Goal: Task Accomplishment & Management: Manage account settings

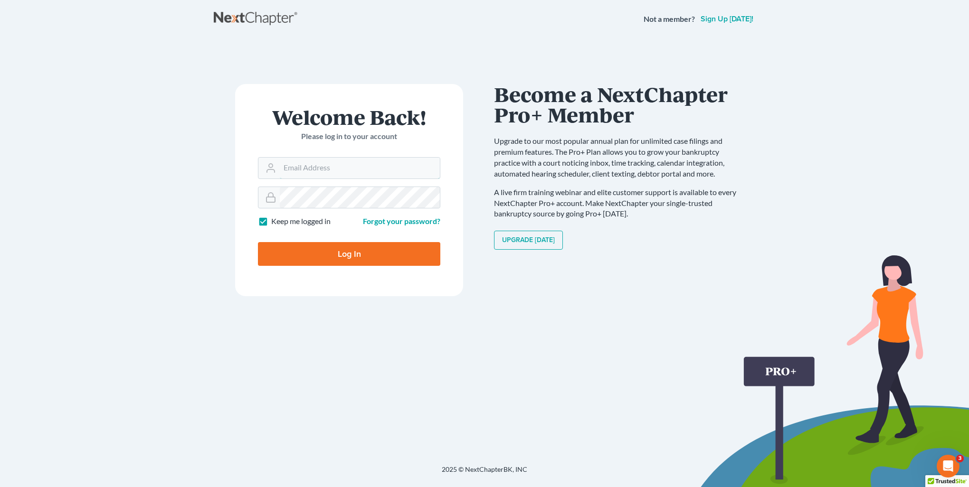
type input "kristi@littlelawofficeky.com"
click at [387, 262] on input "Log In" at bounding box center [349, 254] width 182 height 24
type input "Thinking..."
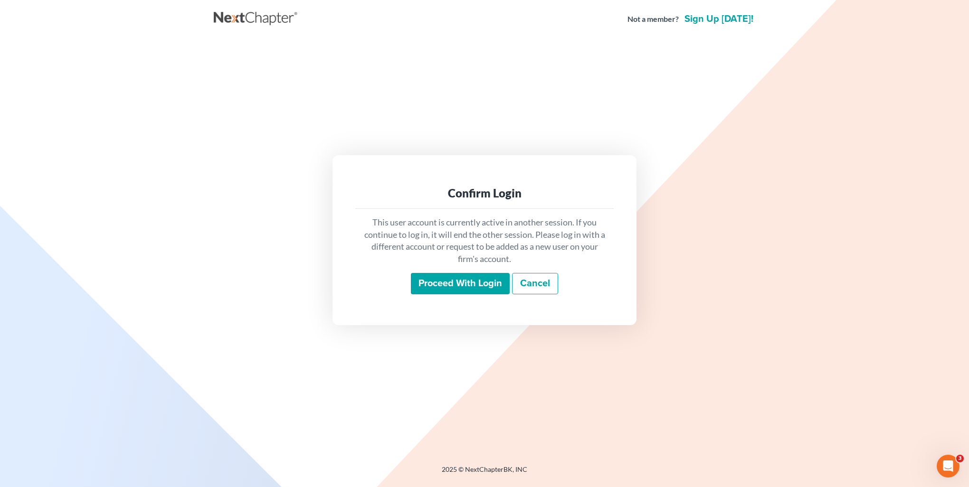
click at [489, 291] on input "Proceed with login" at bounding box center [460, 284] width 99 height 22
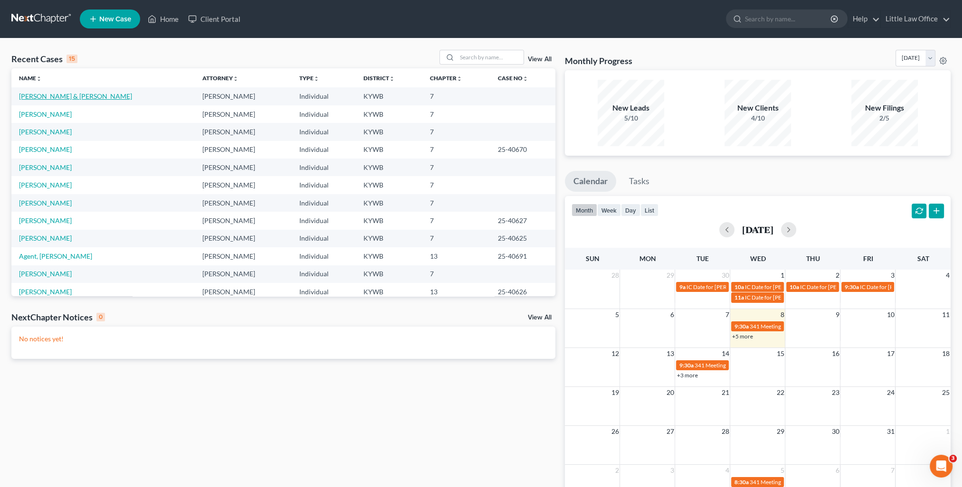
click at [47, 98] on link "[PERSON_NAME] & [PERSON_NAME]" at bounding box center [75, 96] width 113 height 8
select select "4"
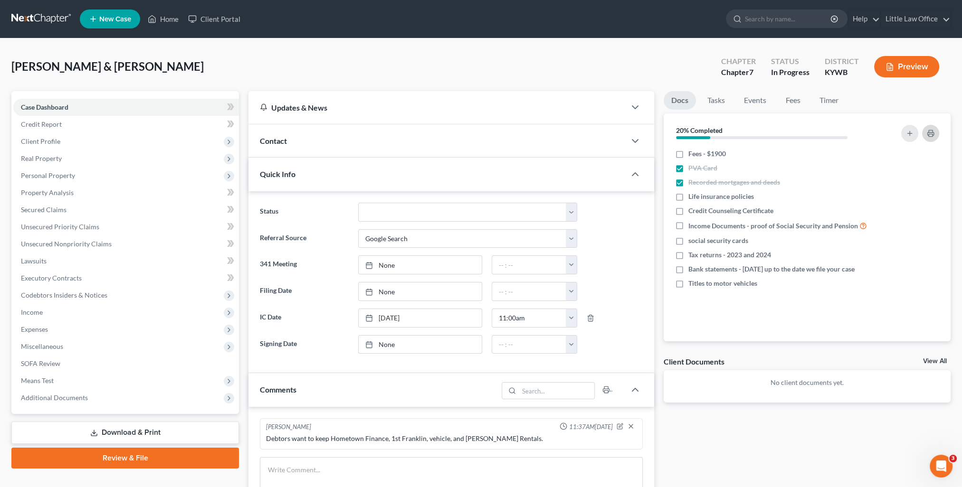
click at [931, 137] on button "button" at bounding box center [930, 133] width 17 height 17
click at [163, 20] on link "Home" at bounding box center [163, 18] width 40 height 17
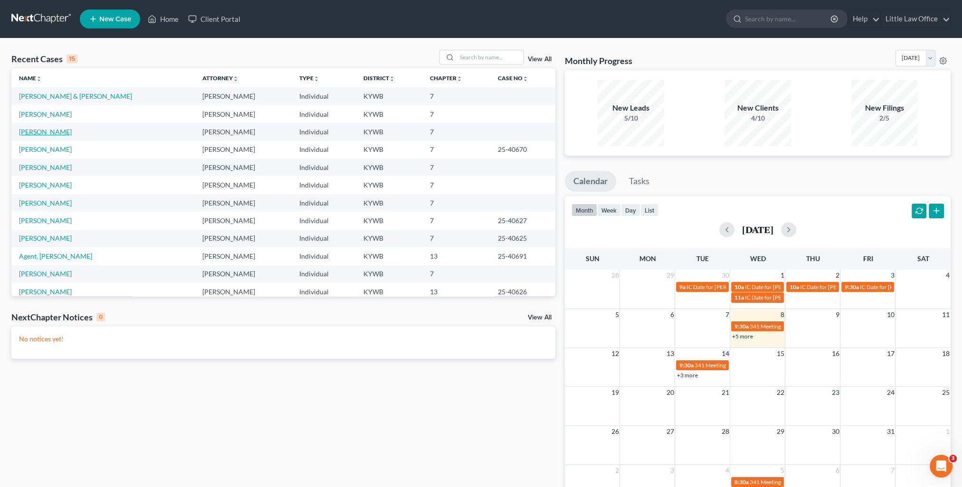
click at [49, 132] on link "[PERSON_NAME]" at bounding box center [45, 132] width 53 height 8
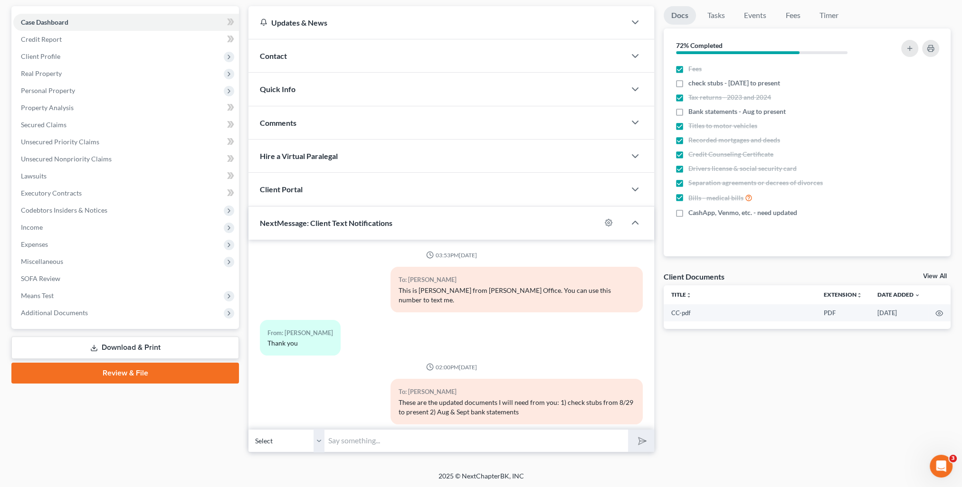
scroll to position [887, 0]
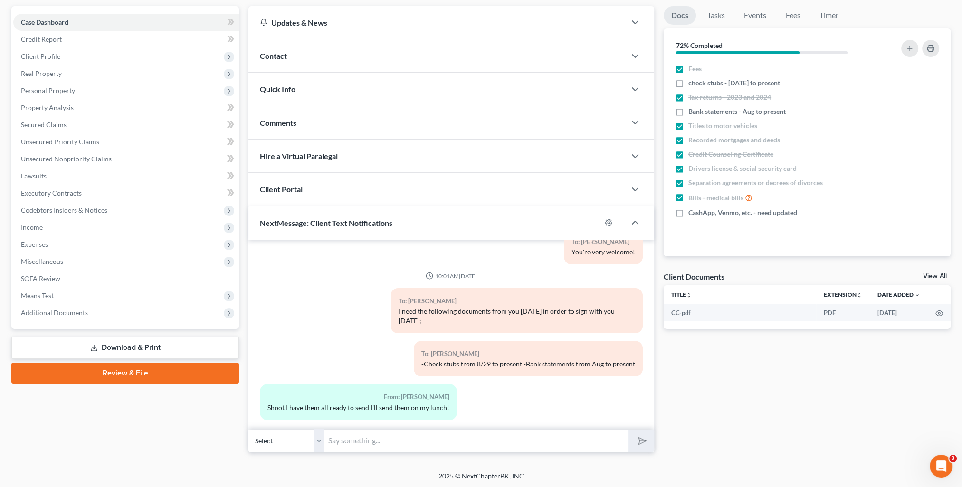
click at [460, 450] on input "text" at bounding box center [475, 440] width 303 height 23
type input "Sounds good! Thank you!"
click at [628, 430] on button "submit" at bounding box center [641, 441] width 26 height 22
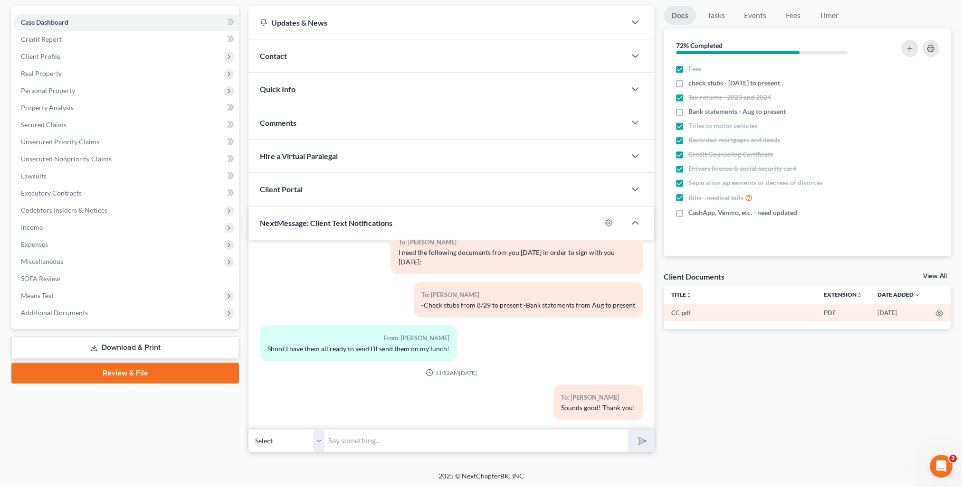
scroll to position [0, 0]
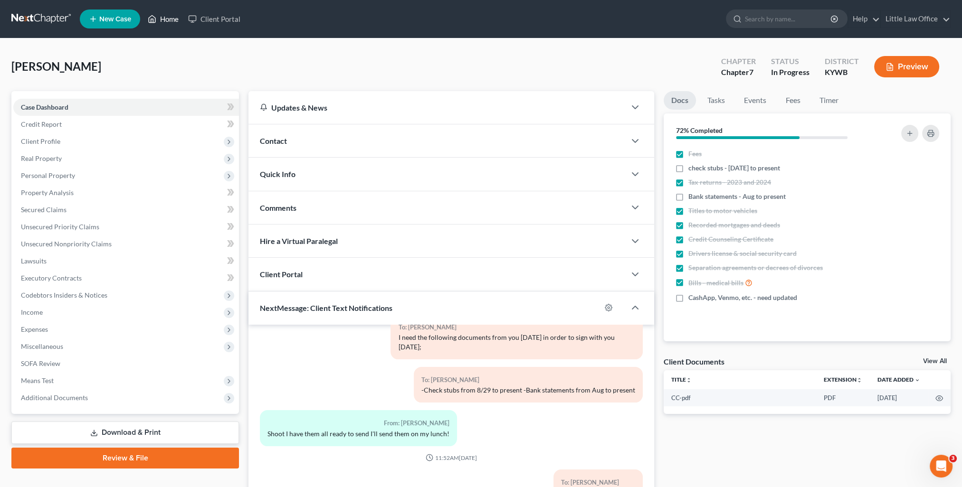
click at [163, 22] on link "Home" at bounding box center [163, 18] width 40 height 17
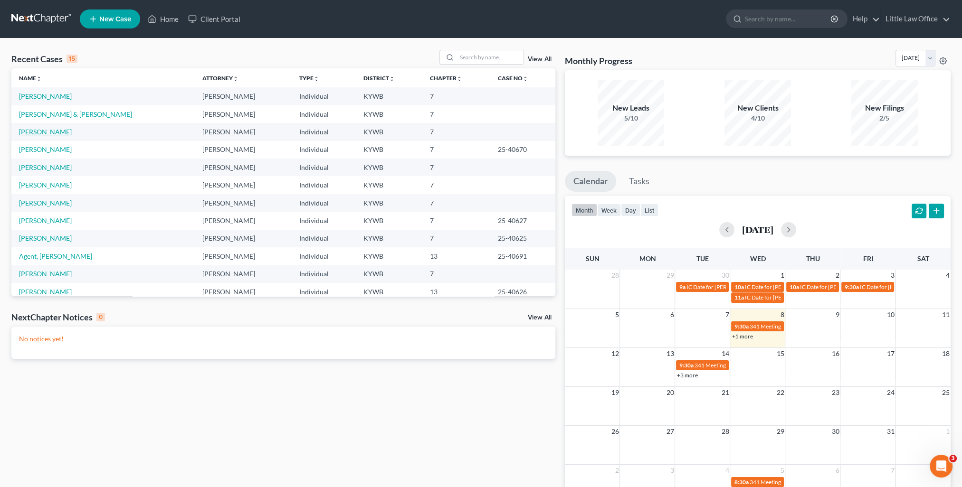
click at [53, 134] on link "[PERSON_NAME]" at bounding box center [45, 132] width 53 height 8
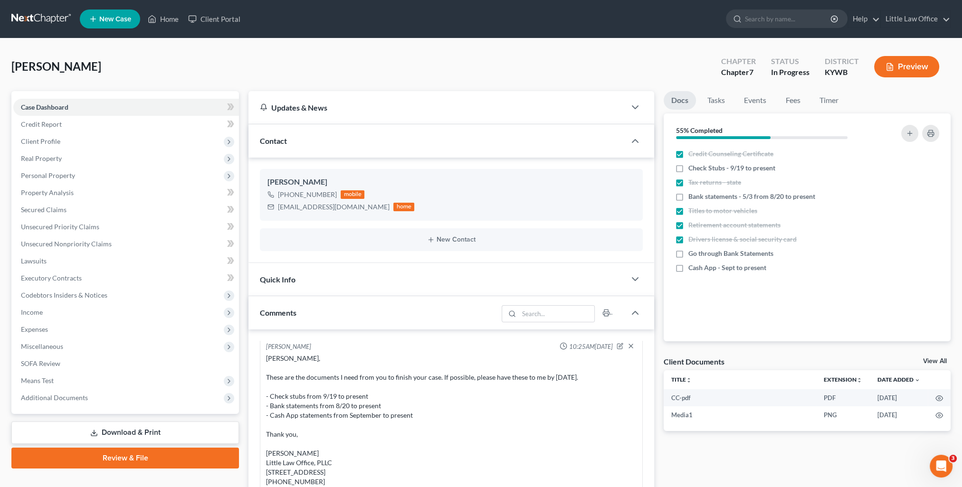
scroll to position [1404, 0]
click at [324, 131] on div "Contact" at bounding box center [436, 140] width 377 height 33
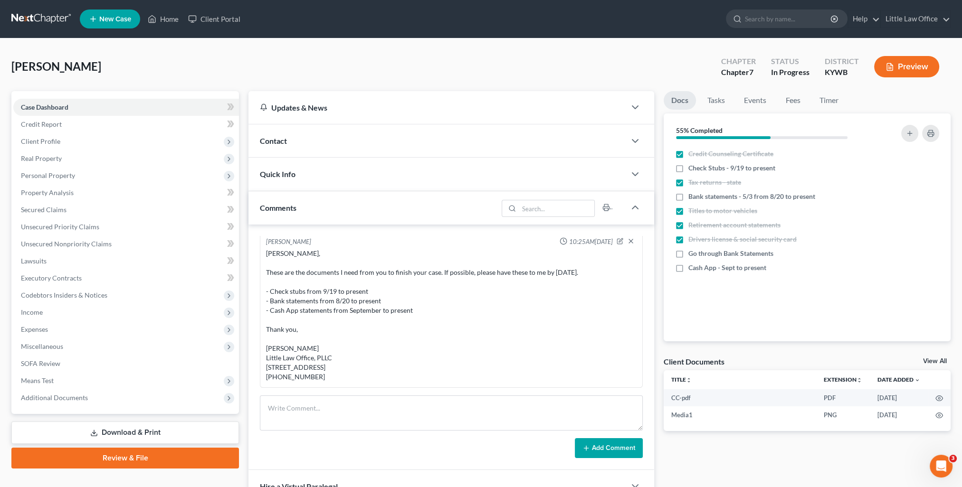
click at [337, 198] on div "Comments" at bounding box center [372, 207] width 249 height 33
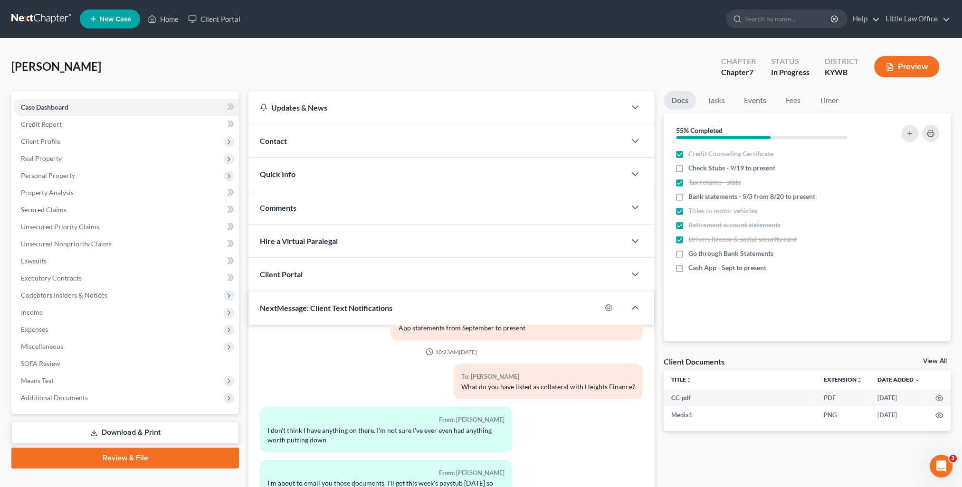
scroll to position [85, 0]
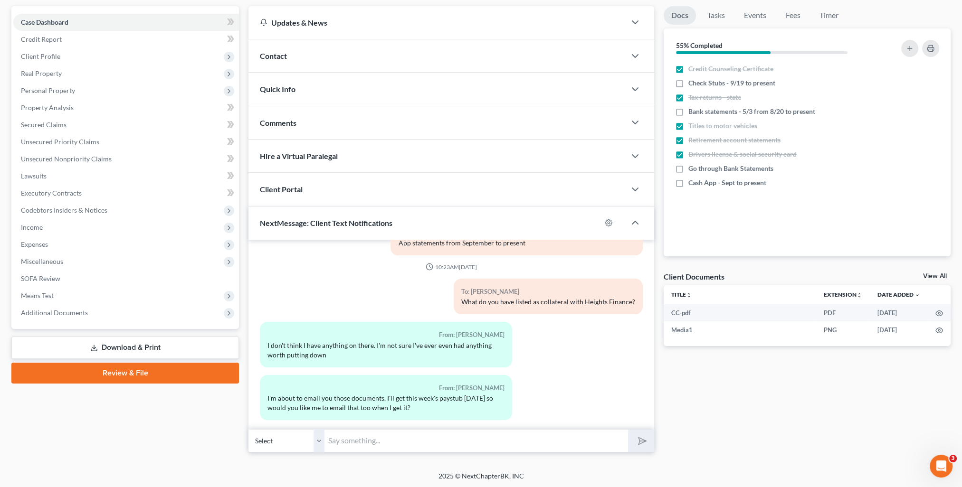
click at [370, 442] on input "text" at bounding box center [475, 440] width 303 height 23
type input "Yes please! Thank you!"
click at [642, 446] on button "submit" at bounding box center [641, 441] width 26 height 22
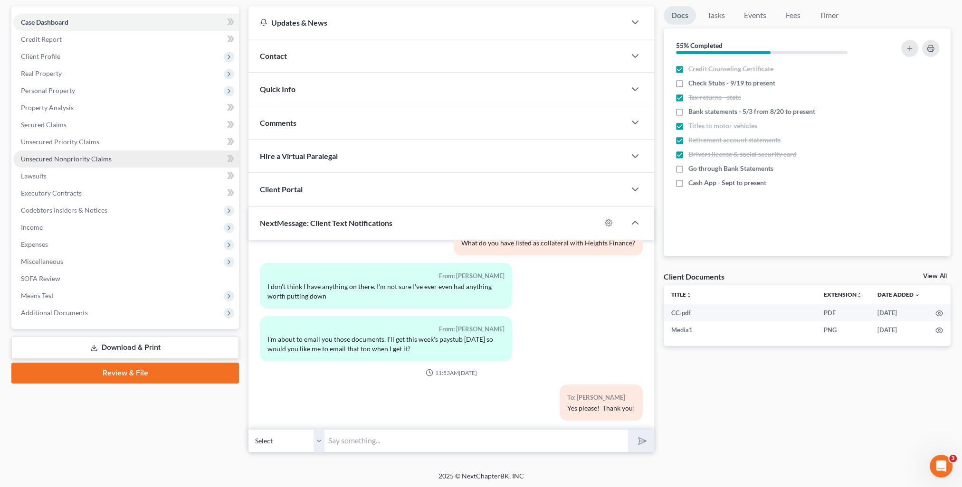
scroll to position [0, 0]
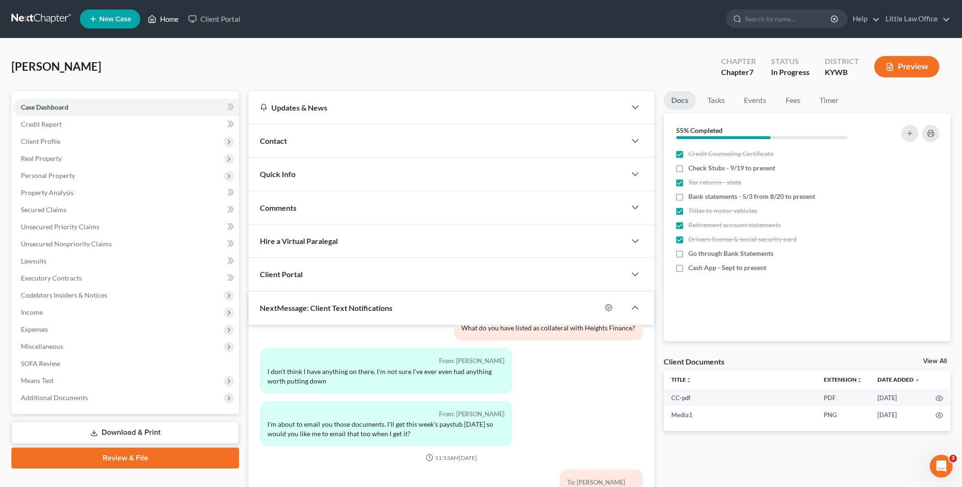
click at [160, 19] on link "Home" at bounding box center [163, 18] width 40 height 17
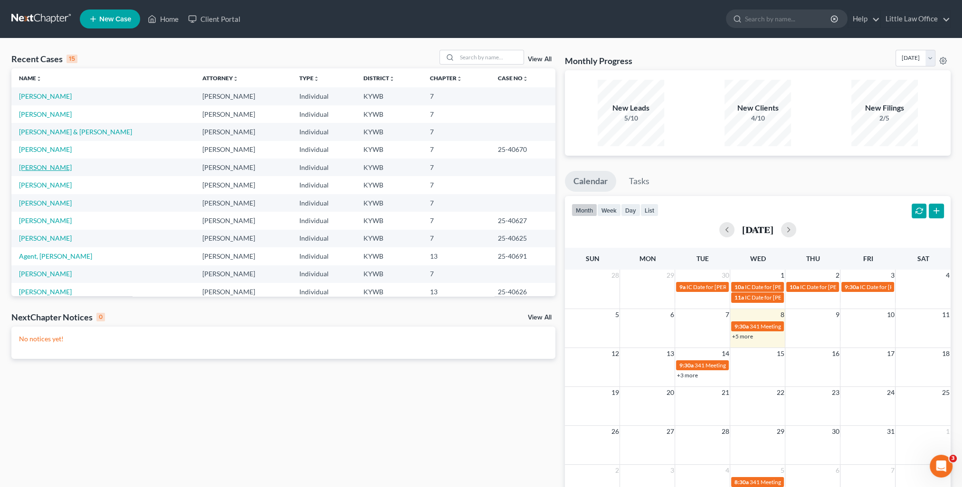
click at [59, 164] on link "[PERSON_NAME]" at bounding box center [45, 167] width 53 height 8
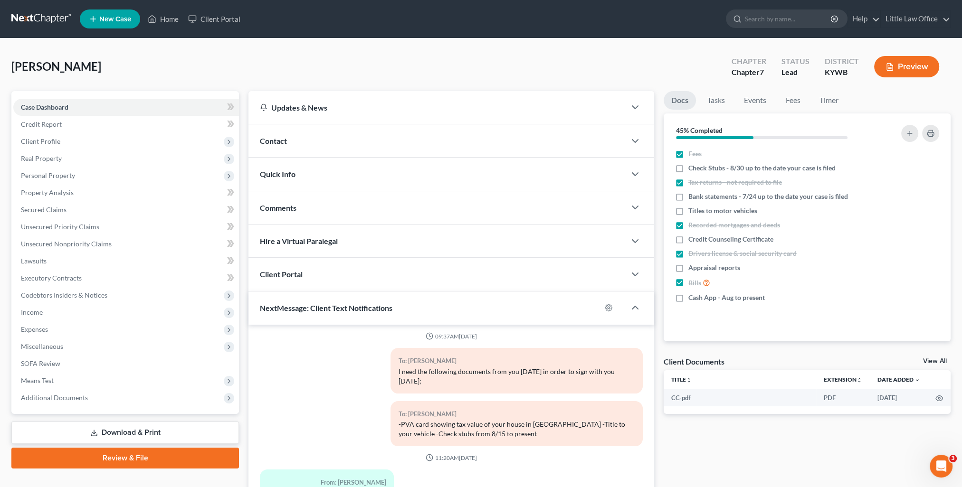
scroll to position [85, 0]
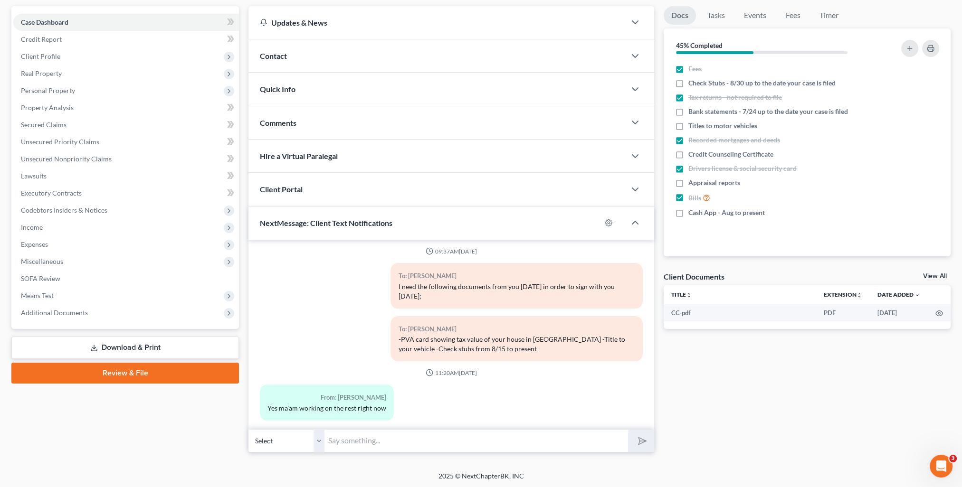
click at [427, 441] on input "text" at bounding box center [475, 440] width 303 height 23
type input "Thank you!"
click at [628, 430] on button "submit" at bounding box center [641, 441] width 26 height 22
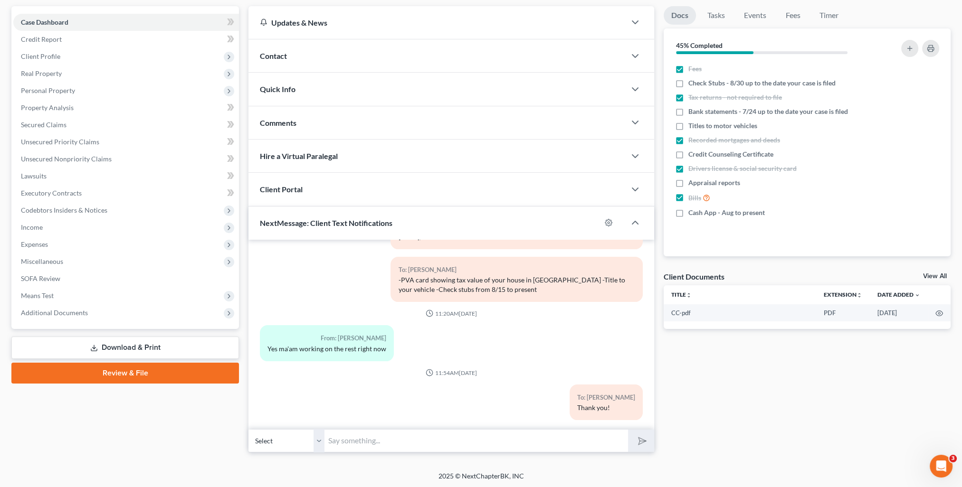
scroll to position [0, 0]
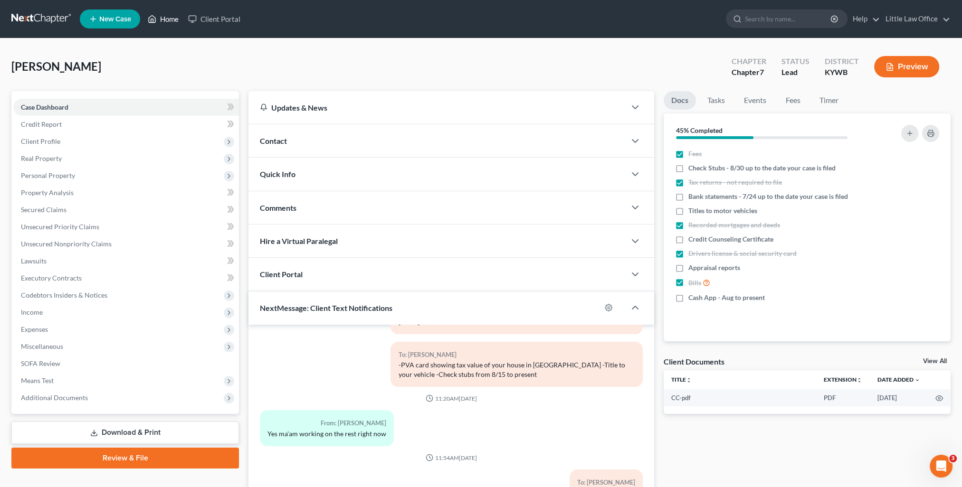
click at [175, 26] on link "Home" at bounding box center [163, 18] width 40 height 17
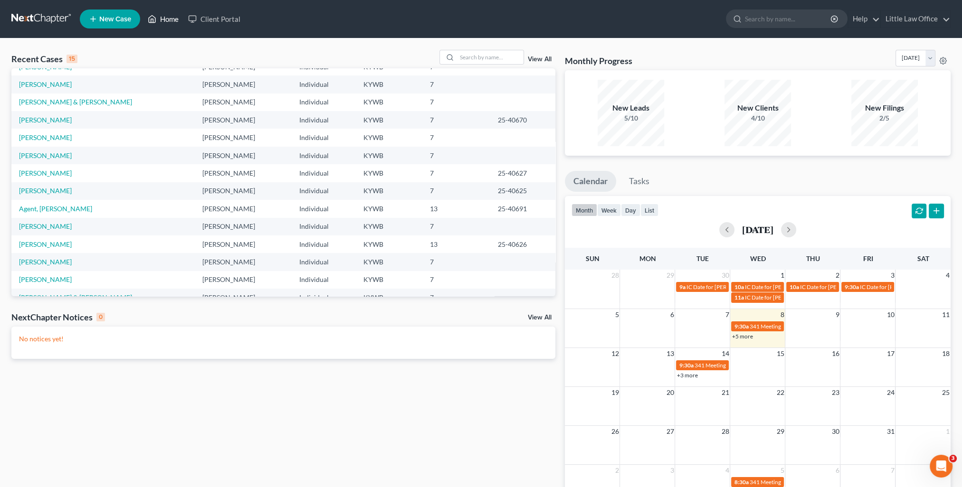
scroll to position [65, 0]
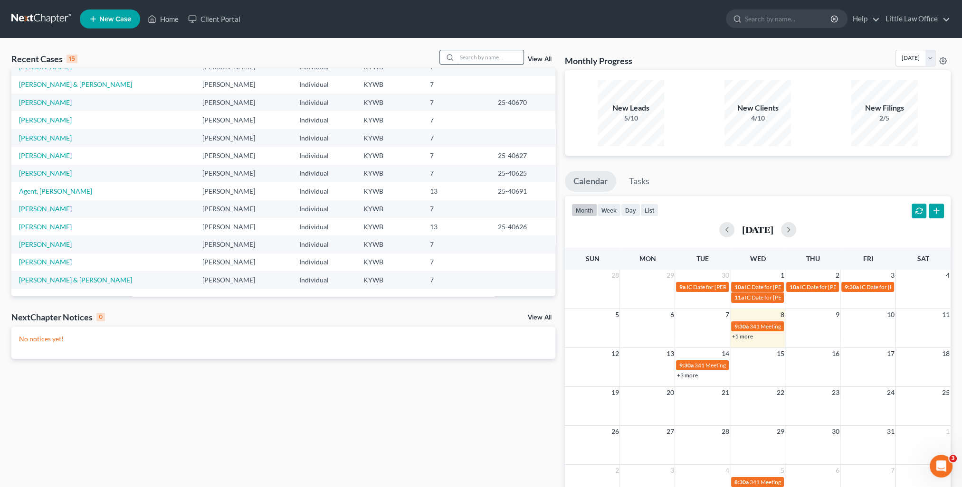
click at [469, 56] on input "search" at bounding box center [490, 57] width 66 height 14
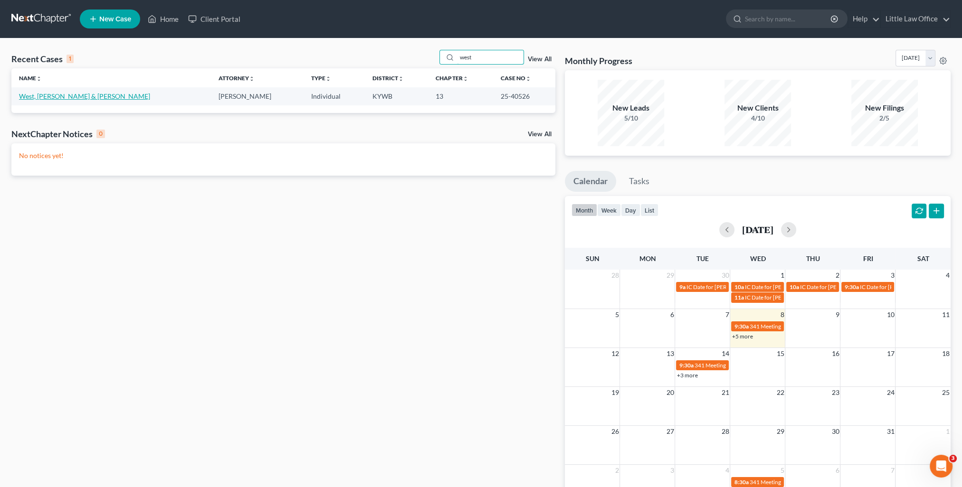
type input "west"
click at [73, 99] on link "West, [PERSON_NAME] & [PERSON_NAME]" at bounding box center [84, 96] width 131 height 8
select select "0"
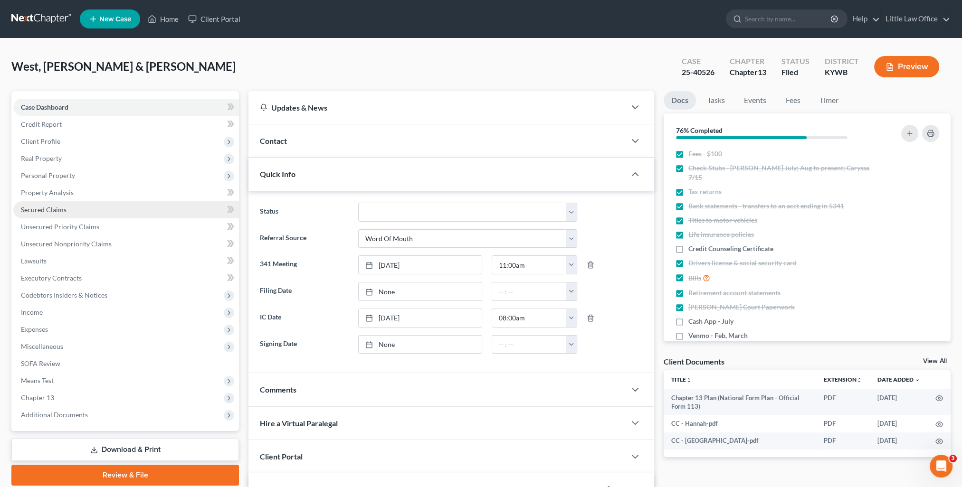
click at [31, 209] on span "Secured Claims" at bounding box center [44, 210] width 46 height 8
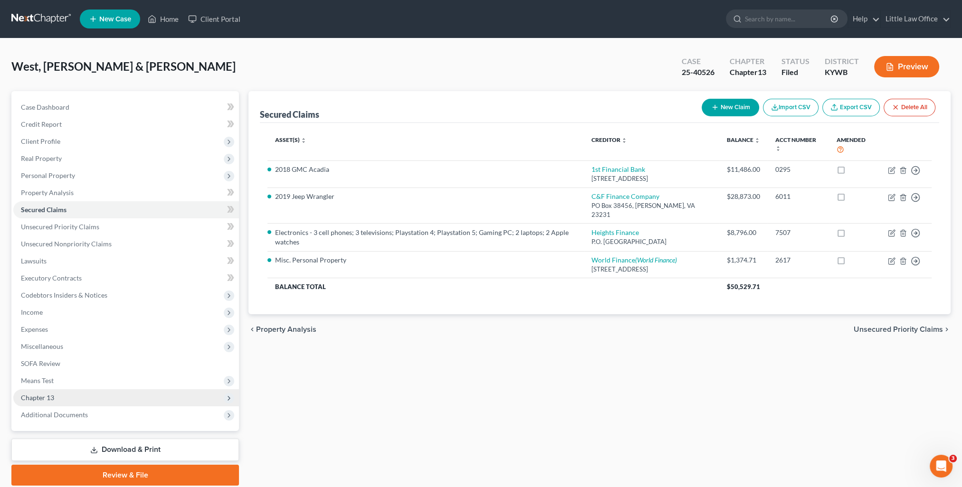
click at [81, 404] on span "Chapter 13" at bounding box center [126, 397] width 226 height 17
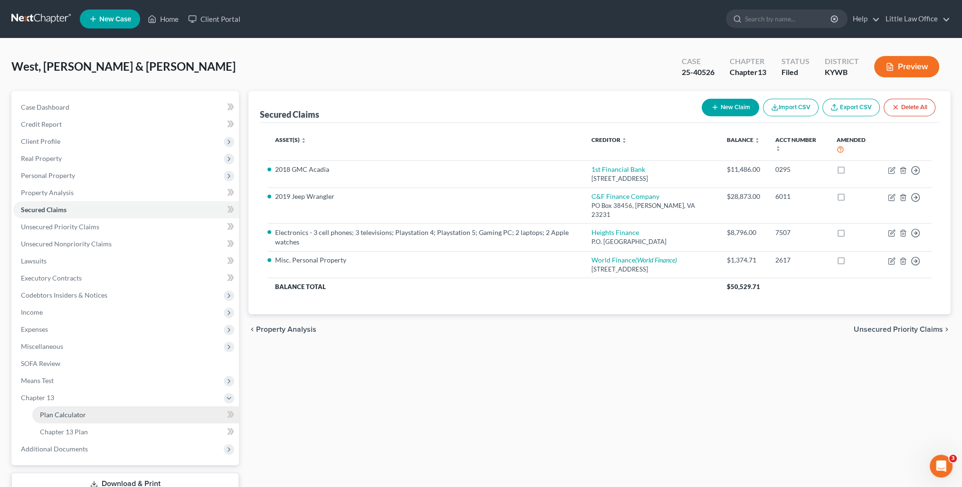
click at [82, 408] on link "Plan Calculator" at bounding box center [135, 414] width 207 height 17
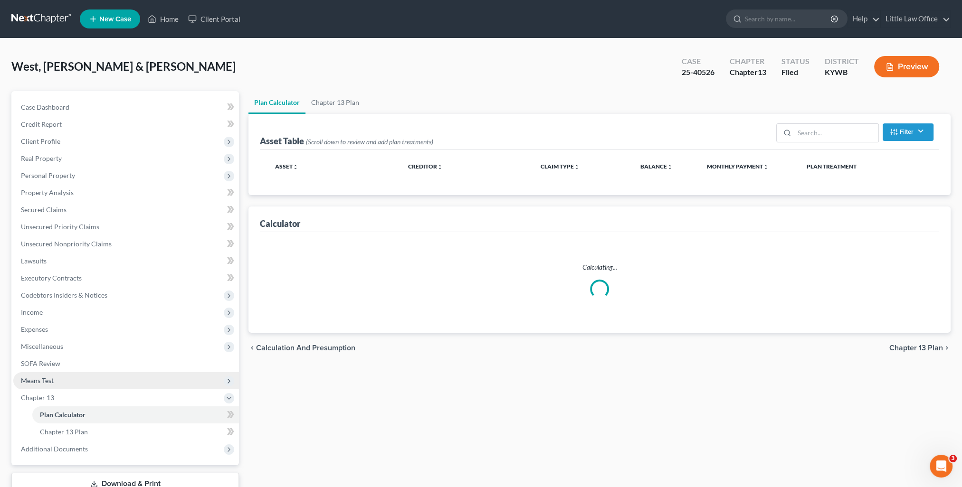
click at [53, 376] on span "Means Test" at bounding box center [126, 380] width 226 height 17
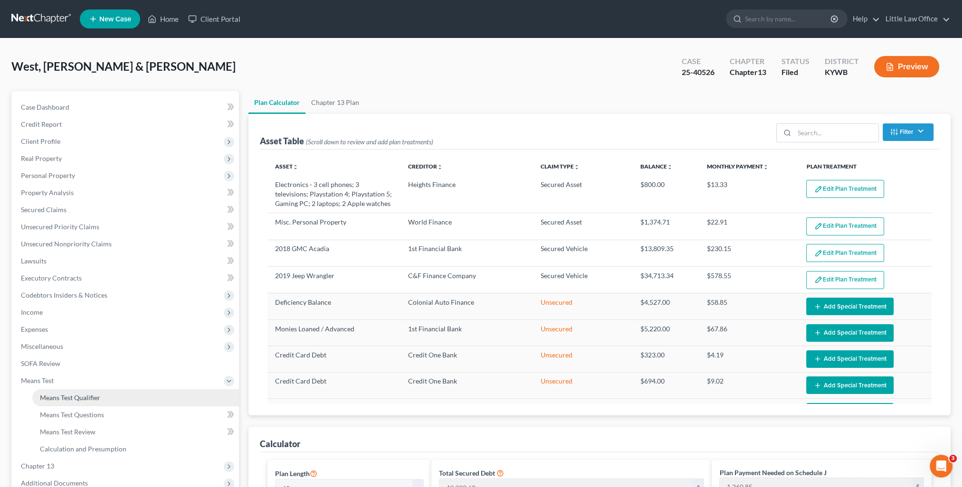
click at [68, 397] on span "Means Test Qualifier" at bounding box center [70, 398] width 60 height 8
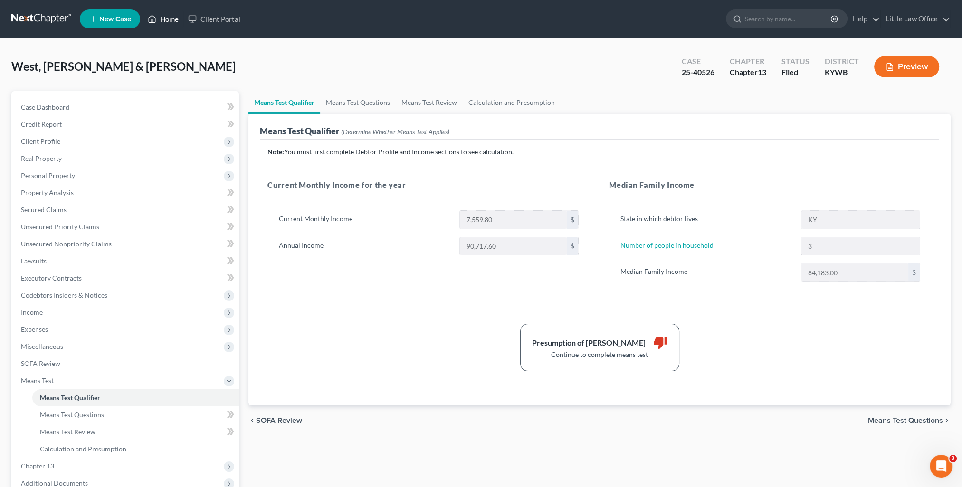
click at [170, 18] on link "Home" at bounding box center [163, 18] width 40 height 17
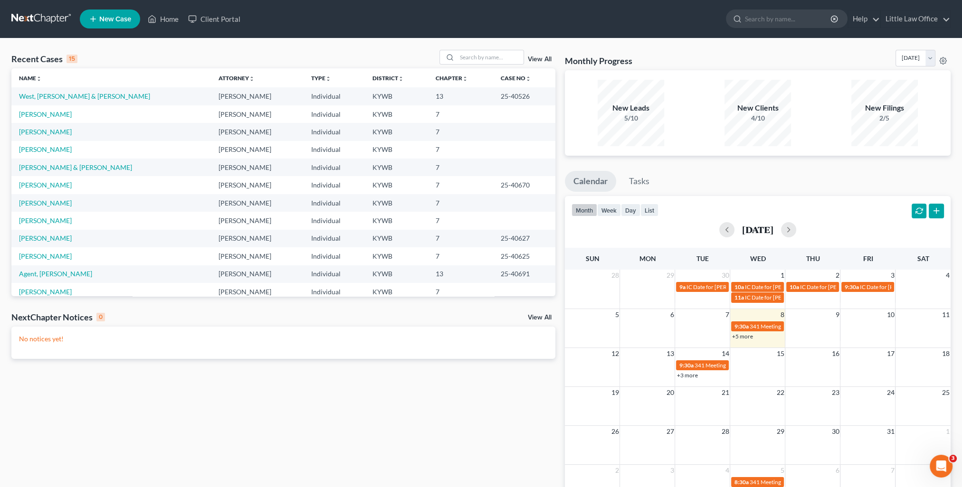
click at [532, 63] on div "View All" at bounding box center [497, 57] width 116 height 15
click at [536, 60] on link "View All" at bounding box center [540, 59] width 24 height 7
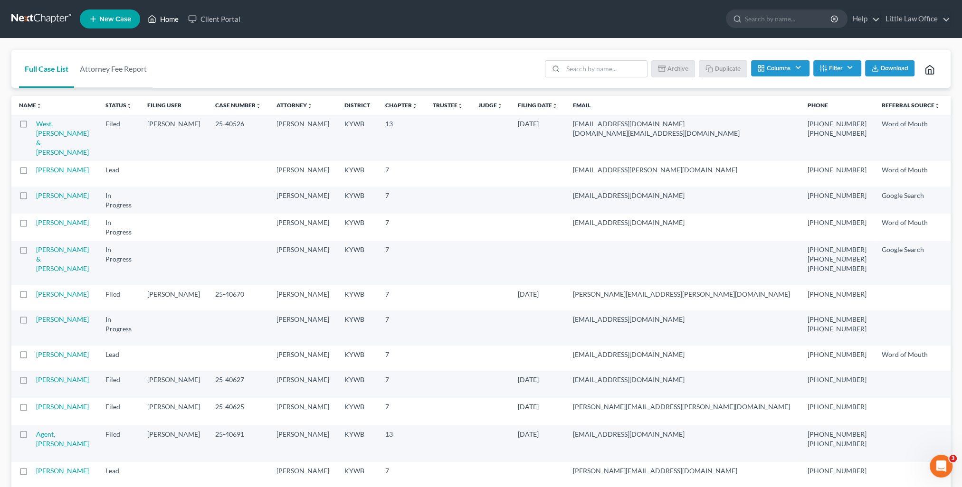
click at [167, 21] on link "Home" at bounding box center [163, 18] width 40 height 17
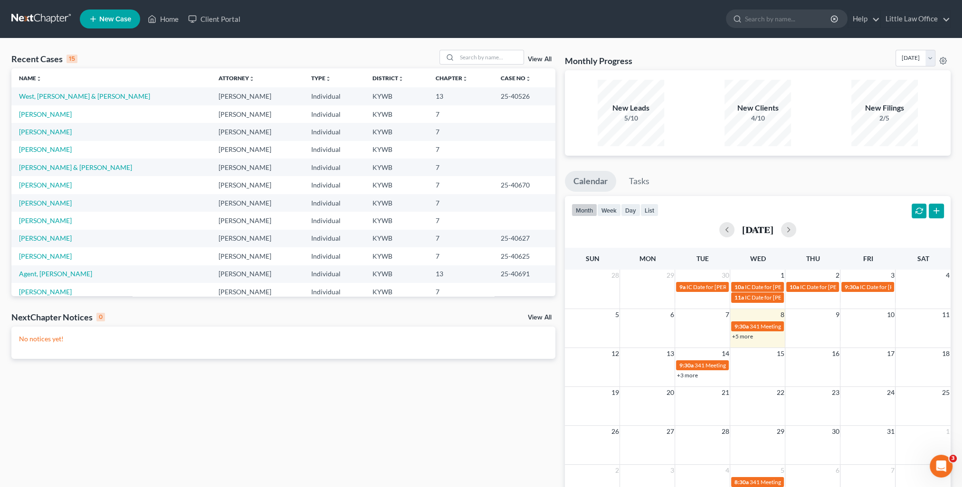
click at [534, 60] on link "View All" at bounding box center [540, 59] width 24 height 7
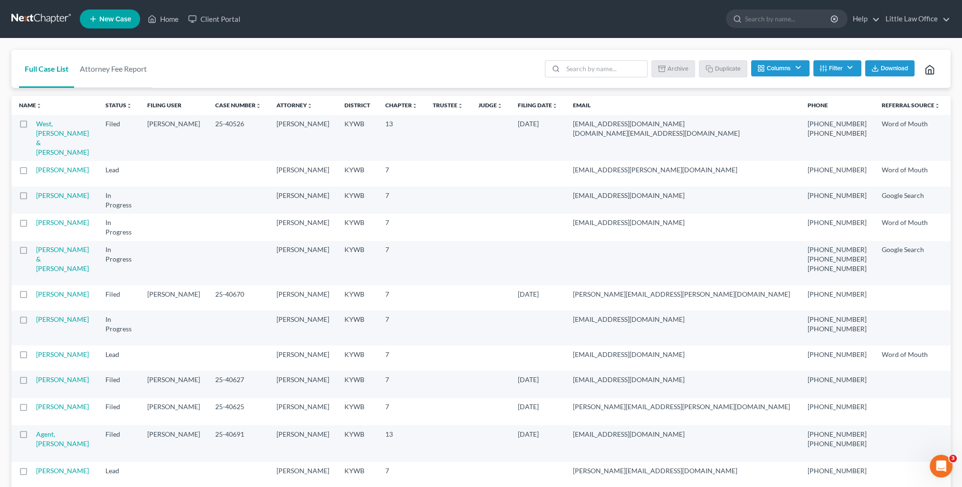
click at [32, 126] on label at bounding box center [32, 126] width 0 height 0
click at [36, 125] on input "checkbox" at bounding box center [39, 122] width 6 height 6
click at [32, 126] on label at bounding box center [32, 126] width 0 height 0
click at [36, 125] on input "checkbox" at bounding box center [39, 122] width 6 height 6
checkbox input "false"
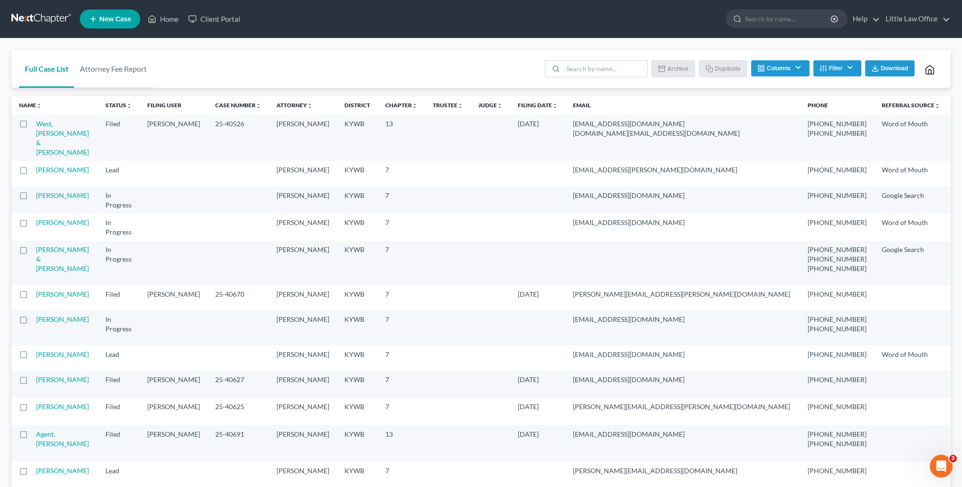
click at [170, 28] on ul "New Case Home Client Portal - No Result - See all results Or Press Enter... Hel…" at bounding box center [515, 19] width 870 height 25
click at [171, 22] on link "Home" at bounding box center [163, 18] width 40 height 17
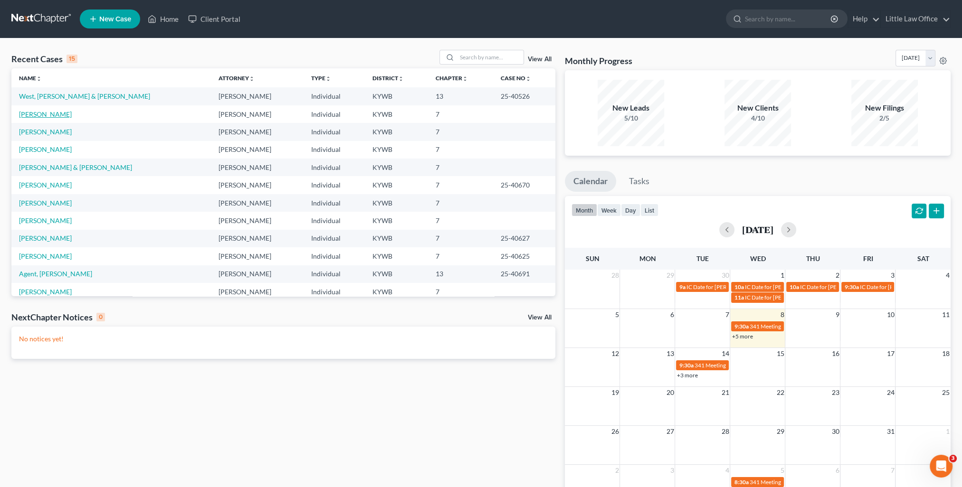
click at [41, 111] on link "[PERSON_NAME]" at bounding box center [45, 114] width 53 height 8
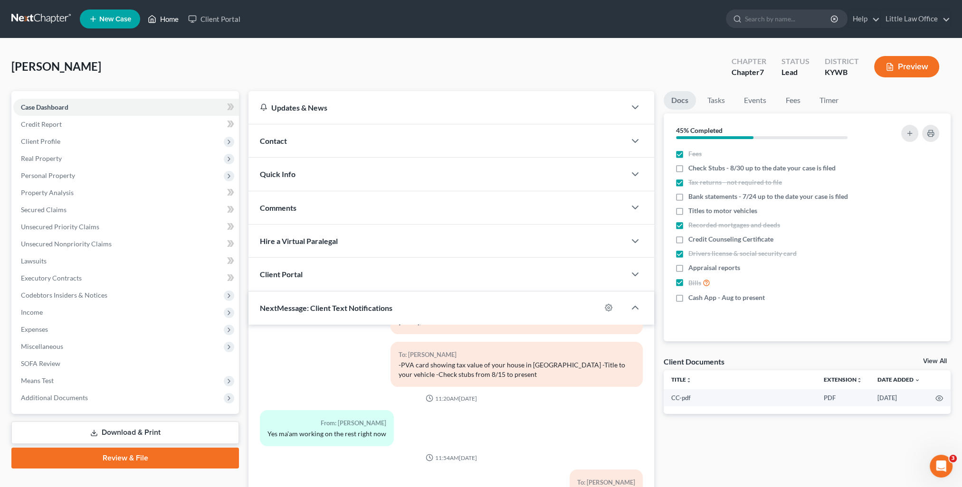
click at [172, 19] on link "Home" at bounding box center [163, 18] width 40 height 17
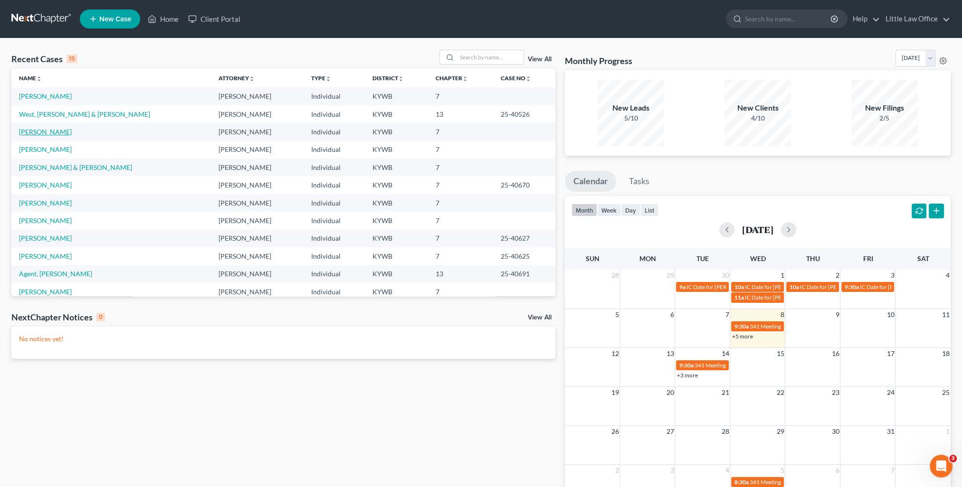
click at [55, 132] on link "[PERSON_NAME]" at bounding box center [45, 132] width 53 height 8
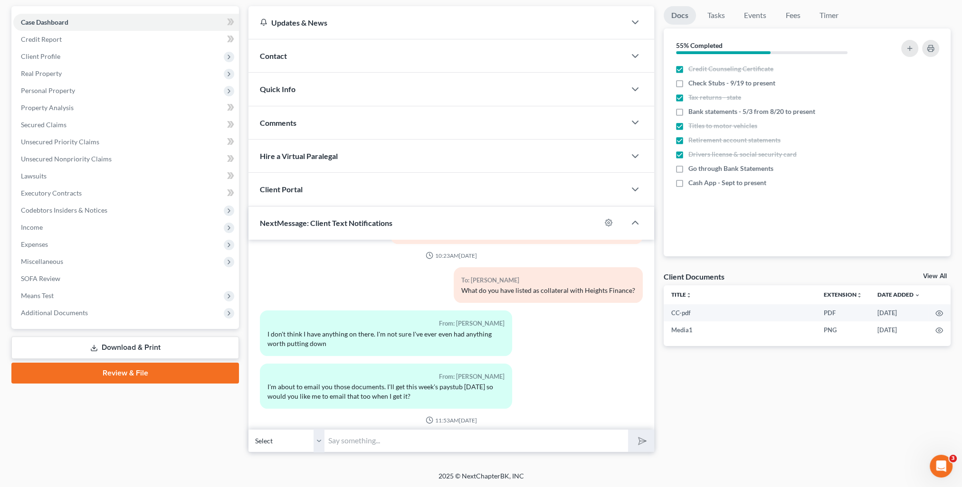
scroll to position [1368, 0]
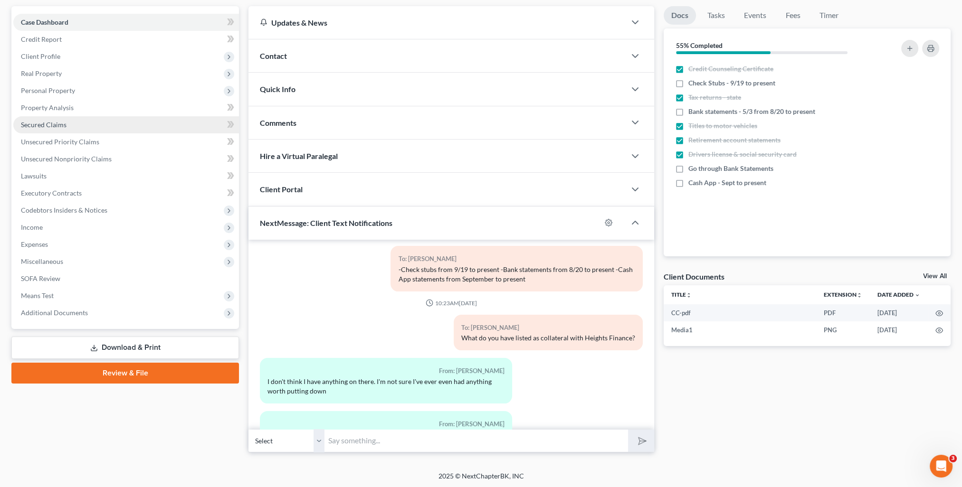
drag, startPoint x: 70, startPoint y: 130, endPoint x: 118, endPoint y: 128, distance: 47.5
click at [70, 130] on link "Secured Claims" at bounding box center [126, 124] width 226 height 17
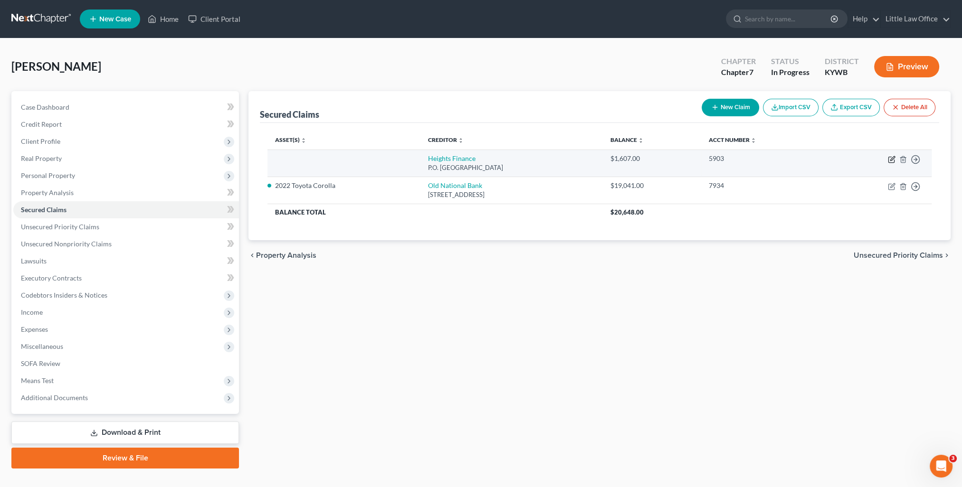
click at [892, 160] on icon "button" at bounding box center [892, 160] width 8 height 8
select select "42"
select select "0"
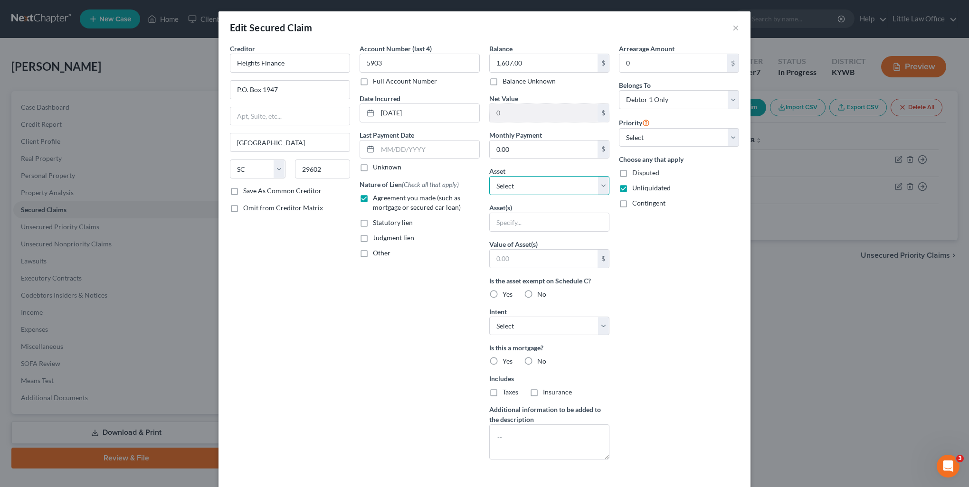
click at [518, 188] on select "Select Other Multiple Assets Cash App (Other (Credit Union, Health Savings Acco…" at bounding box center [549, 185] width 120 height 19
select select "13"
click at [489, 176] on select "Select Other Multiple Assets Cash App (Other (Credit Union, Health Savings Acco…" at bounding box center [549, 185] width 120 height 19
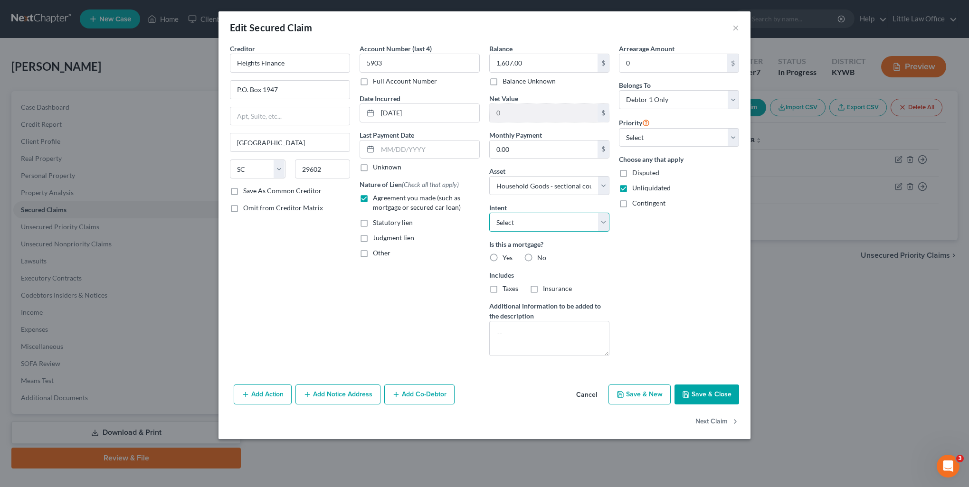
click at [513, 224] on select "Select Surrender Redeem Reaffirm Avoid Other" at bounding box center [549, 222] width 120 height 19
select select "3"
click at [489, 213] on select "Select Surrender Redeem Reaffirm Avoid Other" at bounding box center [549, 222] width 120 height 19
click at [537, 260] on label "No" at bounding box center [541, 257] width 9 height 9
click at [541, 259] on input "No" at bounding box center [544, 256] width 6 height 6
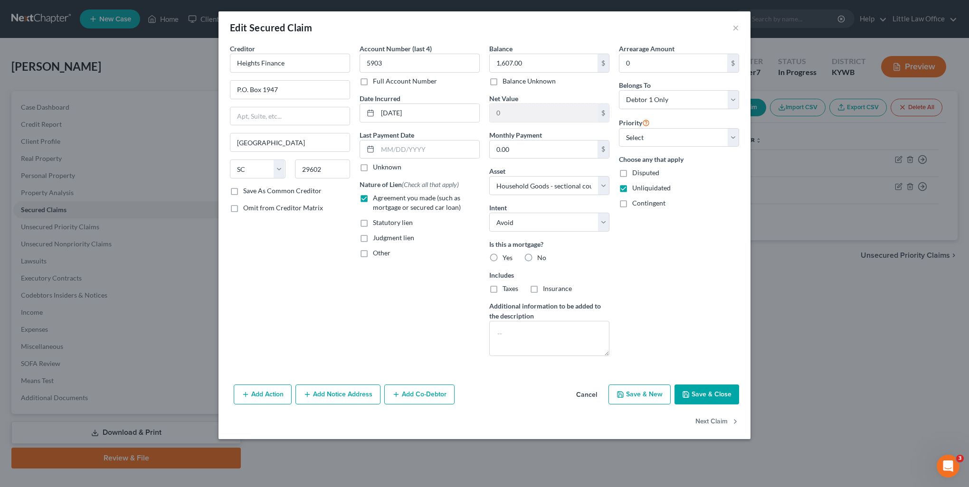
radio input "true"
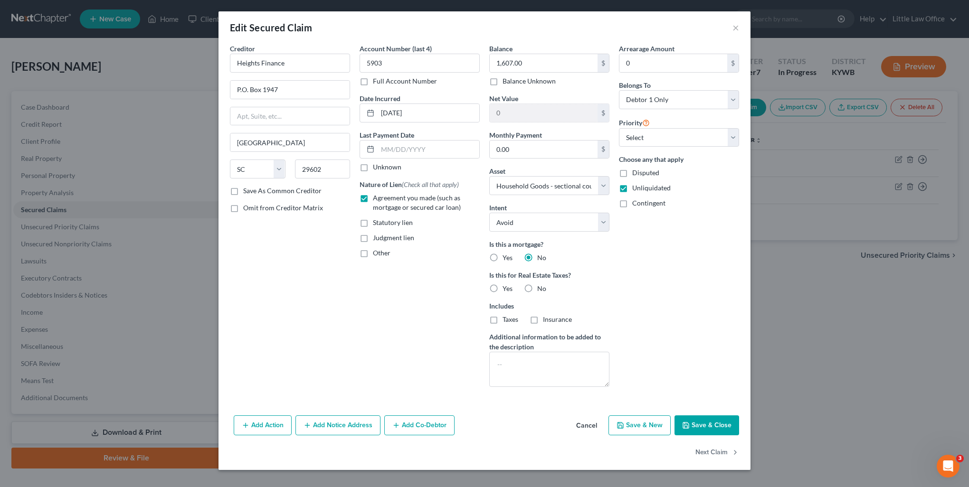
click at [536, 291] on div "No" at bounding box center [535, 288] width 22 height 9
click at [537, 289] on label "No" at bounding box center [541, 288] width 9 height 9
click at [541, 289] on input "No" at bounding box center [544, 287] width 6 height 6
radio input "true"
click at [703, 426] on button "Save & Close" at bounding box center [706, 426] width 65 height 20
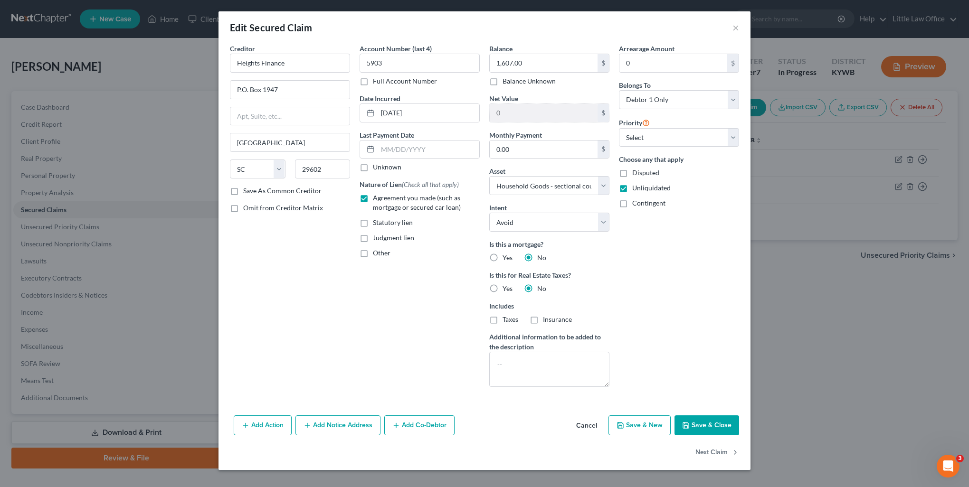
select select
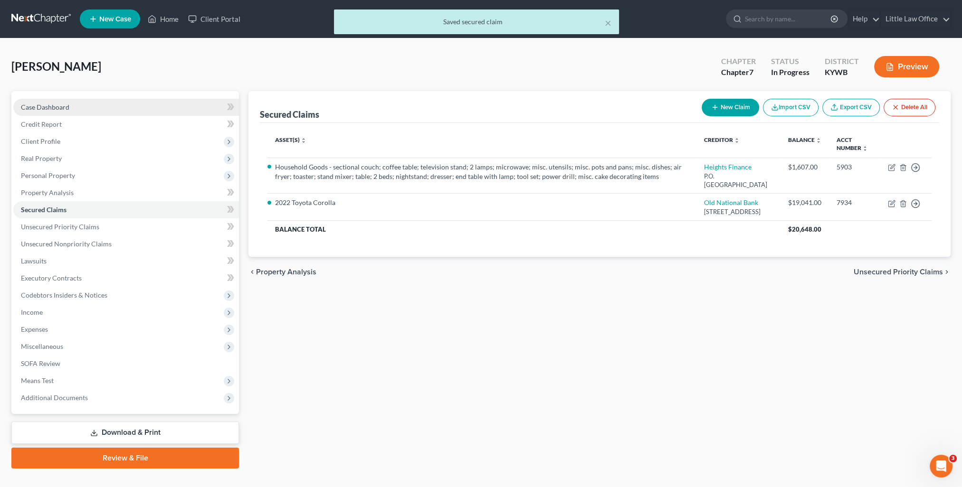
click at [58, 109] on span "Case Dashboard" at bounding box center [45, 107] width 48 height 8
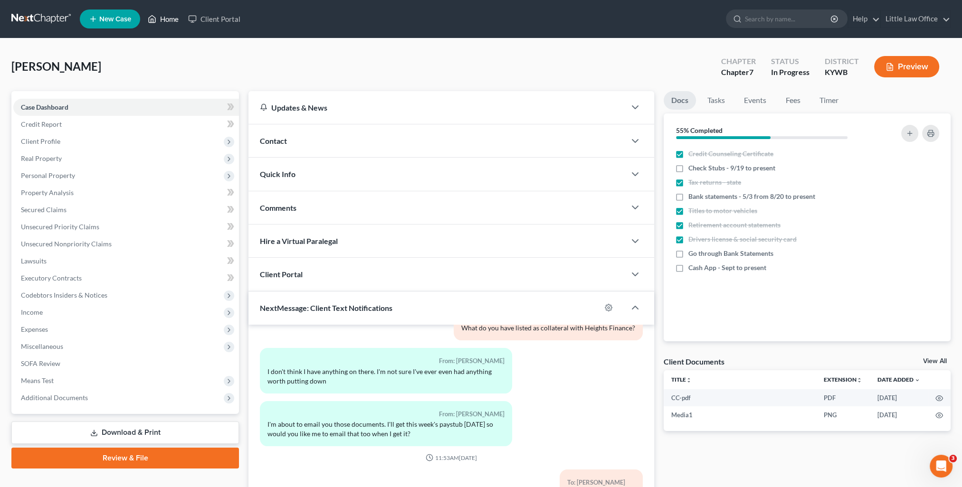
click at [165, 23] on link "Home" at bounding box center [163, 18] width 40 height 17
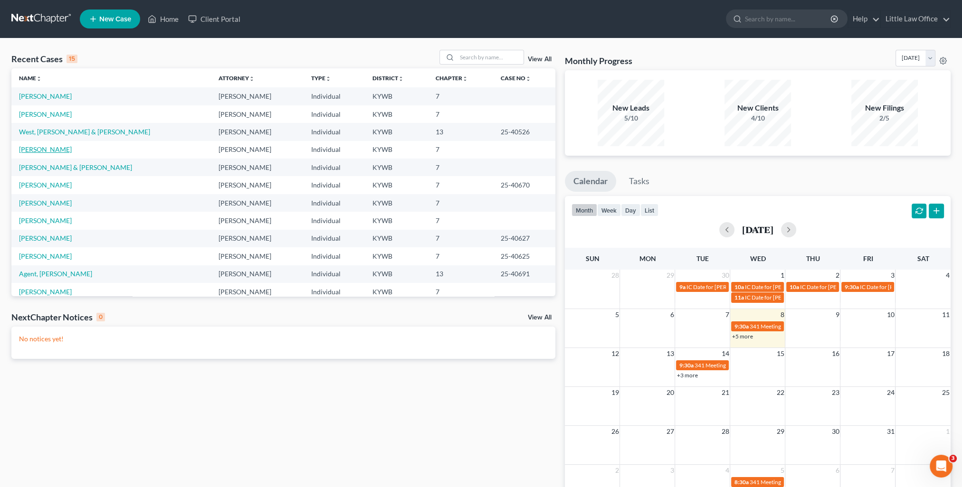
click at [50, 149] on link "[PERSON_NAME]" at bounding box center [45, 149] width 53 height 8
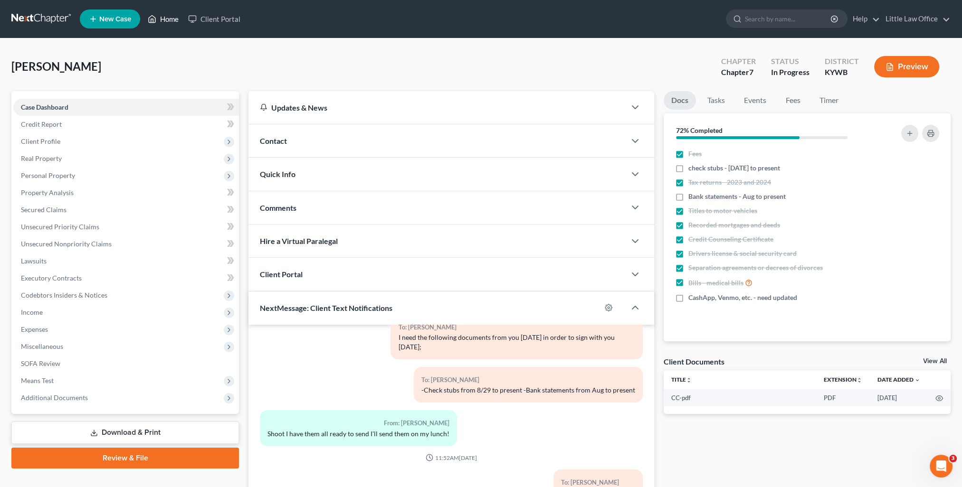
click at [173, 25] on link "Home" at bounding box center [163, 18] width 40 height 17
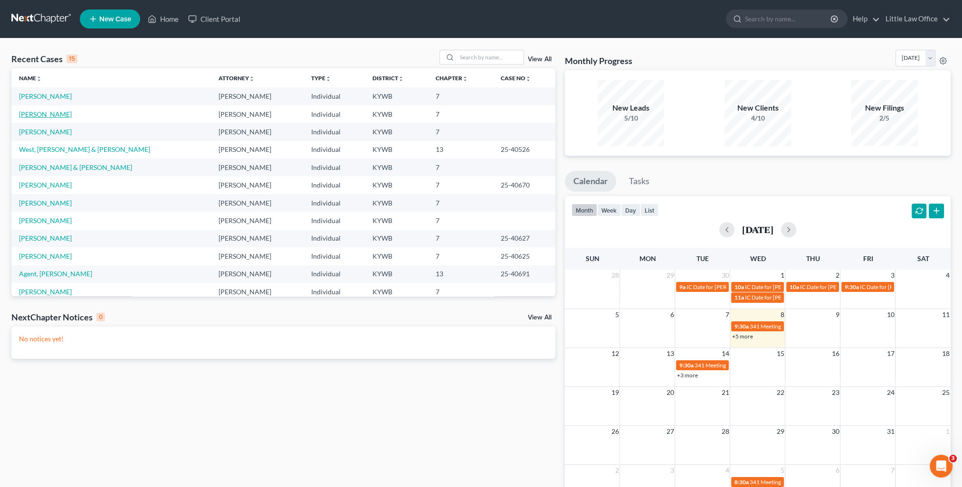
click at [36, 117] on link "[PERSON_NAME]" at bounding box center [45, 114] width 53 height 8
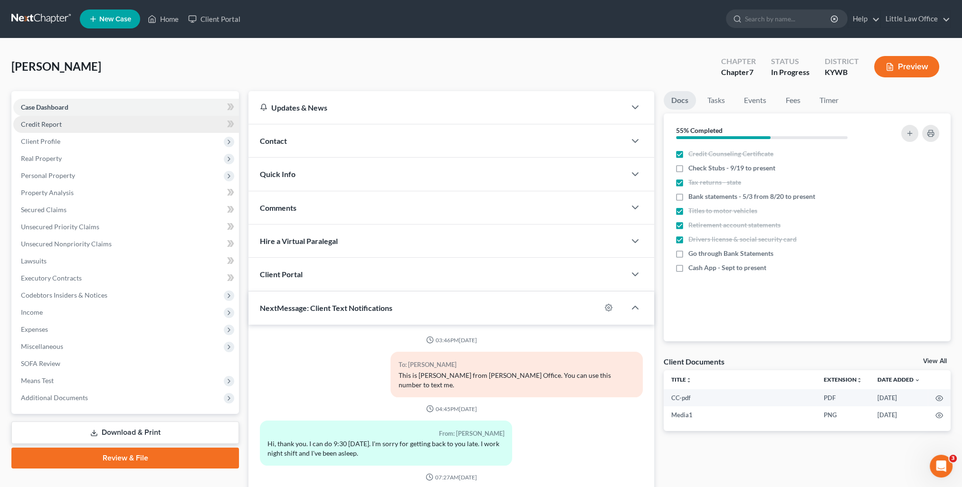
scroll to position [1463, 0]
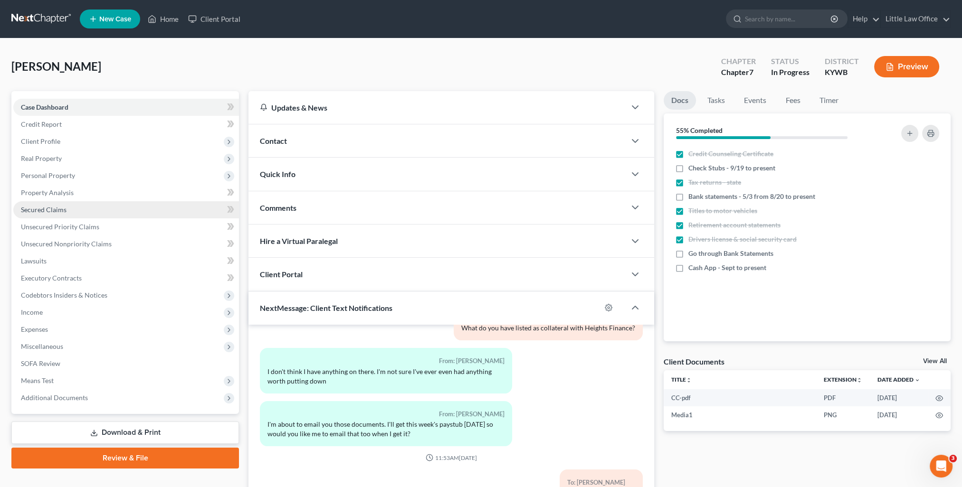
click at [67, 211] on link "Secured Claims" at bounding box center [126, 209] width 226 height 17
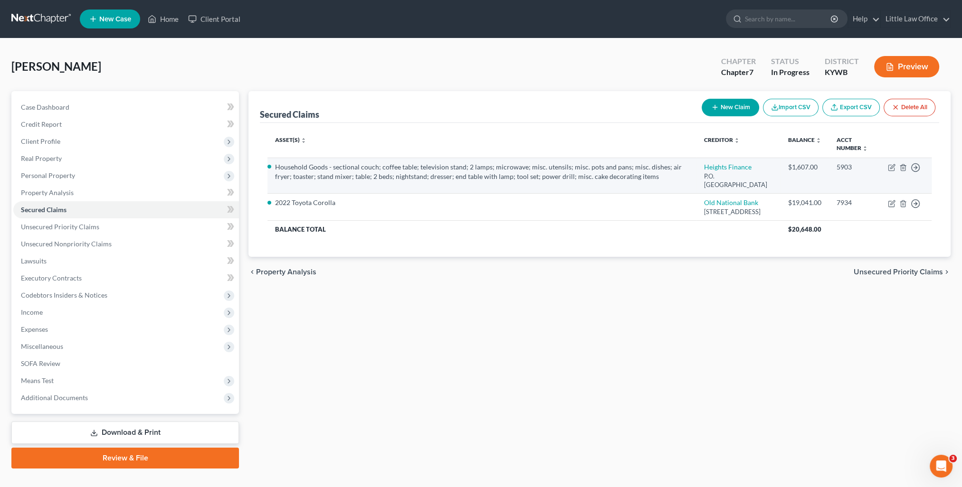
click at [887, 166] on td "Move to E Move to F Move to G Move to Notice Only" at bounding box center [905, 176] width 51 height 36
click at [890, 168] on icon "button" at bounding box center [892, 166] width 4 height 4
select select "42"
select select "3"
select select "0"
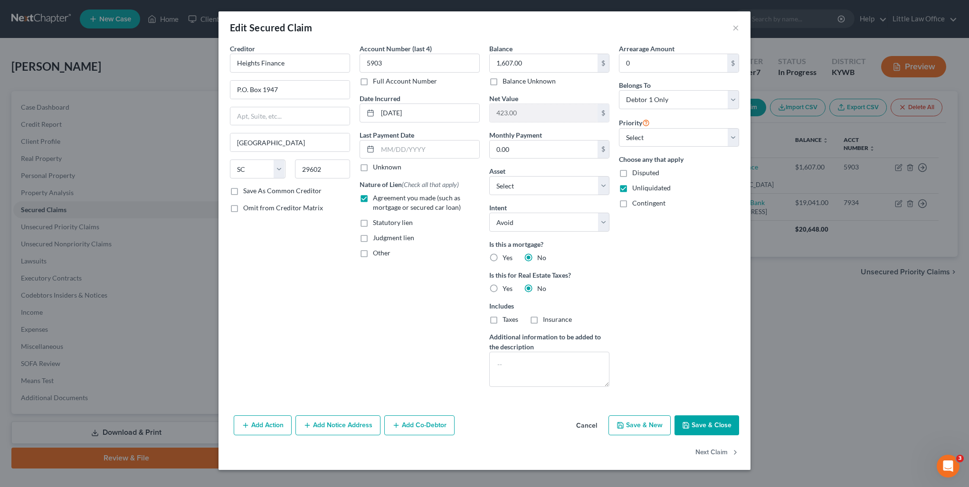
click at [723, 421] on button "Save & Close" at bounding box center [706, 426] width 65 height 20
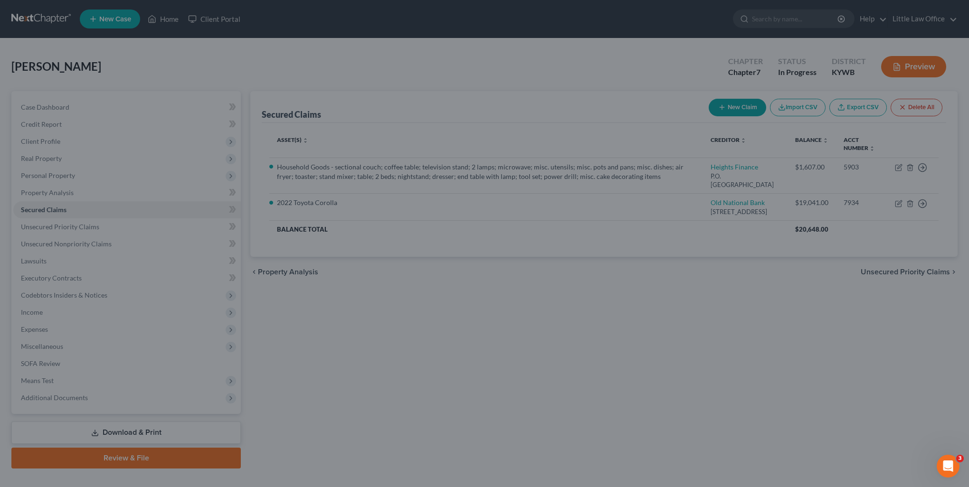
select select "13"
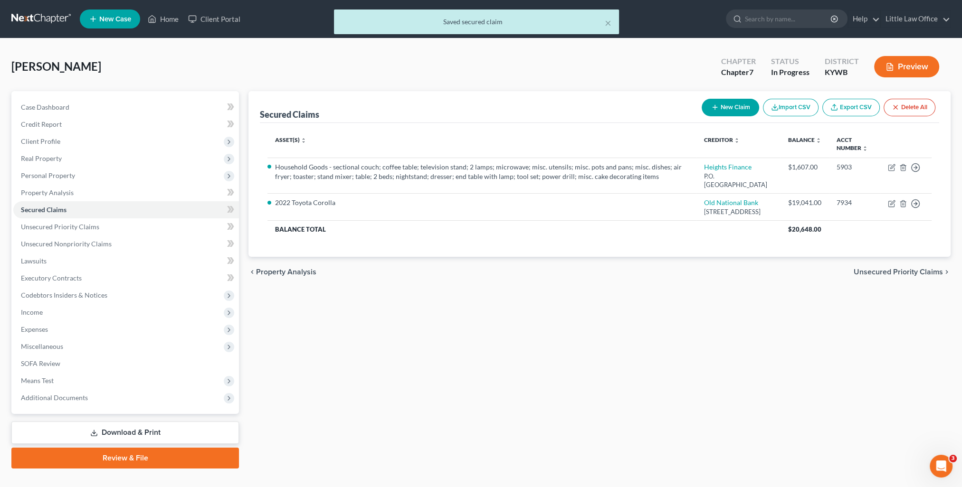
click at [913, 65] on button "Preview" at bounding box center [906, 66] width 65 height 21
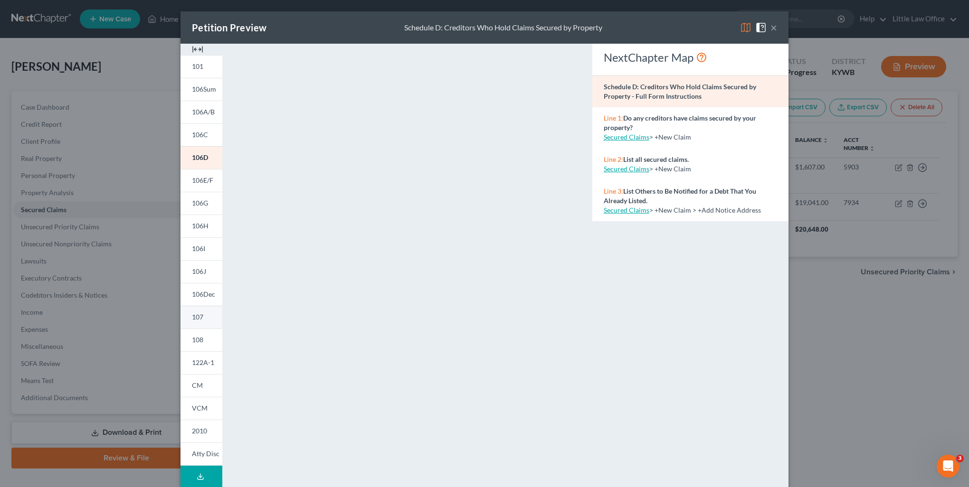
click at [208, 324] on link "107" at bounding box center [201, 317] width 42 height 23
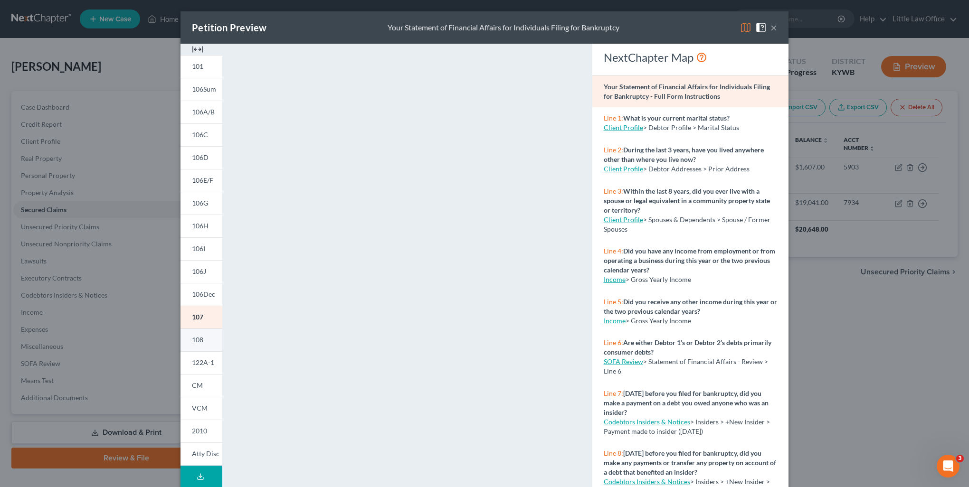
click at [206, 341] on link "108" at bounding box center [201, 340] width 42 height 23
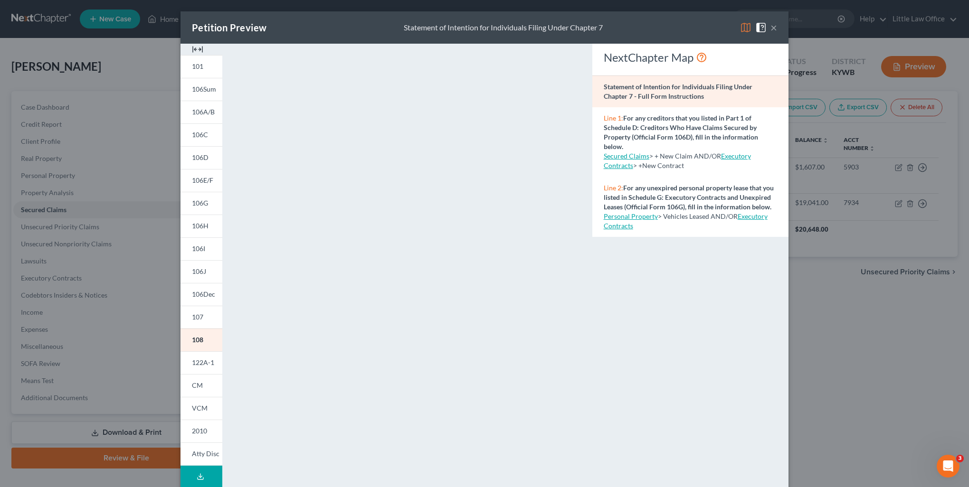
click at [771, 31] on button "×" at bounding box center [773, 27] width 7 height 11
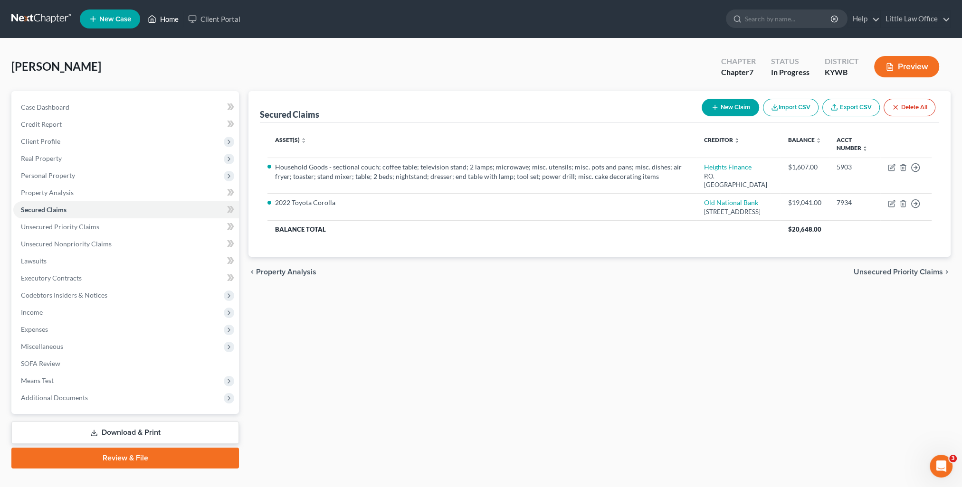
click at [161, 18] on link "Home" at bounding box center [163, 18] width 40 height 17
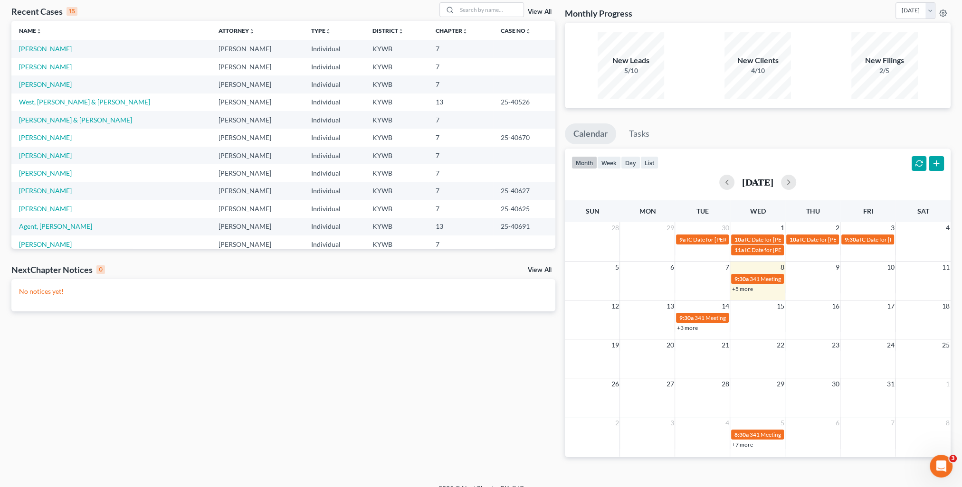
click at [519, 0] on div "Recent Cases 15 View All Name unfold_more expand_more expand_less Attorney unfo…" at bounding box center [481, 237] width 962 height 493
click at [515, 7] on input "search" at bounding box center [490, 10] width 66 height 14
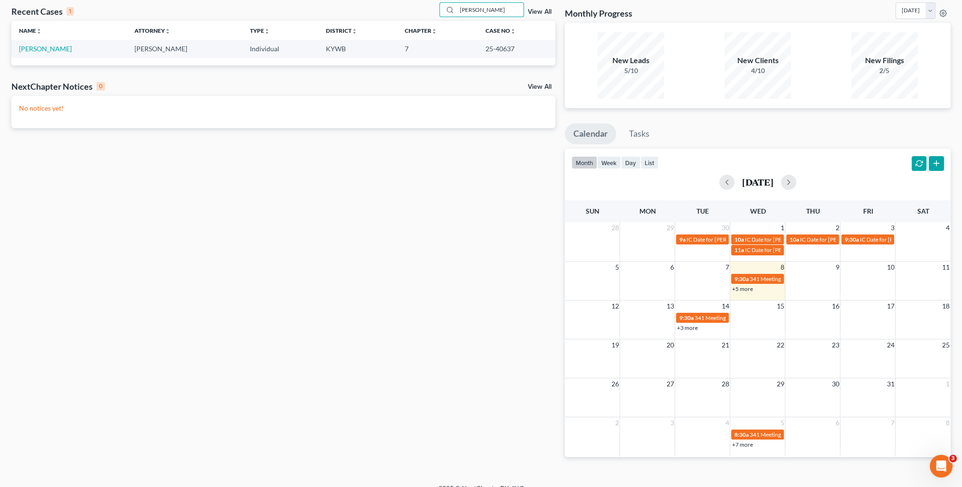
type input "[PERSON_NAME]"
click at [61, 48] on link "[PERSON_NAME]" at bounding box center [45, 49] width 53 height 8
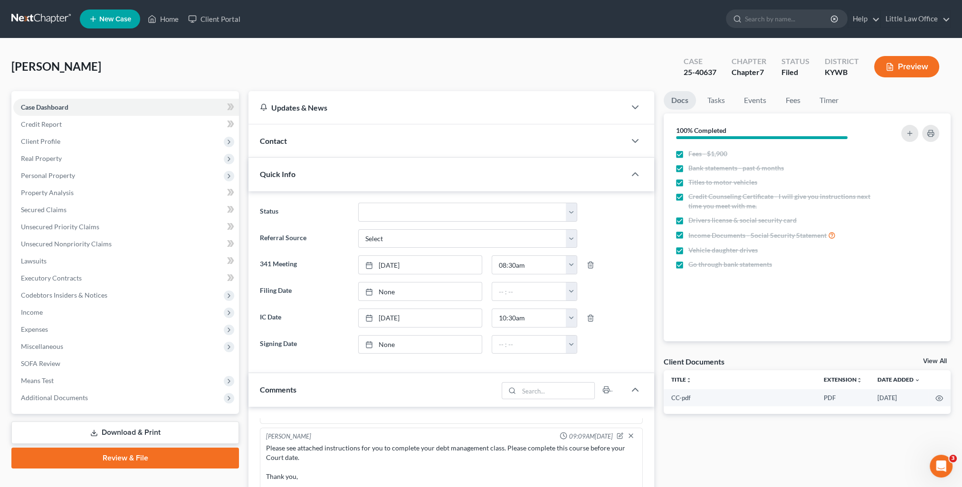
scroll to position [538, 0]
click at [53, 210] on span "Secured Claims" at bounding box center [44, 210] width 46 height 8
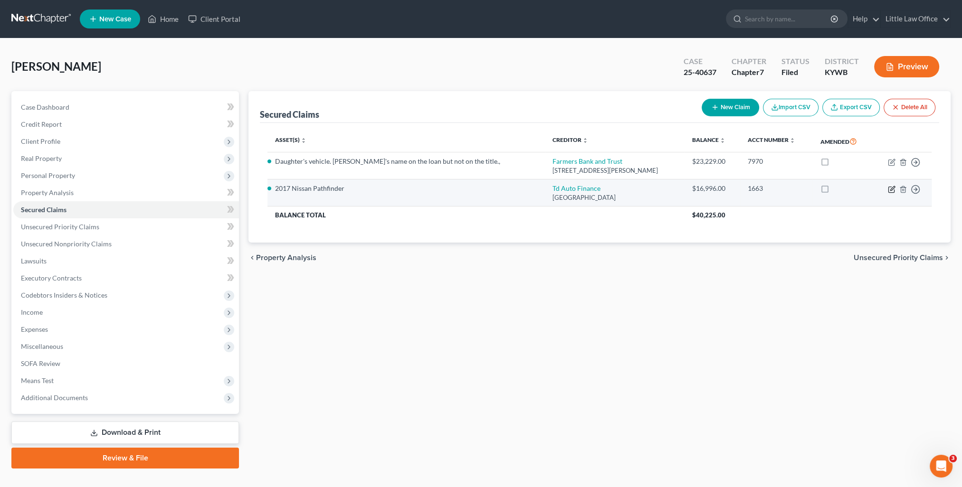
click at [890, 190] on icon "button" at bounding box center [892, 188] width 4 height 4
select select "39"
select select "0"
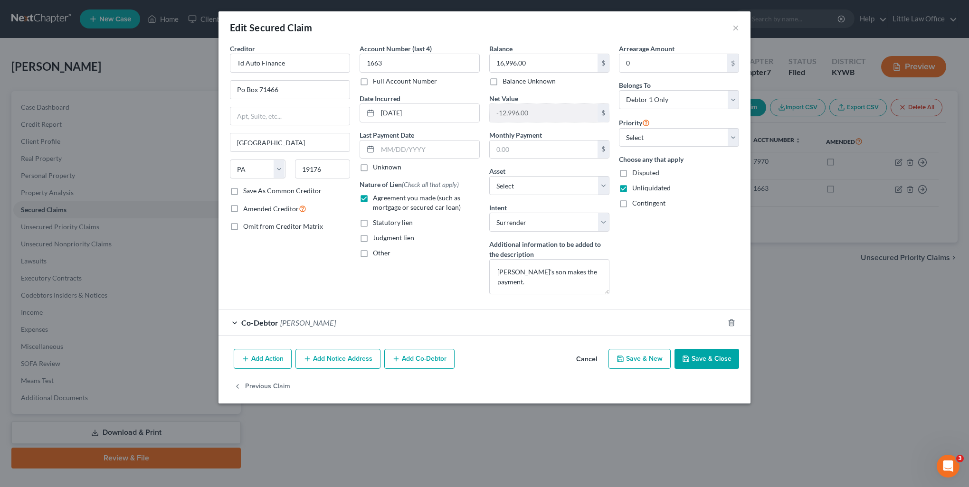
click at [710, 364] on button "Save & Close" at bounding box center [706, 359] width 65 height 20
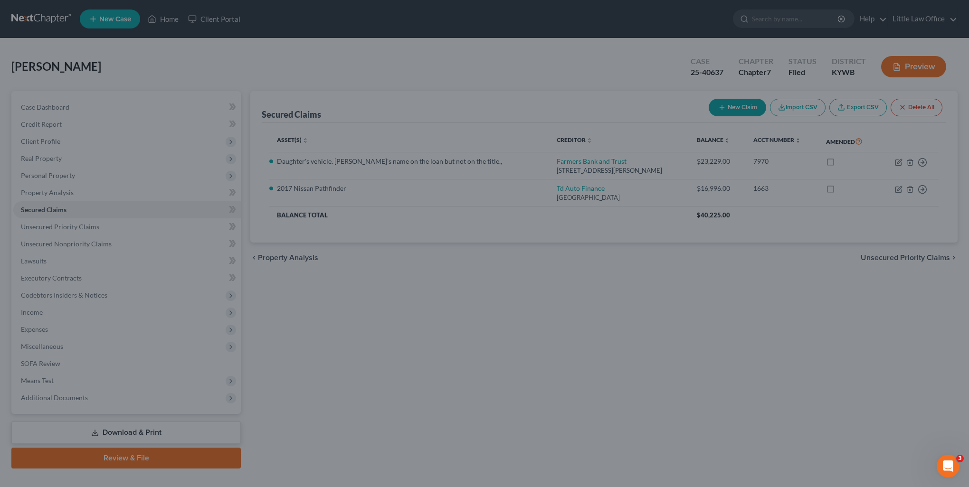
select select "3"
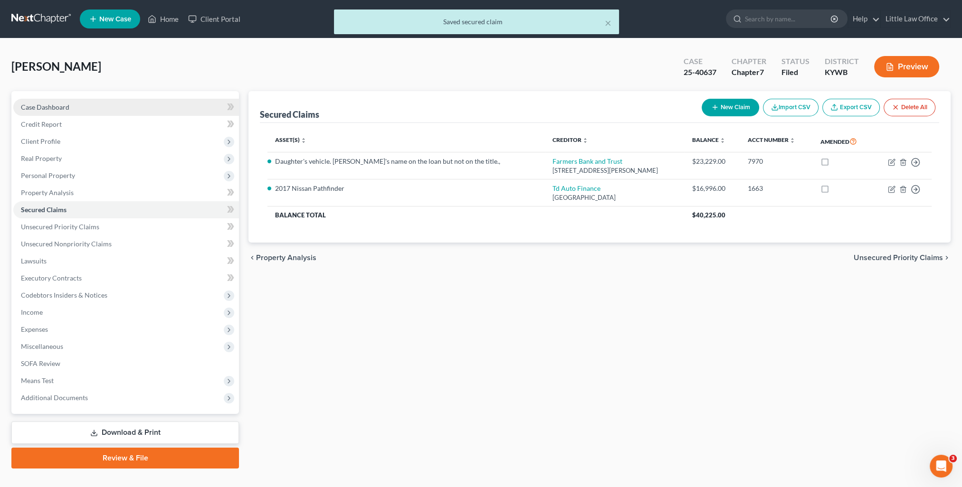
click at [51, 105] on span "Case Dashboard" at bounding box center [45, 107] width 48 height 8
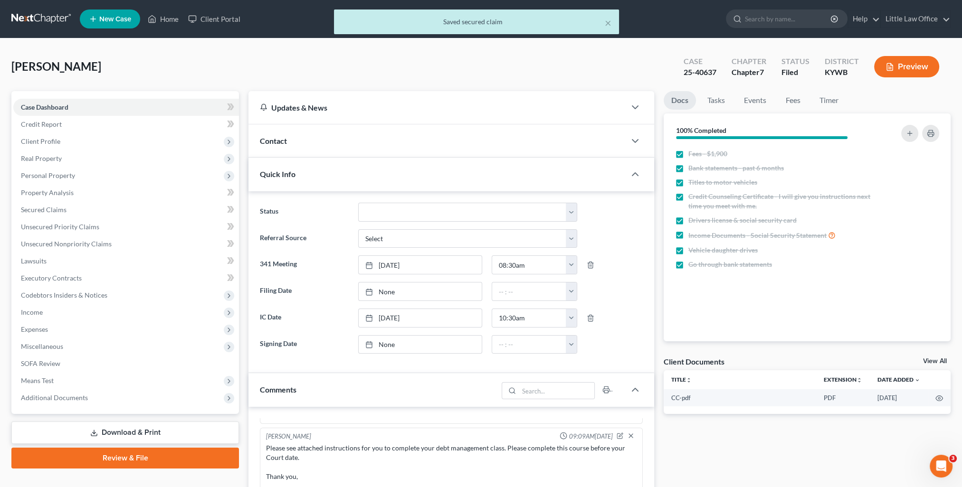
scroll to position [538, 0]
click at [310, 148] on div "Contact" at bounding box center [436, 140] width 377 height 33
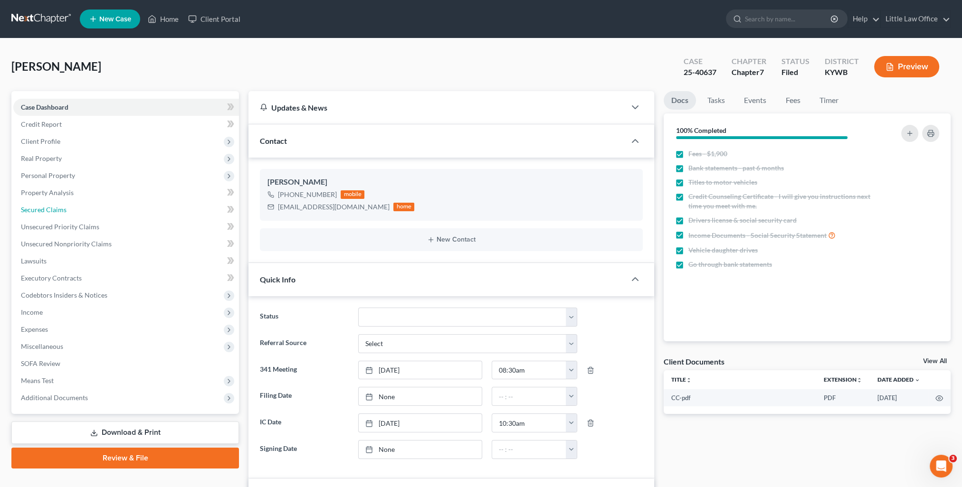
drag, startPoint x: 73, startPoint y: 209, endPoint x: 247, endPoint y: 217, distance: 174.4
click at [73, 209] on link "Secured Claims" at bounding box center [126, 209] width 226 height 17
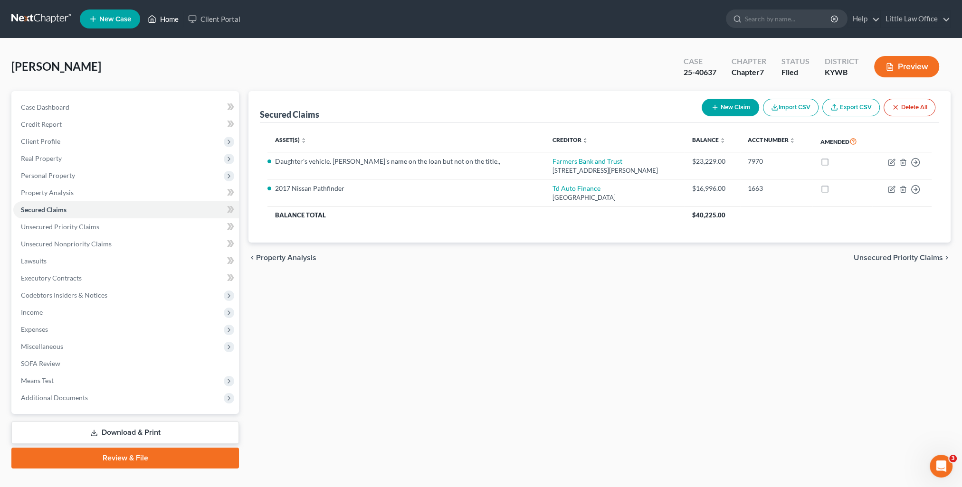
click at [170, 18] on link "Home" at bounding box center [163, 18] width 40 height 17
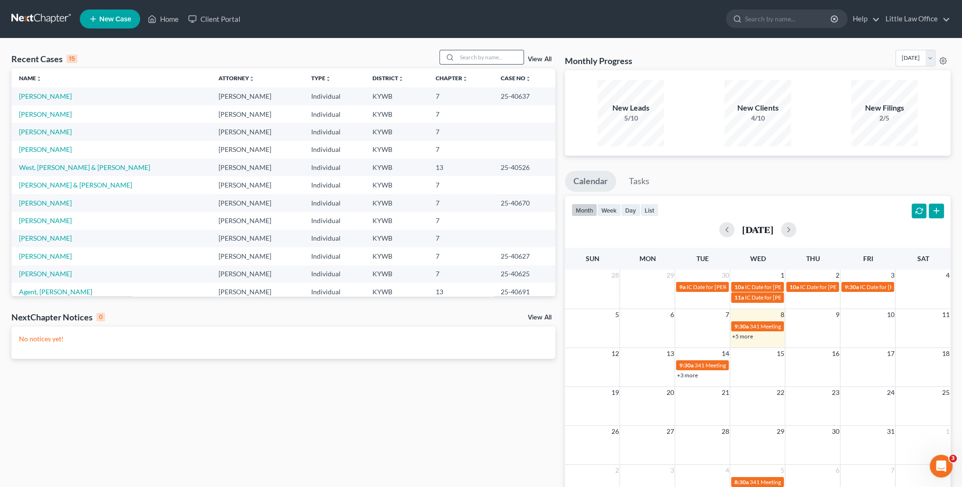
click at [473, 50] on input "search" at bounding box center [490, 57] width 66 height 14
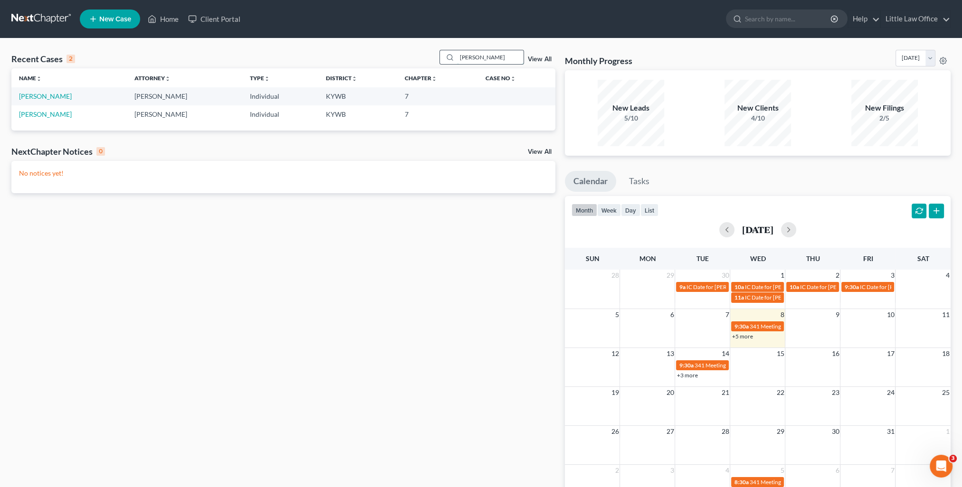
type input "[PERSON_NAME]"
click at [60, 94] on link "[PERSON_NAME]" at bounding box center [45, 96] width 53 height 8
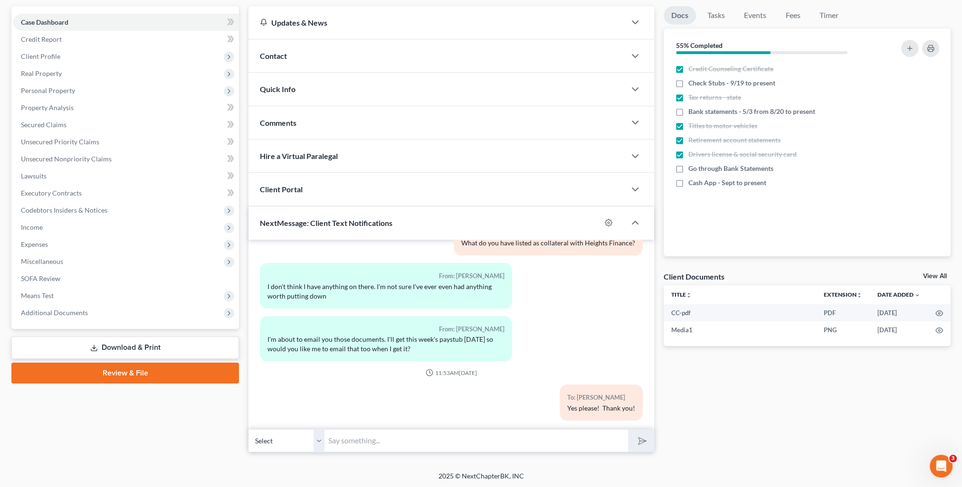
scroll to position [38, 0]
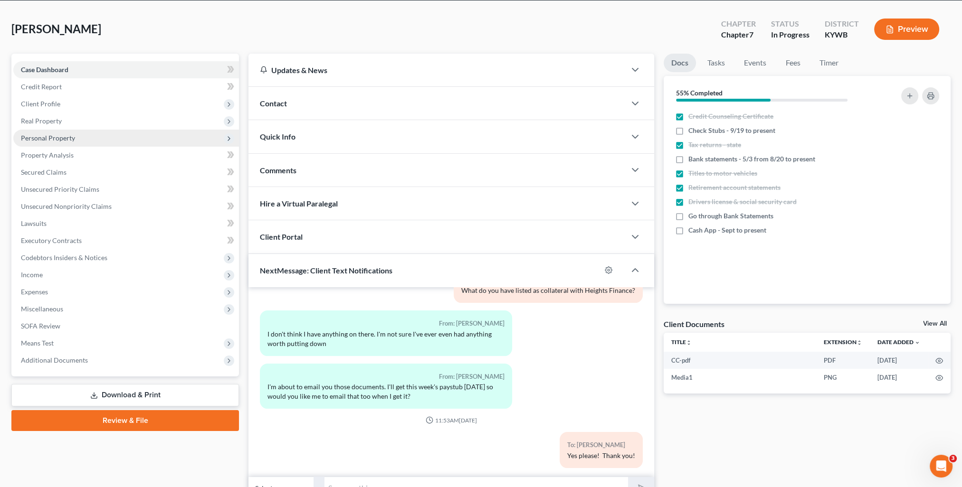
click at [51, 138] on span "Personal Property" at bounding box center [48, 138] width 54 height 8
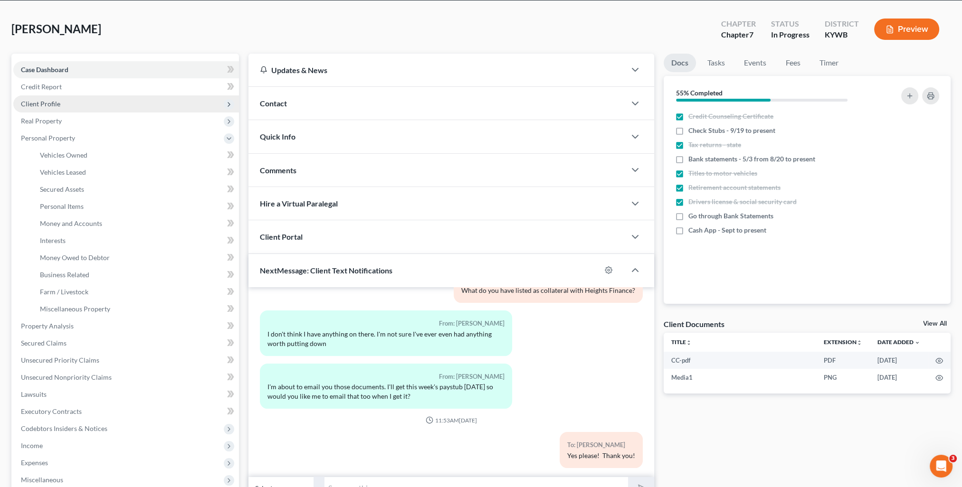
click at [60, 110] on span "Client Profile" at bounding box center [126, 103] width 226 height 17
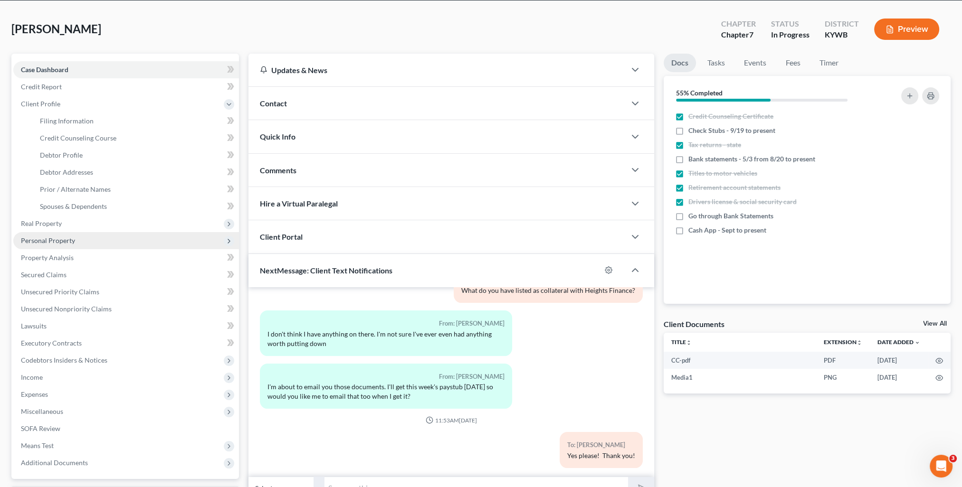
click at [72, 240] on span "Personal Property" at bounding box center [48, 240] width 54 height 8
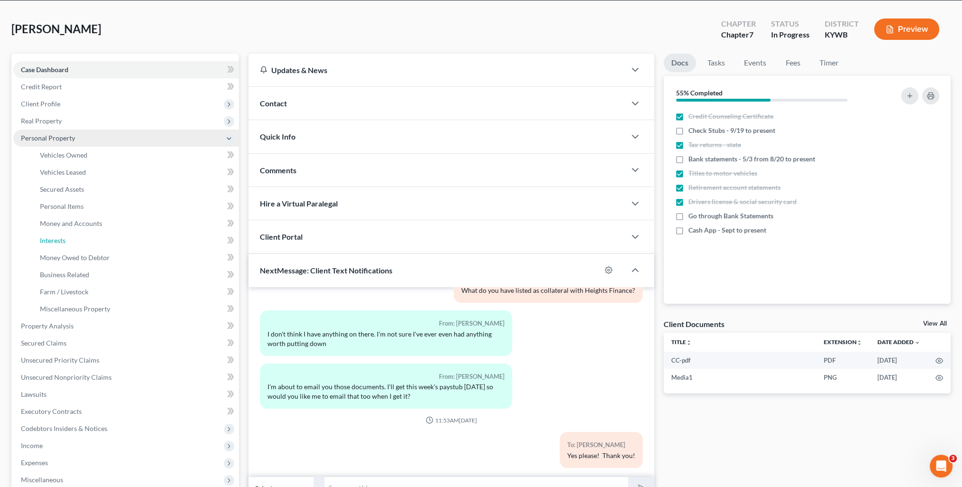
click at [72, 240] on link "Interests" at bounding box center [135, 240] width 207 height 17
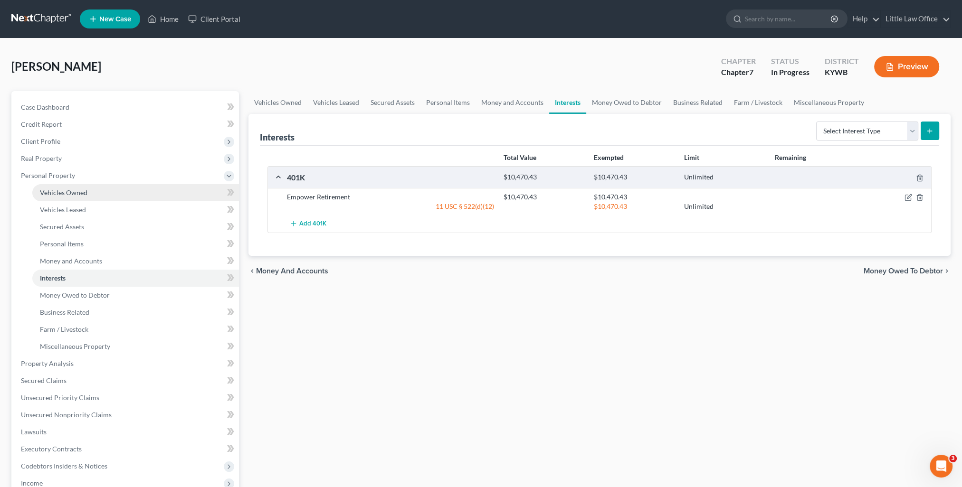
click at [88, 194] on link "Vehicles Owned" at bounding box center [135, 192] width 207 height 17
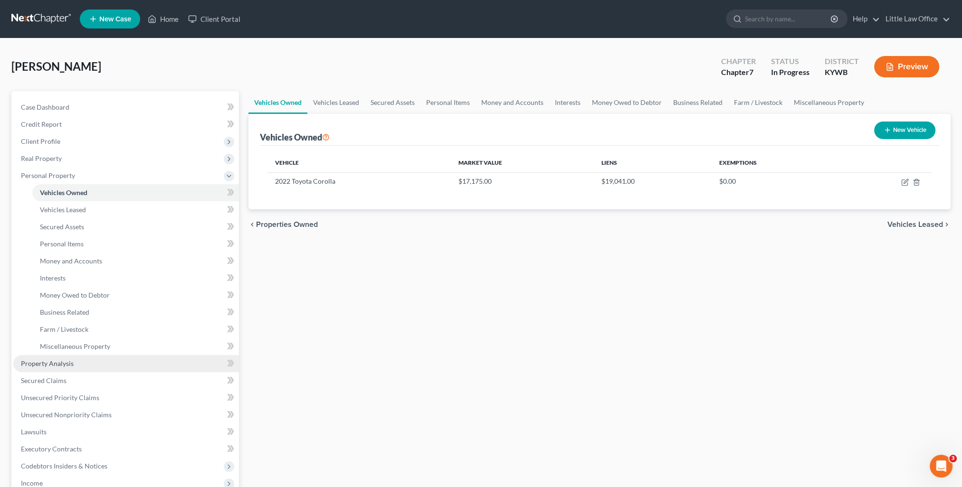
click at [85, 362] on link "Property Analysis" at bounding box center [126, 363] width 226 height 17
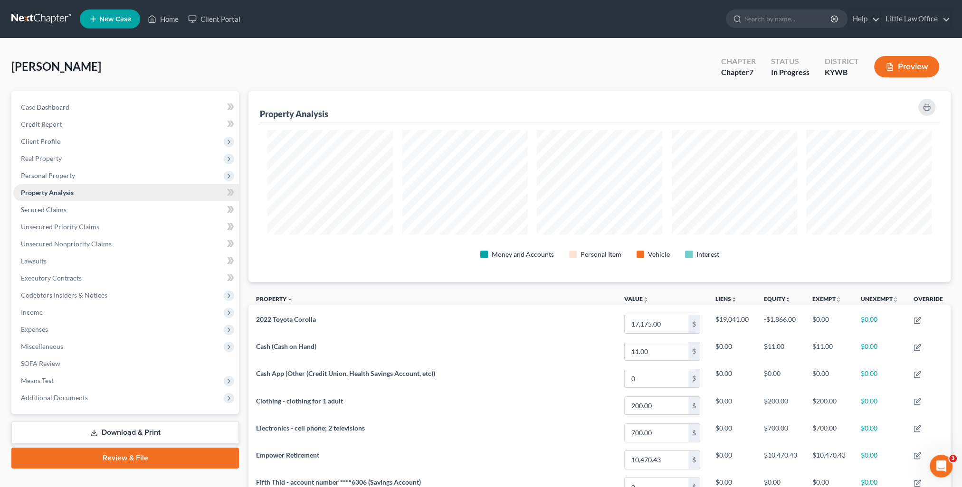
scroll to position [191, 701]
click at [57, 207] on span "Secured Claims" at bounding box center [44, 210] width 46 height 8
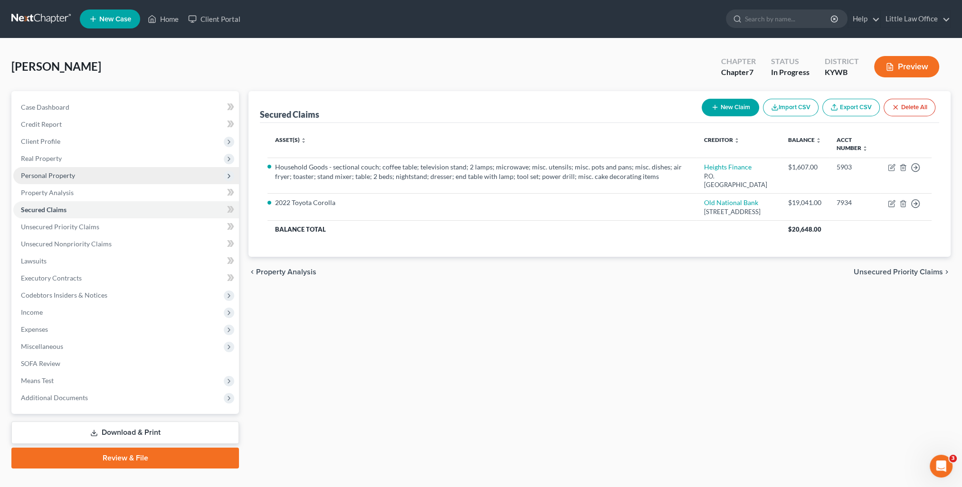
click at [45, 175] on span "Personal Property" at bounding box center [48, 175] width 54 height 8
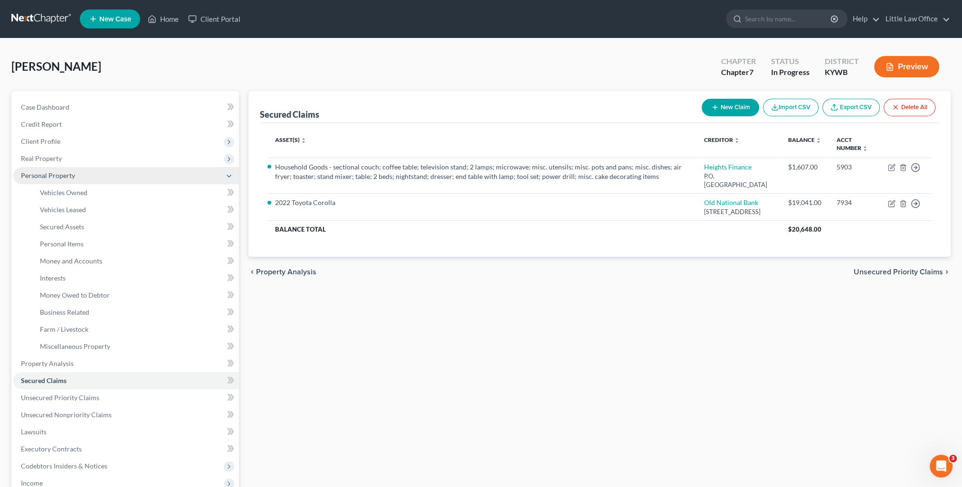
click at [68, 177] on span "Personal Property" at bounding box center [48, 175] width 54 height 8
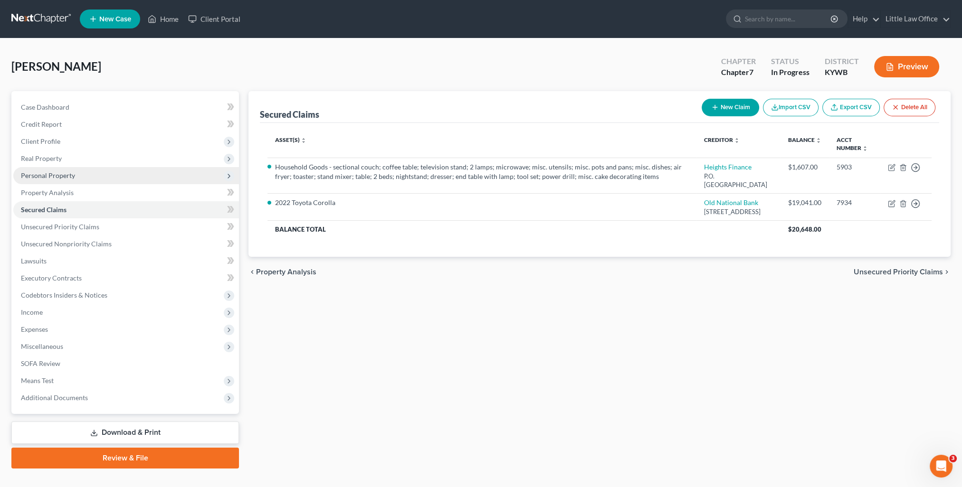
click at [83, 176] on span "Personal Property" at bounding box center [126, 175] width 226 height 17
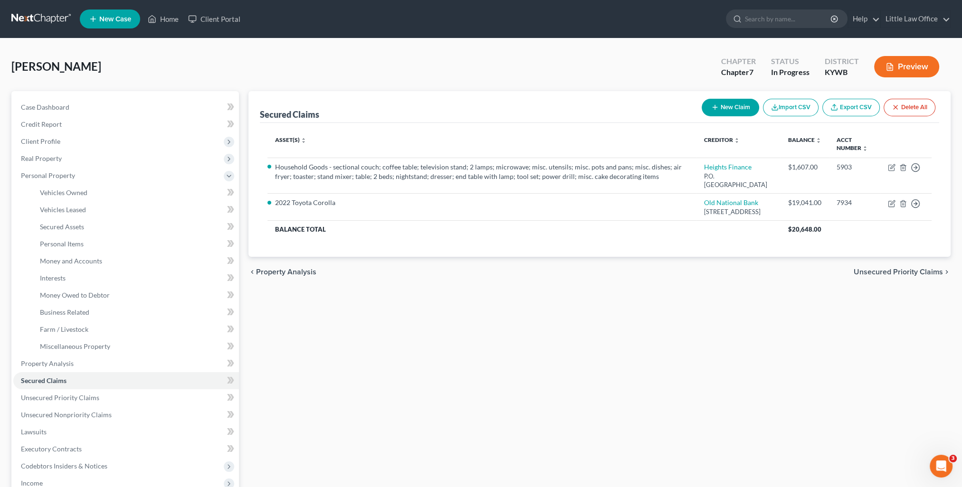
click at [934, 276] on span "Unsecured Priority Claims" at bounding box center [897, 272] width 89 height 8
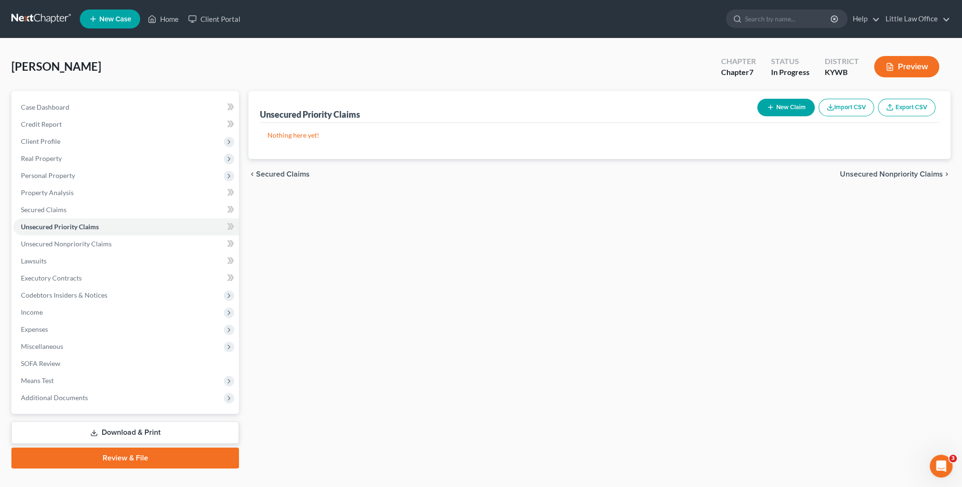
click at [881, 168] on div "chevron_left Secured Claims Unsecured Nonpriority Claims chevron_right" at bounding box center [599, 174] width 702 height 30
click at [883, 174] on span "Unsecured Nonpriority Claims" at bounding box center [891, 174] width 103 height 8
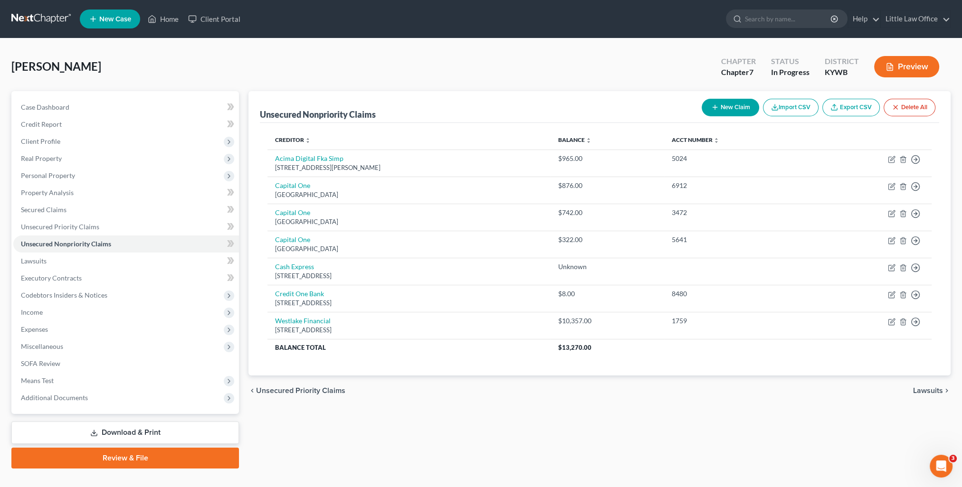
click at [931, 390] on span "Lawsuits" at bounding box center [928, 391] width 30 height 8
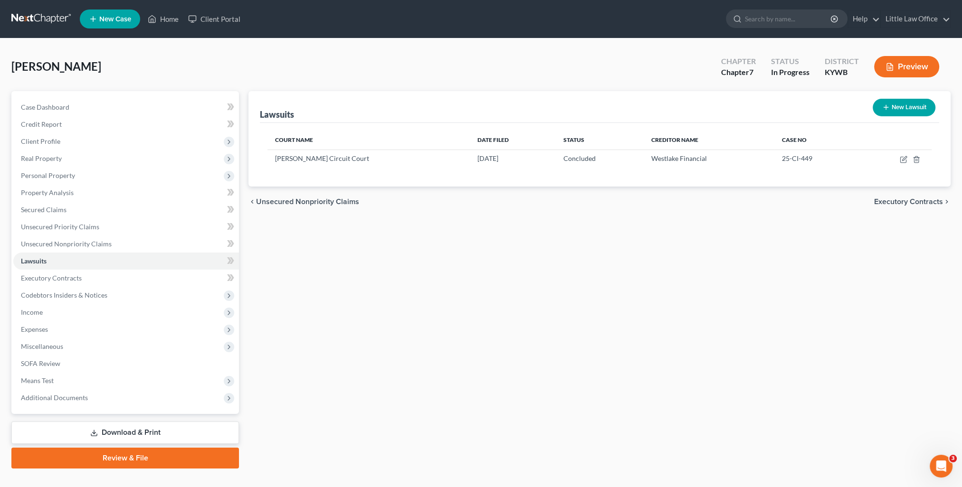
click at [893, 201] on span "Executory Contracts" at bounding box center [908, 202] width 69 height 8
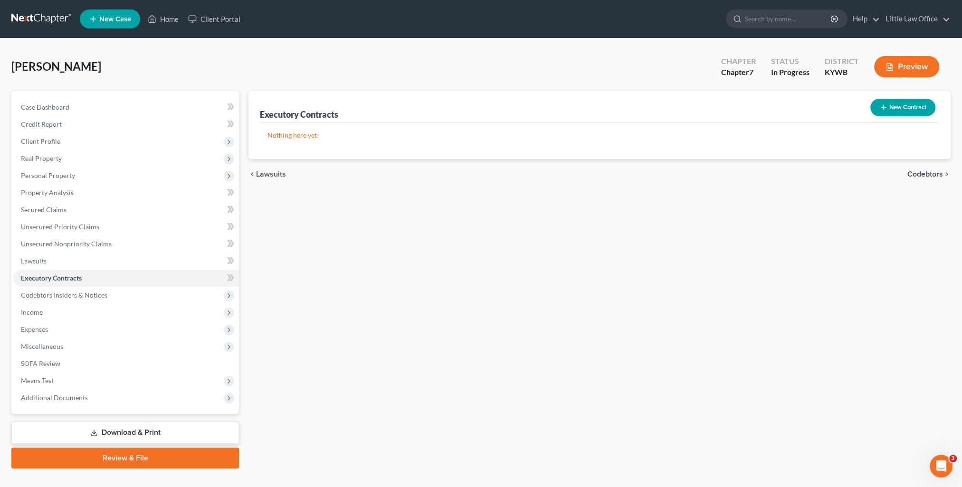
click at [935, 175] on span "Codebtors" at bounding box center [925, 174] width 36 height 8
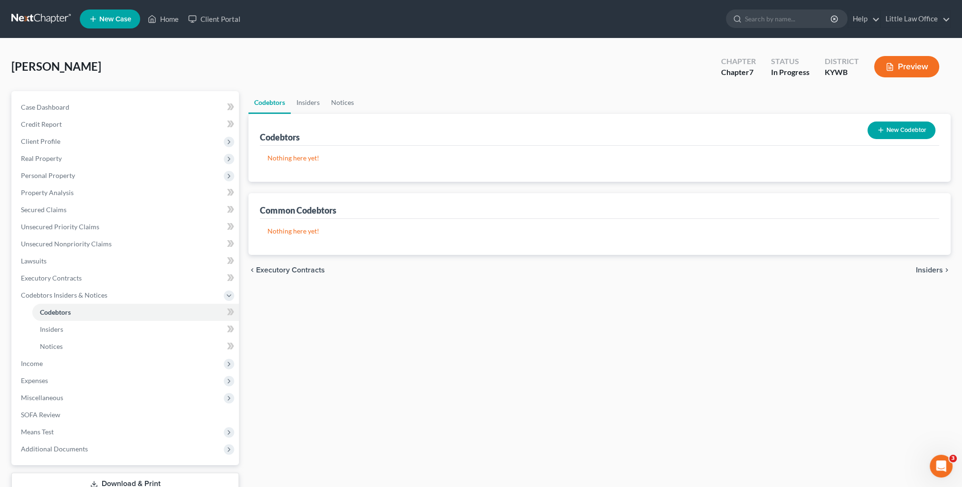
click at [935, 270] on span "Insiders" at bounding box center [929, 270] width 27 height 8
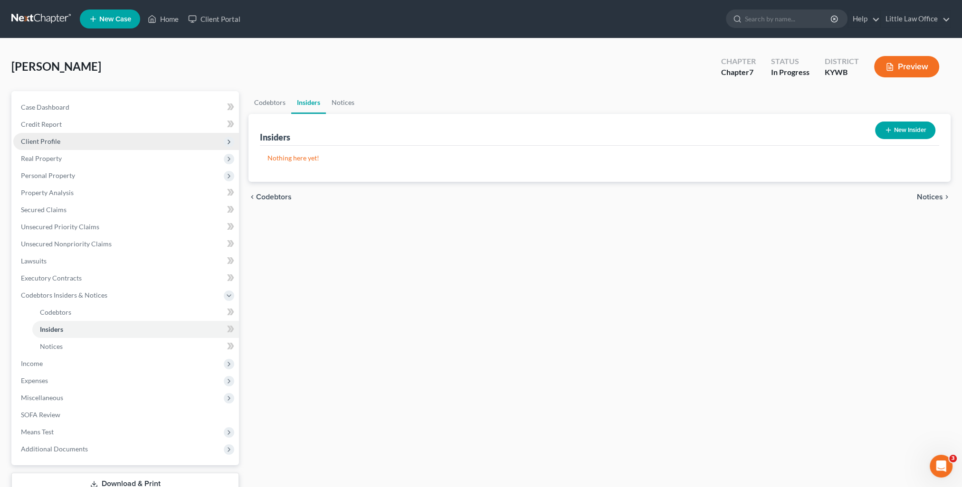
click at [57, 142] on span "Client Profile" at bounding box center [40, 141] width 39 height 8
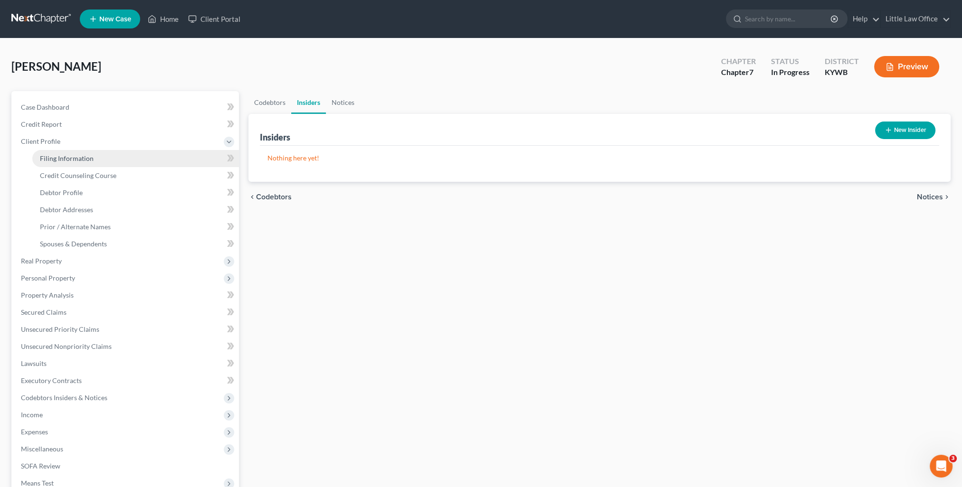
click at [81, 159] on span "Filing Information" at bounding box center [67, 158] width 54 height 8
select select "1"
select select "0"
select select "33"
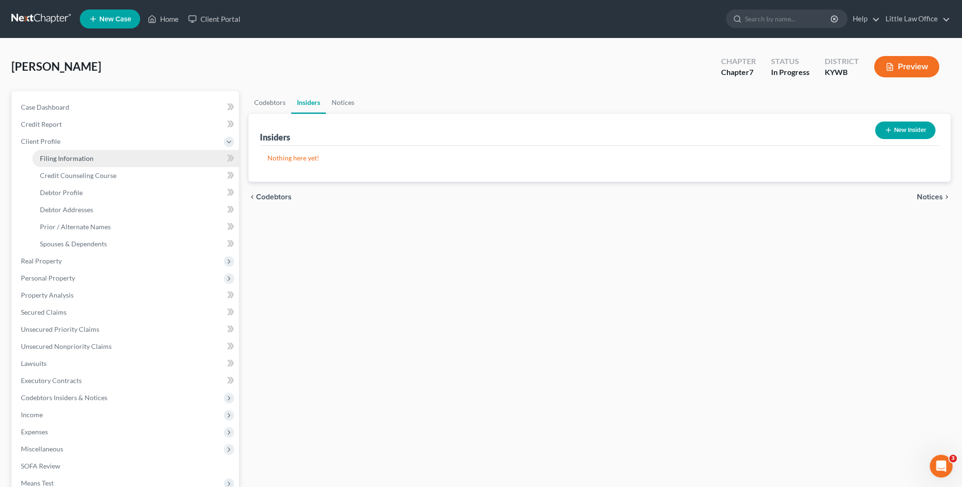
select select "0"
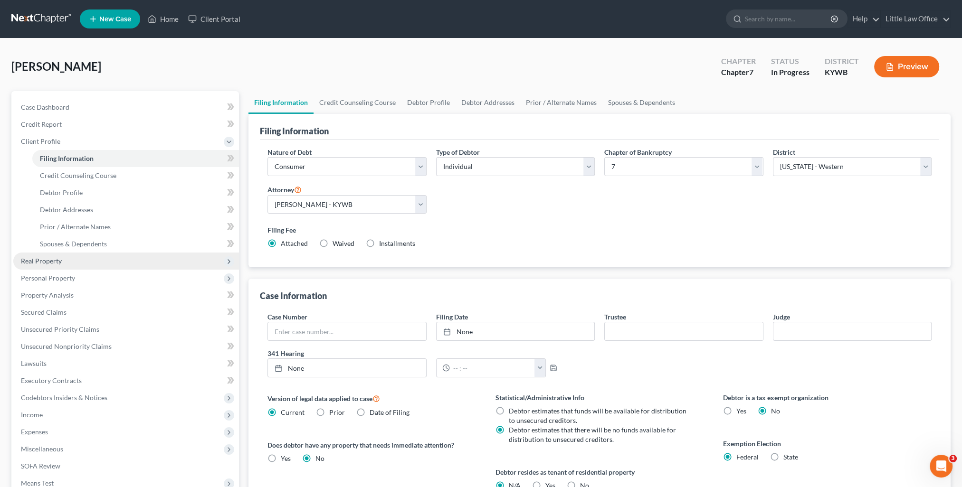
click at [55, 263] on span "Real Property" at bounding box center [41, 261] width 41 height 8
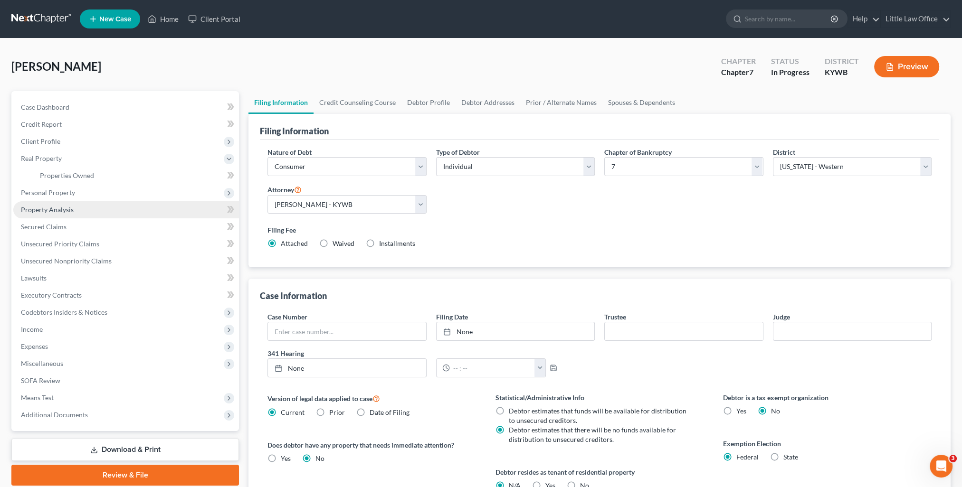
click at [59, 207] on span "Property Analysis" at bounding box center [47, 210] width 53 height 8
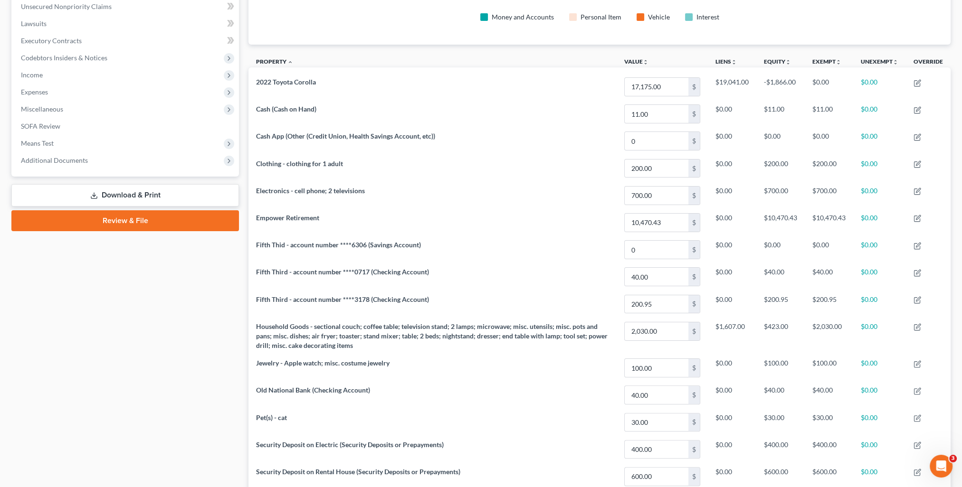
scroll to position [331, 0]
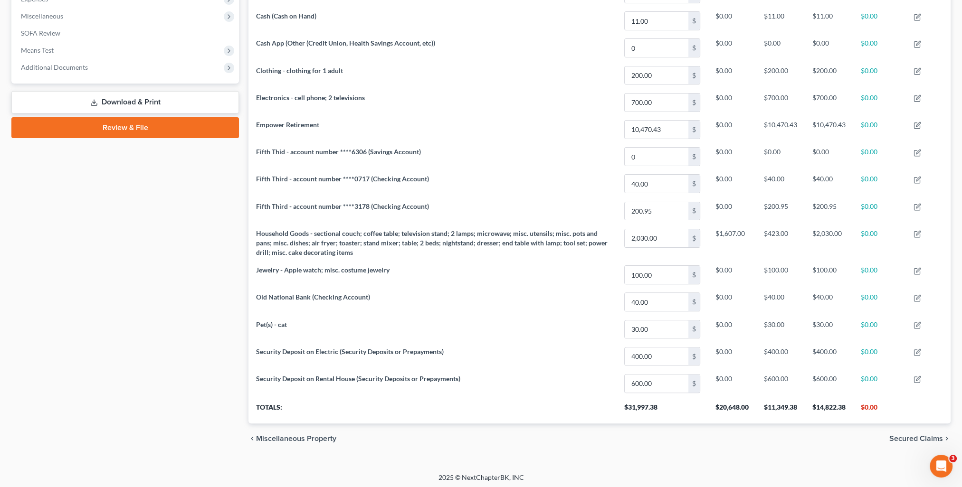
click at [919, 436] on span "Secured Claims" at bounding box center [916, 439] width 54 height 8
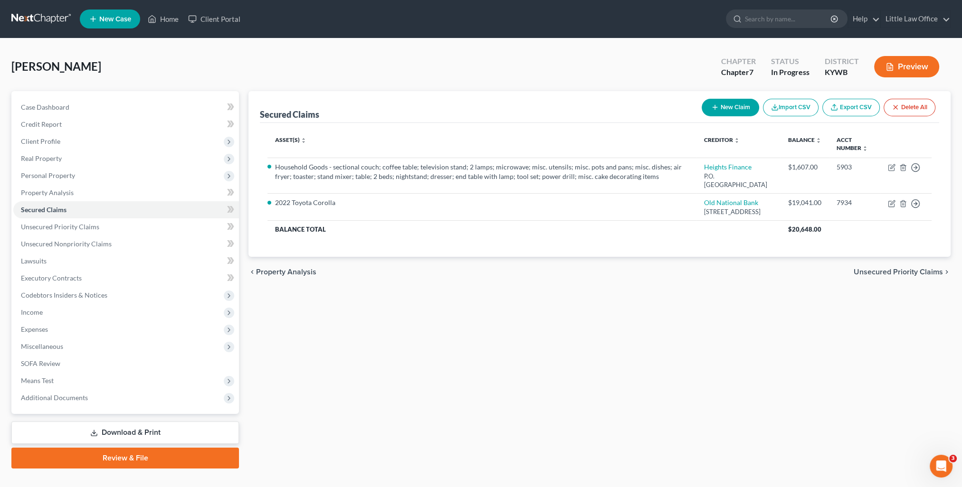
click at [898, 276] on span "Unsecured Priority Claims" at bounding box center [897, 272] width 89 height 8
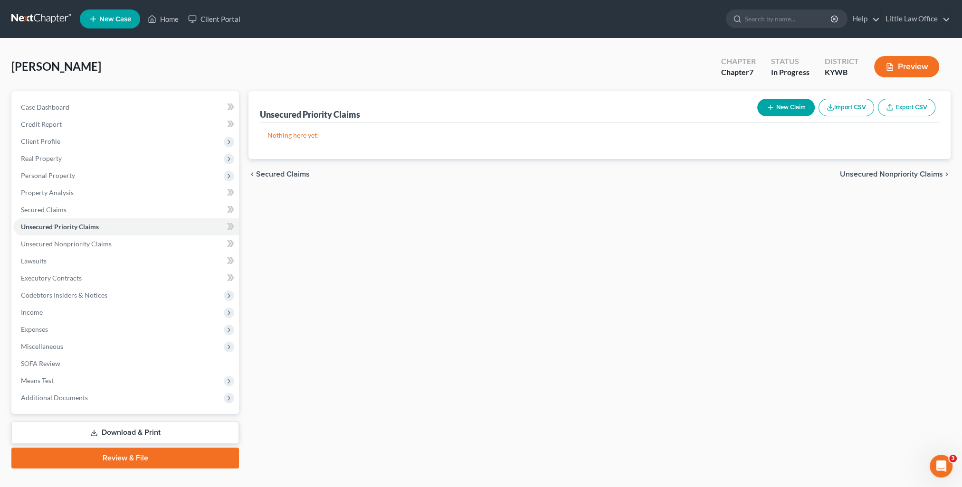
click at [266, 176] on span "Secured Claims" at bounding box center [283, 174] width 54 height 8
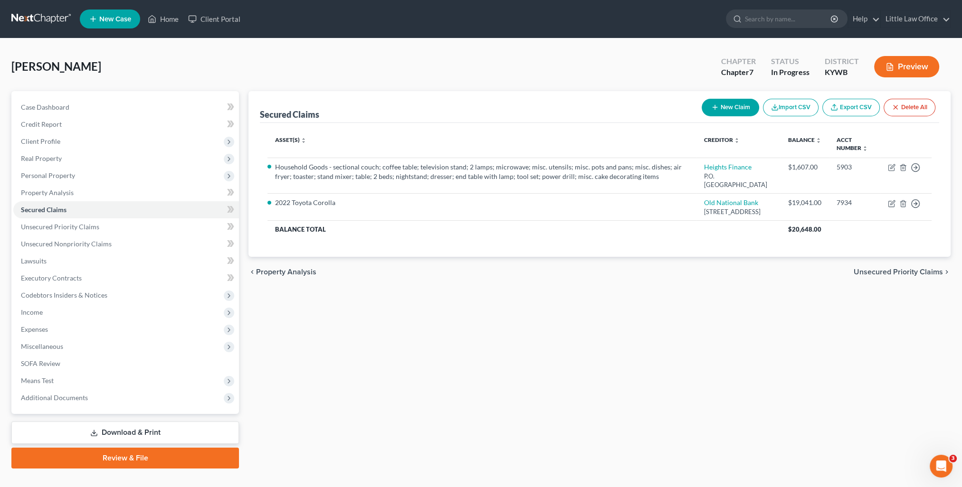
click at [892, 276] on span "Unsecured Priority Claims" at bounding box center [897, 272] width 89 height 8
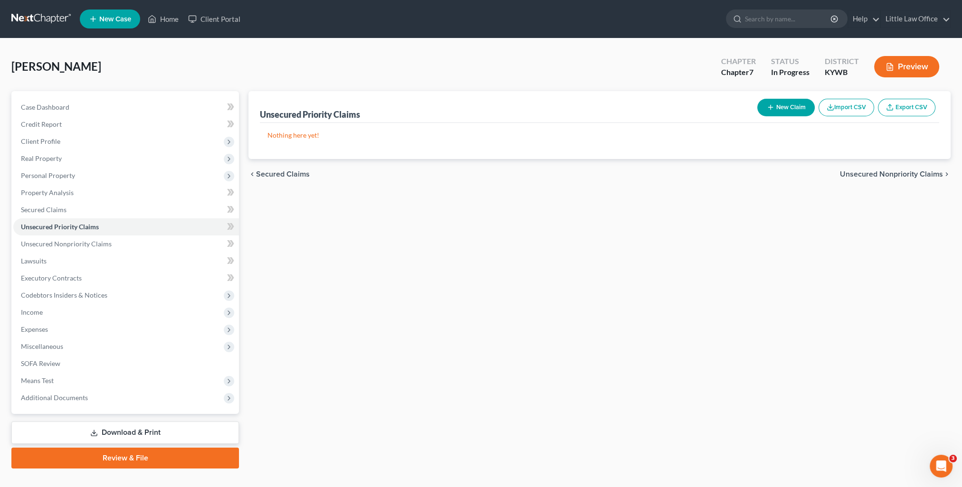
click at [881, 167] on div "chevron_left Secured Claims Unsecured Nonpriority Claims chevron_right" at bounding box center [599, 174] width 702 height 30
click at [880, 172] on span "Unsecured Nonpriority Claims" at bounding box center [891, 174] width 103 height 8
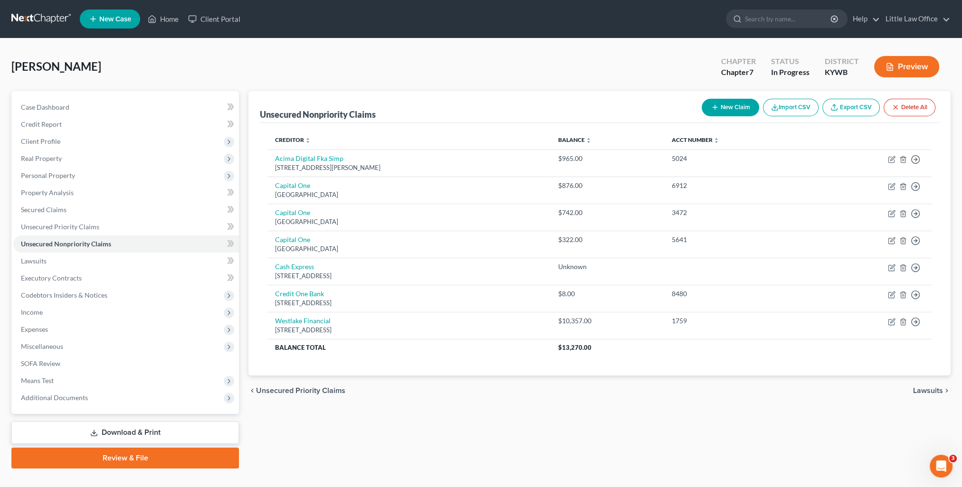
click at [943, 393] on div "chevron_left Unsecured Priority Claims Lawsuits chevron_right" at bounding box center [599, 391] width 702 height 30
click at [936, 390] on span "Lawsuits" at bounding box center [928, 391] width 30 height 8
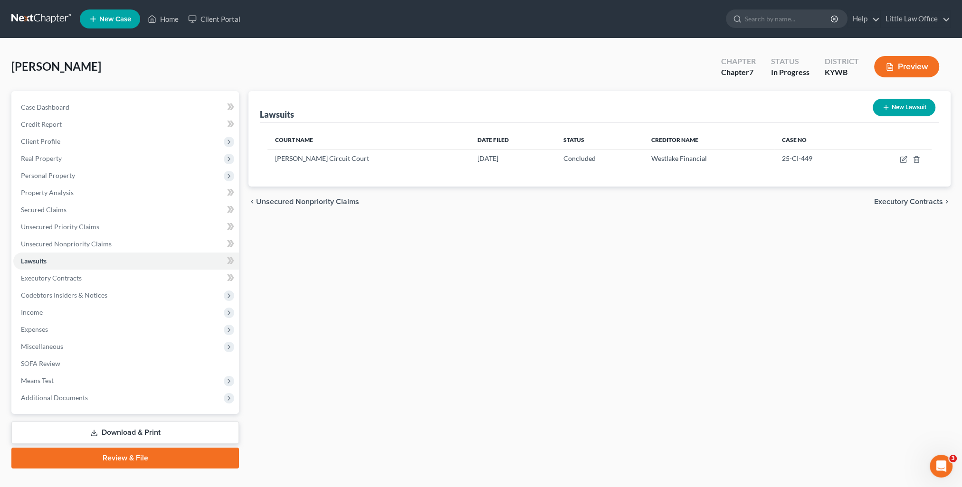
click at [927, 200] on span "Executory Contracts" at bounding box center [908, 202] width 69 height 8
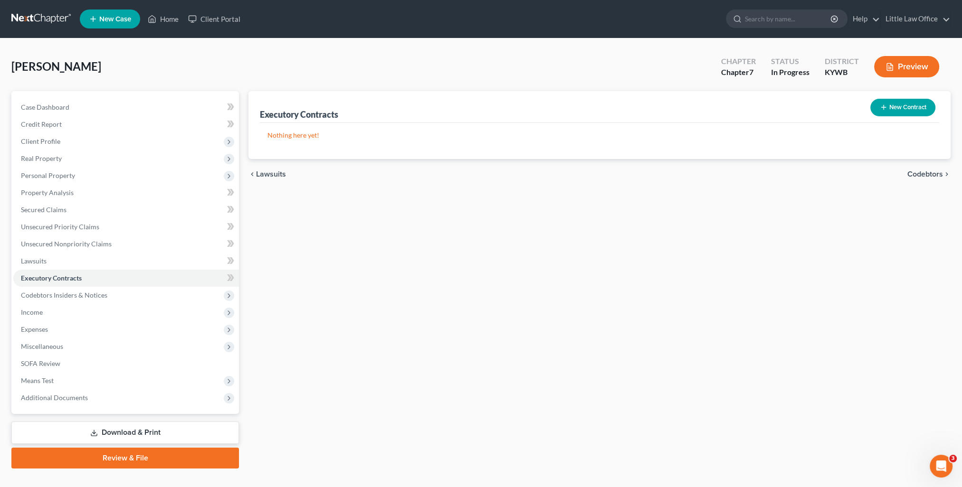
click at [927, 173] on span "Codebtors" at bounding box center [925, 174] width 36 height 8
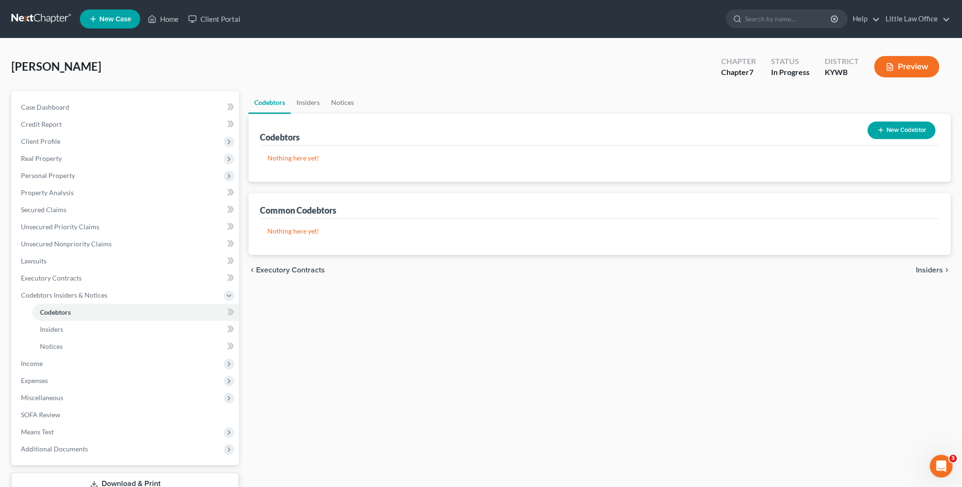
click at [923, 276] on div "chevron_left Executory Contracts Insiders chevron_right" at bounding box center [599, 270] width 702 height 30
click at [926, 272] on span "Insiders" at bounding box center [929, 270] width 27 height 8
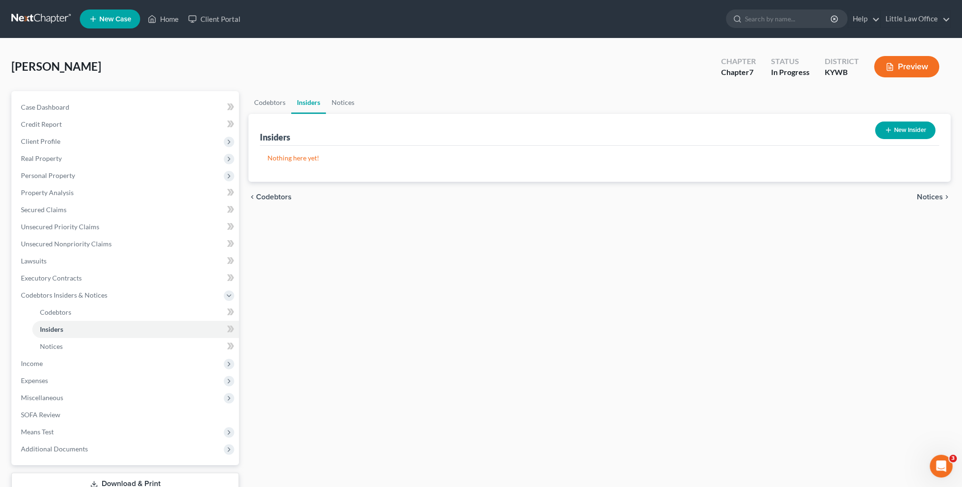
click at [923, 198] on span "Notices" at bounding box center [929, 197] width 26 height 8
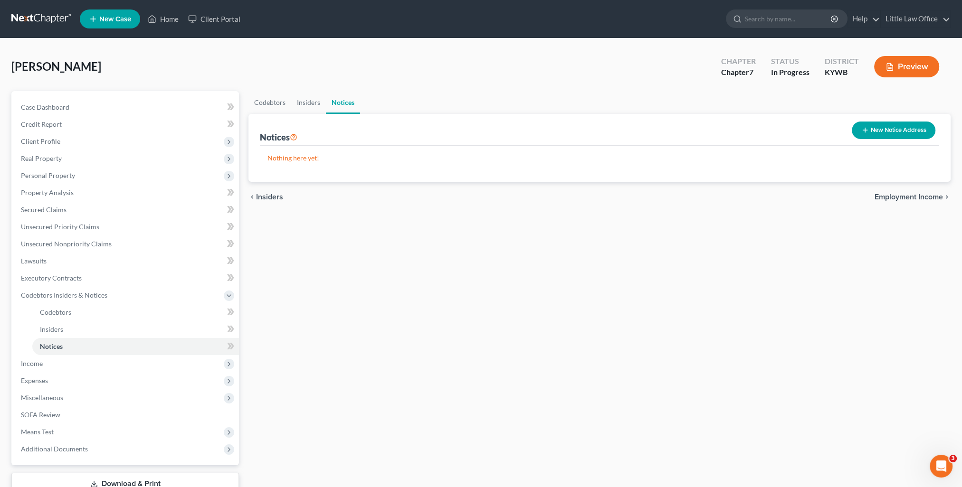
click at [923, 198] on span "Employment Income" at bounding box center [908, 197] width 68 height 8
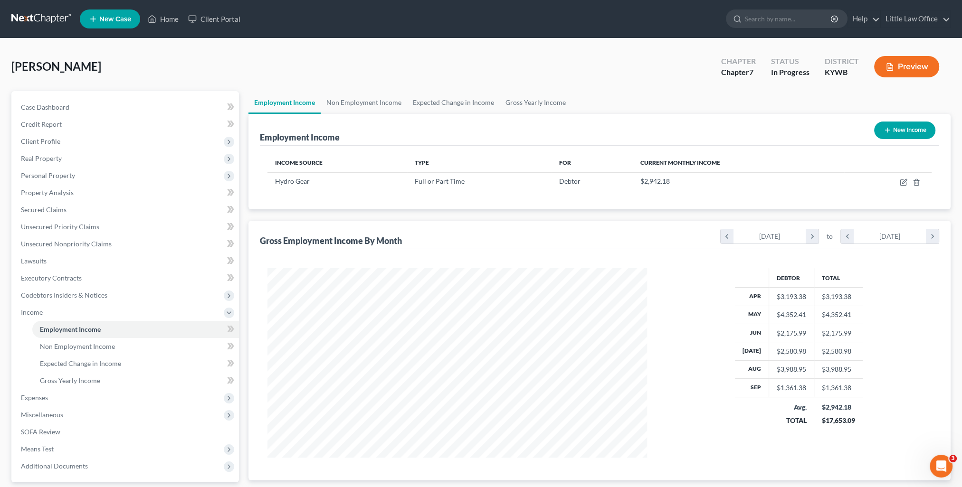
scroll to position [85, 0]
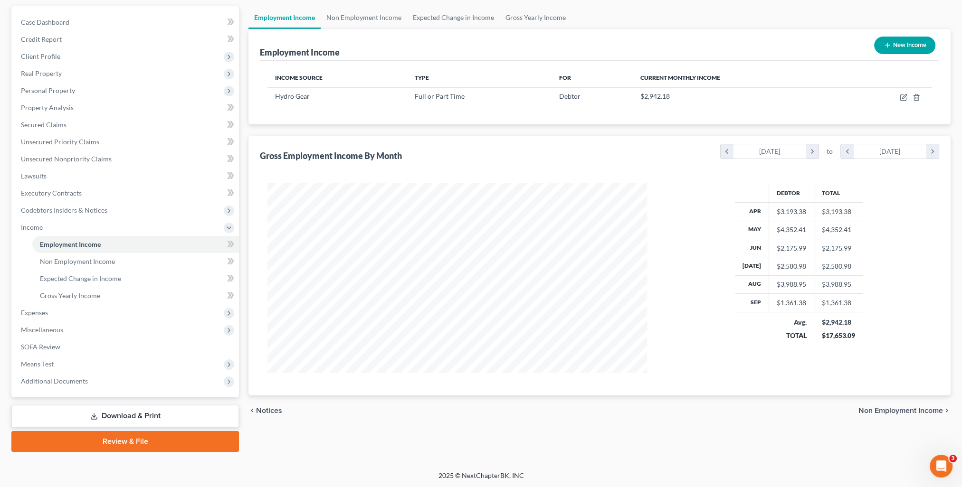
click at [912, 409] on span "Non Employment Income" at bounding box center [900, 411] width 85 height 8
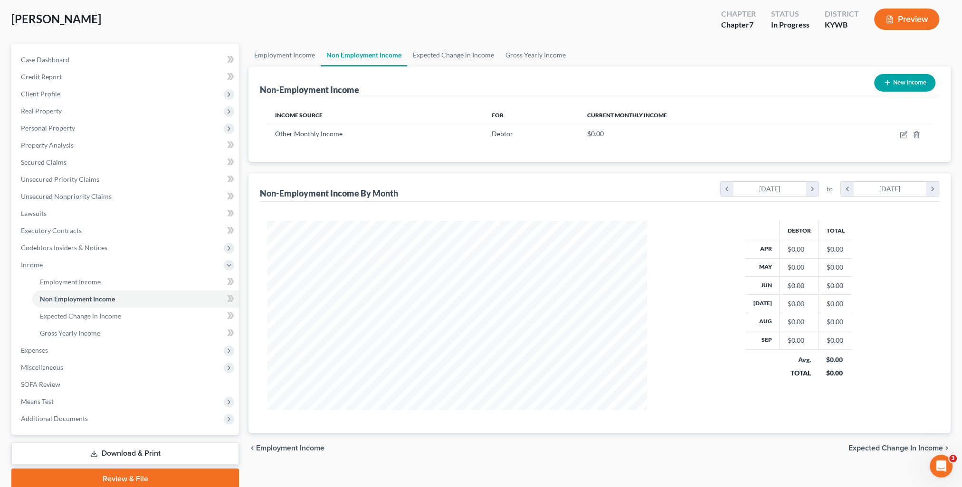
scroll to position [85, 0]
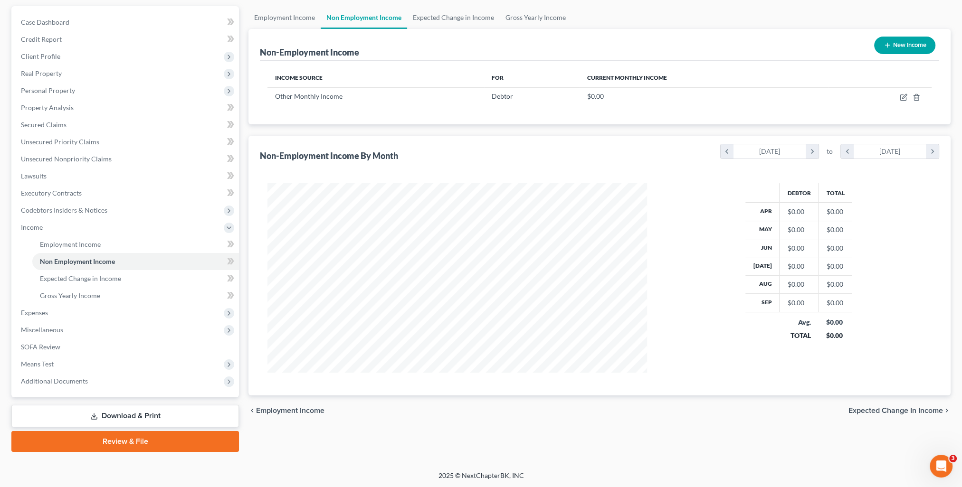
click at [283, 413] on span "Employment Income" at bounding box center [290, 411] width 68 height 8
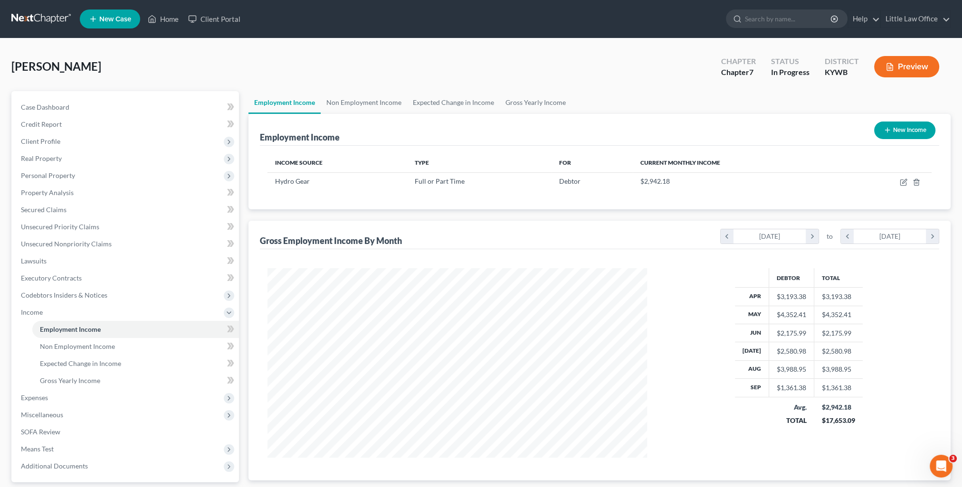
scroll to position [47, 0]
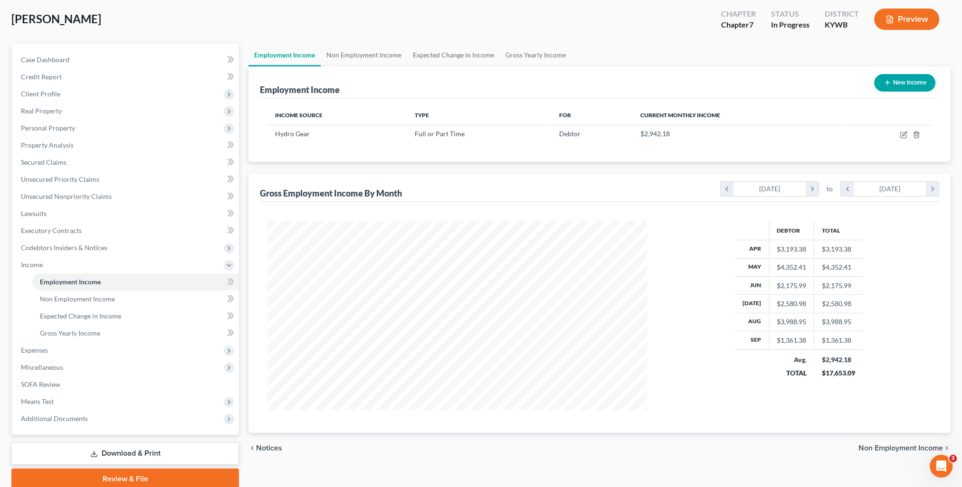
click at [898, 449] on span "Non Employment Income" at bounding box center [900, 448] width 85 height 8
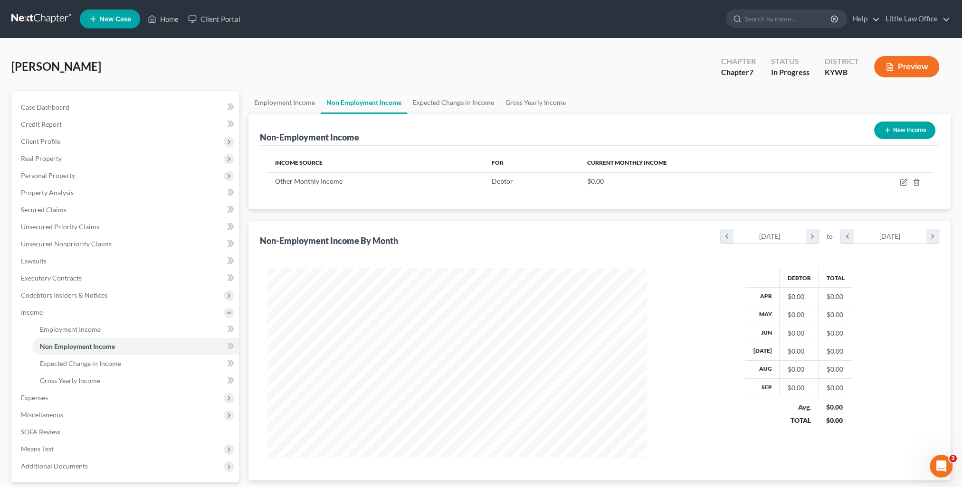
scroll to position [47, 0]
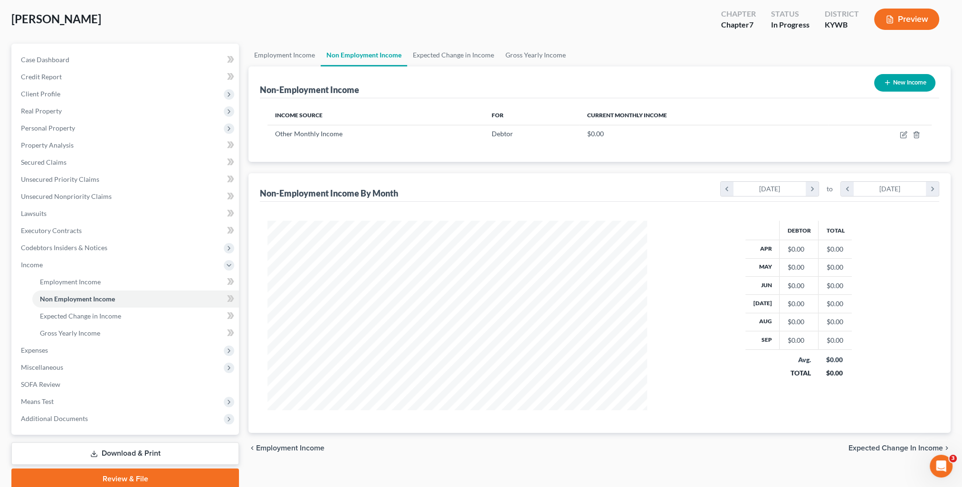
click at [898, 449] on span "Expected Change in Income" at bounding box center [895, 448] width 94 height 8
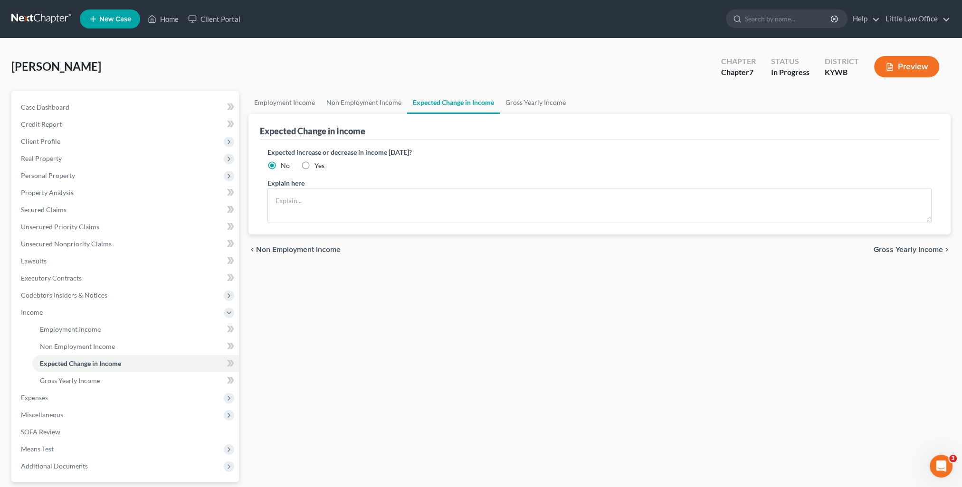
click at [906, 246] on span "Gross Yearly Income" at bounding box center [907, 250] width 69 height 8
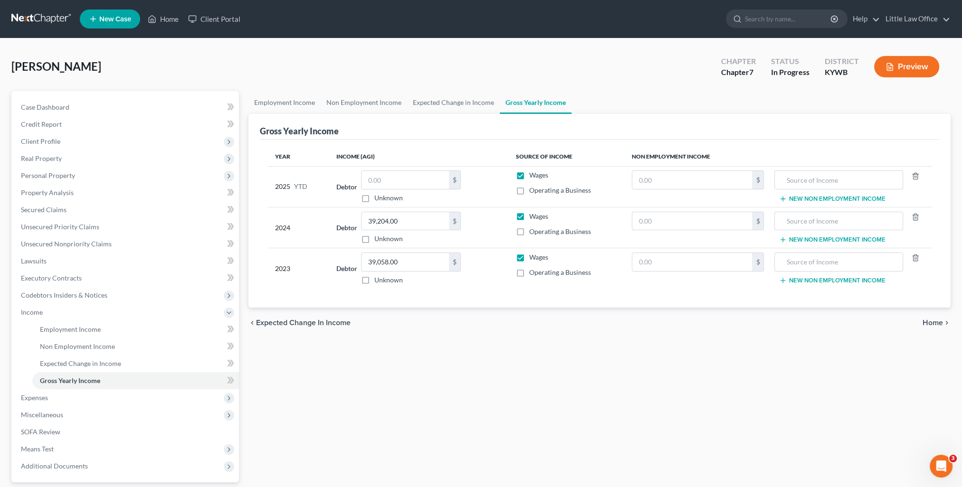
click at [930, 325] on span "Home" at bounding box center [932, 323] width 20 height 8
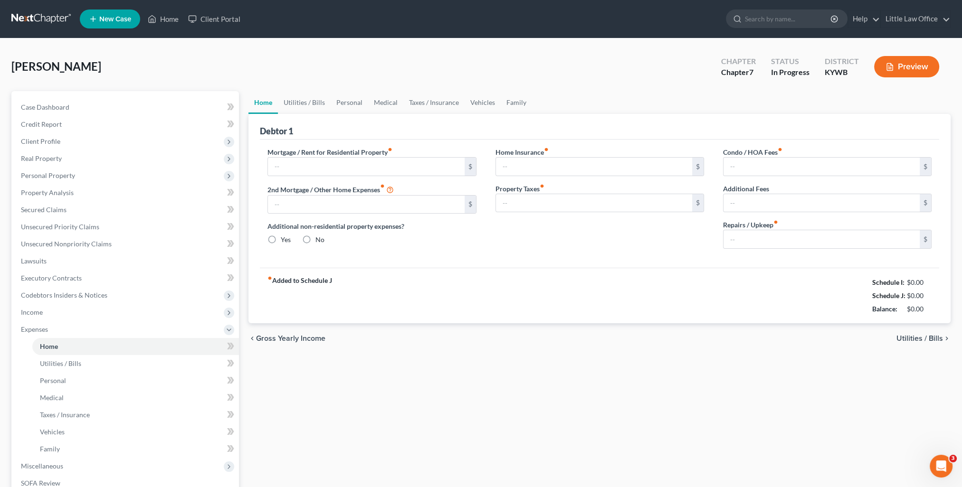
type input "634.00"
type input "0.00"
radio input "true"
type input "0.00"
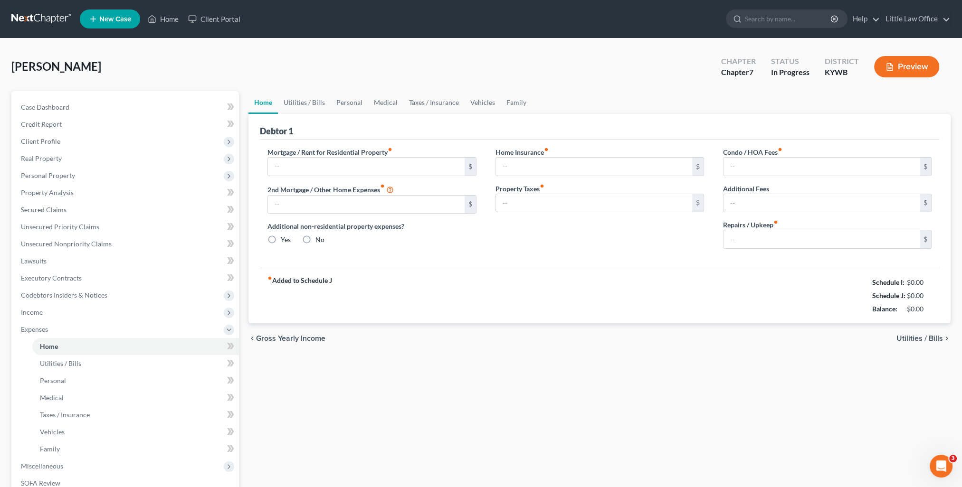
type input "0.00"
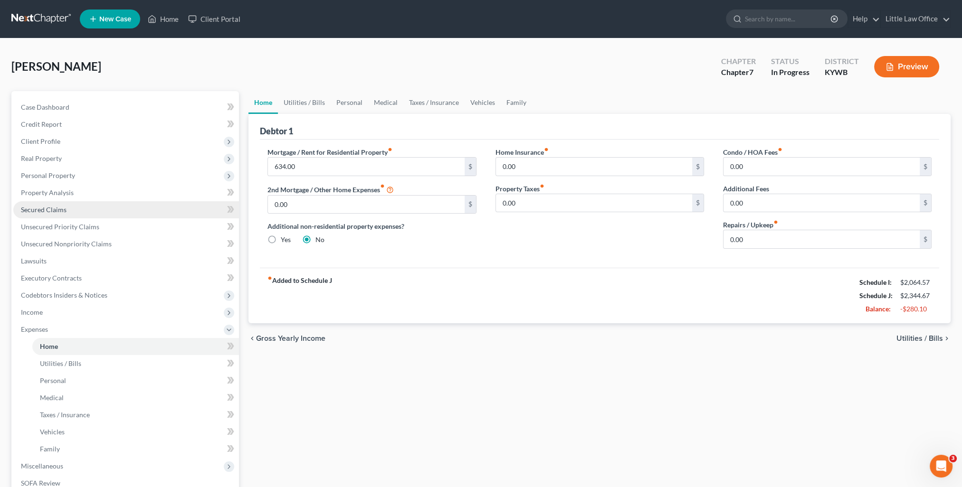
click at [82, 208] on link "Secured Claims" at bounding box center [126, 209] width 226 height 17
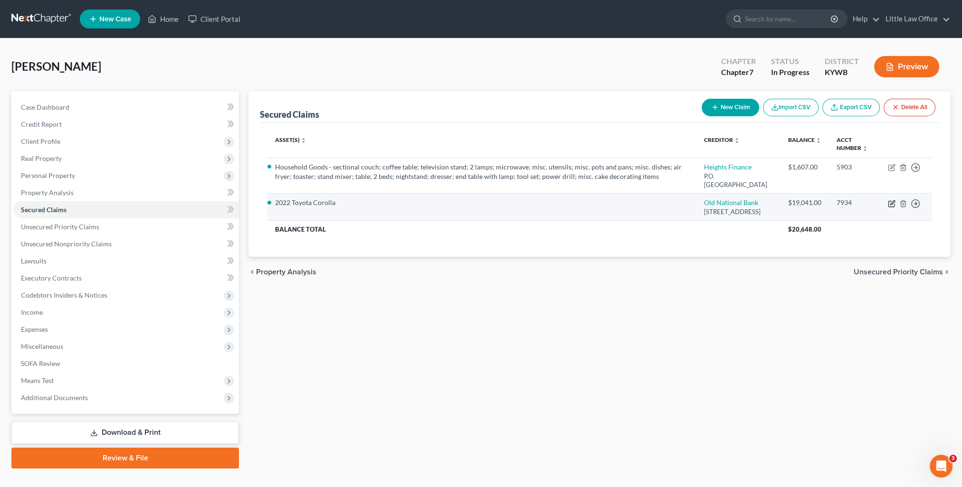
click at [889, 202] on icon "button" at bounding box center [892, 204] width 8 height 8
select select "15"
select select "2"
select select "0"
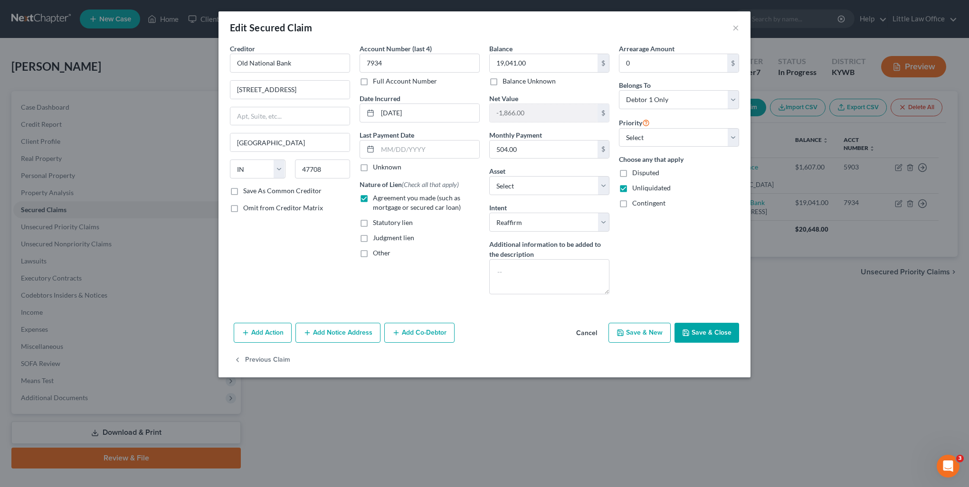
click at [727, 337] on button "Save & Close" at bounding box center [706, 333] width 65 height 20
select select "7"
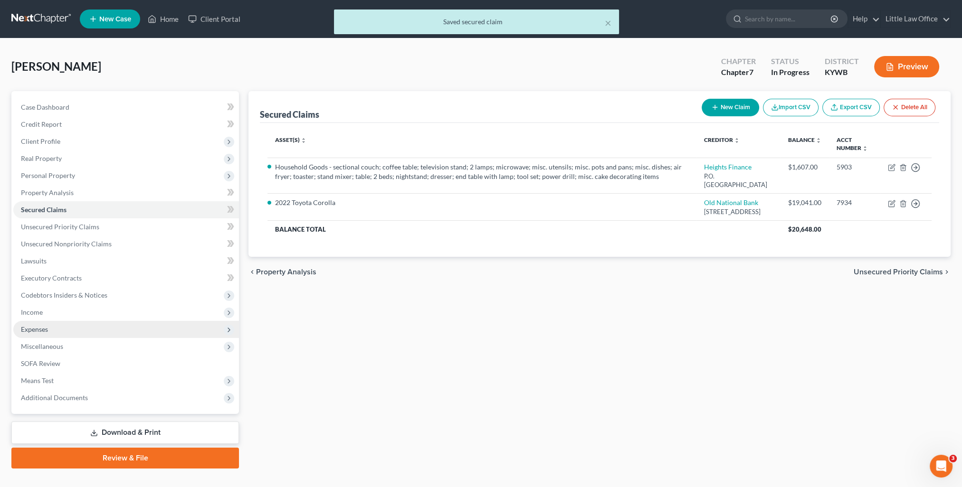
click at [46, 326] on span "Expenses" at bounding box center [34, 329] width 27 height 8
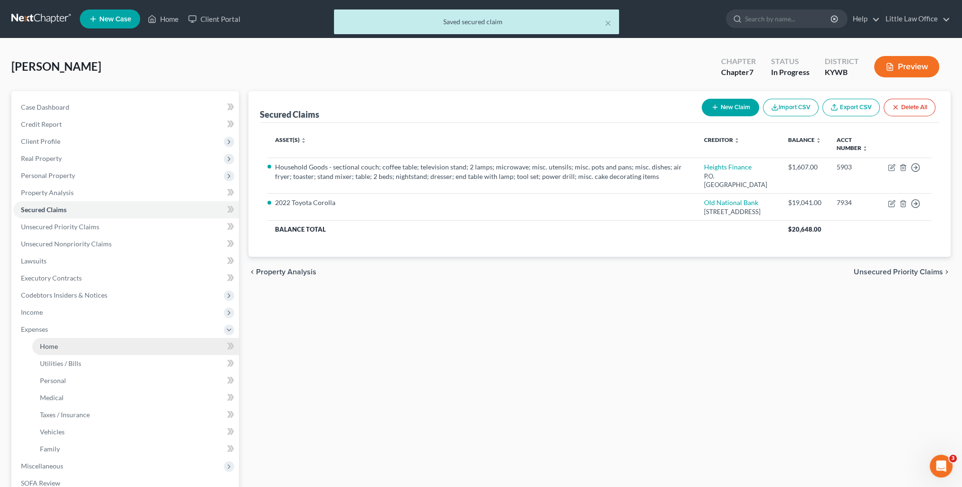
click at [72, 350] on link "Home" at bounding box center [135, 346] width 207 height 17
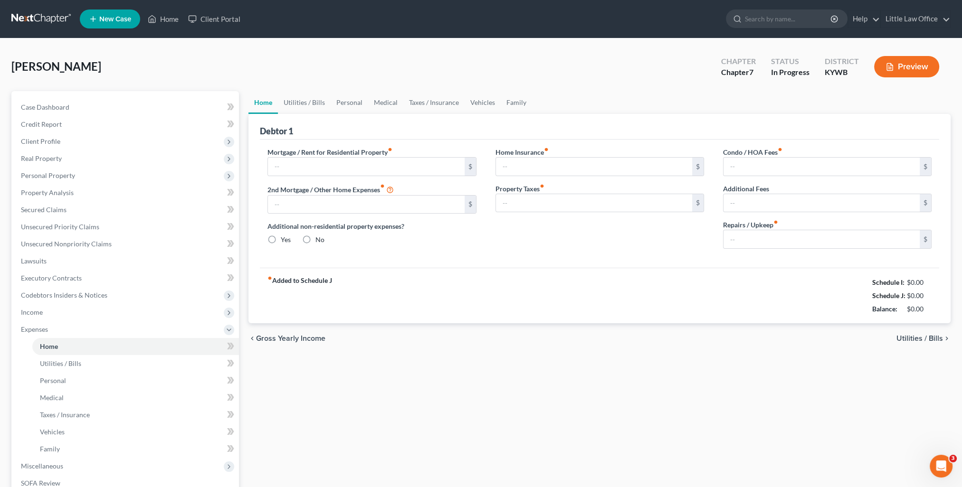
type input "634.00"
type input "0.00"
radio input "true"
type input "0.00"
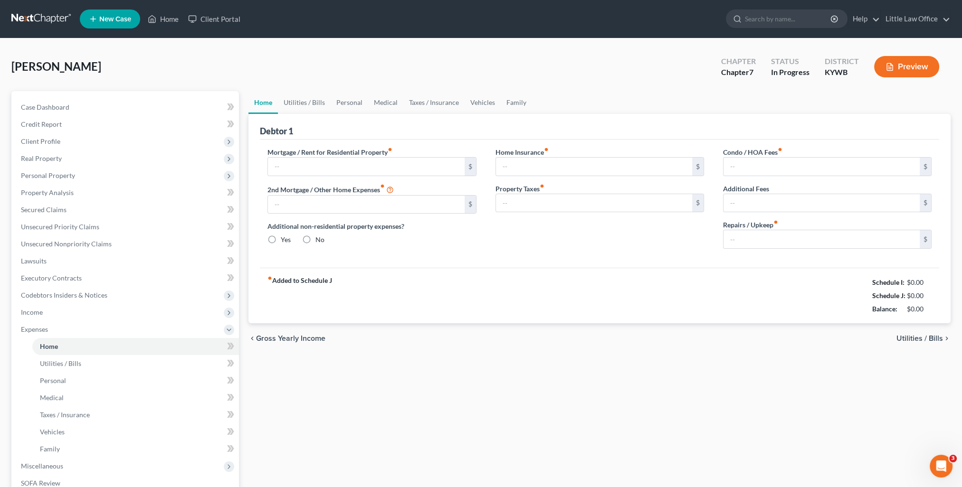
type input "0.00"
click at [312, 105] on link "Utilities / Bills" at bounding box center [304, 102] width 53 height 23
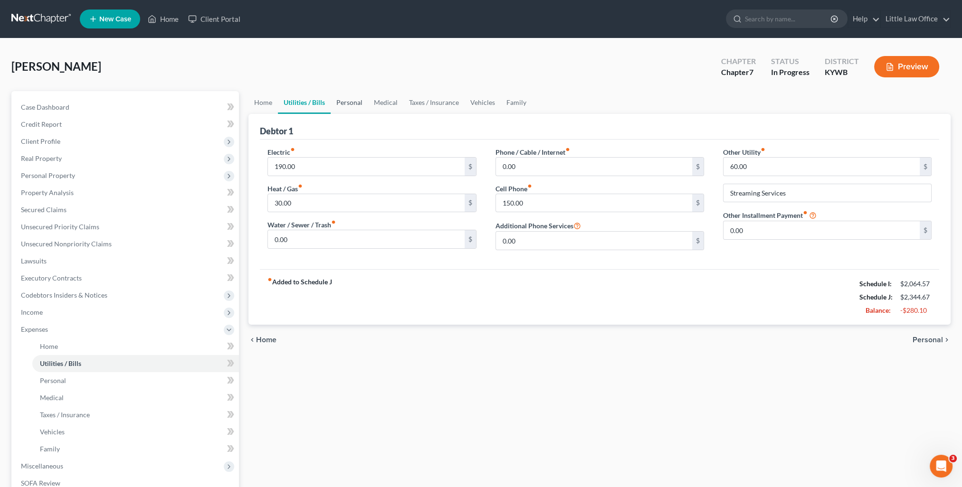
click at [348, 100] on link "Personal" at bounding box center [350, 102] width 38 height 23
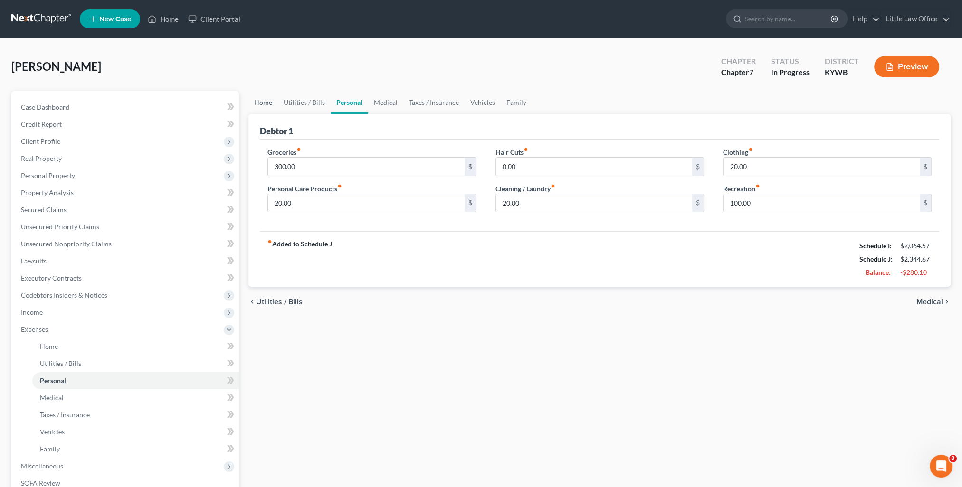
click at [266, 102] on link "Home" at bounding box center [262, 102] width 29 height 23
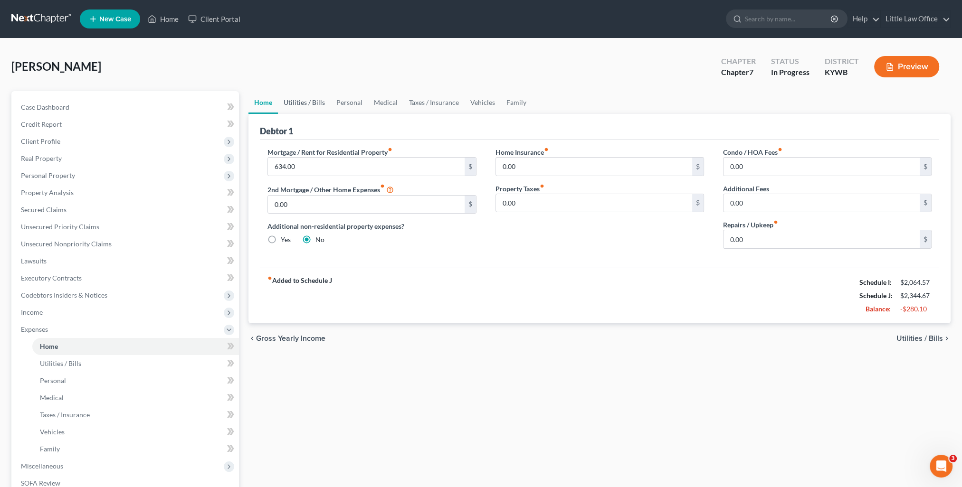
click at [311, 103] on link "Utilities / Bills" at bounding box center [304, 102] width 53 height 23
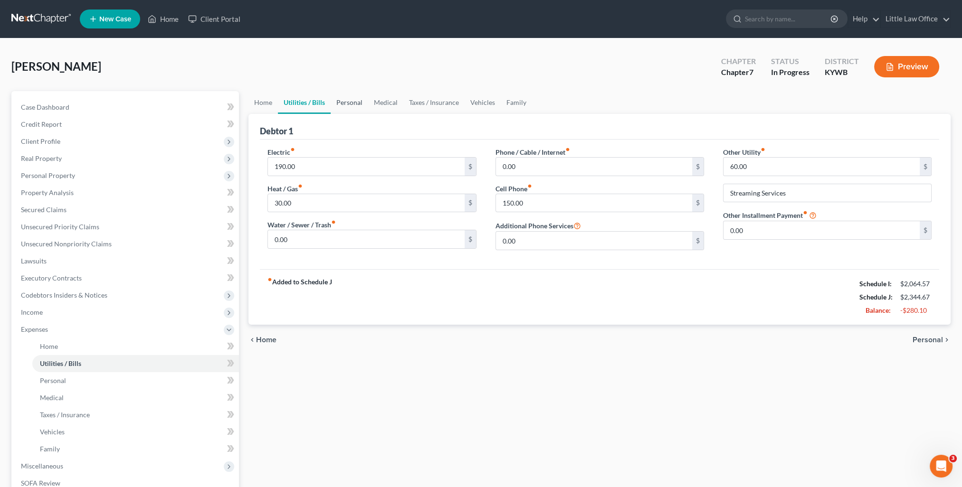
click at [341, 104] on link "Personal" at bounding box center [350, 102] width 38 height 23
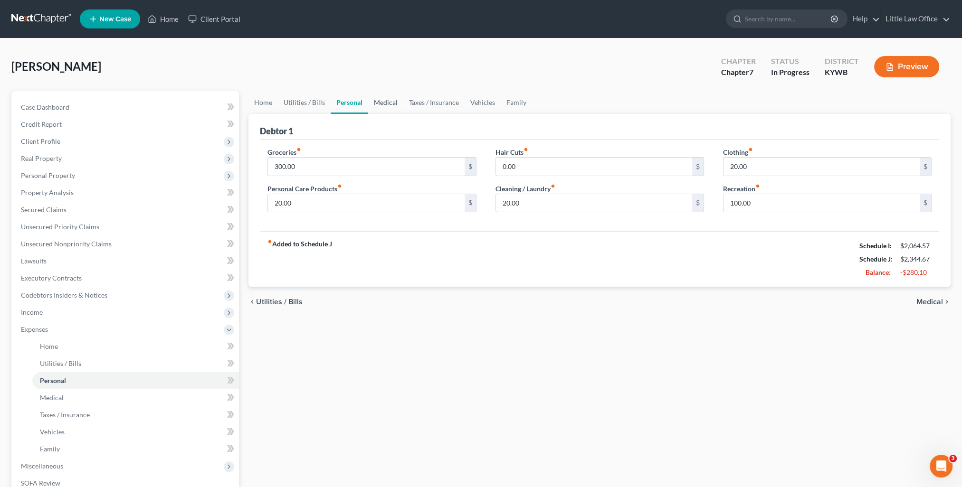
click at [387, 107] on link "Medical" at bounding box center [385, 102] width 35 height 23
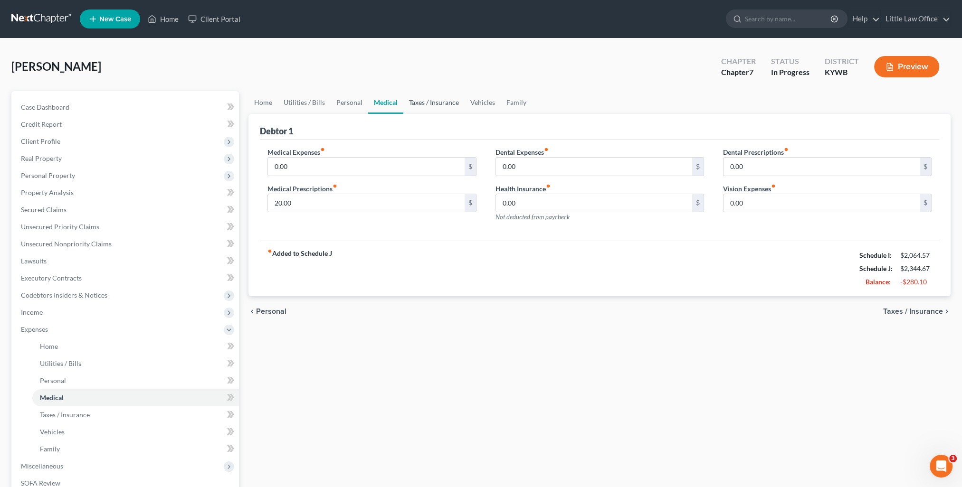
click at [433, 96] on link "Taxes / Insurance" at bounding box center [433, 102] width 61 height 23
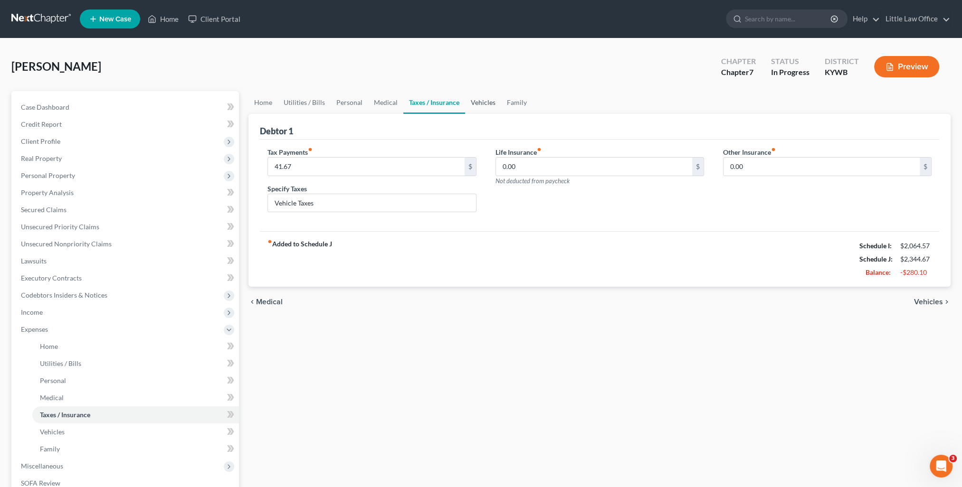
click at [470, 105] on link "Vehicles" at bounding box center [483, 102] width 36 height 23
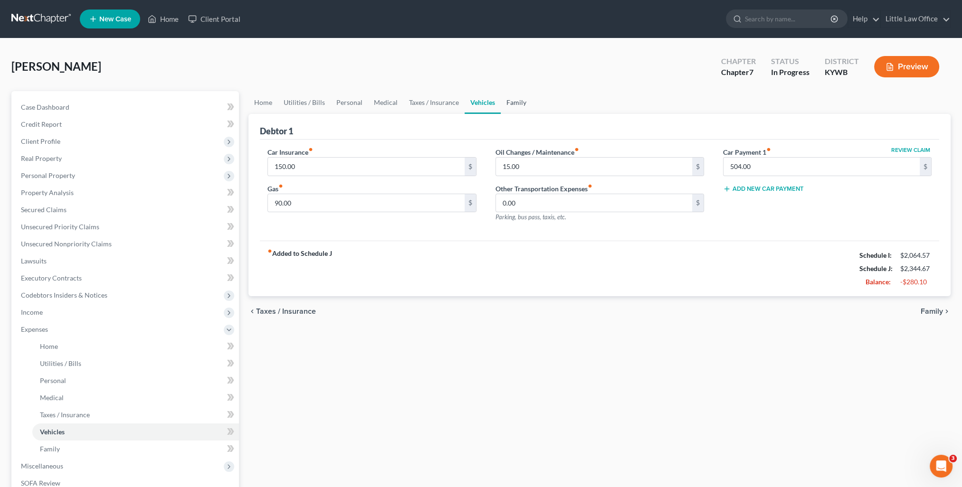
click at [511, 102] on link "Family" at bounding box center [516, 102] width 31 height 23
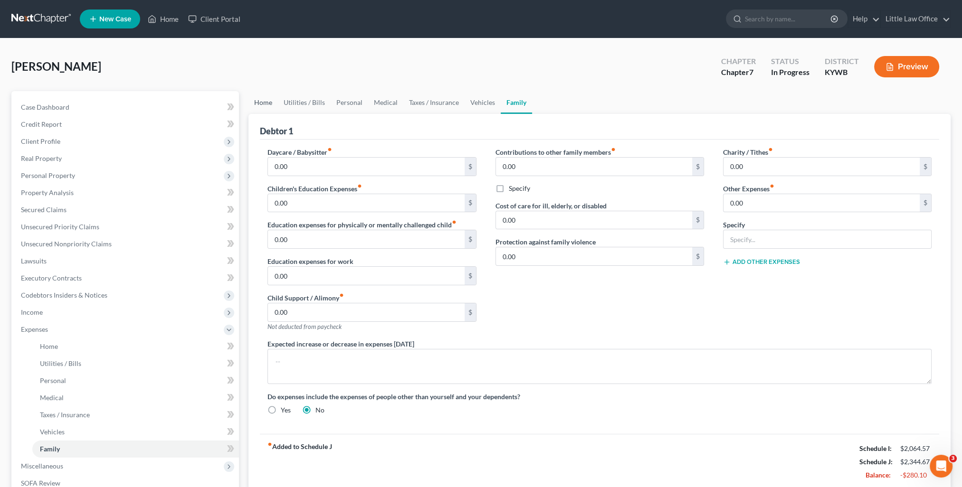
click at [269, 104] on link "Home" at bounding box center [262, 102] width 29 height 23
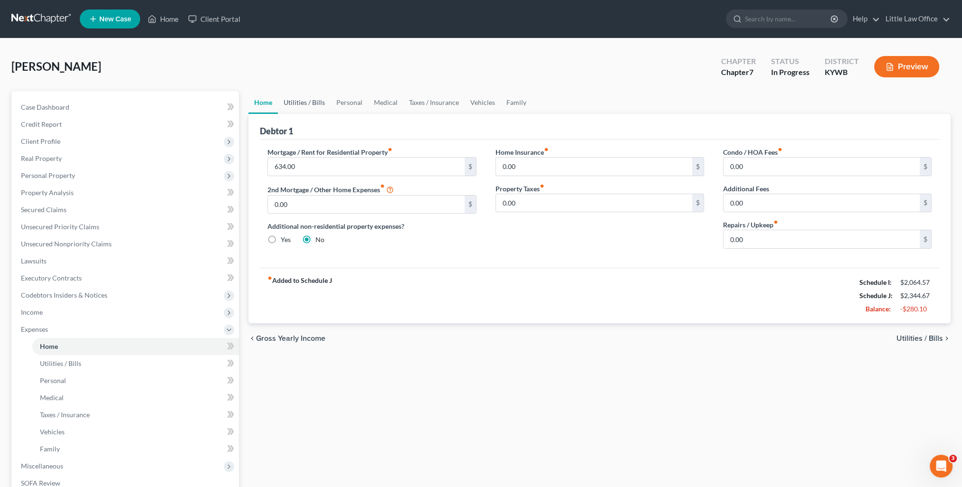
click at [304, 101] on link "Utilities / Bills" at bounding box center [304, 102] width 53 height 23
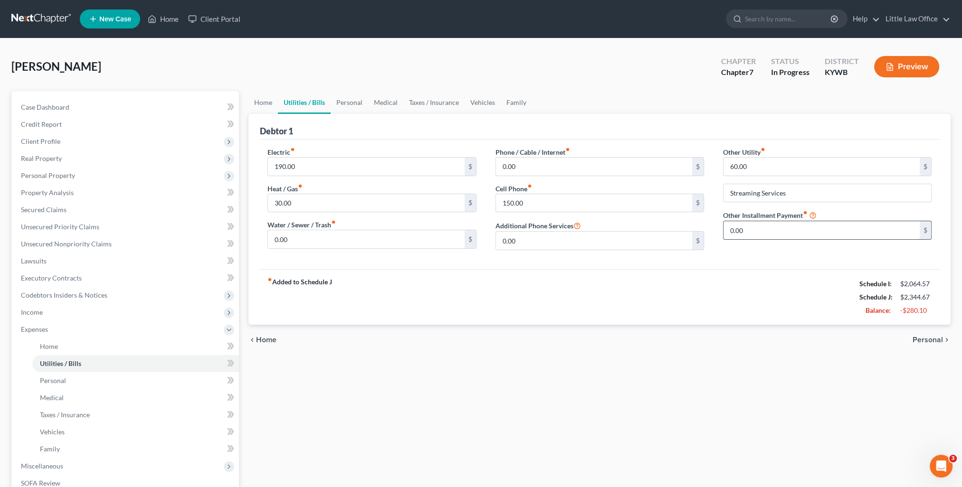
click at [758, 230] on input "0.00" at bounding box center [821, 230] width 196 height 18
click at [773, 164] on input "60.00" at bounding box center [821, 167] width 196 height 18
type input "40"
click at [717, 369] on div "Home Utilities / Bills Personal Medical Taxes / Insurance Vehicles Family Debto…" at bounding box center [599, 339] width 711 height 497
click at [346, 100] on link "Personal" at bounding box center [350, 102] width 38 height 23
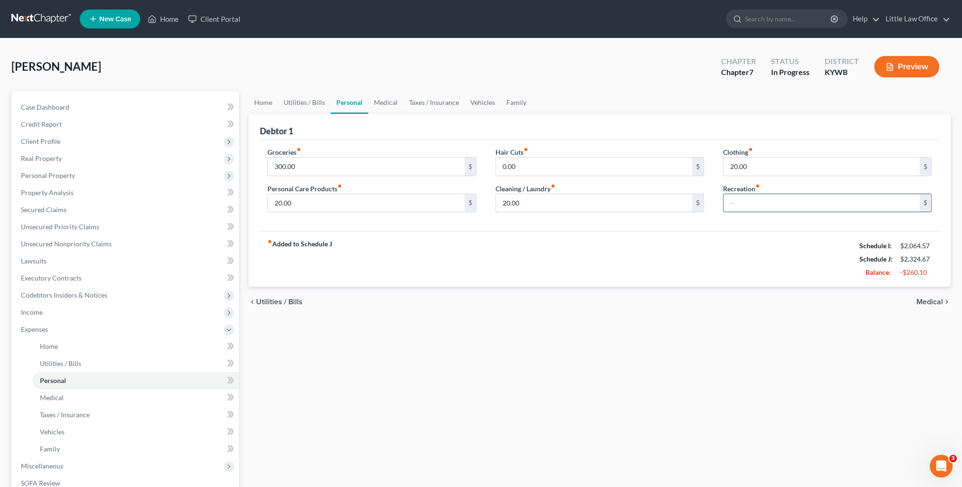
type input "100.00"
type input "20"
click at [780, 199] on input "text" at bounding box center [821, 203] width 196 height 18
click at [704, 251] on div "fiber_manual_record Added to Schedule J Schedule I: $2,064.57 Schedule J: $2,22…" at bounding box center [599, 259] width 679 height 56
click at [380, 100] on link "Medical" at bounding box center [385, 102] width 35 height 23
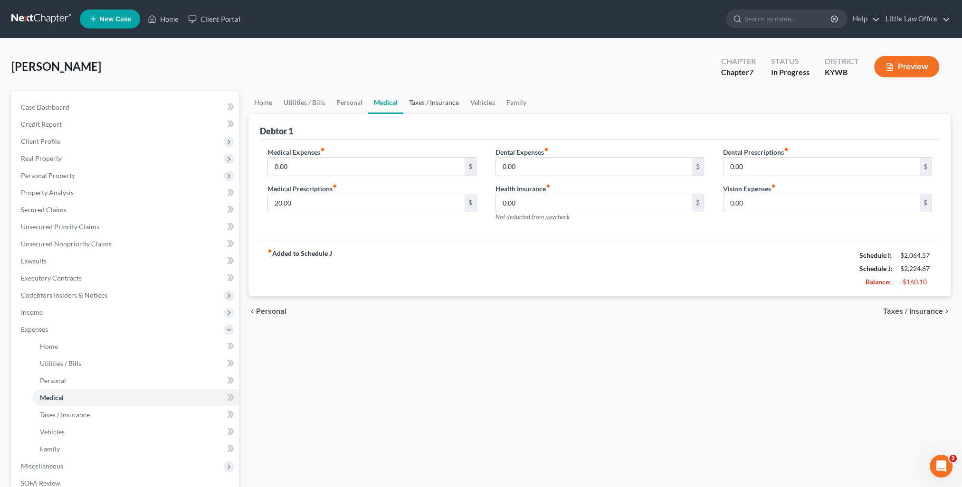
click at [438, 108] on link "Taxes / Insurance" at bounding box center [433, 102] width 61 height 23
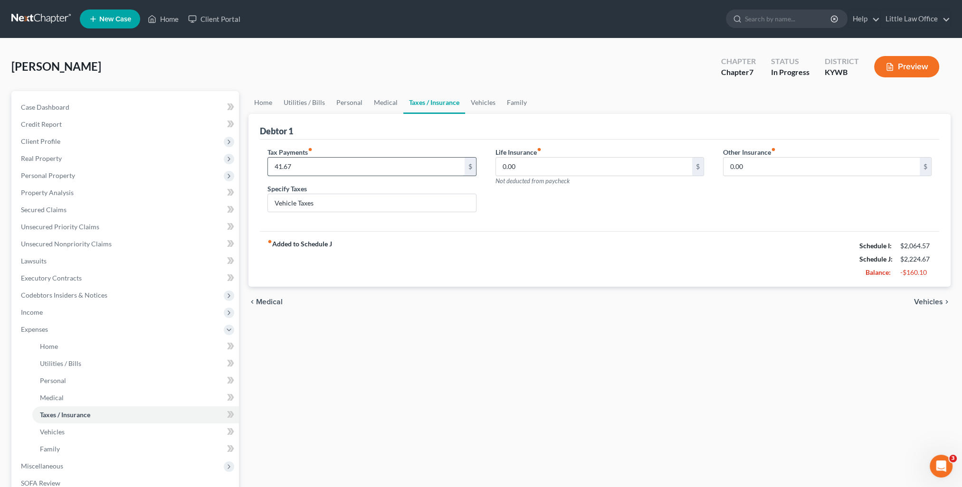
click at [327, 172] on input "41.67" at bounding box center [366, 167] width 196 height 18
type input "25"
click at [399, 262] on div "fiber_manual_record Added to Schedule J Schedule I: $2,064.57 Schedule J: $2,20…" at bounding box center [599, 259] width 679 height 56
click at [472, 98] on link "Vehicles" at bounding box center [483, 102] width 36 height 23
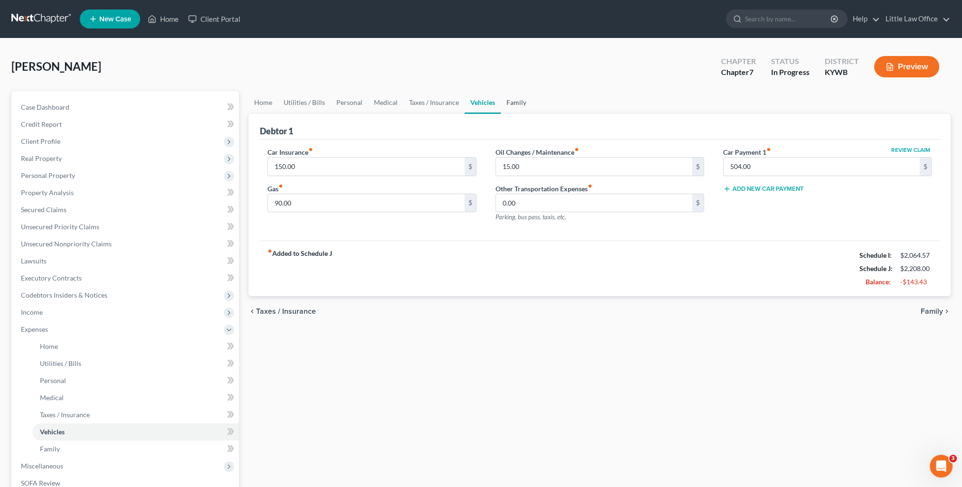
click at [516, 106] on link "Family" at bounding box center [516, 102] width 31 height 23
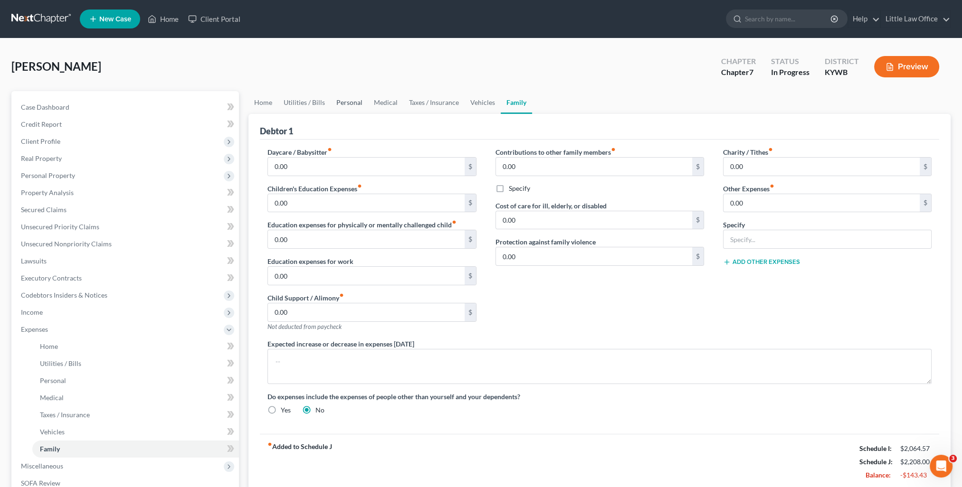
click at [343, 101] on link "Personal" at bounding box center [350, 102] width 38 height 23
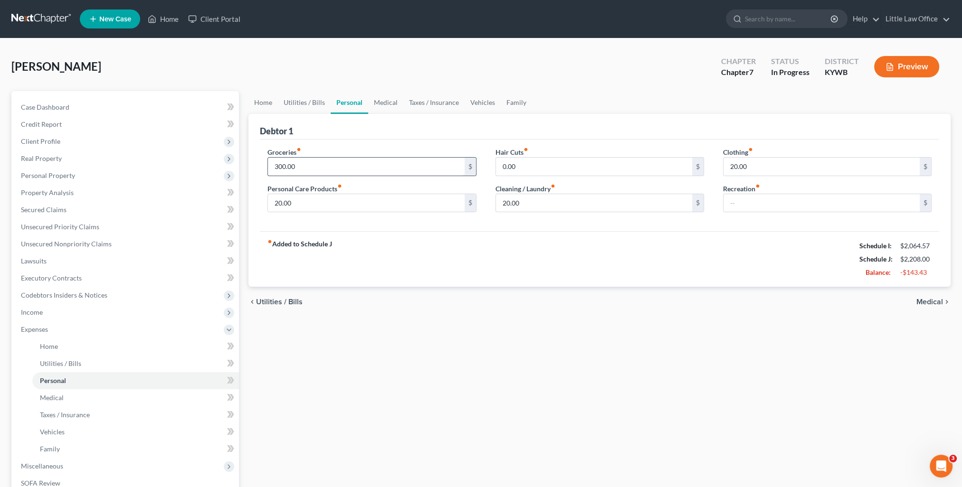
click at [307, 168] on input "300.00" at bounding box center [366, 167] width 196 height 18
type input "250"
click at [440, 312] on div "chevron_left Utilities / Bills Medical chevron_right" at bounding box center [599, 302] width 702 height 30
click at [310, 102] on link "Utilities / Bills" at bounding box center [304, 102] width 53 height 23
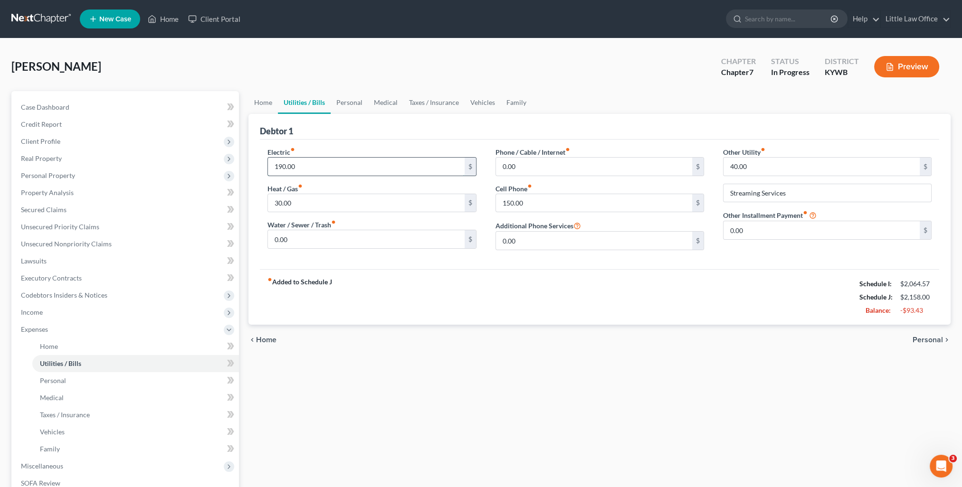
click at [317, 162] on input "190.00" at bounding box center [366, 167] width 196 height 18
type input "150"
click at [557, 322] on div "fiber_manual_record Added to Schedule J Schedule I: $2,064.57 Schedule J: $2,11…" at bounding box center [599, 297] width 679 height 56
click at [781, 335] on div "chevron_left Home Personal chevron_right" at bounding box center [599, 340] width 702 height 30
click at [402, 206] on input "30.00" at bounding box center [366, 203] width 196 height 18
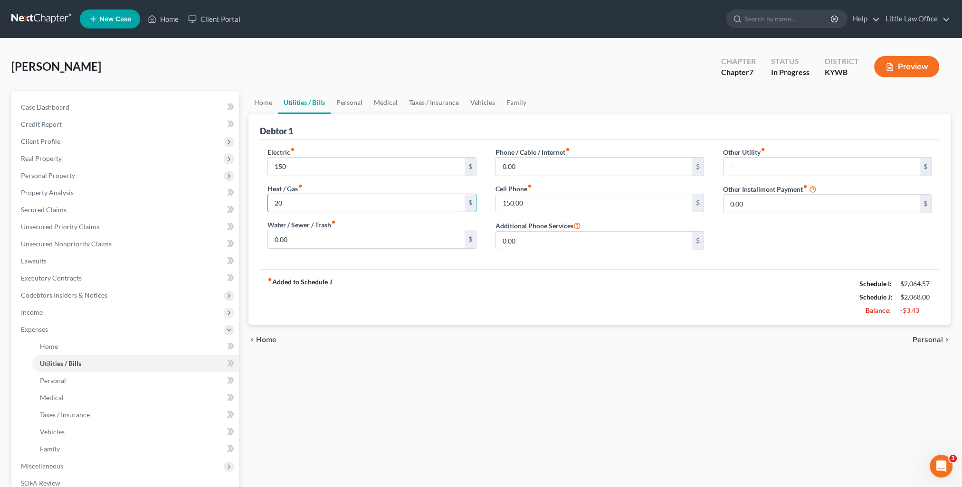
type input "20"
click at [549, 327] on div "chevron_left Home Personal chevron_right" at bounding box center [599, 340] width 702 height 30
click at [356, 107] on link "Personal" at bounding box center [350, 102] width 38 height 23
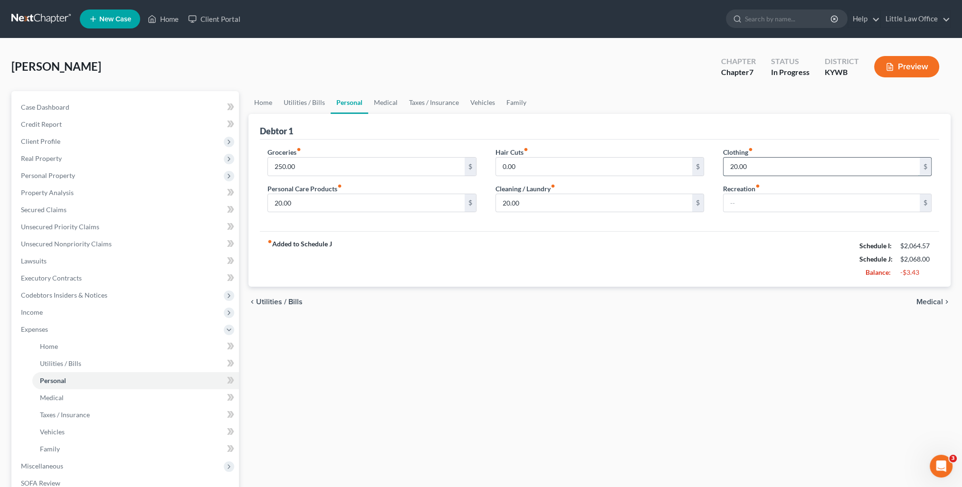
click at [773, 170] on input "20.00" at bounding box center [821, 167] width 196 height 18
type input "15"
click at [737, 404] on div "Home Utilities / Bills Personal Medical Taxes / Insurance Vehicles Family Debto…" at bounding box center [599, 339] width 711 height 497
click at [933, 301] on span "Medical" at bounding box center [929, 302] width 27 height 8
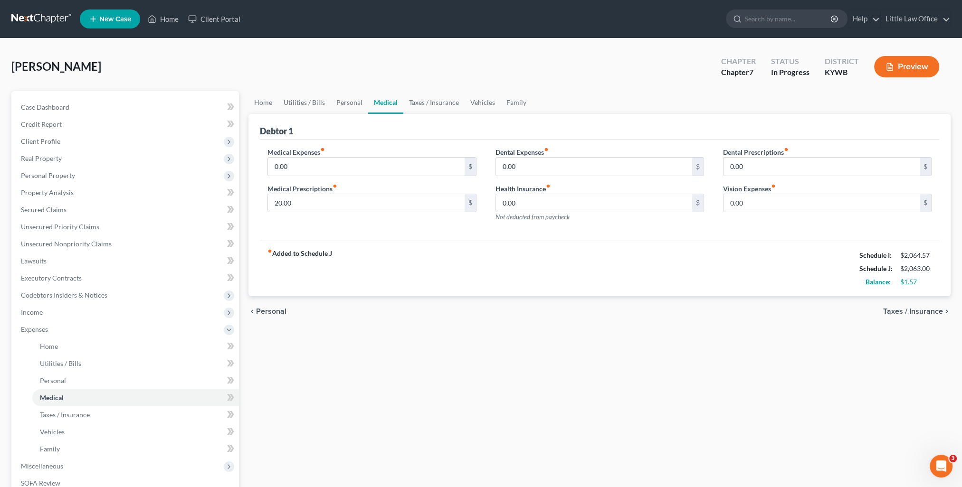
click at [931, 312] on span "Taxes / Insurance" at bounding box center [913, 312] width 60 height 8
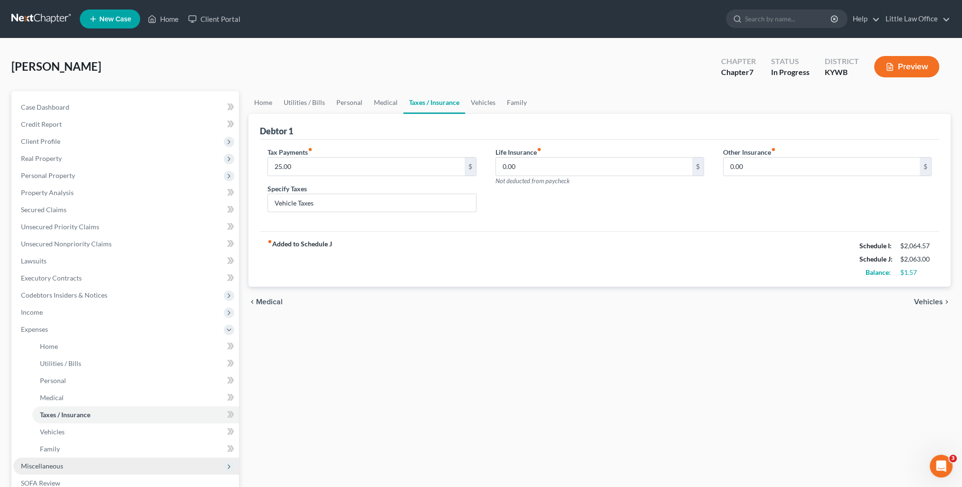
click at [57, 463] on span "Miscellaneous" at bounding box center [42, 466] width 42 height 8
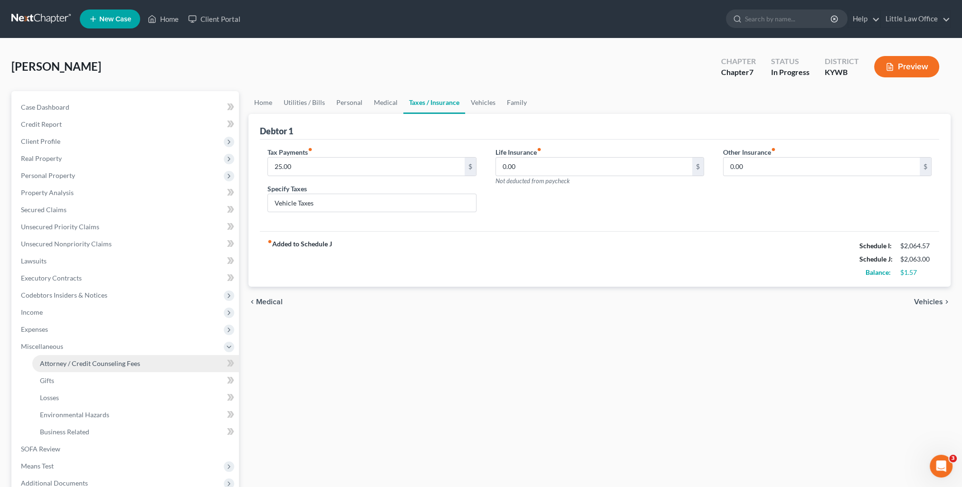
click at [72, 365] on span "Attorney / Credit Counseling Fees" at bounding box center [90, 363] width 100 height 8
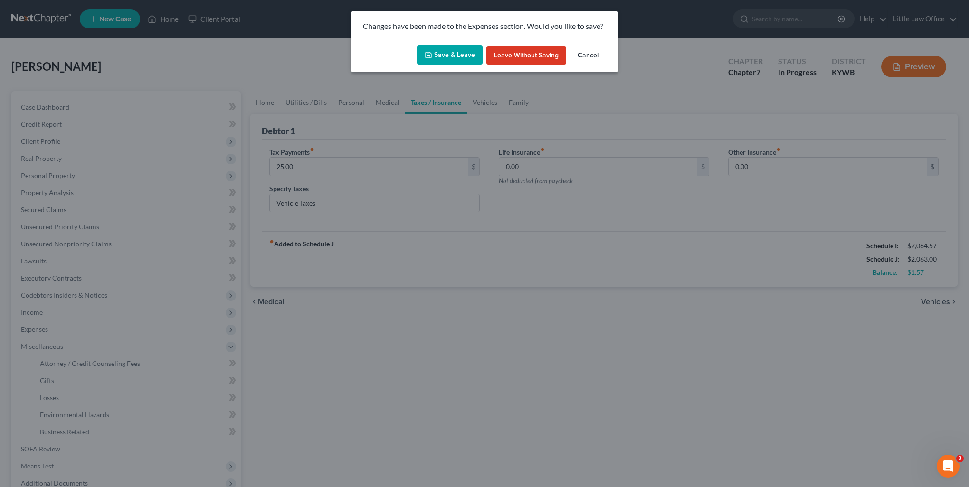
click at [461, 60] on button "Save & Leave" at bounding box center [450, 55] width 66 height 20
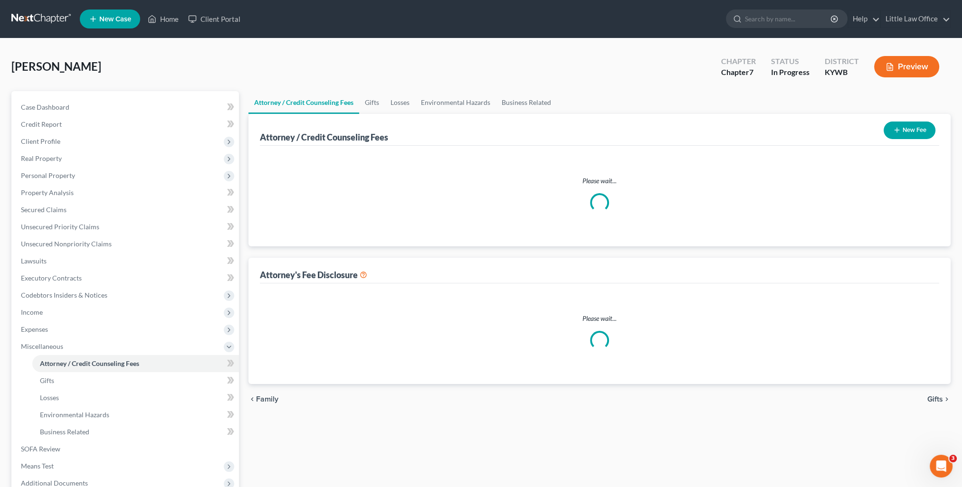
select select "0"
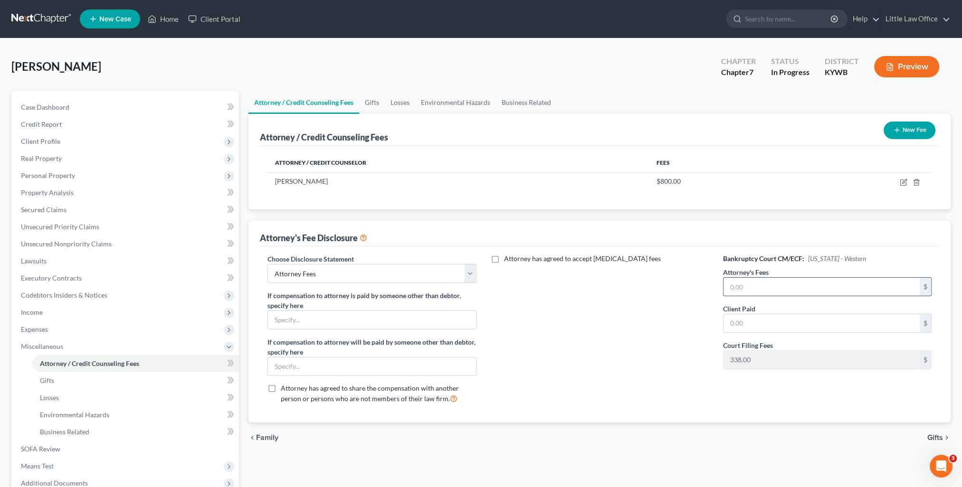
click at [771, 286] on input "text" at bounding box center [821, 287] width 196 height 18
type input "1,492"
click at [690, 333] on div "Attorney has agreed to accept [MEDICAL_DATA] fees" at bounding box center [599, 332] width 227 height 157
click at [657, 306] on div "Attorney has agreed to accept [MEDICAL_DATA] fees" at bounding box center [599, 332] width 227 height 157
click at [935, 434] on span "Gifts" at bounding box center [935, 438] width 16 height 8
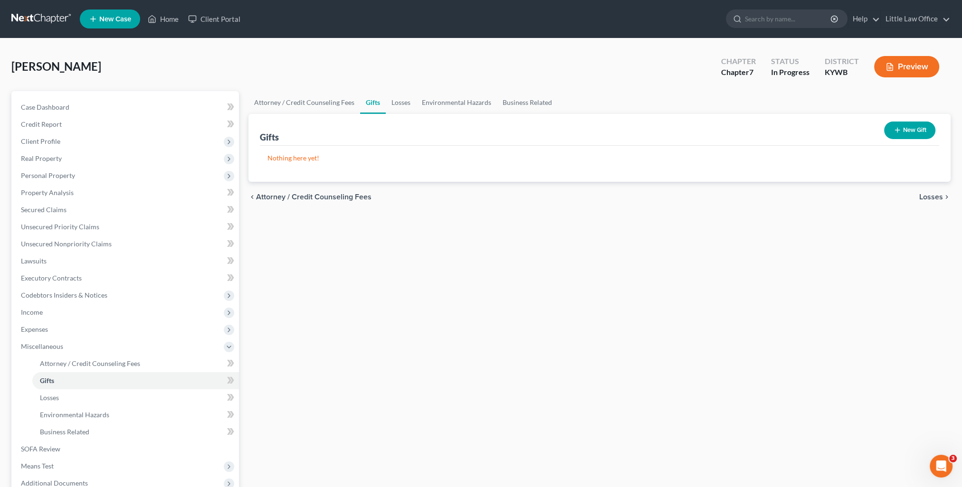
click at [931, 196] on span "Losses" at bounding box center [931, 197] width 24 height 8
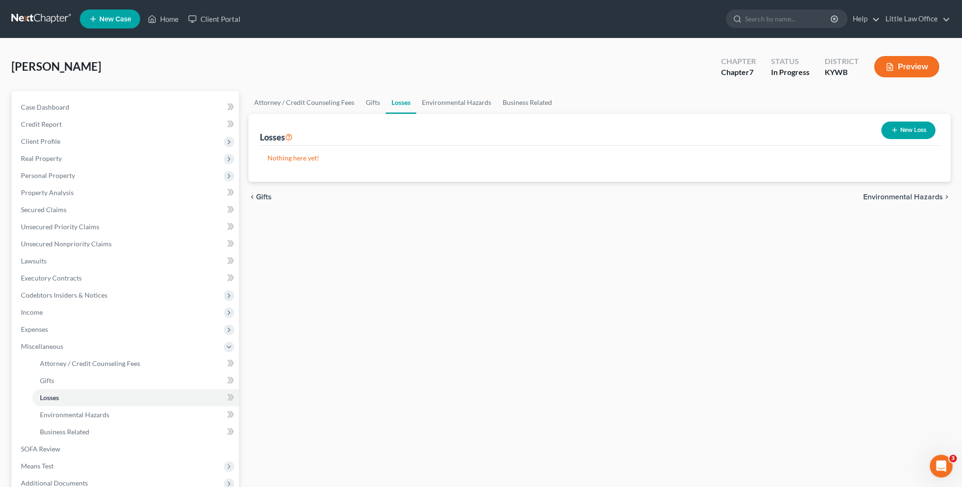
click at [903, 200] on span "Environmental Hazards" at bounding box center [903, 197] width 80 height 8
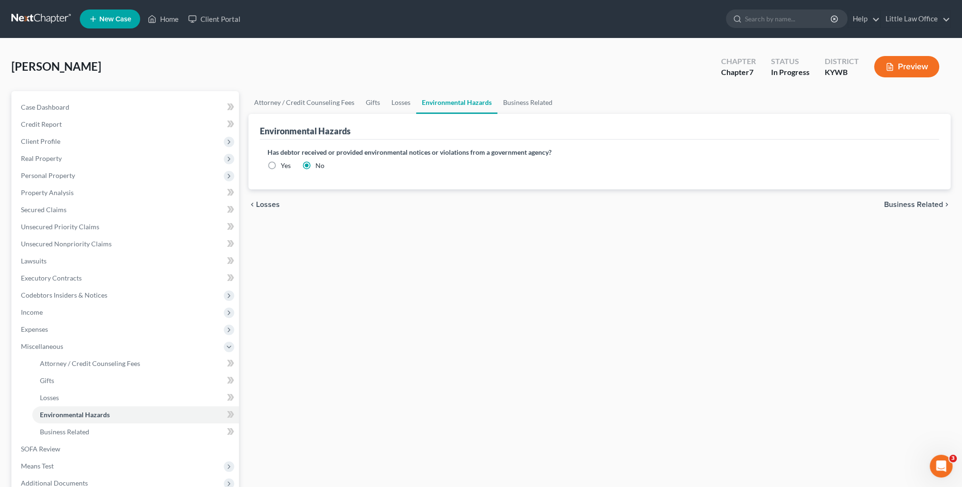
click at [904, 204] on span "Business Related" at bounding box center [913, 205] width 59 height 8
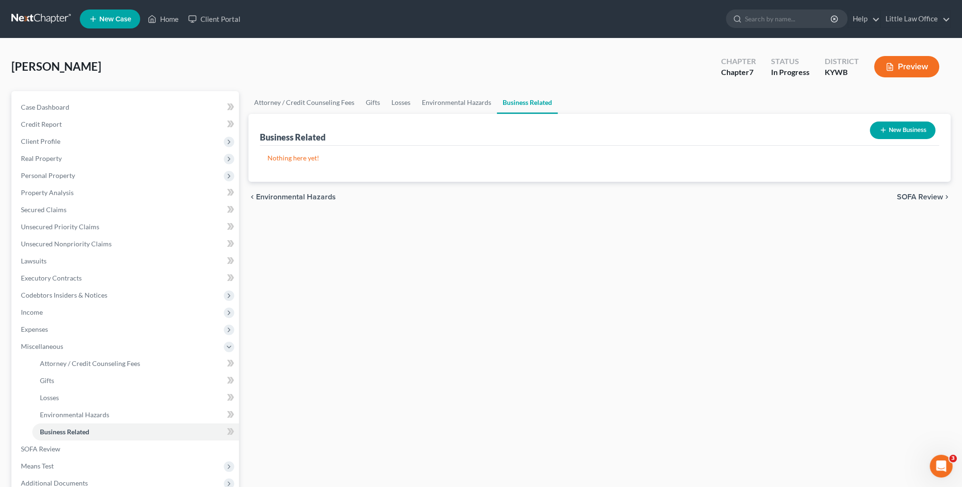
scroll to position [47, 0]
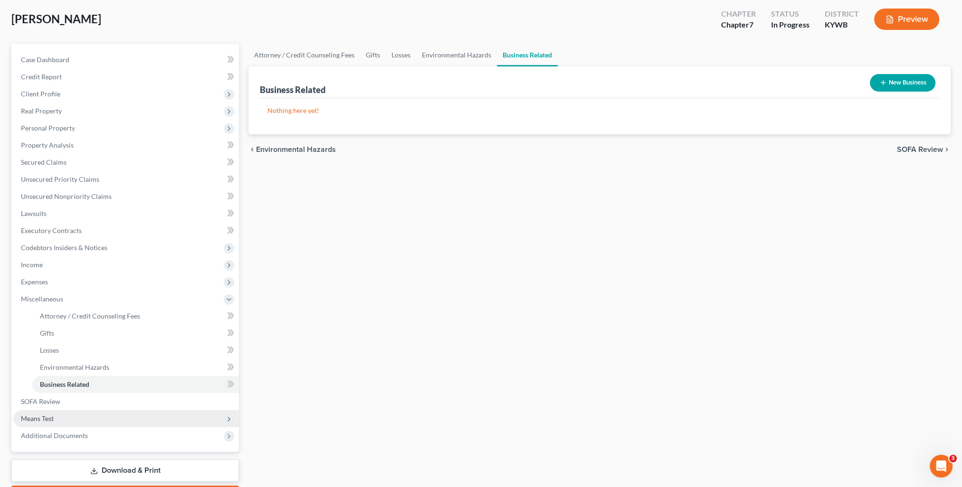
click at [65, 425] on span "Means Test" at bounding box center [126, 418] width 226 height 17
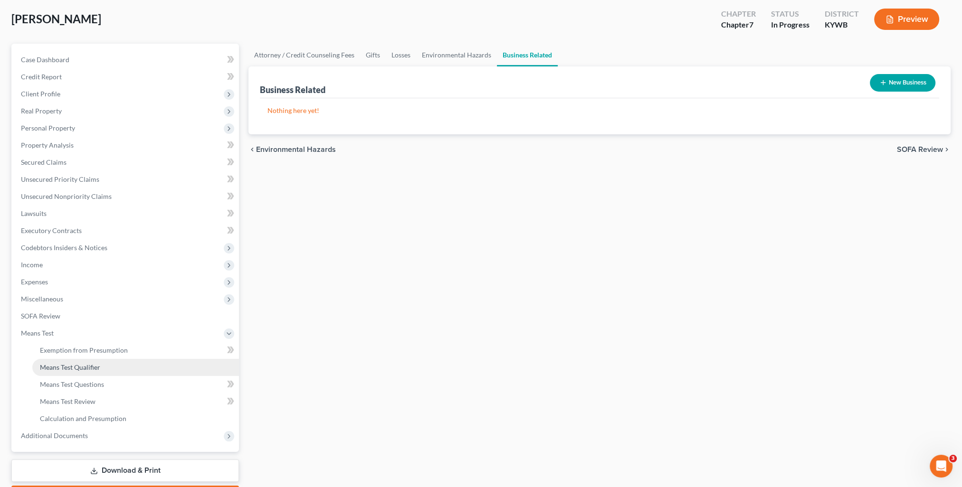
click at [81, 368] on span "Means Test Qualifier" at bounding box center [70, 367] width 60 height 8
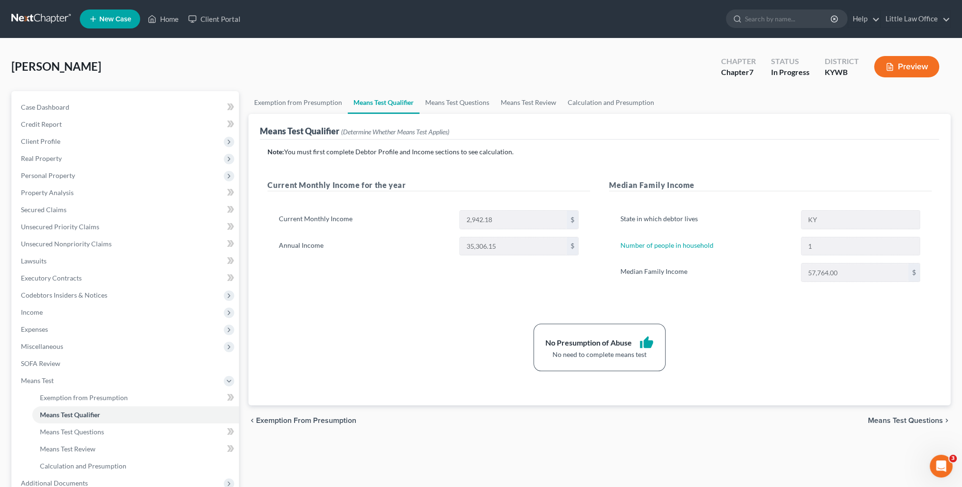
click at [879, 367] on div "No Presumption of Abuse thumb_up No need to complete means test" at bounding box center [599, 347] width 673 height 47
click at [48, 308] on span "Income" at bounding box center [126, 312] width 226 height 17
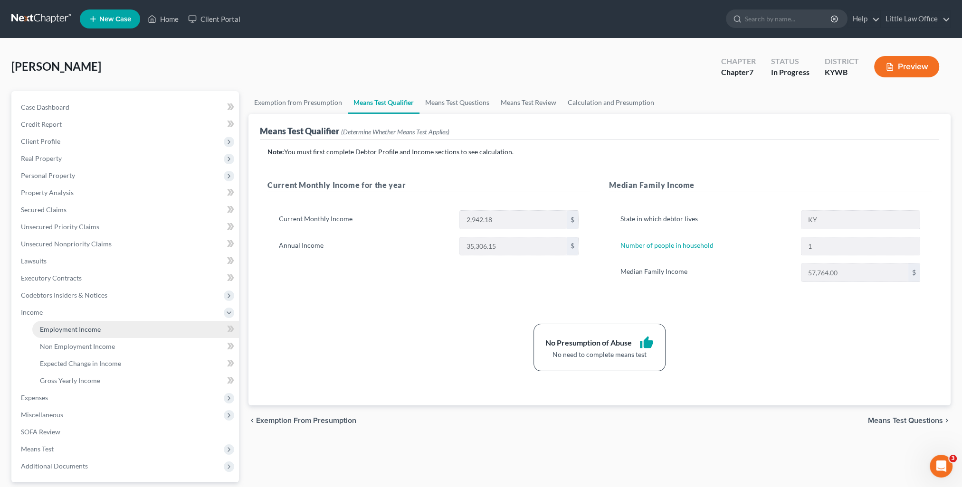
click at [77, 332] on span "Employment Income" at bounding box center [70, 329] width 61 height 8
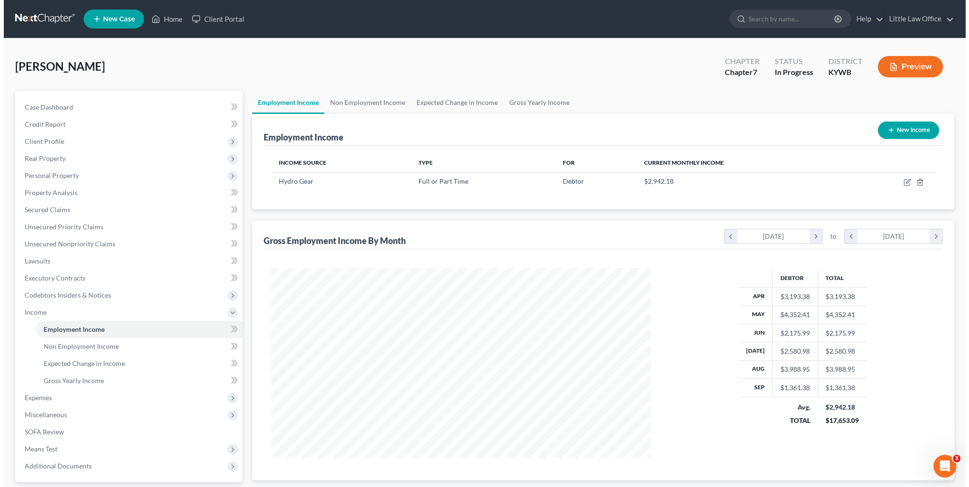
scroll to position [85, 0]
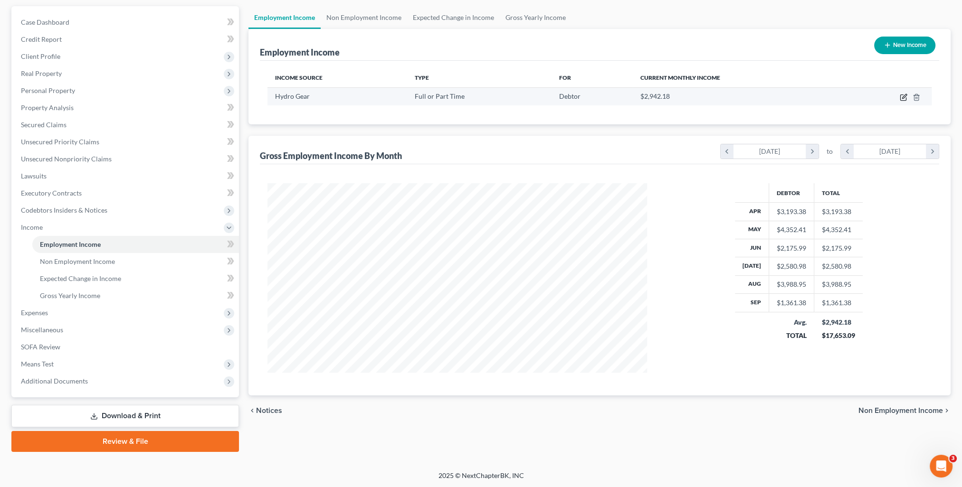
click at [903, 98] on icon "button" at bounding box center [903, 98] width 8 height 8
select select "0"
select select "18"
select select "3"
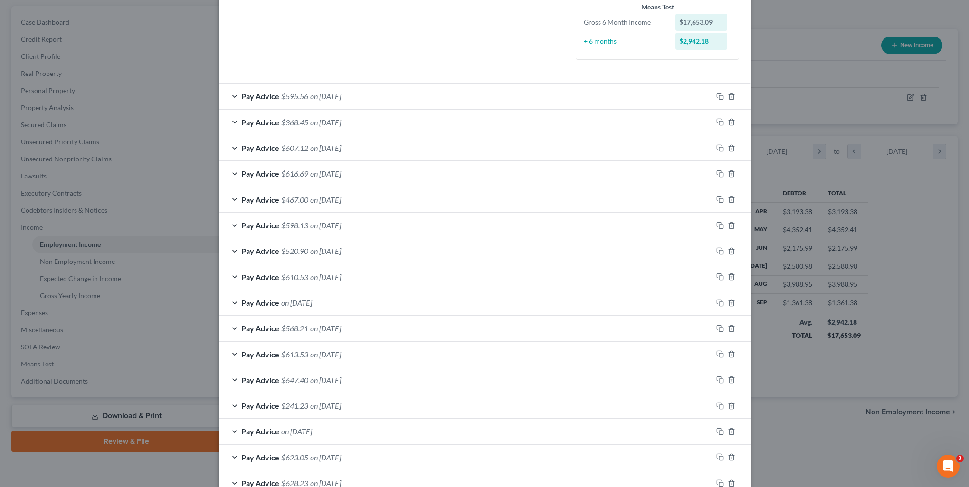
scroll to position [0, 0]
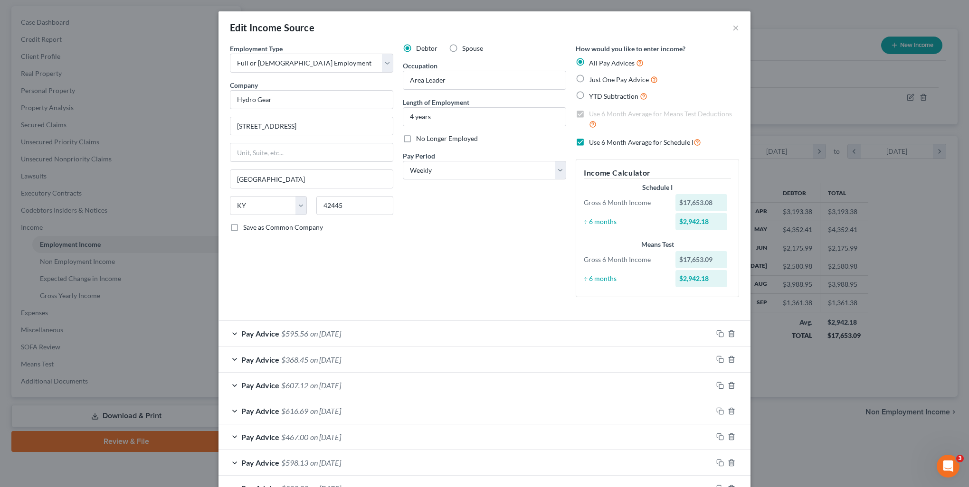
click at [266, 336] on span "Pay Advice" at bounding box center [260, 333] width 38 height 9
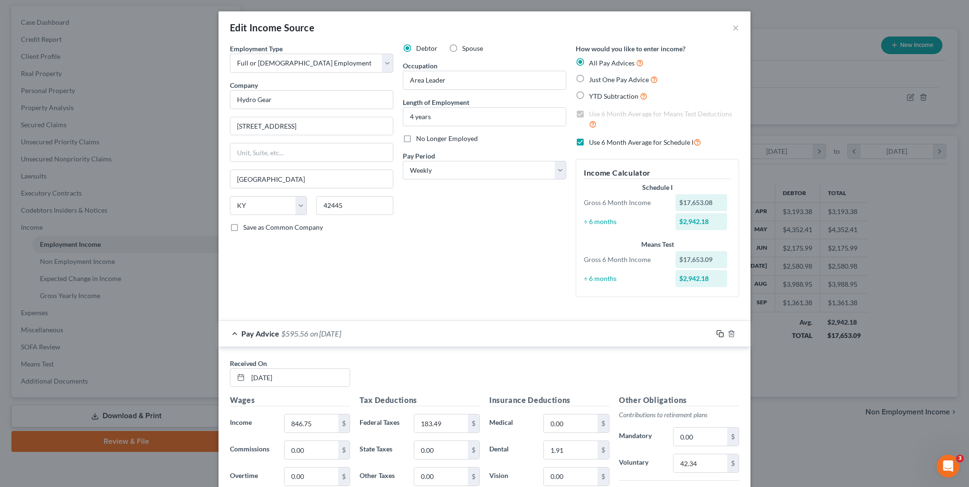
click at [718, 334] on icon "button" at bounding box center [720, 334] width 8 height 8
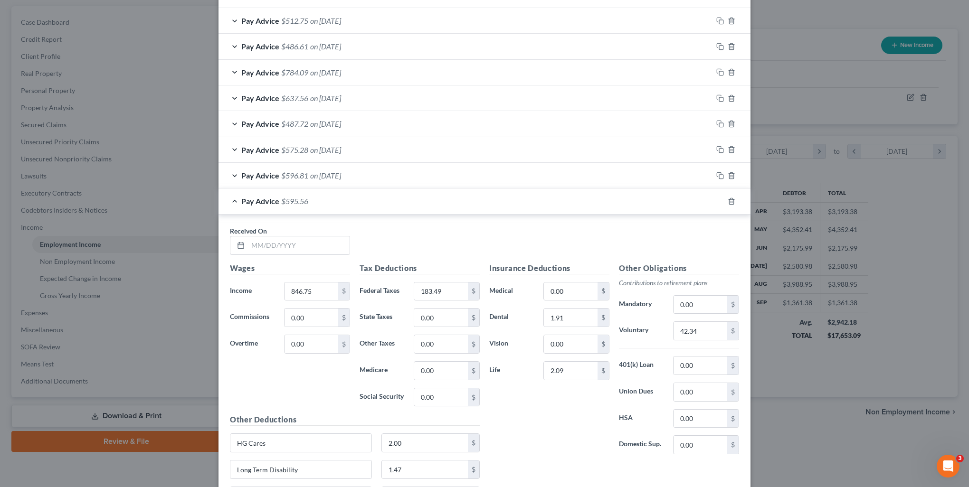
scroll to position [902, 0]
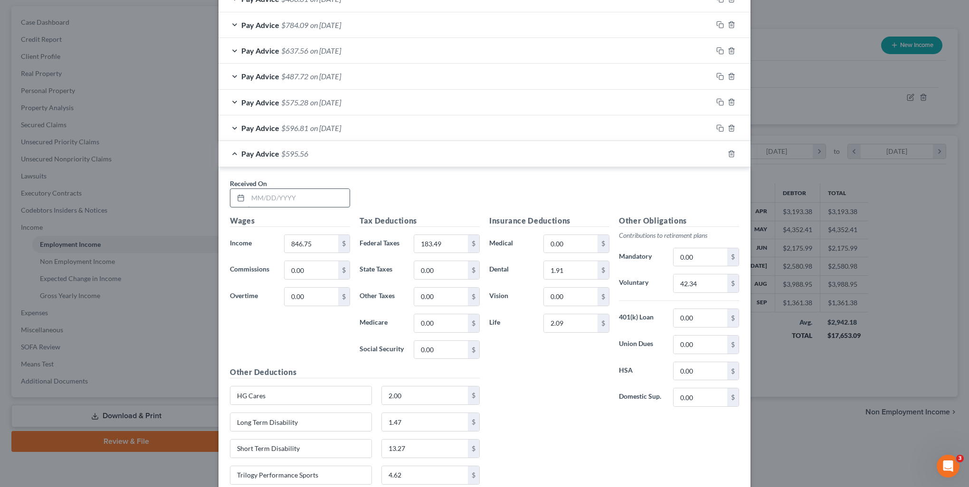
drag, startPoint x: 247, startPoint y: 191, endPoint x: 260, endPoint y: 198, distance: 14.7
click at [248, 191] on input "text" at bounding box center [299, 198] width 102 height 18
type input "[DATE]"
click at [315, 236] on input "846.75" at bounding box center [311, 244] width 54 height 18
type input "651.03"
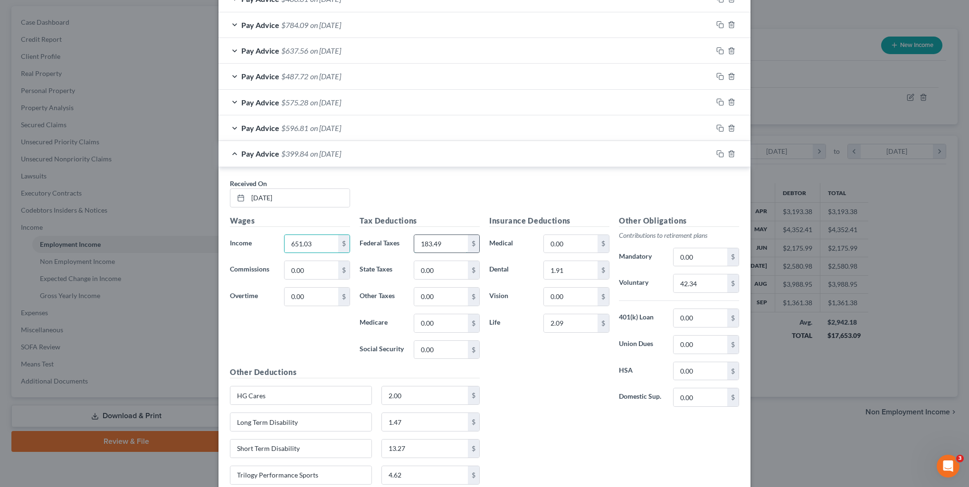
click at [449, 235] on input "183.49" at bounding box center [441, 244] width 54 height 18
drag, startPoint x: 425, startPoint y: 240, endPoint x: 415, endPoint y: 241, distance: 11.0
click at [415, 241] on input "925" at bounding box center [441, 244] width 54 height 18
type input "205.10"
click at [433, 271] on input "0.00" at bounding box center [441, 270] width 54 height 18
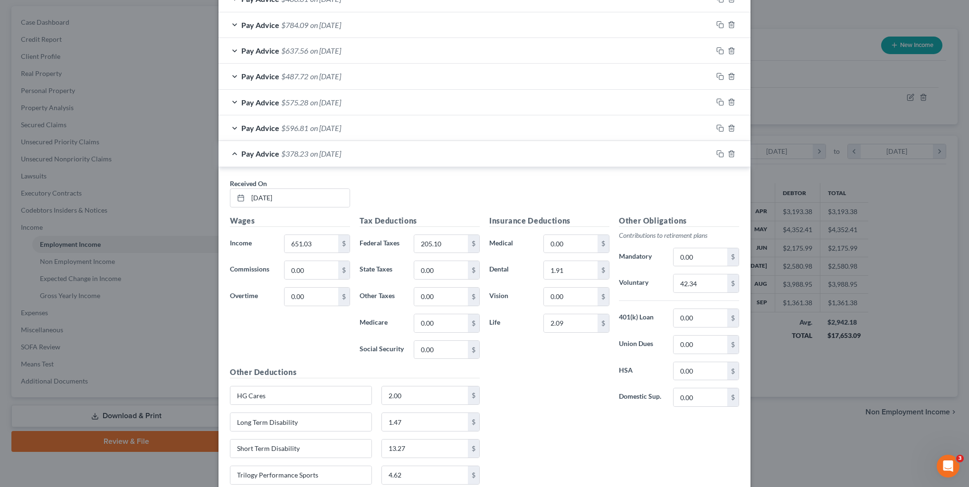
click at [522, 354] on div "Insurance Deductions Medical 0.00 $ Dental 1.91 $ Vision 0.00 $ Life 2.09 $" at bounding box center [549, 315] width 130 height 200
click at [576, 241] on input "0.00" at bounding box center [571, 244] width 54 height 18
type input "4.54"
click at [576, 265] on input "1.91" at bounding box center [571, 270] width 54 height 18
click at [572, 269] on input "1.91" at bounding box center [571, 270] width 54 height 18
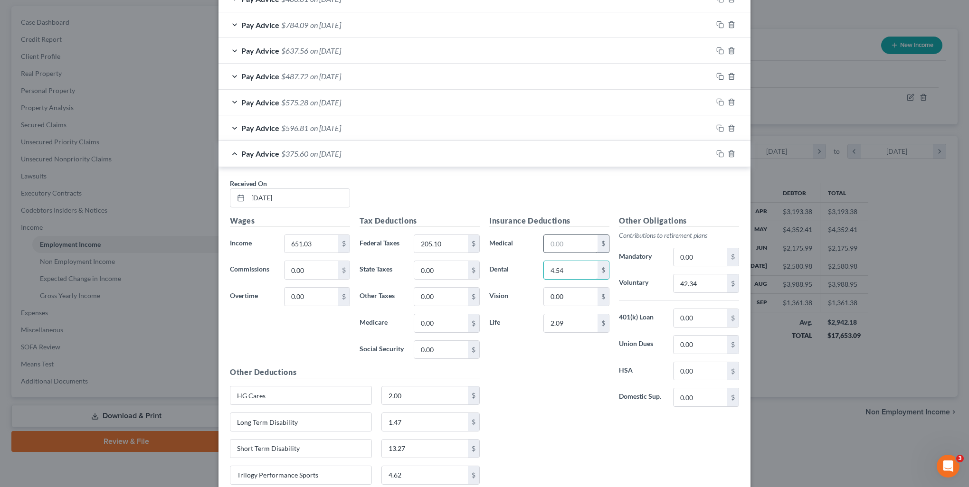
type input "4.54"
click at [576, 242] on input "text" at bounding box center [571, 244] width 54 height 18
click at [628, 448] on div "Insurance Deductions Medical $ Dental 4.54 $ Vision 0.00 $ Life 2.09 $ Other Ob…" at bounding box center [613, 353] width 259 height 277
click at [681, 311] on input "0.00" at bounding box center [700, 318] width 54 height 18
click at [619, 424] on div "Insurance Deductions Medical $ Dental 4.54 $ Vision 0.00 $ Life 2.09 $ Other Ob…" at bounding box center [613, 353] width 259 height 277
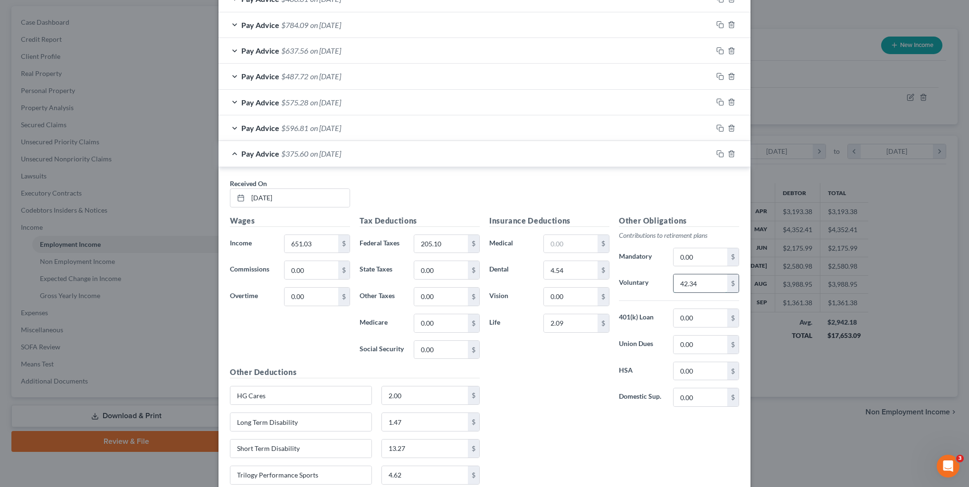
click at [701, 285] on input "42.34" at bounding box center [700, 283] width 54 height 18
type input "27.84"
click at [574, 246] on input "text" at bounding box center [571, 244] width 54 height 18
type input "13.42"
click at [562, 271] on input "4.54" at bounding box center [571, 270] width 54 height 18
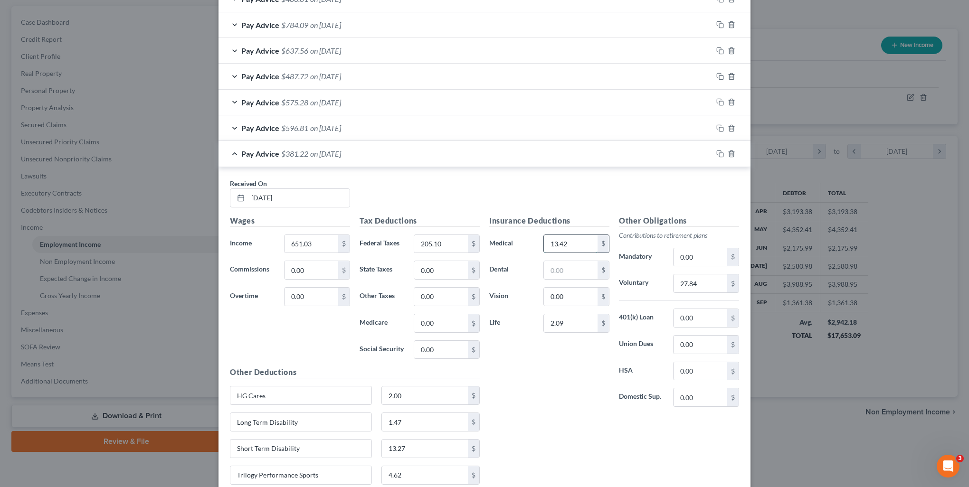
click at [571, 240] on input "13.42" at bounding box center [571, 244] width 54 height 18
click at [694, 282] on input "27.84" at bounding box center [700, 283] width 54 height 18
click at [594, 400] on div "Insurance Deductions Medical $ Dental $ Vision 0.00 $ Life 2.09 $" at bounding box center [549, 315] width 130 height 200
click at [568, 269] on input "text" at bounding box center [571, 270] width 54 height 18
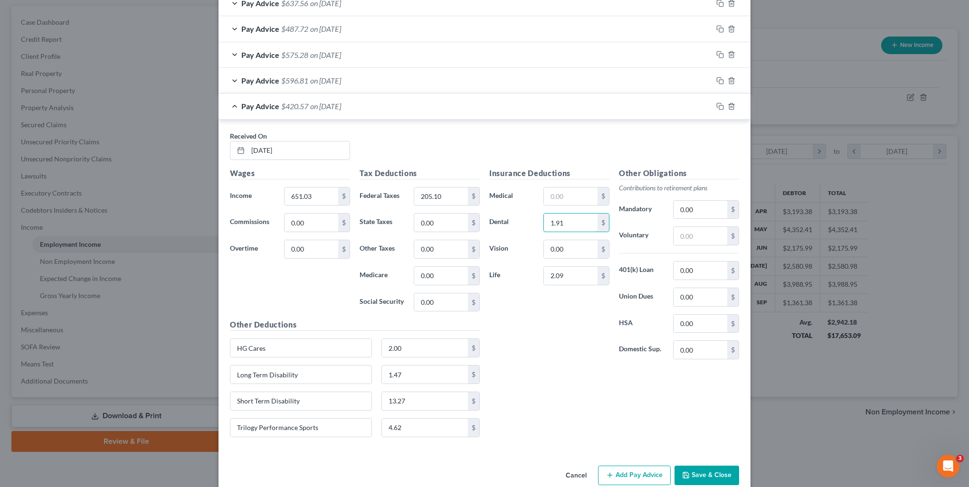
type input "1.91"
click at [541, 441] on div "Received On * [DATE] Wages Income * 651.03 $ Commissions 0.00 $ Overtime 0.00 $…" at bounding box center [484, 286] width 532 height 333
click at [420, 345] on input "2.00" at bounding box center [425, 348] width 86 height 18
type input "2"
click at [609, 400] on div "Insurance Deductions Medical $ Dental 1.91 $ Vision 0.00 $ Life 2.09 $ Other Ob…" at bounding box center [613, 306] width 259 height 277
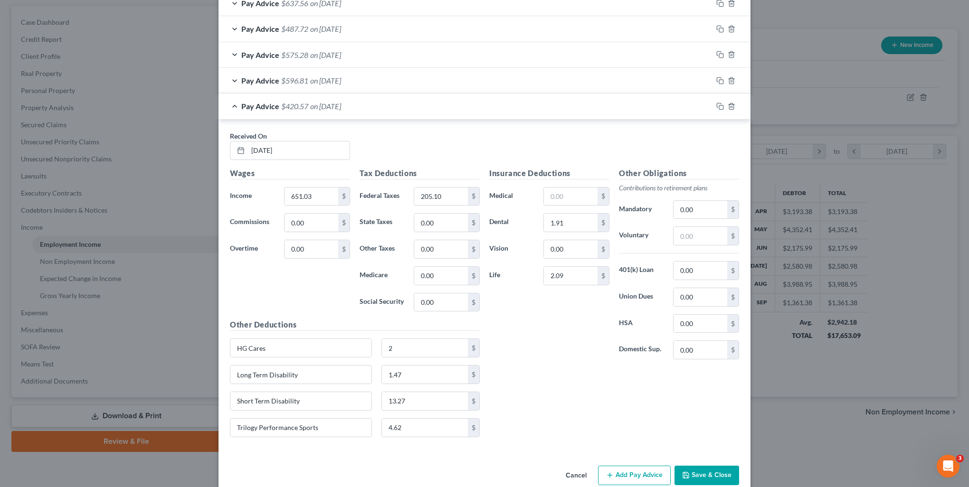
click at [603, 426] on div "Insurance Deductions Medical $ Dental 1.91 $ Vision 0.00 $ Life 2.09 $ Other Ob…" at bounding box center [613, 306] width 259 height 277
click at [693, 240] on input "text" at bounding box center [700, 236] width 54 height 18
type input "46.39"
click at [579, 345] on div "Insurance Deductions Medical $ Dental 1.91 $ Vision 0.00 $ Life 2.09 $" at bounding box center [549, 268] width 130 height 200
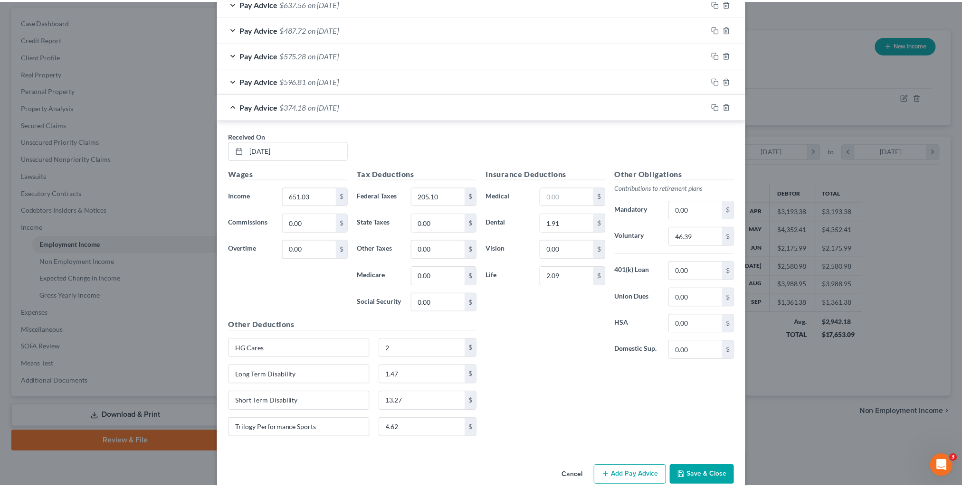
scroll to position [961, 0]
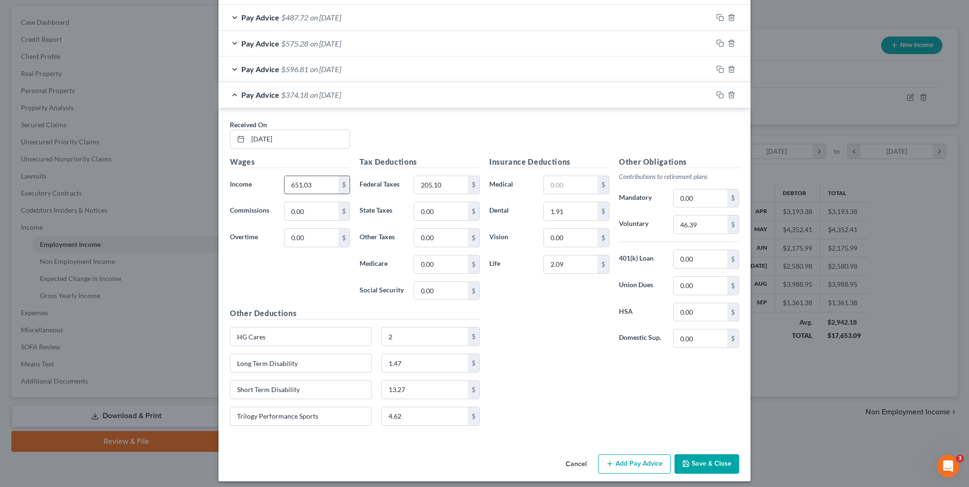
click at [310, 182] on input "651.03" at bounding box center [311, 185] width 54 height 18
type input "927.88"
click at [608, 412] on div "Insurance Deductions Medical $ Dental 1.91 $ Vision 0.00 $ Life 2.09 $ Other Ob…" at bounding box center [613, 294] width 259 height 277
click at [705, 454] on button "Save & Close" at bounding box center [706, 464] width 65 height 20
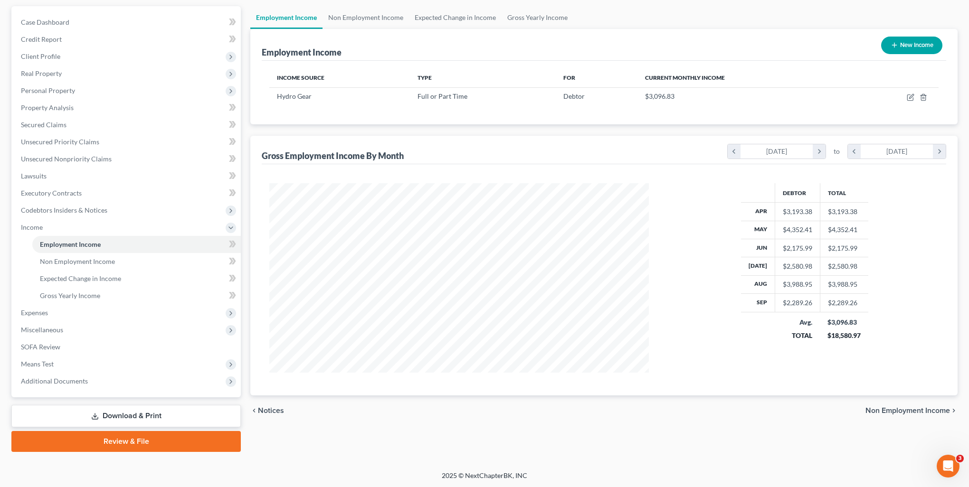
scroll to position [474675, 474467]
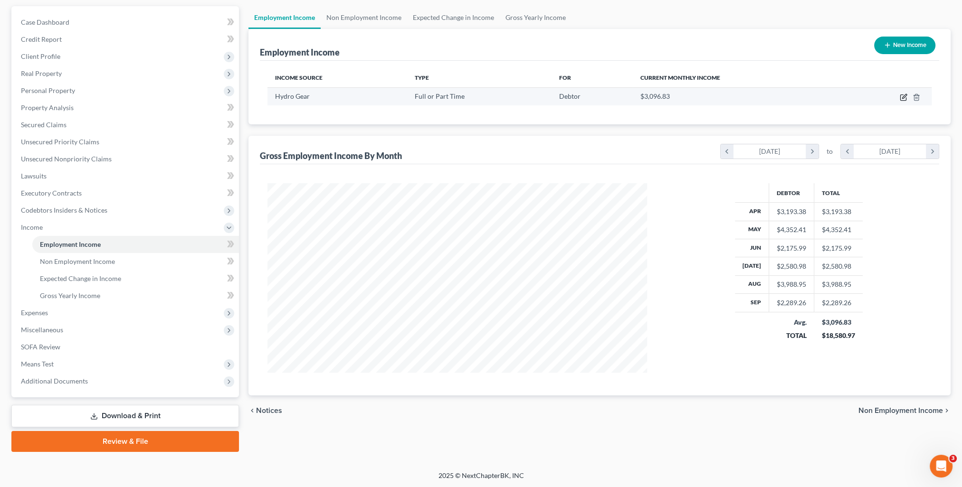
click at [903, 100] on icon "button" at bounding box center [903, 98] width 6 height 6
select select "0"
select select "18"
select select "3"
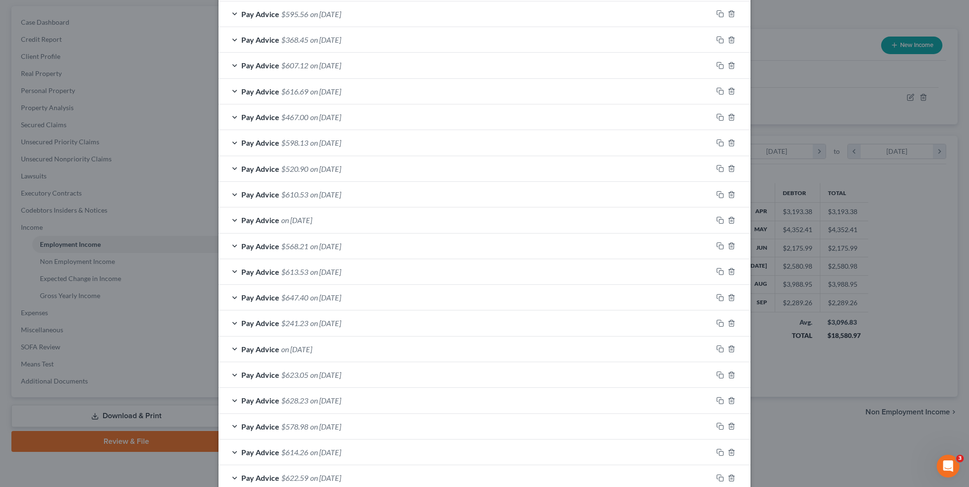
scroll to position [61, 0]
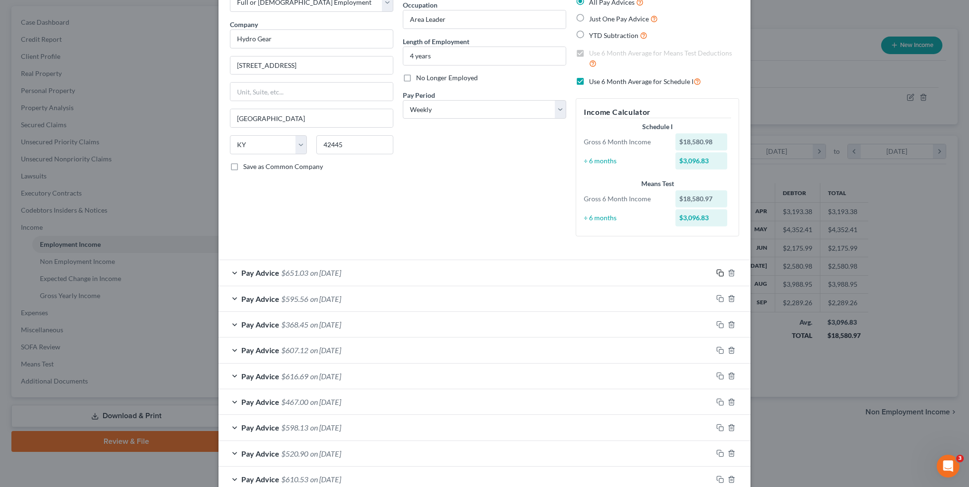
click at [716, 271] on icon "button" at bounding box center [720, 273] width 8 height 8
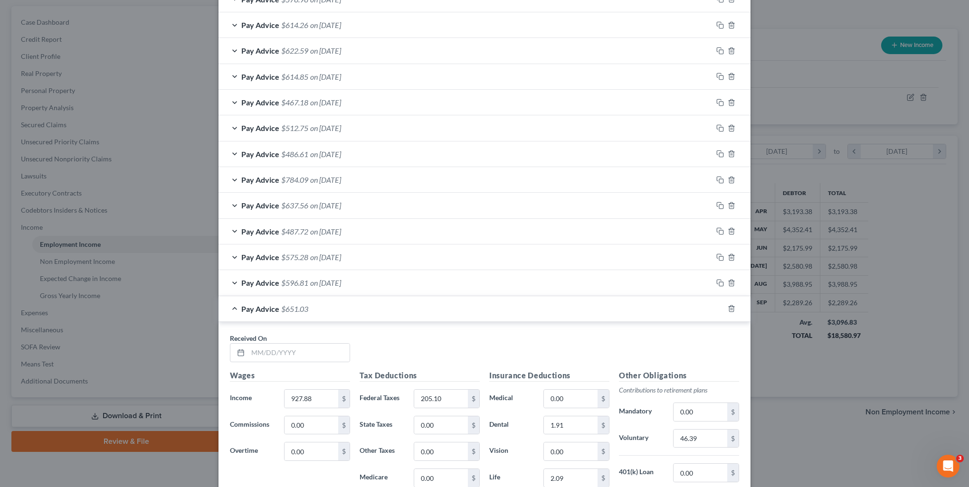
scroll to position [987, 0]
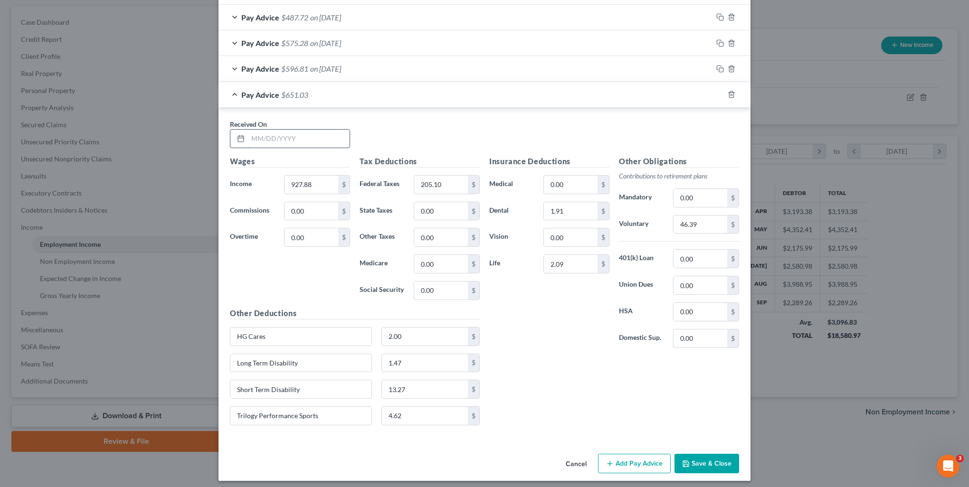
drag, startPoint x: 283, startPoint y: 137, endPoint x: 295, endPoint y: 137, distance: 12.3
click at [283, 137] on input "text" at bounding box center [299, 139] width 102 height 18
type input "[DATE]"
click at [327, 183] on input "927.88" at bounding box center [311, 185] width 54 height 18
type input "832.30"
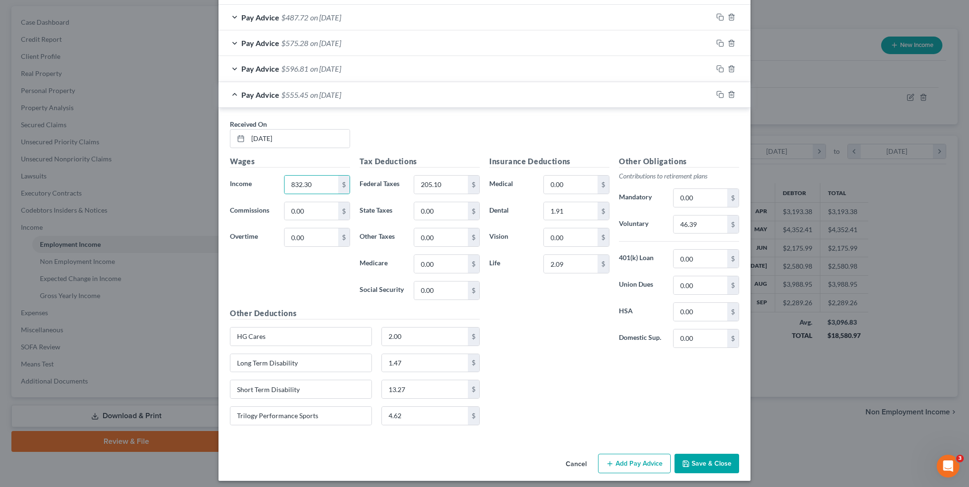
click at [326, 270] on div "Wages Income * 832.30 $ Commissions 0.00 $ Overtime 0.00 $" at bounding box center [290, 232] width 130 height 152
click at [456, 185] on input "205.10" at bounding box center [441, 185] width 54 height 18
type input "179.62"
click at [536, 388] on div "Insurance Deductions Medical 0.00 $ Dental 1.91 $ Vision 0.00 $ Life 2.09 $ Oth…" at bounding box center [613, 294] width 259 height 277
click at [707, 221] on input "46.39" at bounding box center [700, 225] width 54 height 18
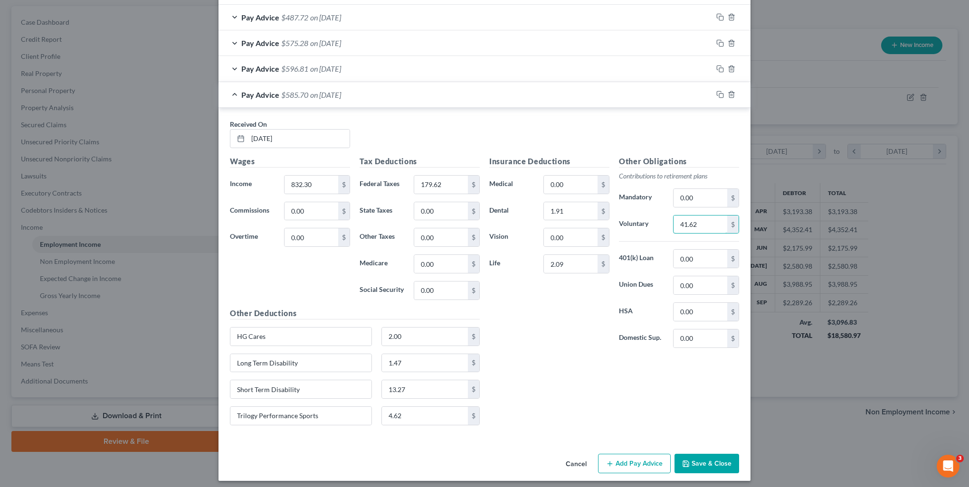
type input "41.62"
click at [589, 373] on div "Insurance Deductions Medical 0.00 $ Dental 1.91 $ Vision 0.00 $ Life 2.09 $ Oth…" at bounding box center [613, 294] width 259 height 277
click at [719, 94] on rect "button" at bounding box center [721, 96] width 4 height 4
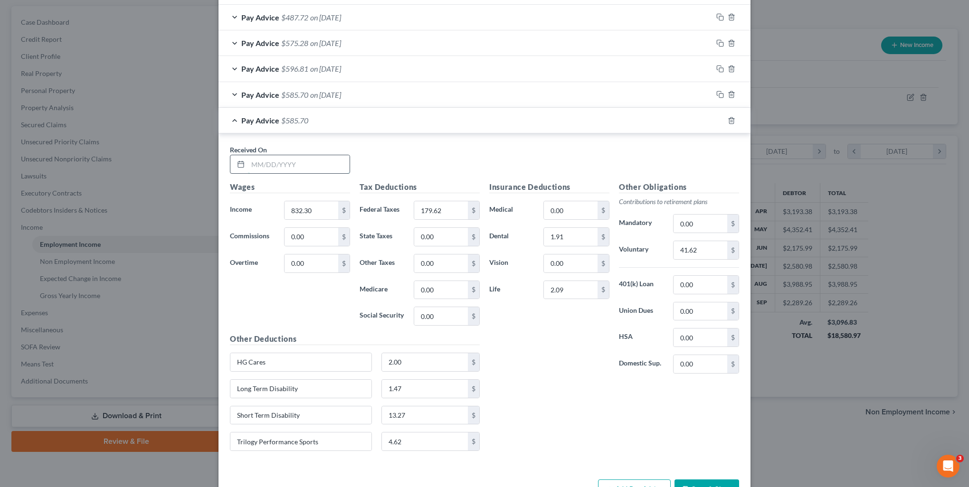
click at [255, 155] on input "text" at bounding box center [299, 164] width 102 height 18
click at [368, 94] on div "Pay Advice $585.70 on [DATE]" at bounding box center [465, 94] width 494 height 25
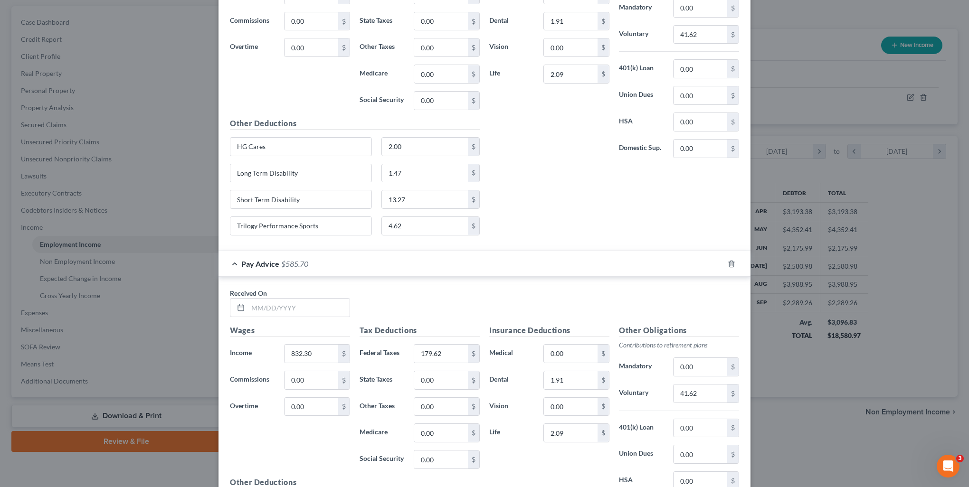
scroll to position [1225, 0]
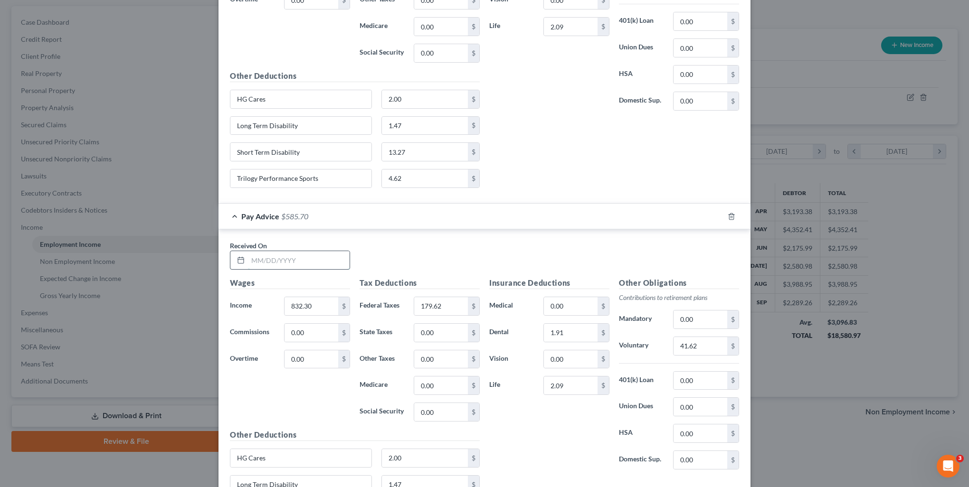
click at [252, 254] on input "text" at bounding box center [299, 260] width 102 height 18
type input "[DATE]"
click at [311, 301] on input "832.30" at bounding box center [311, 306] width 54 height 18
type input "865.41"
click at [445, 297] on input "179.62" at bounding box center [441, 306] width 54 height 18
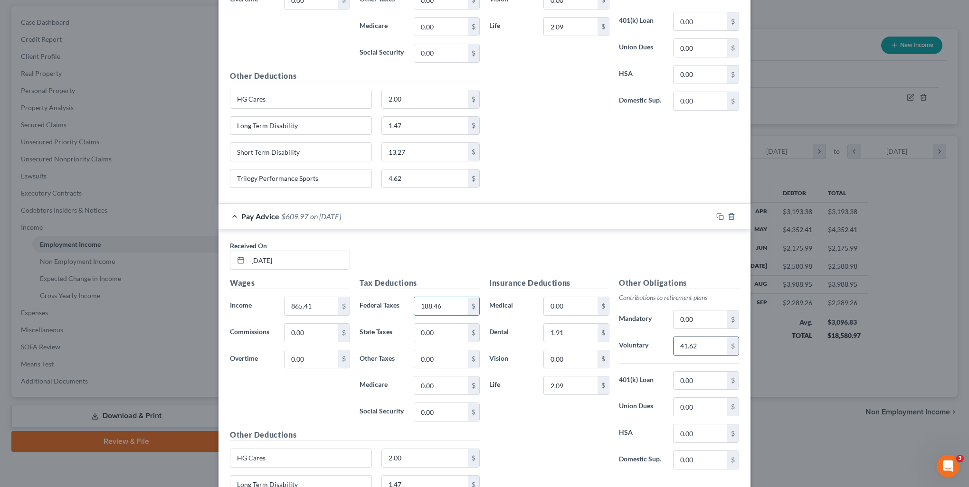
type input "188.46"
click at [709, 341] on input "41.62" at bounding box center [700, 346] width 54 height 18
type input "43.27"
click at [571, 430] on div "Insurance Deductions Medical 0.00 $ Dental 1.91 $ Vision 0.00 $ Life 2.09 $" at bounding box center [549, 377] width 130 height 200
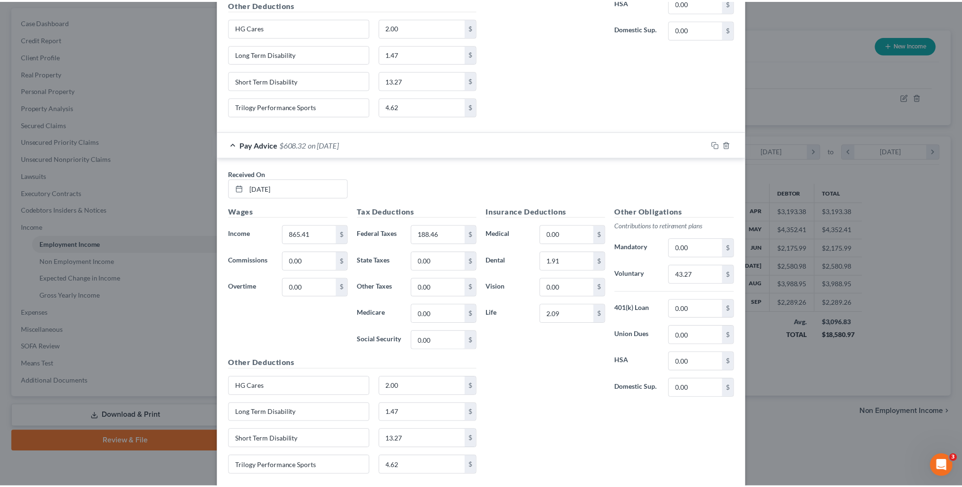
scroll to position [1344, 0]
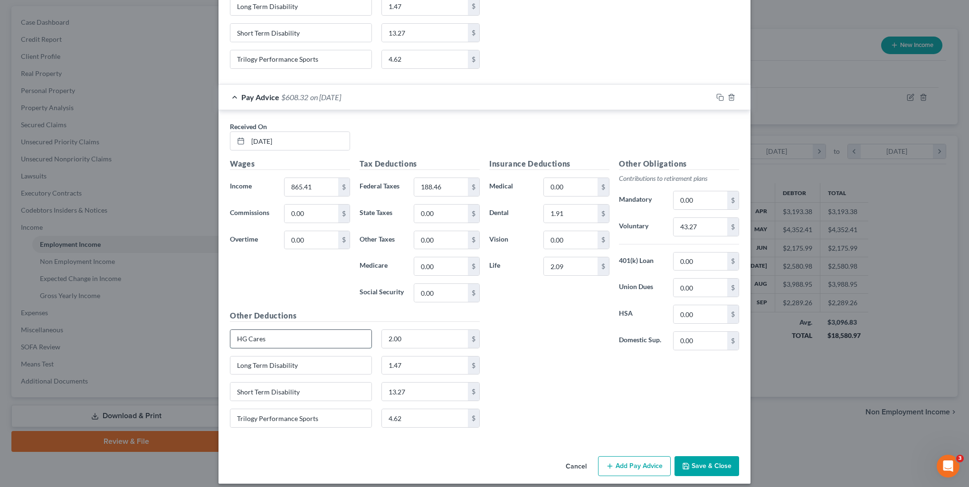
click at [302, 331] on input "HG Cares" at bounding box center [300, 339] width 141 height 18
type input "HG Cares/Employee Relief Fund"
click at [424, 335] on input "2.00" at bounding box center [425, 339] width 86 height 18
type input "17"
click at [552, 405] on div "Insurance Deductions Medical 0.00 $ Dental 1.91 $ Vision 0.00 $ Life 2.09 $ Oth…" at bounding box center [613, 296] width 259 height 277
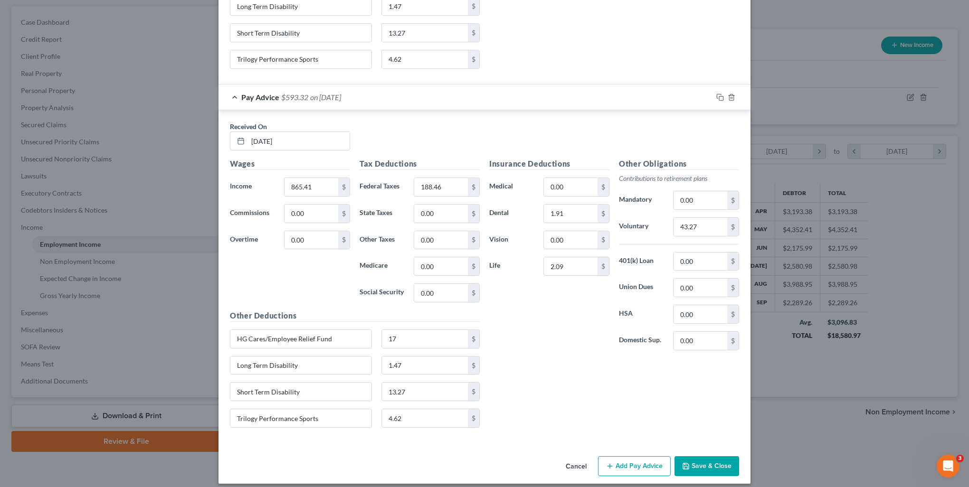
click at [678, 453] on div "Cancel Add Pay Advice Save & Close" at bounding box center [484, 468] width 532 height 31
click at [679, 456] on button "Save & Close" at bounding box center [706, 466] width 65 height 20
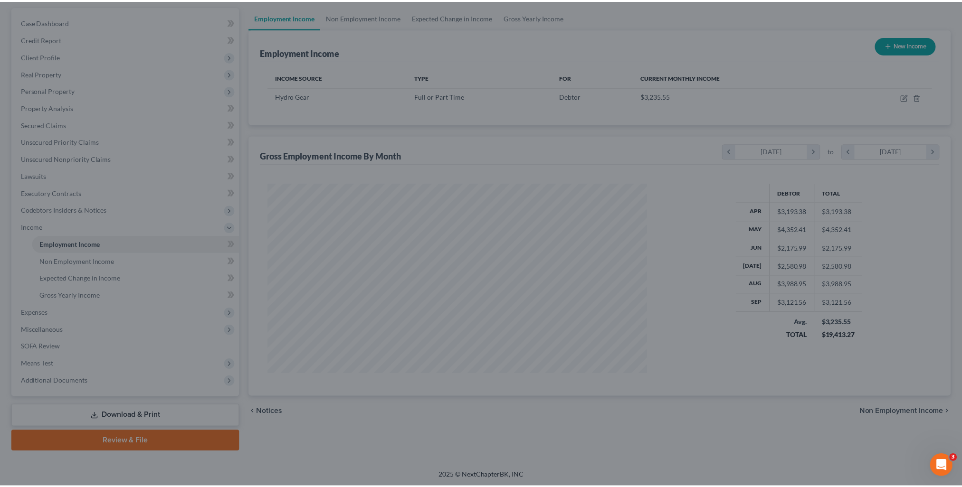
scroll to position [474675, 474467]
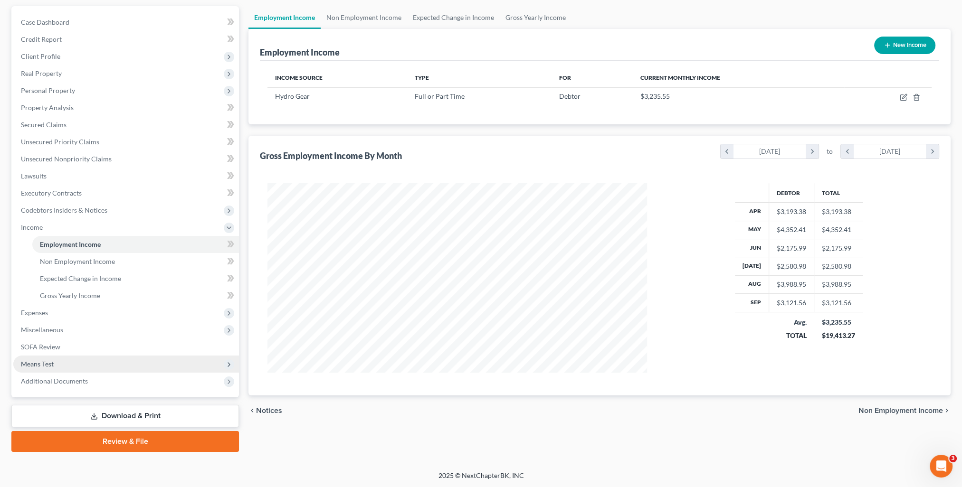
click at [57, 363] on span "Means Test" at bounding box center [126, 364] width 226 height 17
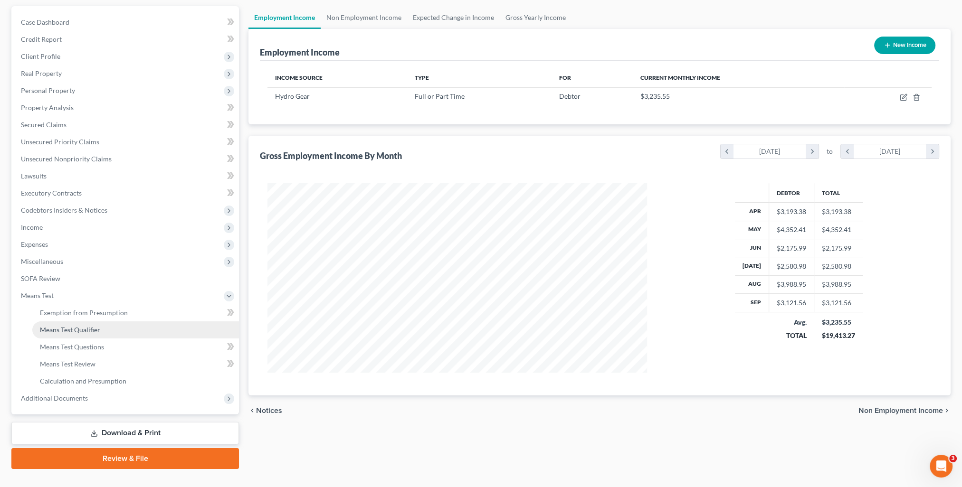
click at [87, 331] on span "Means Test Qualifier" at bounding box center [70, 330] width 60 height 8
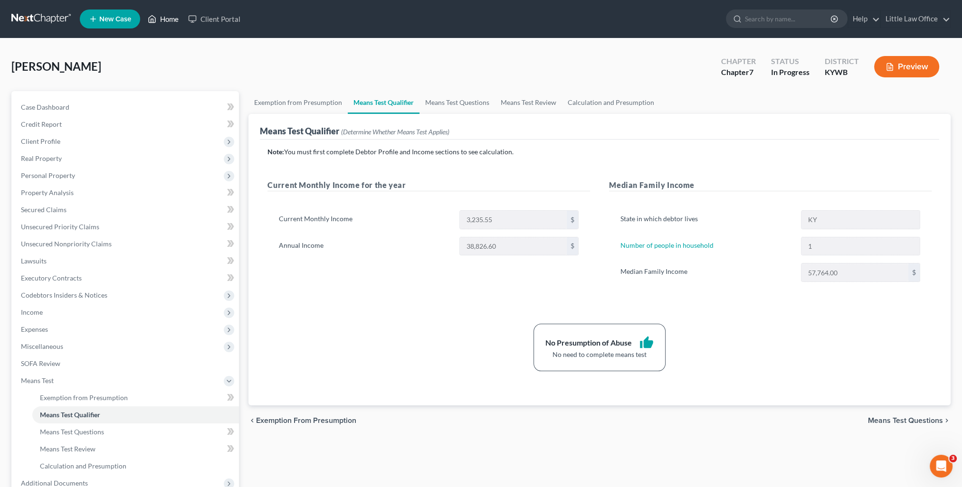
drag, startPoint x: 158, startPoint y: 18, endPoint x: 165, endPoint y: 23, distance: 8.6
click at [159, 18] on link "Home" at bounding box center [163, 18] width 40 height 17
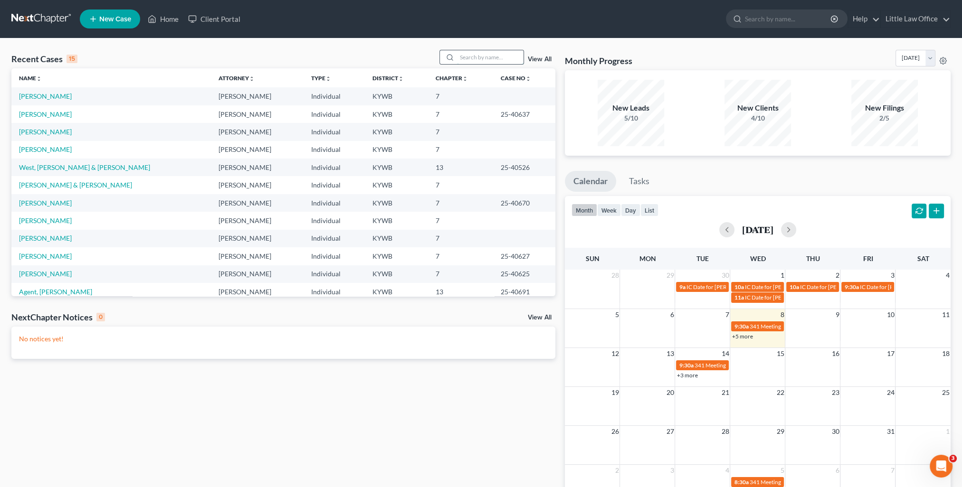
click at [467, 57] on input "search" at bounding box center [490, 57] width 66 height 14
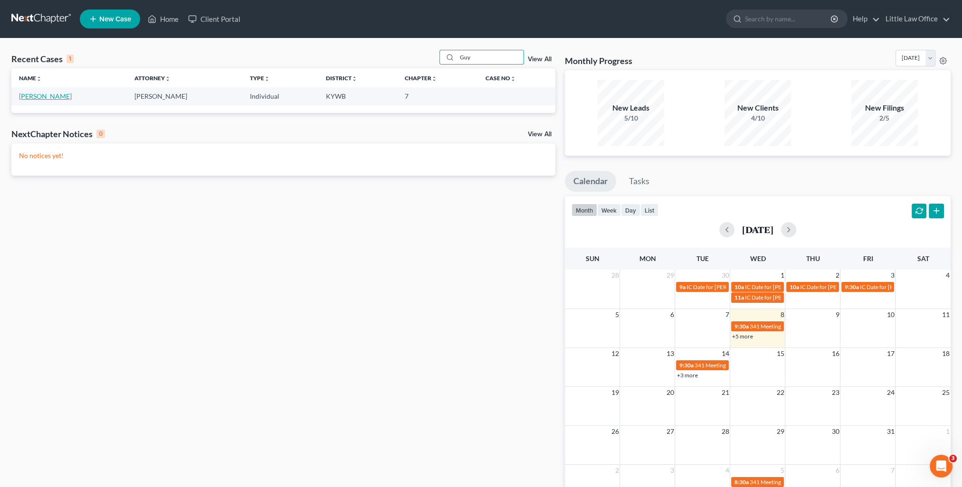
type input "Guy"
click at [46, 98] on link "[PERSON_NAME]" at bounding box center [45, 96] width 53 height 8
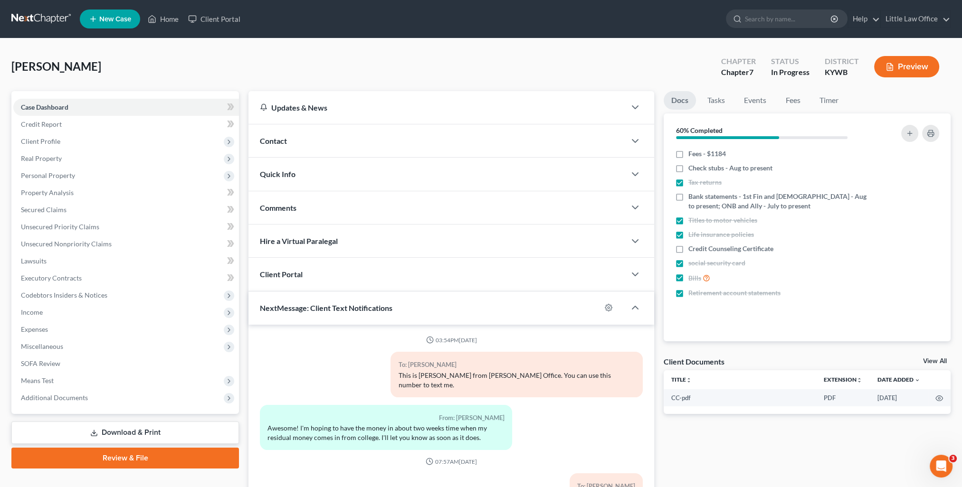
scroll to position [4, 0]
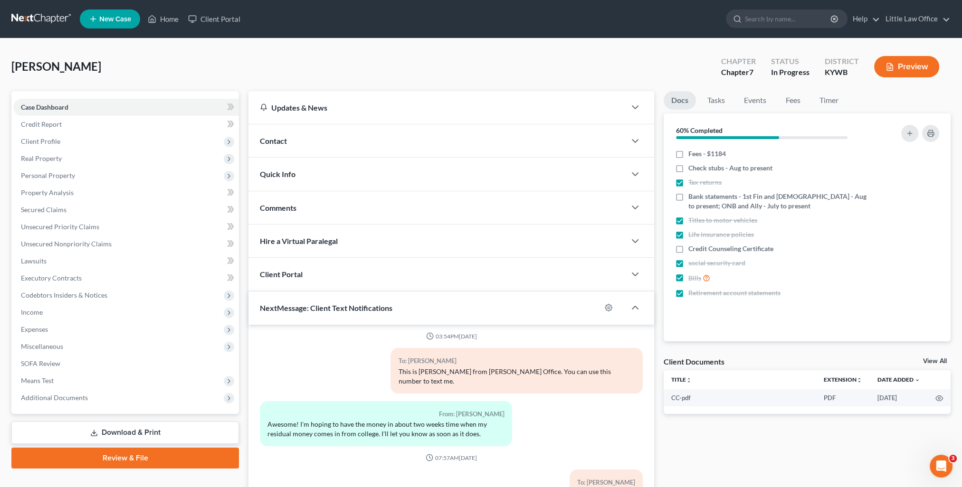
click at [561, 66] on div "[PERSON_NAME] Upgraded Chapter Chapter 7 Status In Progress District [GEOGRAPHI…" at bounding box center [480, 70] width 939 height 41
click at [56, 141] on span "Client Profile" at bounding box center [40, 141] width 39 height 8
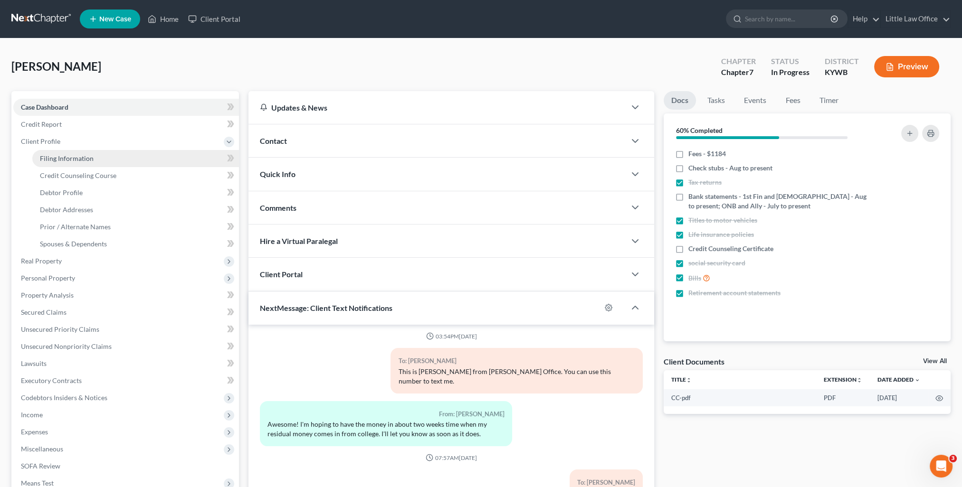
click at [99, 159] on link "Filing Information" at bounding box center [135, 158] width 207 height 17
select select "1"
select select "0"
select select "33"
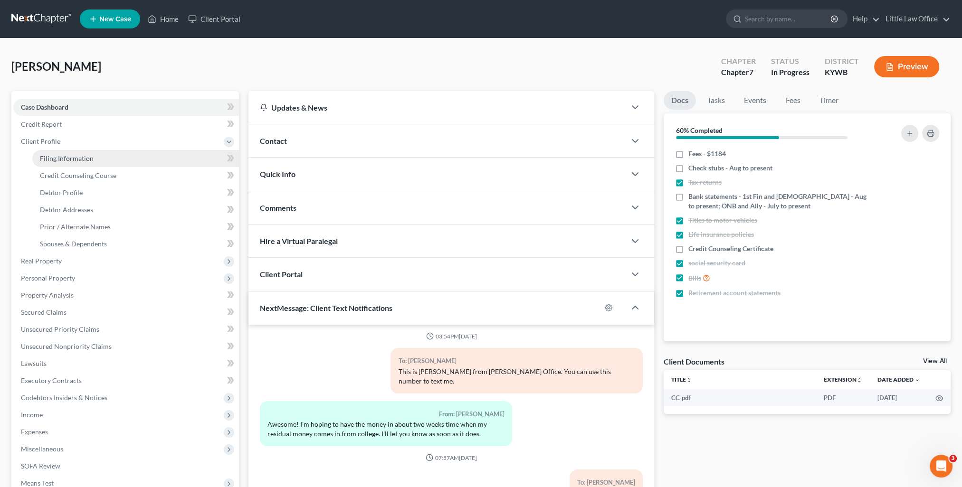
select select "0"
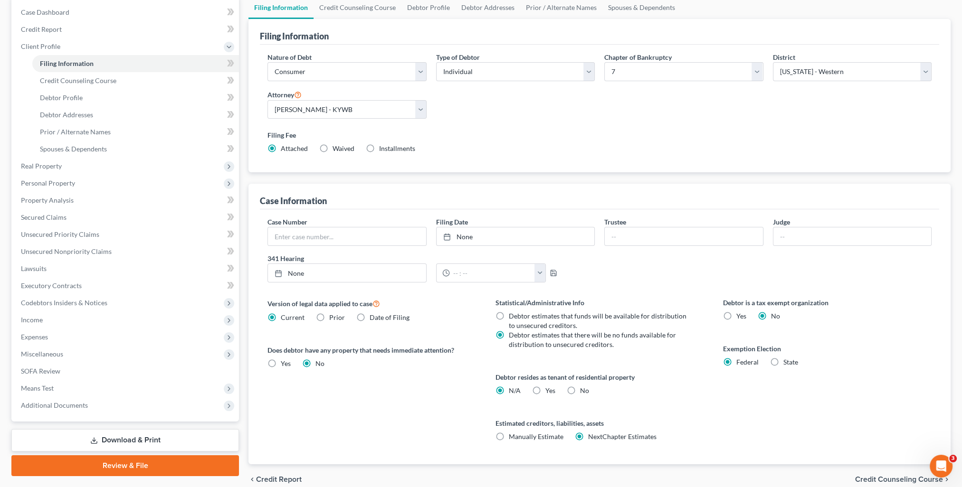
scroll to position [137, 0]
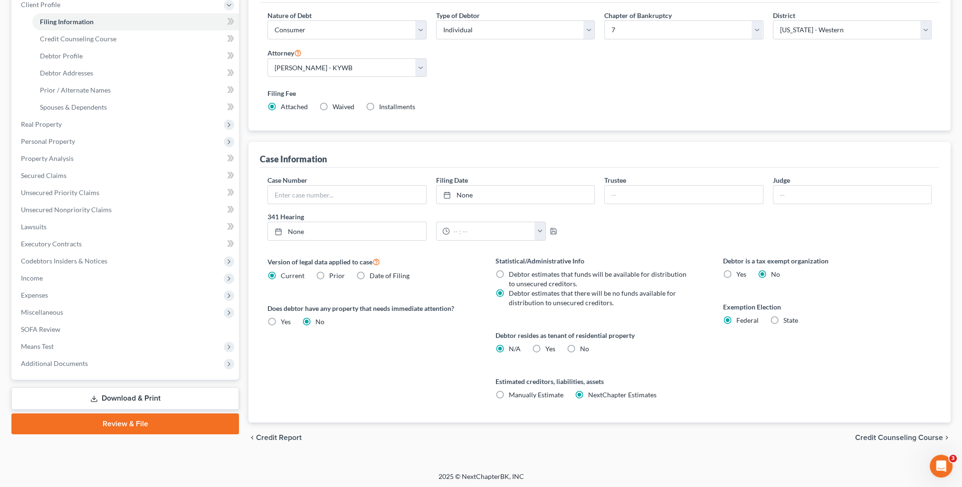
click at [879, 435] on span "Credit Counseling Course" at bounding box center [899, 438] width 88 height 8
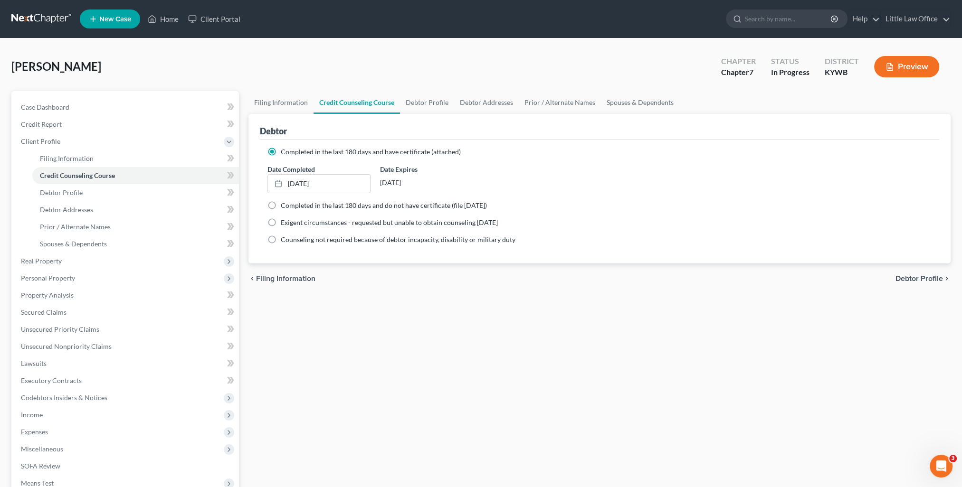
click at [903, 280] on span "Debtor Profile" at bounding box center [918, 279] width 47 height 8
select select "2"
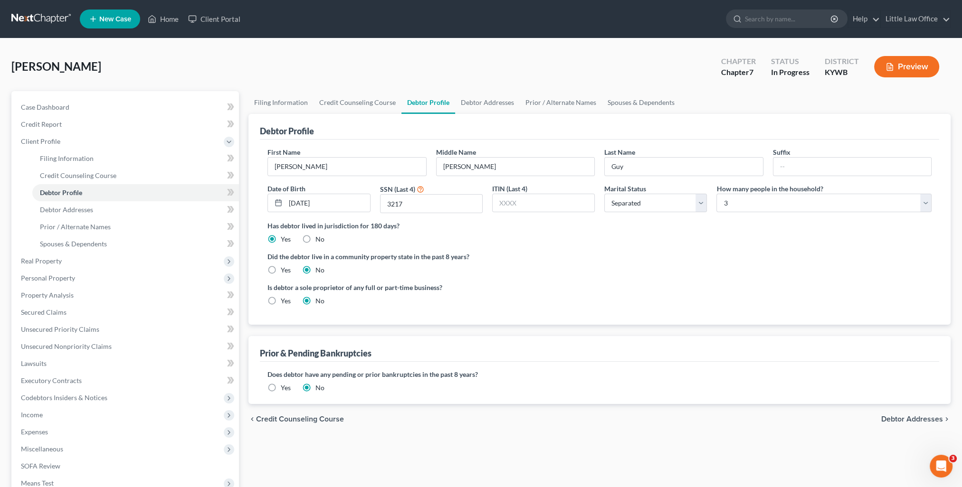
click at [897, 422] on span "Debtor Addresses" at bounding box center [912, 420] width 62 height 8
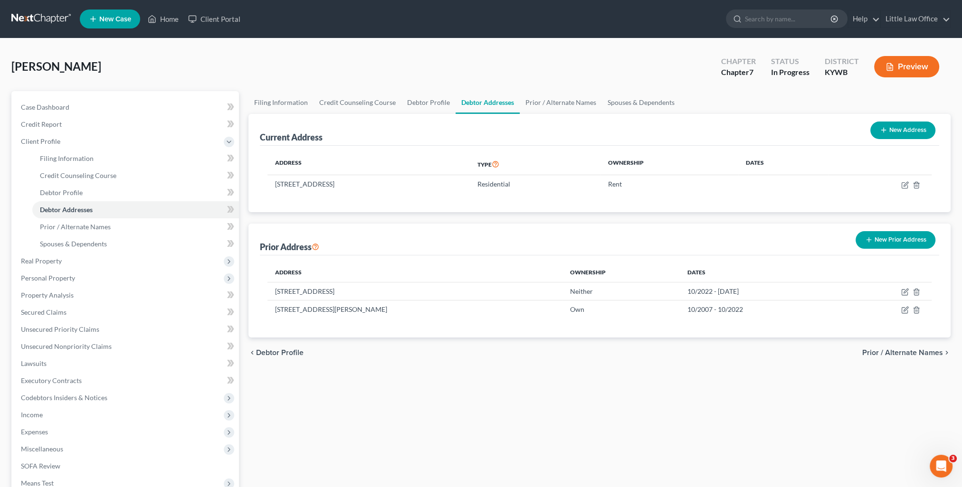
click at [911, 355] on span "Prior / Alternate Names" at bounding box center [902, 353] width 81 height 8
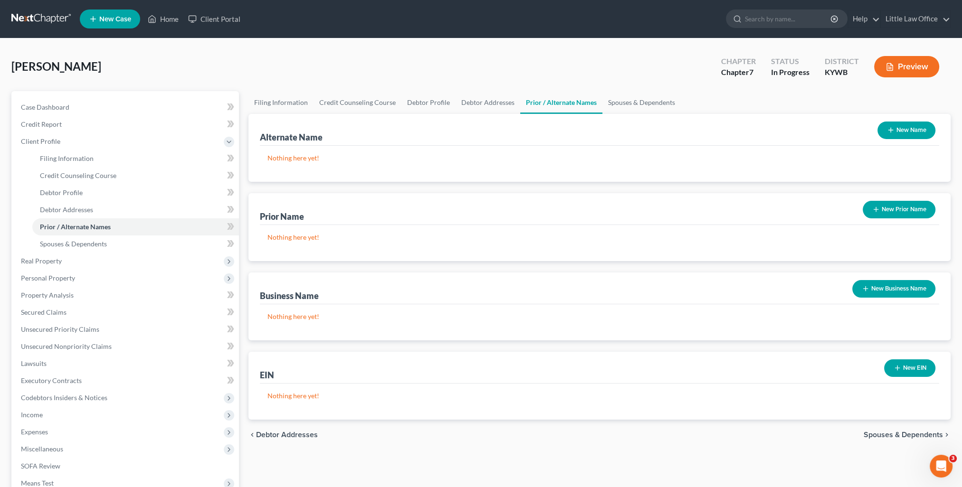
click at [887, 431] on span "Spouses & Dependents" at bounding box center [902, 435] width 79 height 8
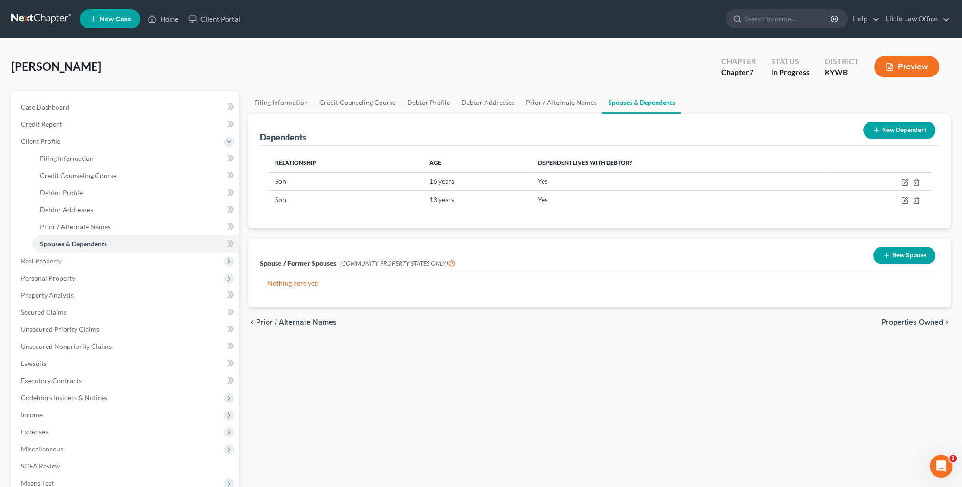
click at [930, 319] on span "Properties Owned" at bounding box center [912, 323] width 62 height 8
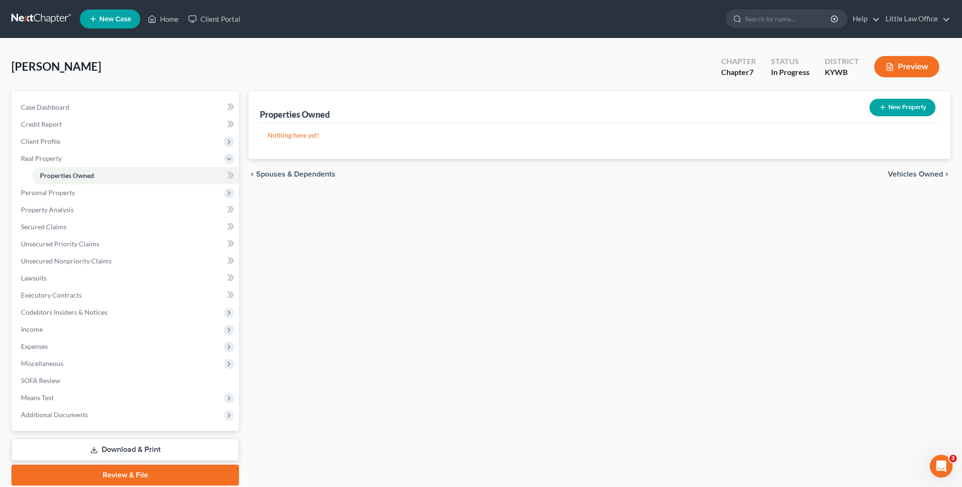
click at [892, 172] on span "Vehicles Owned" at bounding box center [915, 174] width 55 height 8
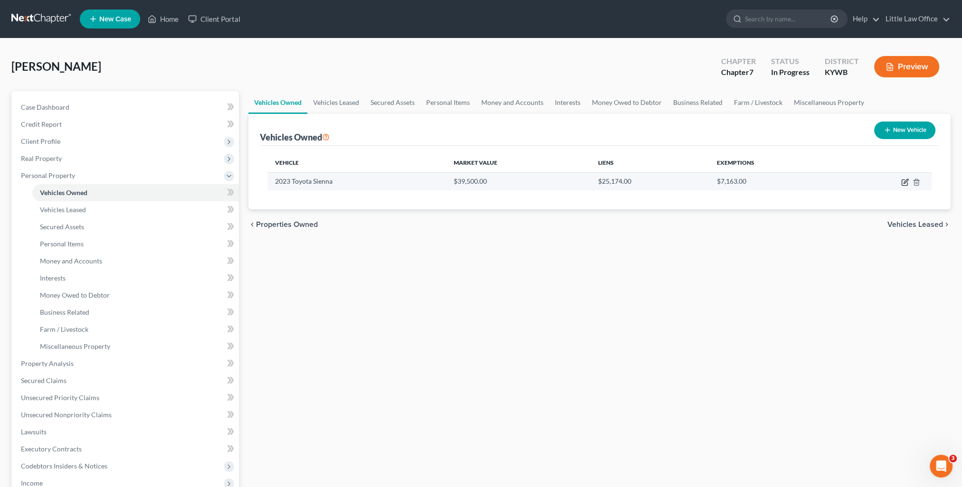
click at [907, 183] on icon "button" at bounding box center [904, 183] width 6 height 6
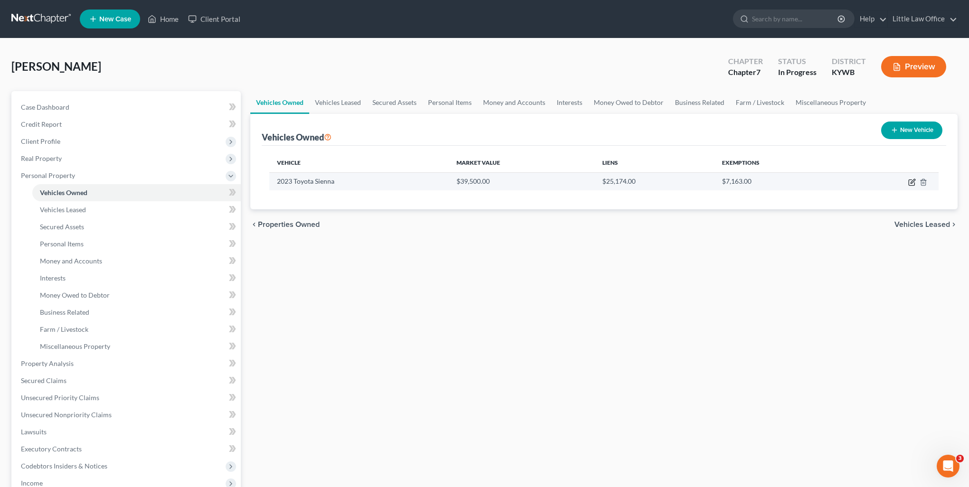
select select "0"
select select "3"
select select "0"
select select "3"
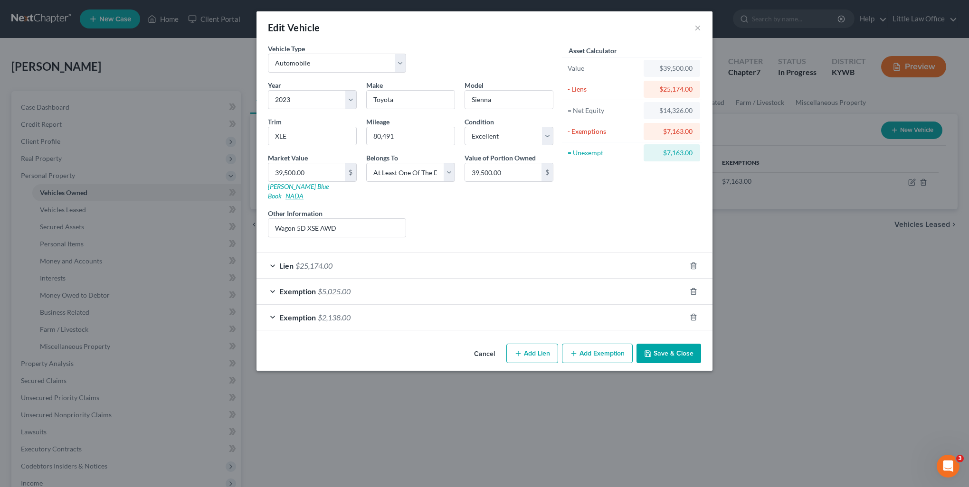
click at [303, 192] on link "NADA" at bounding box center [294, 196] width 18 height 8
drag, startPoint x: 510, startPoint y: 169, endPoint x: 503, endPoint y: 175, distance: 8.8
click at [510, 169] on input "39,500.00" at bounding box center [503, 172] width 76 height 18
type input "19,750"
click at [620, 191] on div "Asset Calculator Value $39,500.00 - Liens $25,174.00 = Net Equity $14,326.00 - …" at bounding box center [632, 144] width 148 height 201
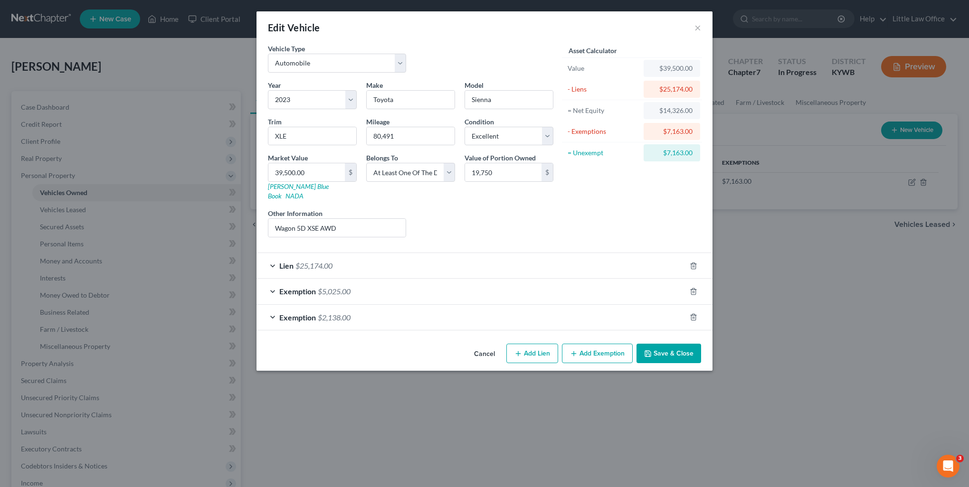
click at [683, 344] on button "Save & Close" at bounding box center [668, 354] width 65 height 20
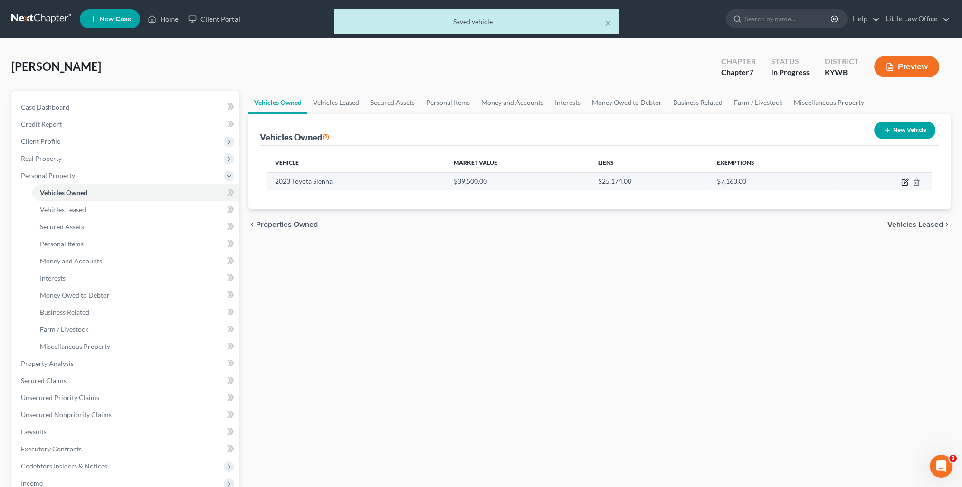
click at [902, 182] on icon "button" at bounding box center [905, 183] width 8 height 8
select select "0"
select select "3"
select select "0"
select select "3"
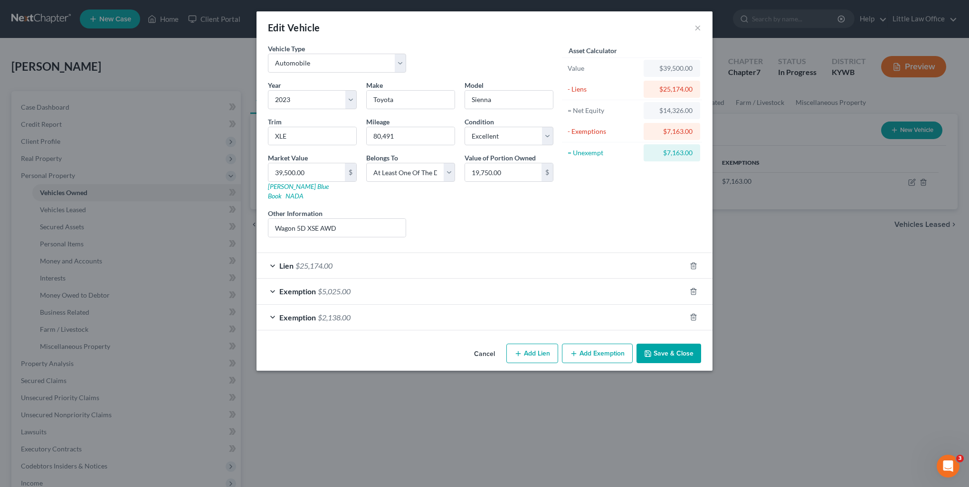
click at [687, 55] on div "Asset Calculator" at bounding box center [632, 51] width 140 height 14
click at [673, 344] on button "Save & Close" at bounding box center [668, 354] width 65 height 20
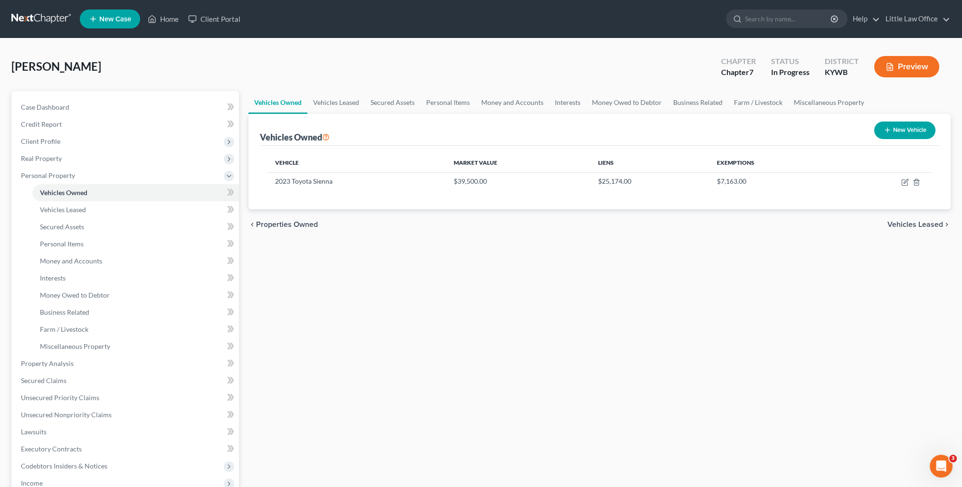
click at [898, 225] on span "Vehicles Leased" at bounding box center [915, 225] width 56 height 8
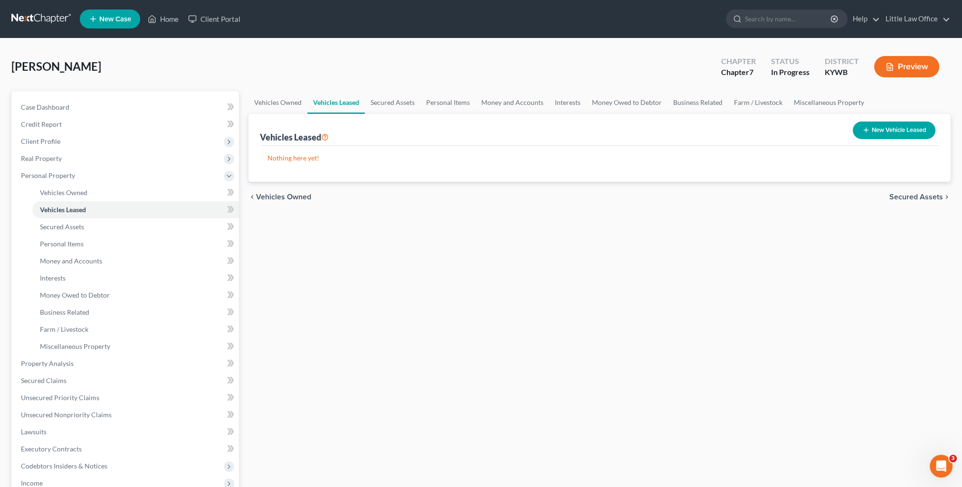
click at [905, 198] on span "Secured Assets" at bounding box center [916, 197] width 54 height 8
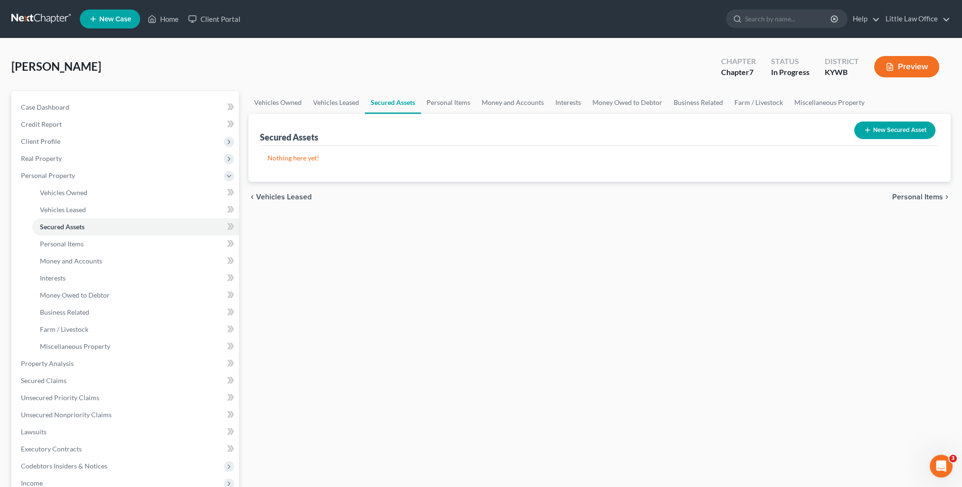
click at [905, 198] on span "Personal Items" at bounding box center [917, 197] width 51 height 8
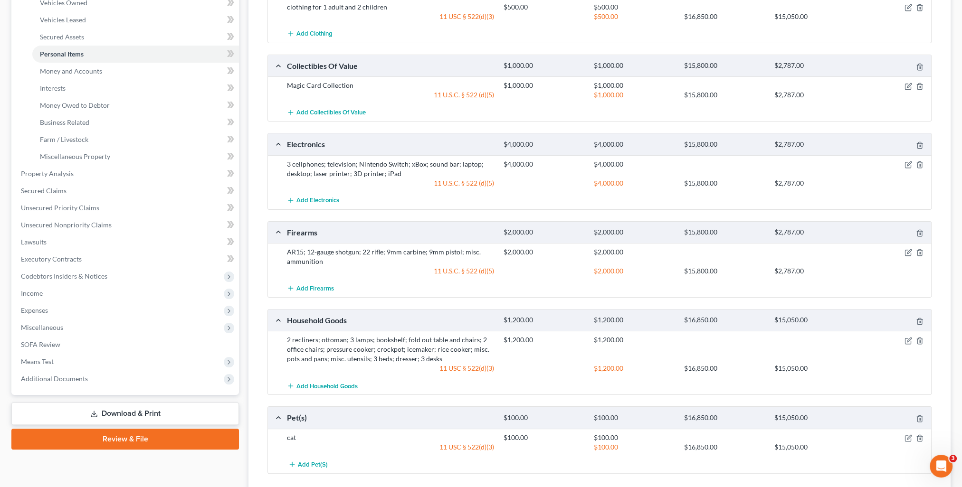
scroll to position [263, 0]
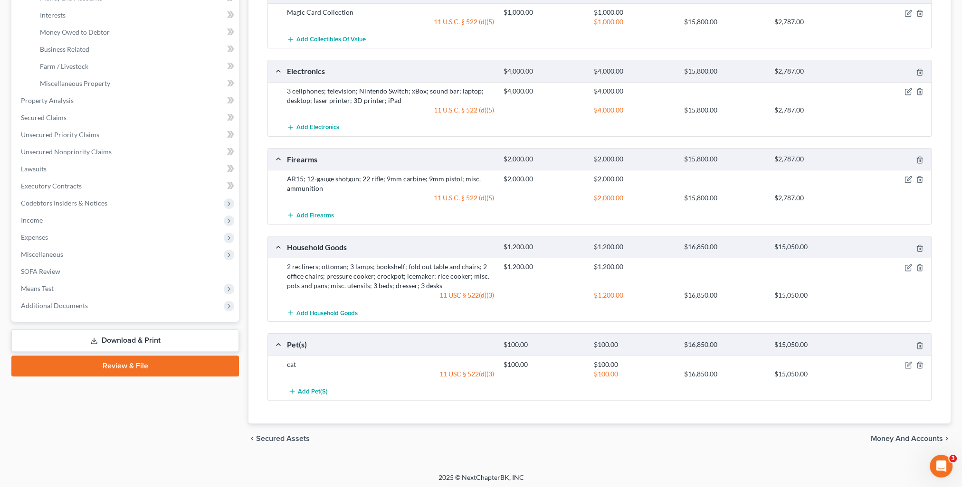
click at [890, 438] on span "Money and Accounts" at bounding box center [906, 439] width 72 height 8
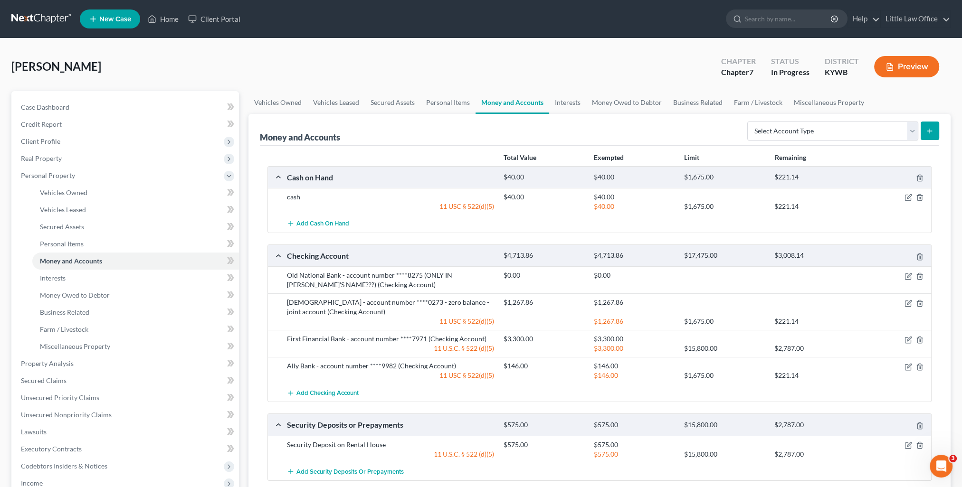
scroll to position [142, 0]
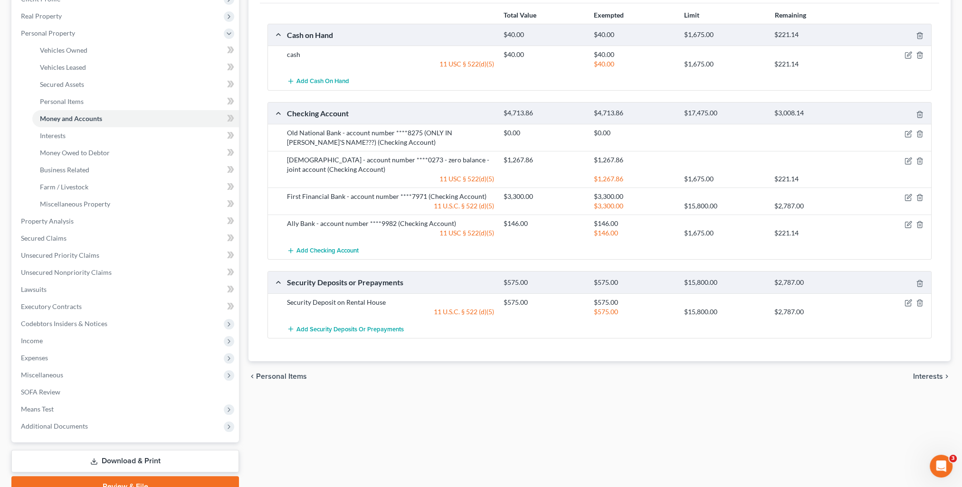
click at [933, 373] on span "Interests" at bounding box center [928, 377] width 30 height 8
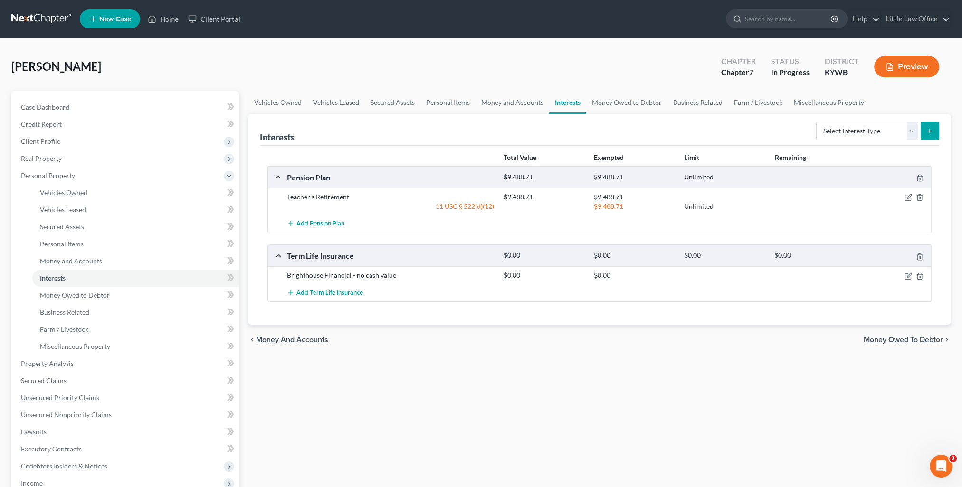
click at [888, 344] on div "chevron_left Money and Accounts Money Owed to Debtor chevron_right" at bounding box center [599, 340] width 702 height 30
click at [891, 338] on span "Money Owed to Debtor" at bounding box center [902, 340] width 79 height 8
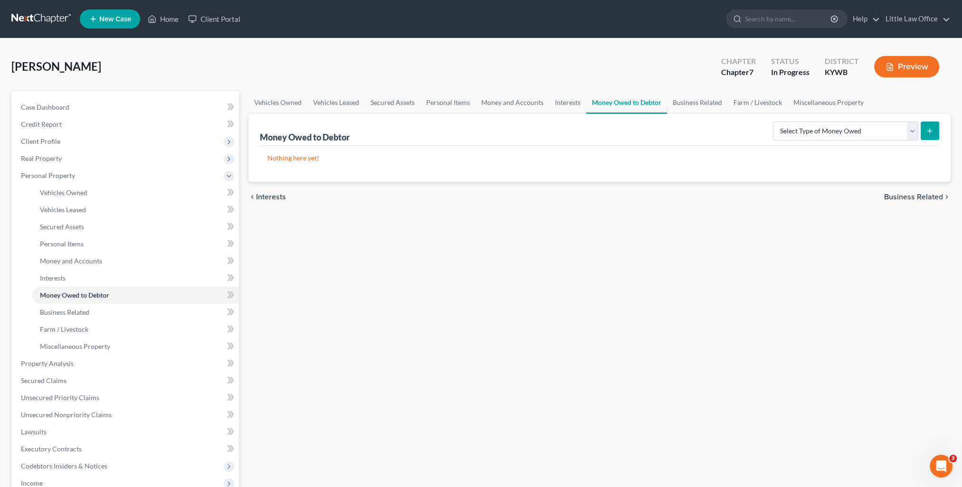
click at [916, 195] on span "Business Related" at bounding box center [913, 197] width 59 height 8
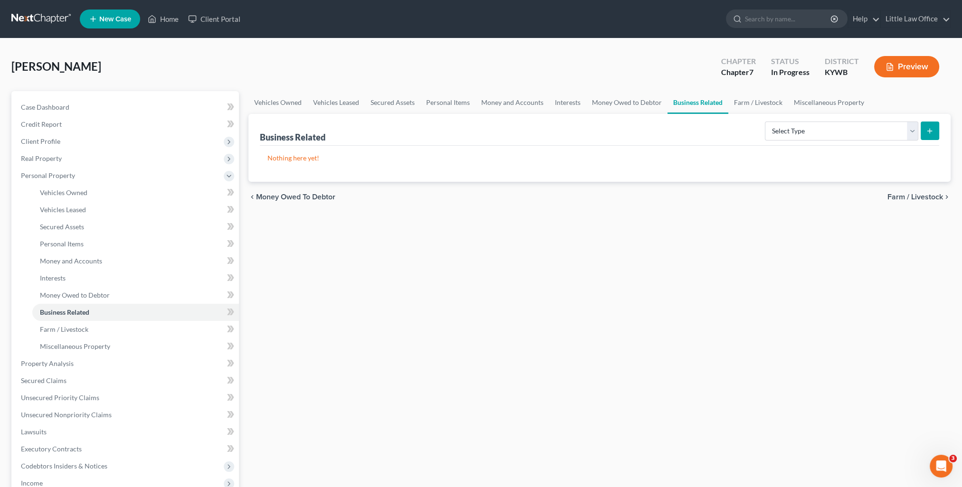
click at [921, 197] on span "Farm / Livestock" at bounding box center [915, 197] width 56 height 8
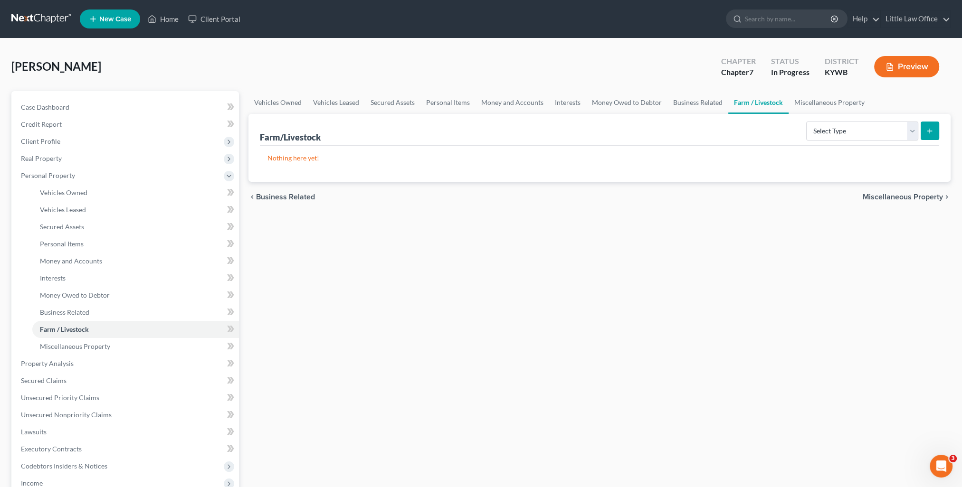
click at [923, 197] on span "Miscellaneous Property" at bounding box center [902, 197] width 80 height 8
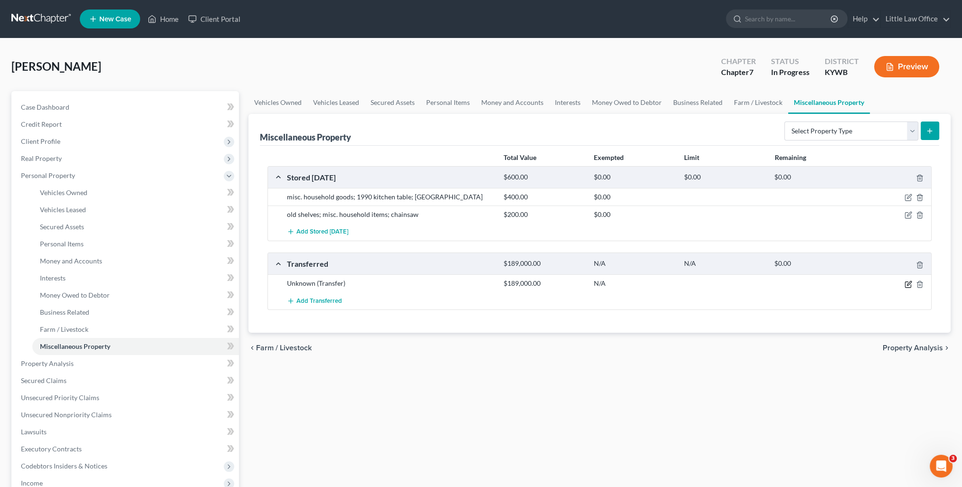
click at [908, 283] on icon "button" at bounding box center [908, 285] width 8 height 8
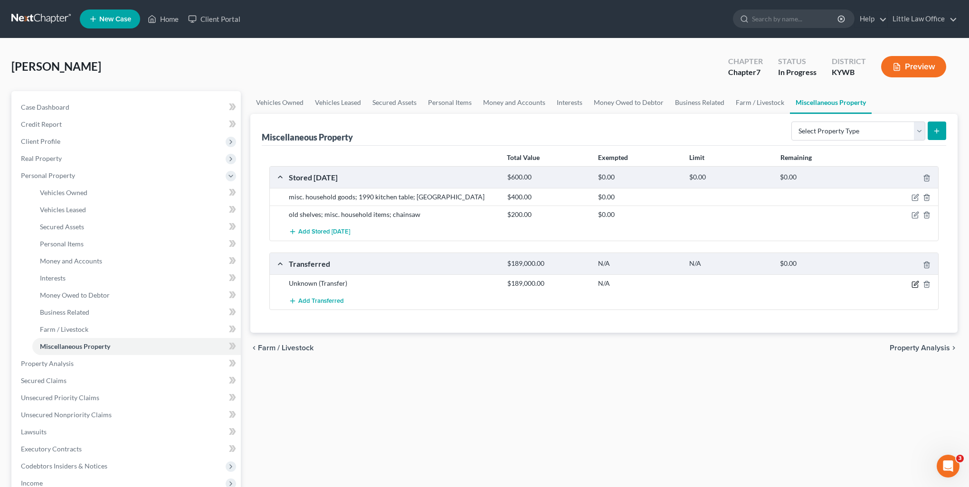
select select "Ordinary ([DATE])"
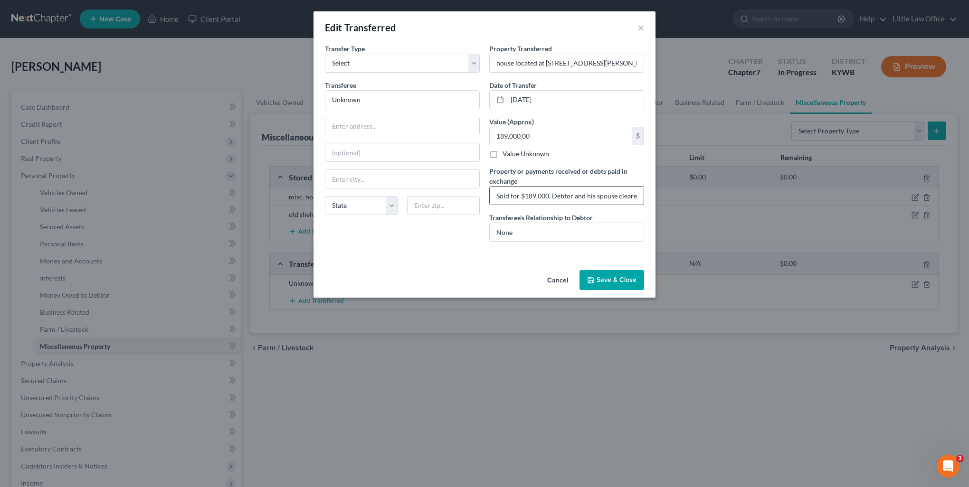
click at [621, 194] on input "Sold for $189,000. Debtor and his spouse cleared $70,000." at bounding box center [567, 196] width 154 height 18
click at [560, 282] on button "Cancel" at bounding box center [557, 280] width 36 height 19
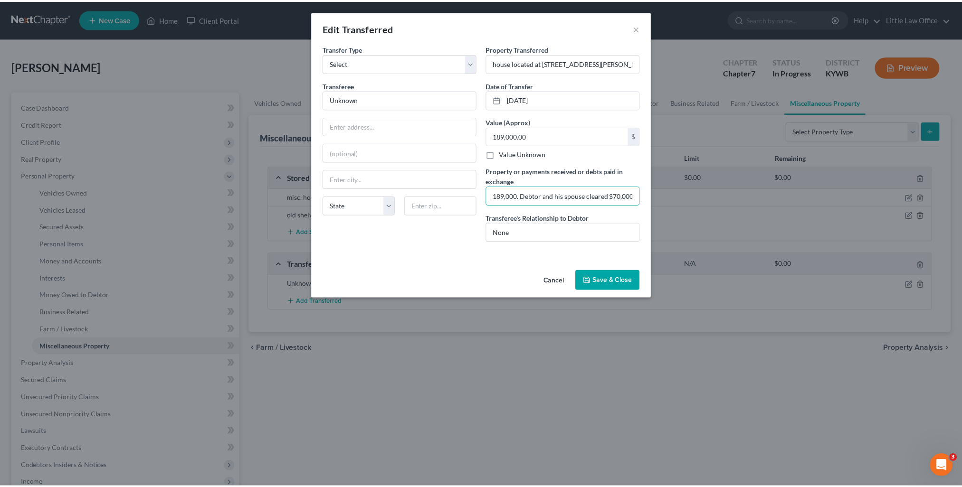
scroll to position [0, 0]
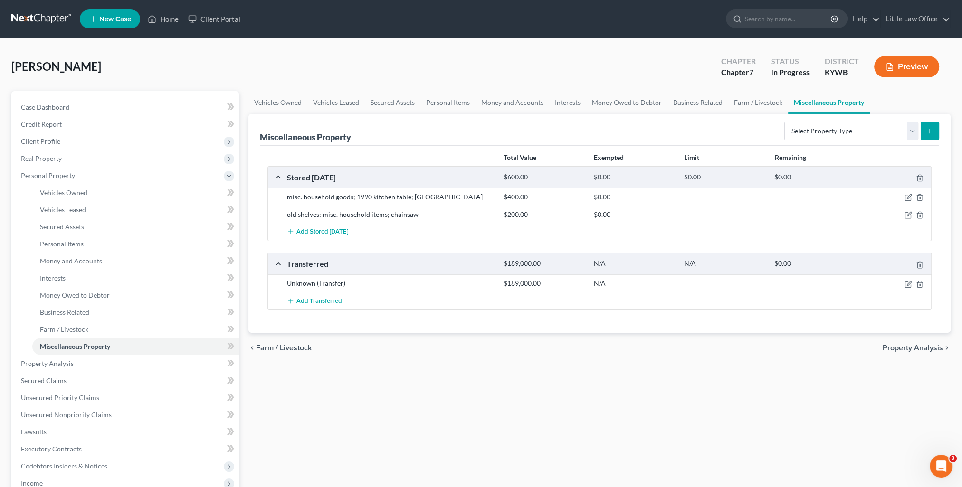
click at [923, 349] on span "Property Analysis" at bounding box center [912, 348] width 60 height 8
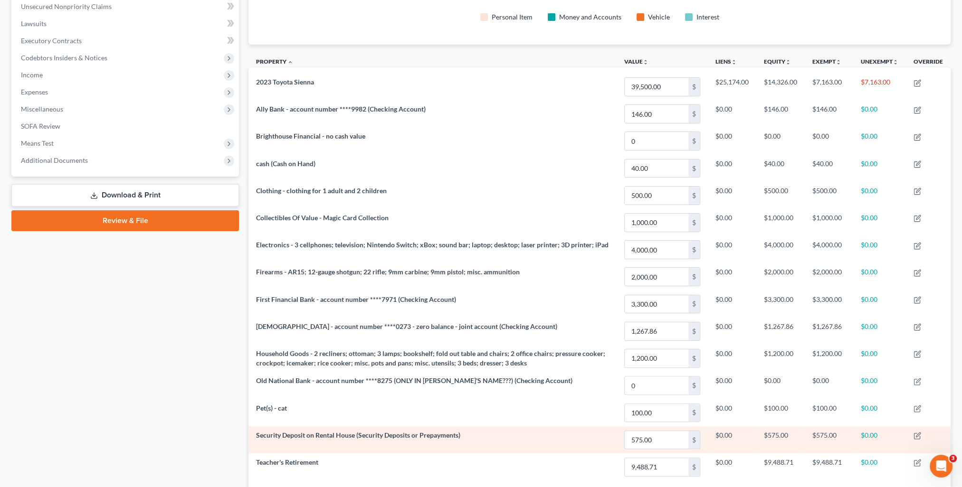
scroll to position [321, 0]
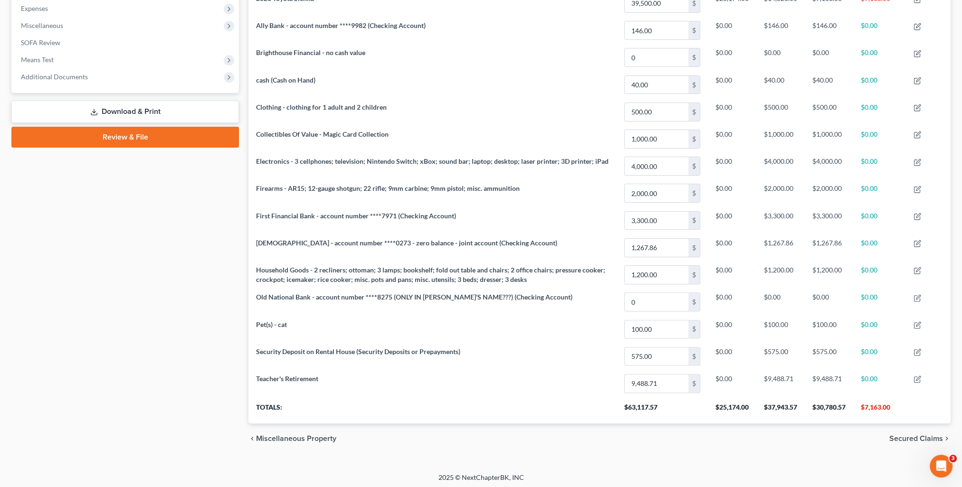
click at [907, 437] on span "Secured Claims" at bounding box center [916, 439] width 54 height 8
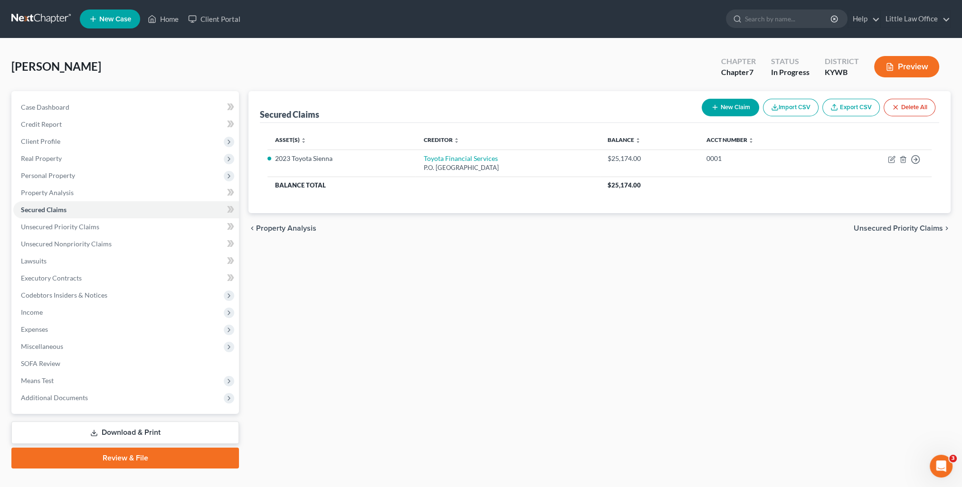
click at [916, 227] on span "Unsecured Priority Claims" at bounding box center [897, 229] width 89 height 8
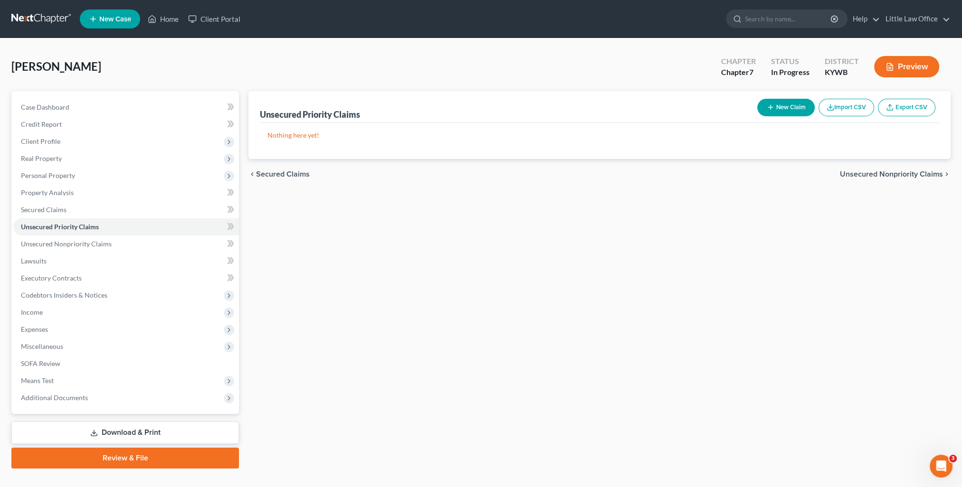
click at [290, 170] on span "Secured Claims" at bounding box center [283, 174] width 54 height 8
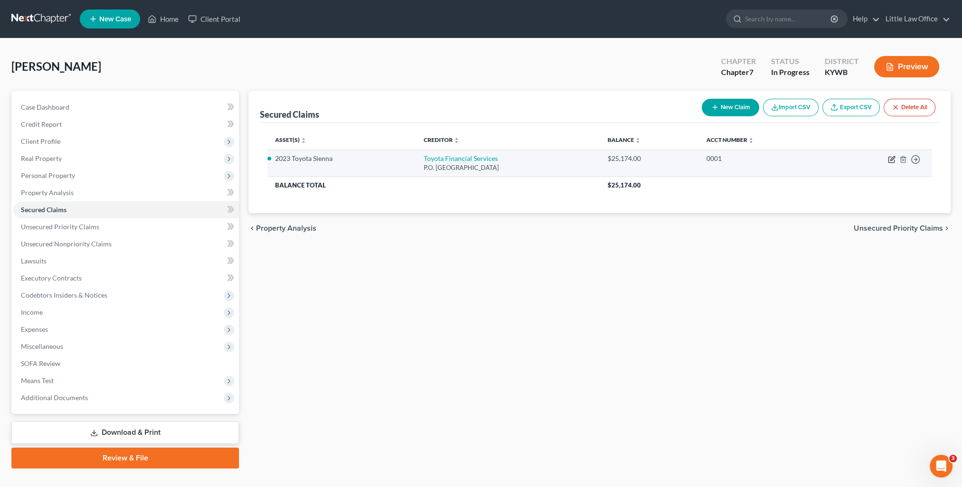
click at [890, 161] on icon "button" at bounding box center [892, 158] width 4 height 4
select select "14"
select select "0"
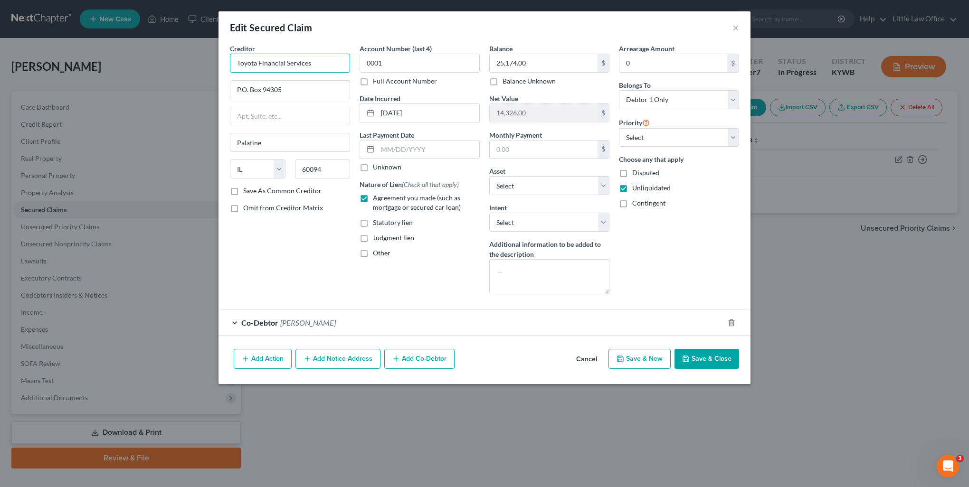
click at [328, 65] on input "Toyota Financial Services" at bounding box center [290, 63] width 120 height 19
click at [294, 191] on label "Save As Common Creditor" at bounding box center [282, 190] width 78 height 9
click at [253, 191] on input "Save As Common Creditor" at bounding box center [250, 189] width 6 height 6
checkbox input "true"
click at [543, 223] on select "Select Surrender Redeem Reaffirm Avoid Other" at bounding box center [549, 222] width 120 height 19
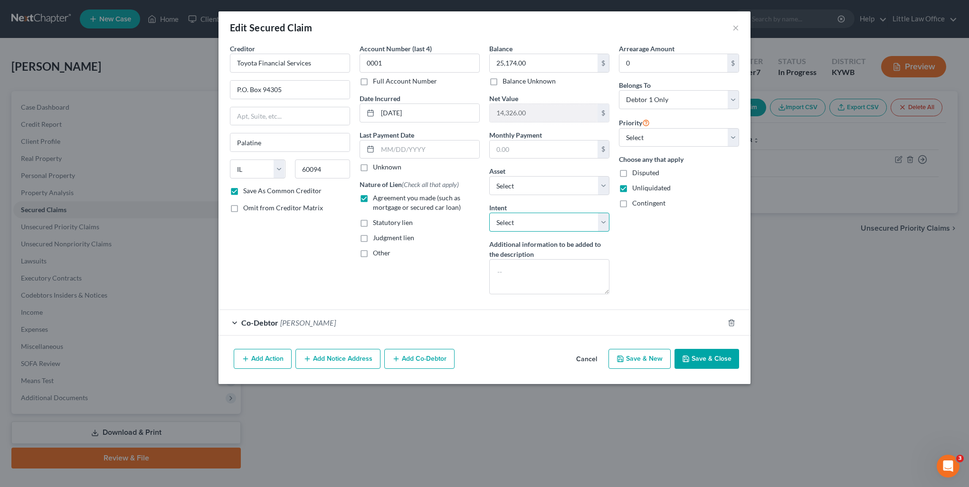
select select "2"
click at [489, 213] on select "Select Surrender Redeem Reaffirm Avoid Other" at bounding box center [549, 222] width 120 height 19
click at [729, 359] on button "Save & Close" at bounding box center [706, 359] width 65 height 20
checkbox input "false"
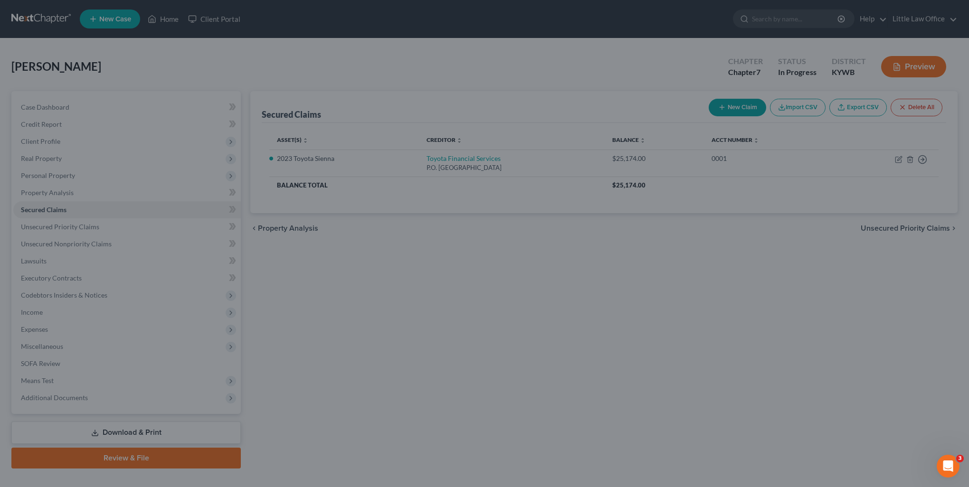
select select "9"
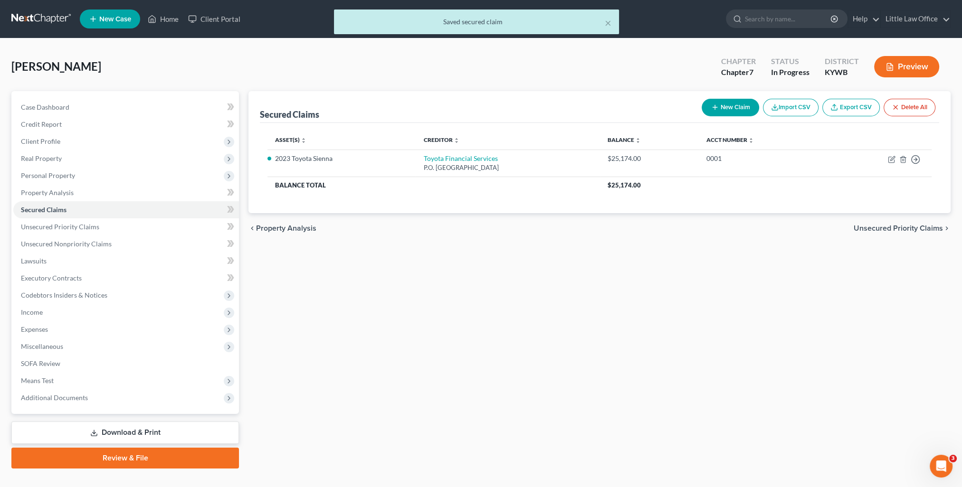
click at [922, 231] on span "Unsecured Priority Claims" at bounding box center [897, 229] width 89 height 8
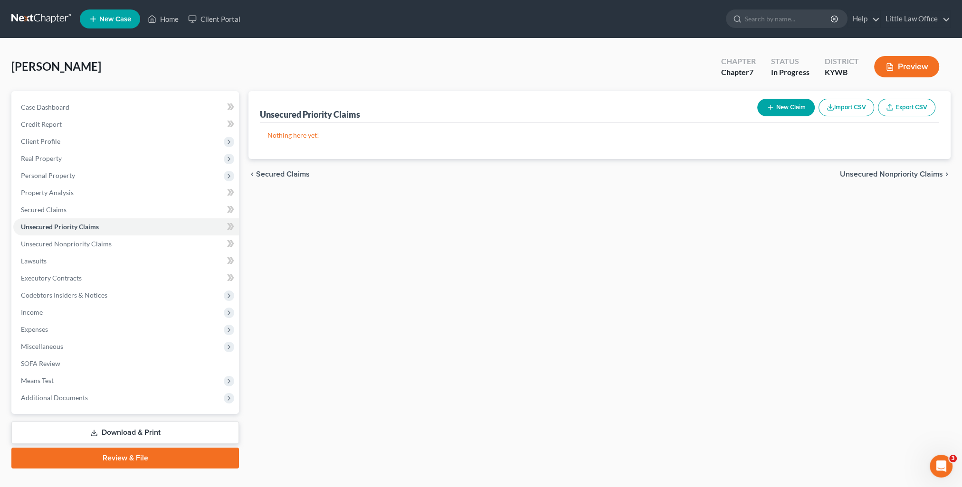
click at [902, 172] on span "Unsecured Nonpriority Claims" at bounding box center [891, 174] width 103 height 8
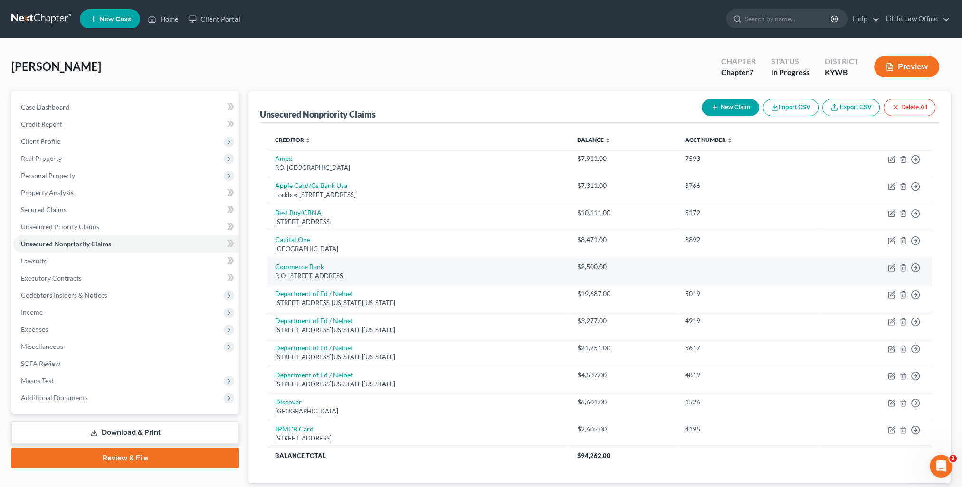
scroll to position [47, 0]
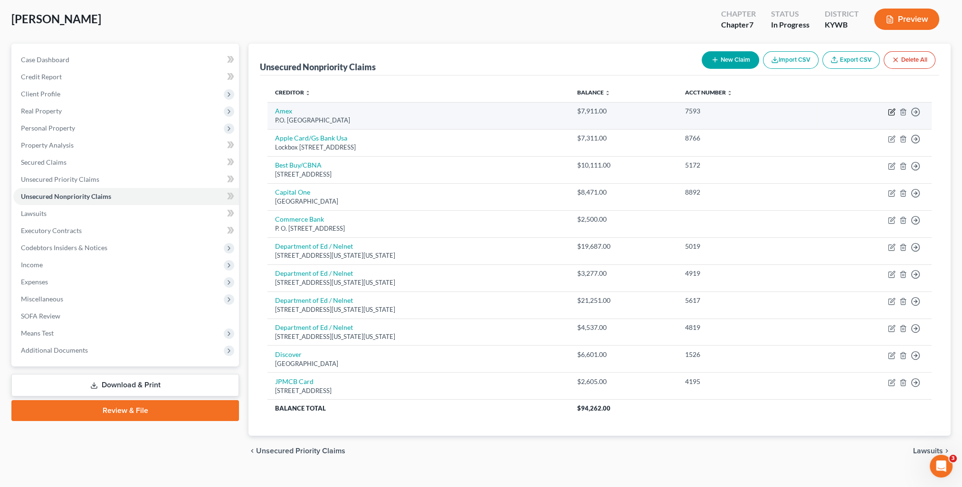
click at [890, 113] on icon "button" at bounding box center [892, 112] width 8 height 8
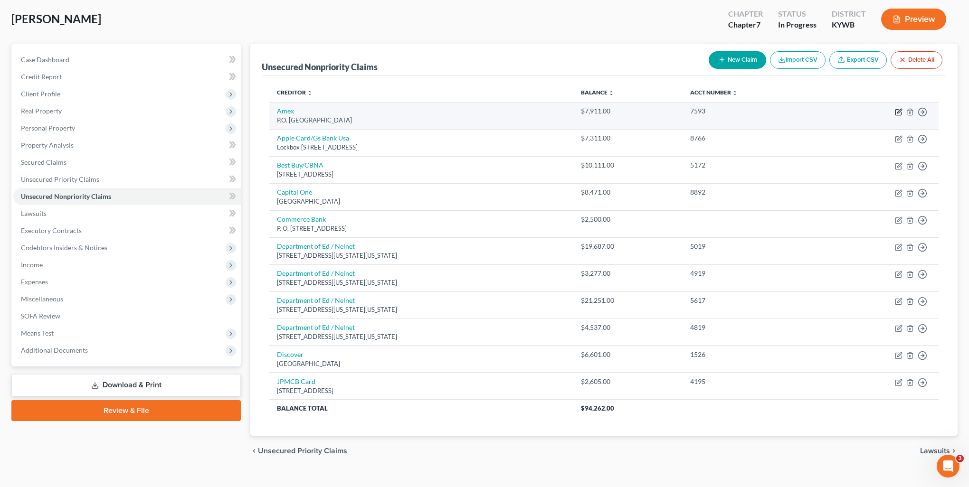
select select "4"
select select "2"
select select "0"
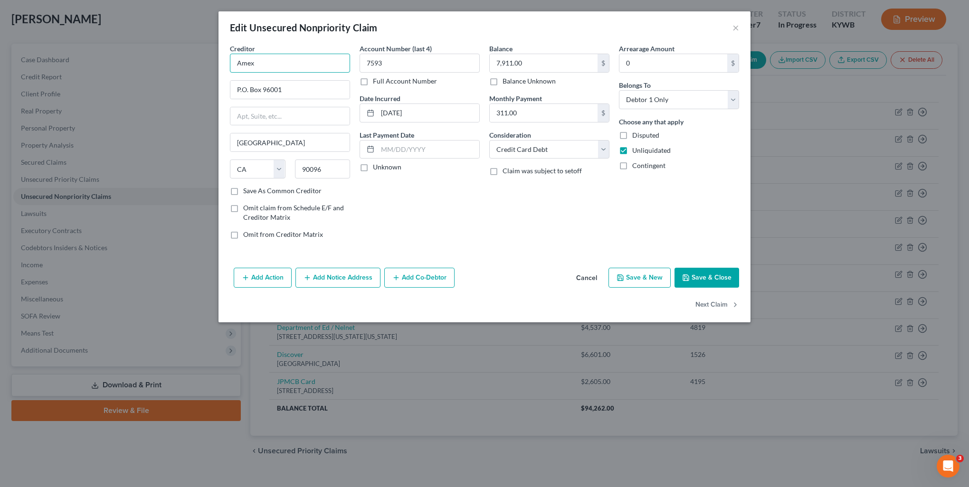
click at [308, 67] on input "Amex" at bounding box center [290, 63] width 120 height 19
click at [292, 83] on div "Amex" at bounding box center [286, 79] width 99 height 9
click at [701, 306] on button "Next Claim" at bounding box center [717, 305] width 44 height 20
select select "39"
select select "2"
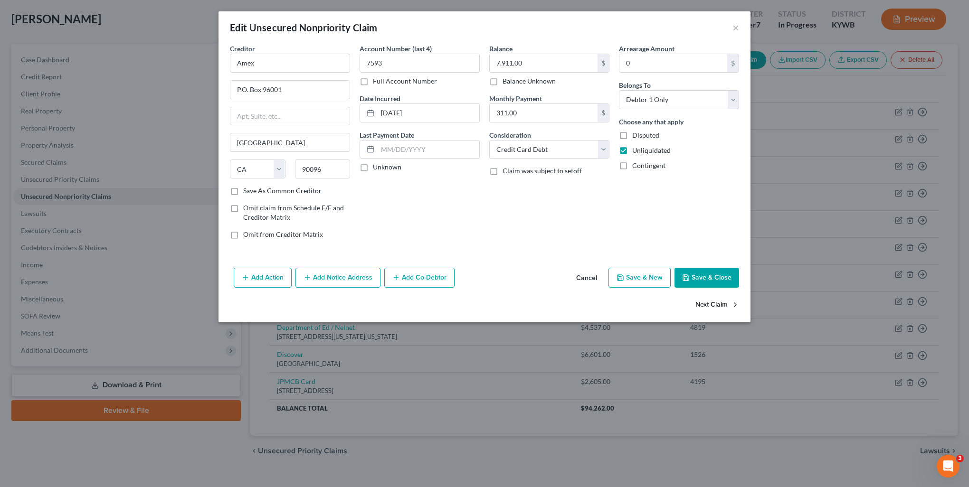
select select "0"
click at [324, 61] on input "Apple Card/Gs Bank Usa" at bounding box center [290, 63] width 120 height 19
click at [297, 87] on div "Lockbox [STREET_ADDRESS]" at bounding box center [286, 89] width 99 height 8
click at [720, 308] on button "Next Claim" at bounding box center [717, 305] width 44 height 20
select select "14"
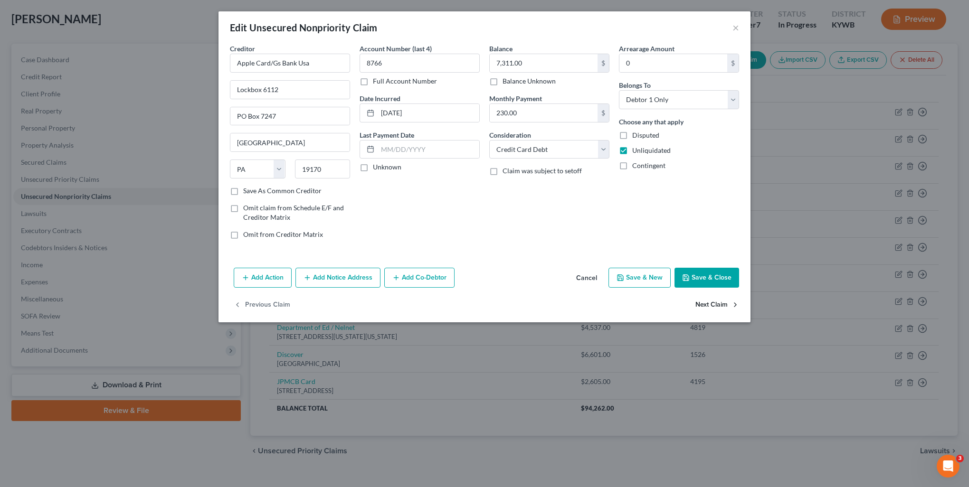
select select "2"
select select "0"
click at [313, 64] on input "Best Buy/CBNA" at bounding box center [290, 63] width 120 height 19
click at [699, 303] on button "Next Claim" at bounding box center [717, 305] width 44 height 20
select select "28"
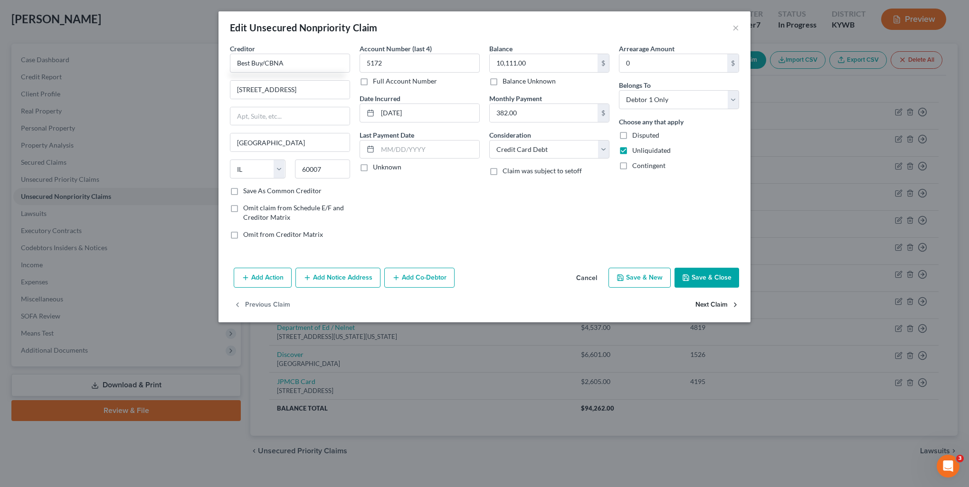
select select "2"
select select "0"
click at [299, 59] on input "Capital One" at bounding box center [290, 63] width 120 height 19
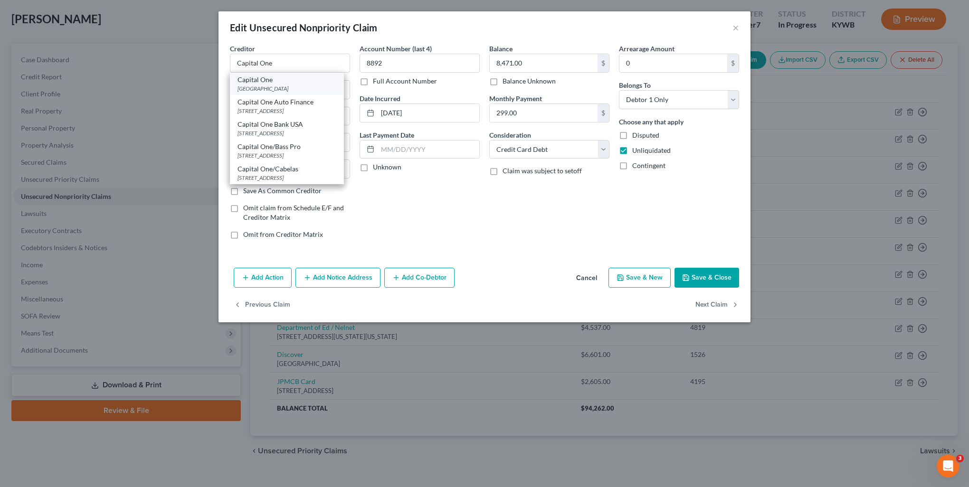
click at [277, 85] on div "[GEOGRAPHIC_DATA]" at bounding box center [286, 89] width 99 height 8
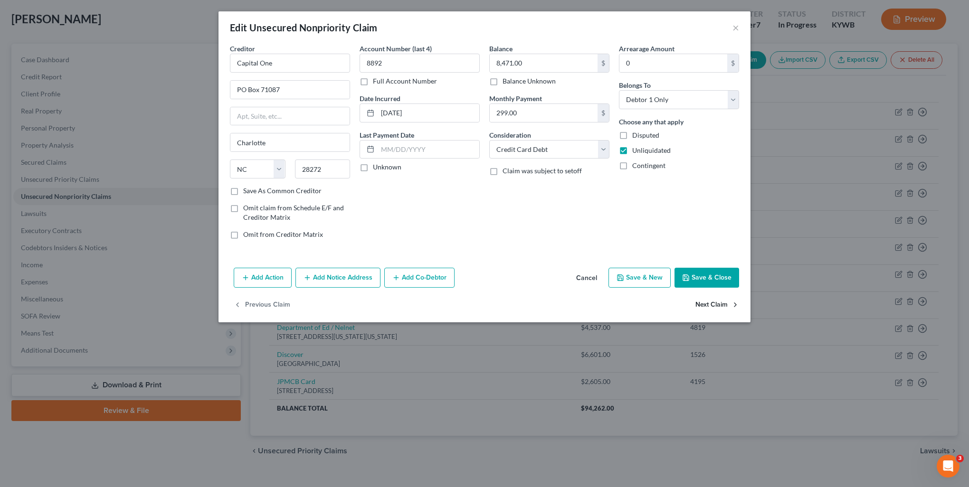
click at [705, 307] on button "Next Claim" at bounding box center [717, 305] width 44 height 20
select select "25"
select select "9"
select select "0"
click at [294, 69] on input "Commerce Bank" at bounding box center [290, 63] width 120 height 19
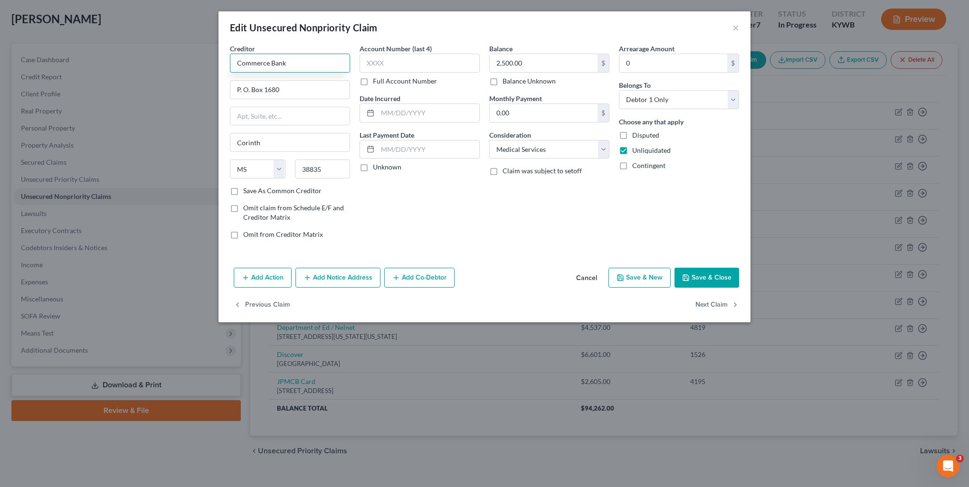
click at [292, 64] on input "Commerce Bank" at bounding box center [290, 63] width 120 height 19
click at [315, 63] on input "Commerce Bank" at bounding box center [290, 63] width 120 height 19
click at [295, 193] on label "Save As Common Creditor" at bounding box center [282, 190] width 78 height 9
click at [253, 192] on input "Save As Common Creditor" at bounding box center [250, 189] width 6 height 6
checkbox input "true"
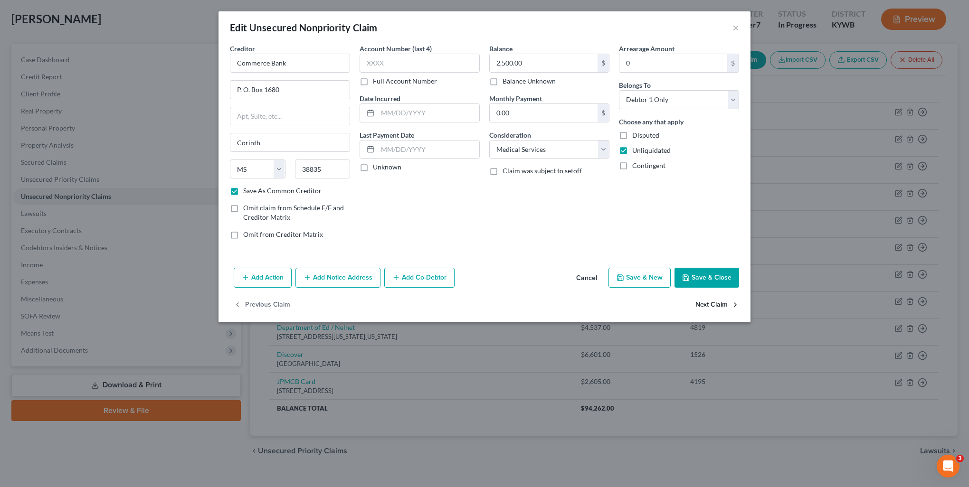
click at [718, 305] on button "Next Claim" at bounding box center [717, 305] width 44 height 20
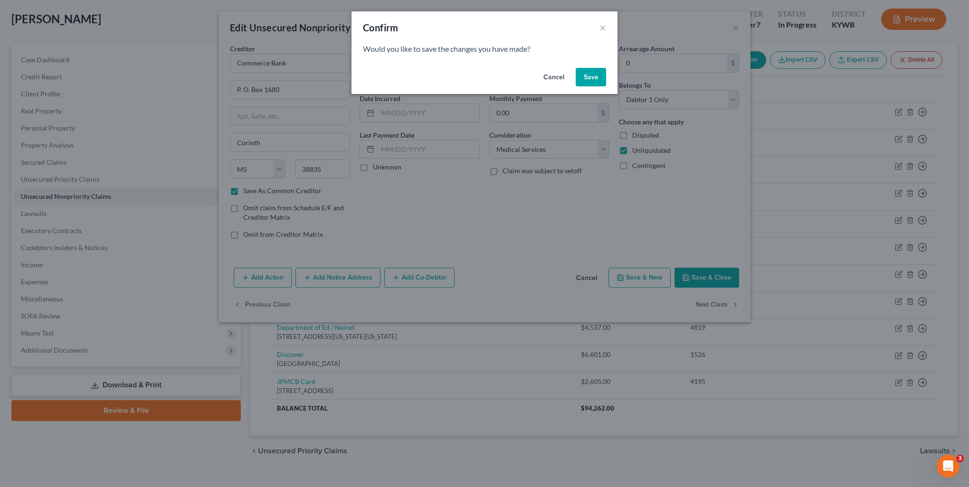
click at [594, 77] on button "Save" at bounding box center [591, 77] width 30 height 19
select select "8"
select select "17"
select select "0"
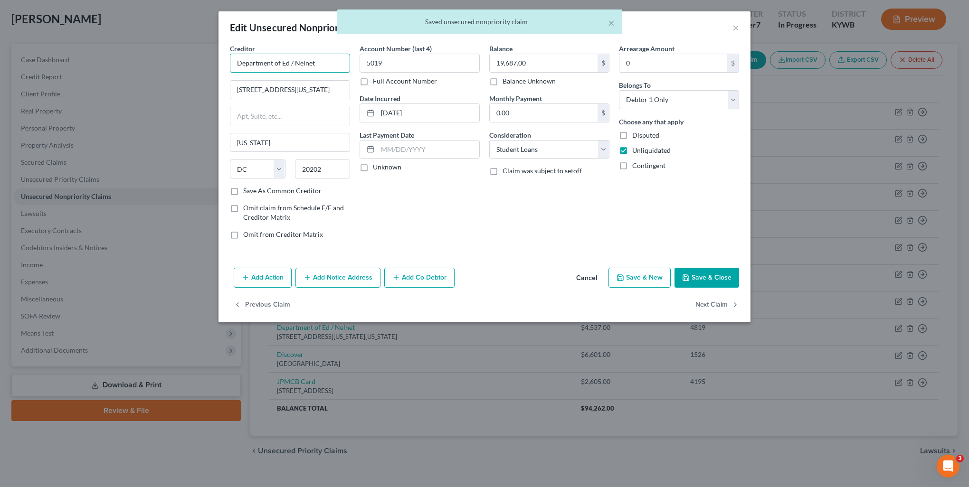
click at [322, 64] on input "Department of Ed / Nelnet" at bounding box center [290, 63] width 120 height 19
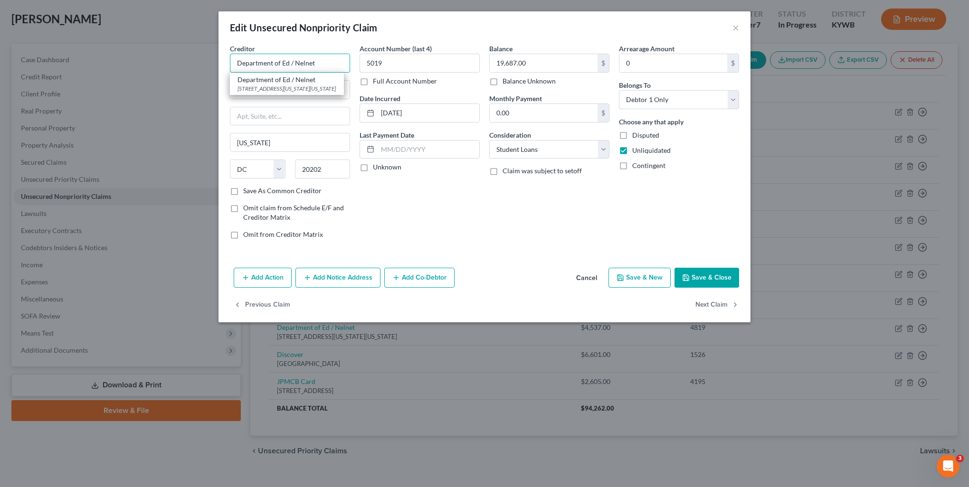
click at [322, 64] on input "Department of Ed / Nelnet" at bounding box center [290, 63] width 120 height 19
click at [555, 249] on div "Creditor * Department of Ed / Nelnet [STREET_ADDRESS][US_STATE][PERSON_NAME][US…" at bounding box center [484, 154] width 532 height 220
click at [719, 305] on button "Next Claim" at bounding box center [717, 305] width 44 height 20
select select "8"
select select "17"
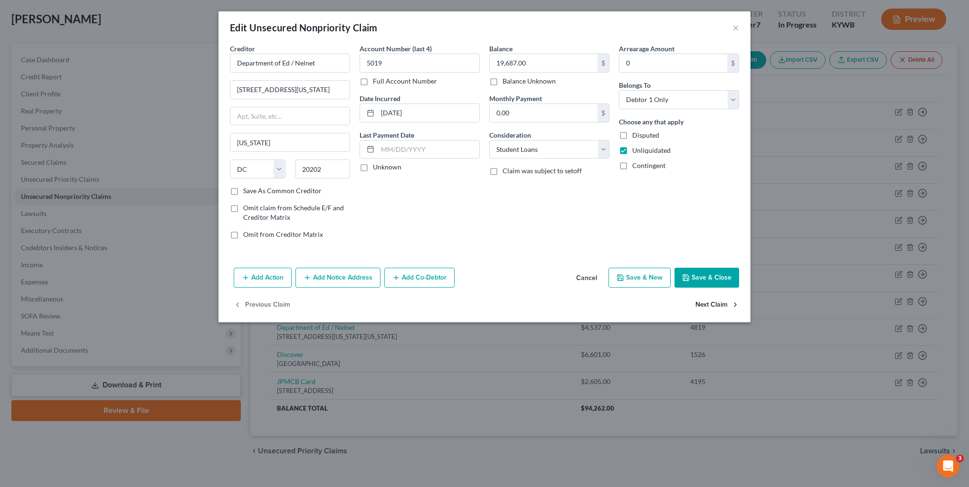
select select "0"
click at [718, 305] on button "Next Claim" at bounding box center [717, 305] width 44 height 20
select select "8"
select select "17"
select select "0"
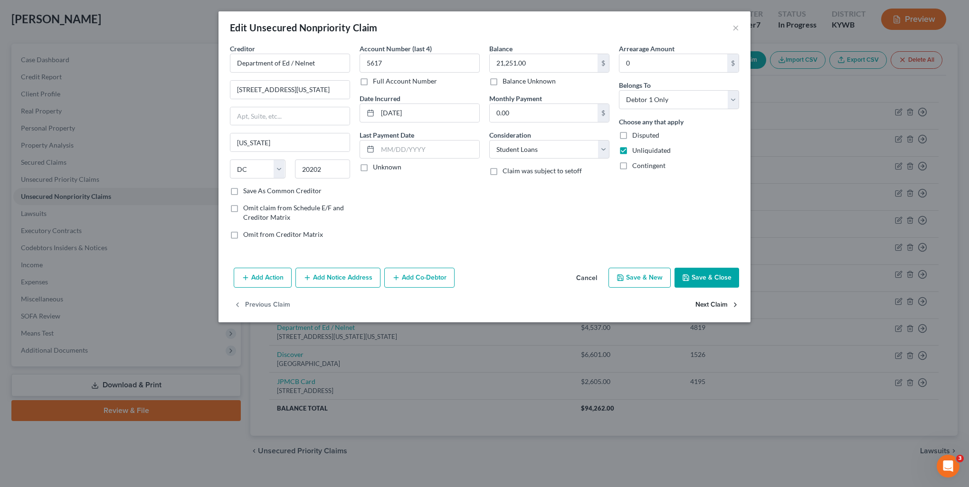
click at [718, 305] on button "Next Claim" at bounding box center [717, 305] width 44 height 20
select select "8"
select select "17"
select select "0"
click at [718, 305] on button "Next Claim" at bounding box center [717, 305] width 44 height 20
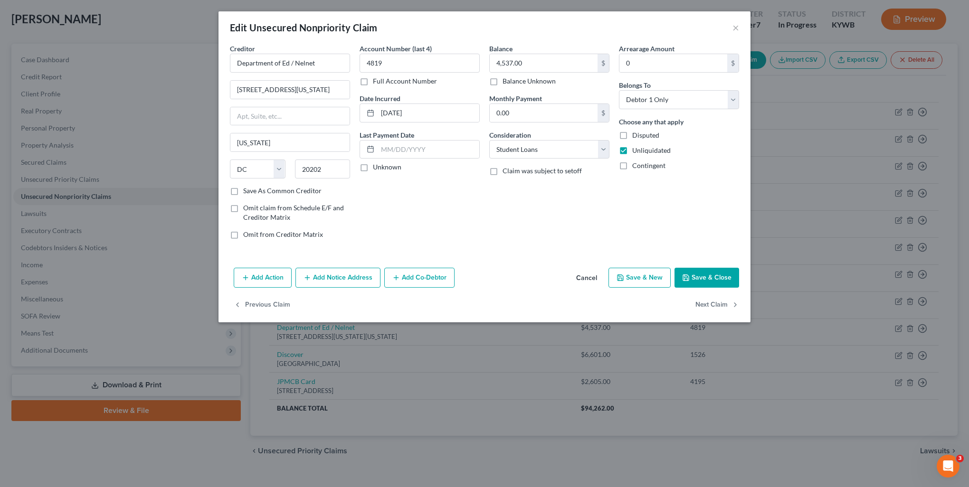
select select "28"
select select "2"
select select "0"
click at [286, 64] on input "Discover" at bounding box center [290, 63] width 120 height 19
click at [292, 88] on div "[GEOGRAPHIC_DATA]" at bounding box center [286, 89] width 99 height 8
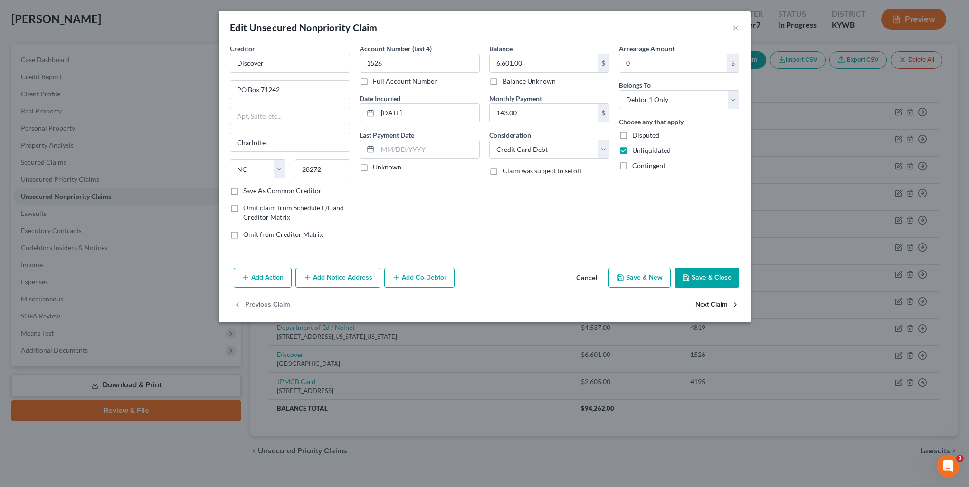
click at [706, 303] on button "Next Claim" at bounding box center [717, 305] width 44 height 20
select select "14"
select select "2"
select select "0"
click at [716, 278] on button "Save & Close" at bounding box center [706, 278] width 65 height 20
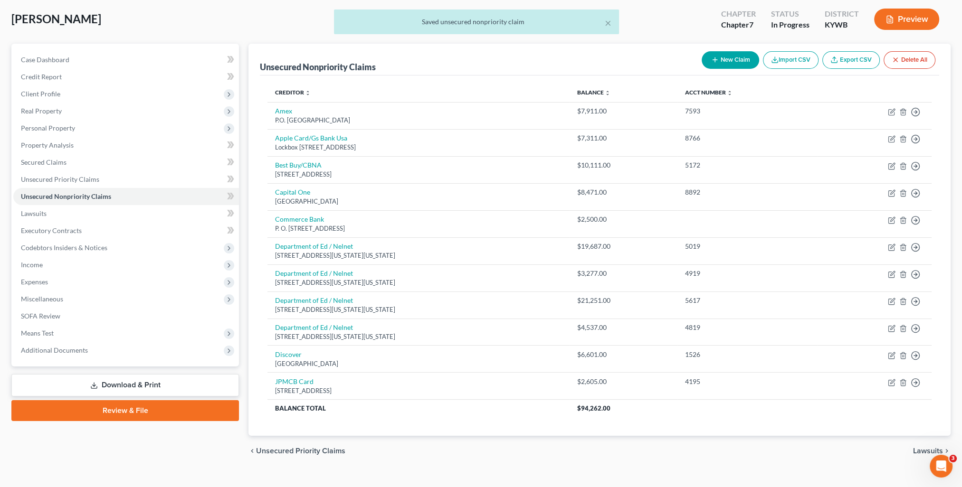
click at [926, 450] on span "Lawsuits" at bounding box center [928, 451] width 30 height 8
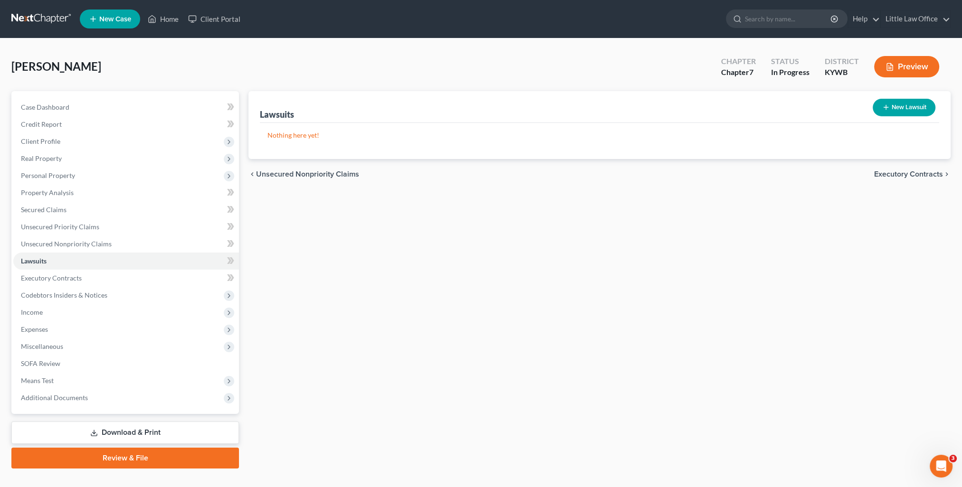
click at [880, 172] on span "Executory Contracts" at bounding box center [908, 174] width 69 height 8
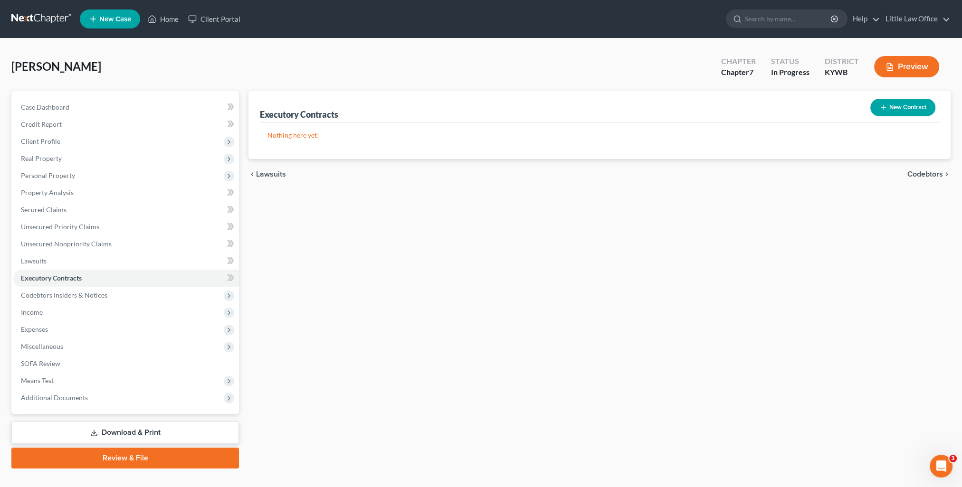
click at [278, 240] on div "Executory Contracts New Contract Nothing here yet! chevron_left Lawsuits Codebt…" at bounding box center [599, 280] width 711 height 378
click at [274, 175] on span "Lawsuits" at bounding box center [271, 174] width 30 height 8
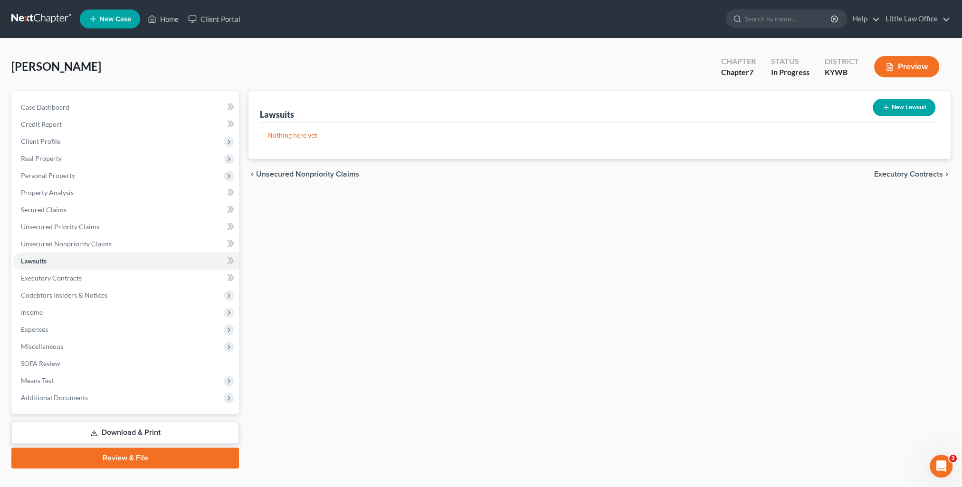
click at [899, 172] on span "Executory Contracts" at bounding box center [908, 174] width 69 height 8
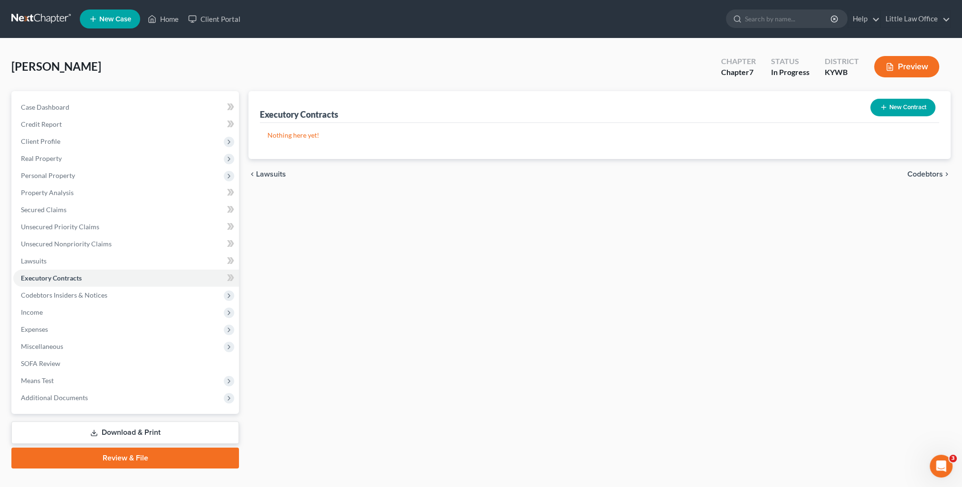
click at [264, 171] on span "Lawsuits" at bounding box center [271, 174] width 30 height 8
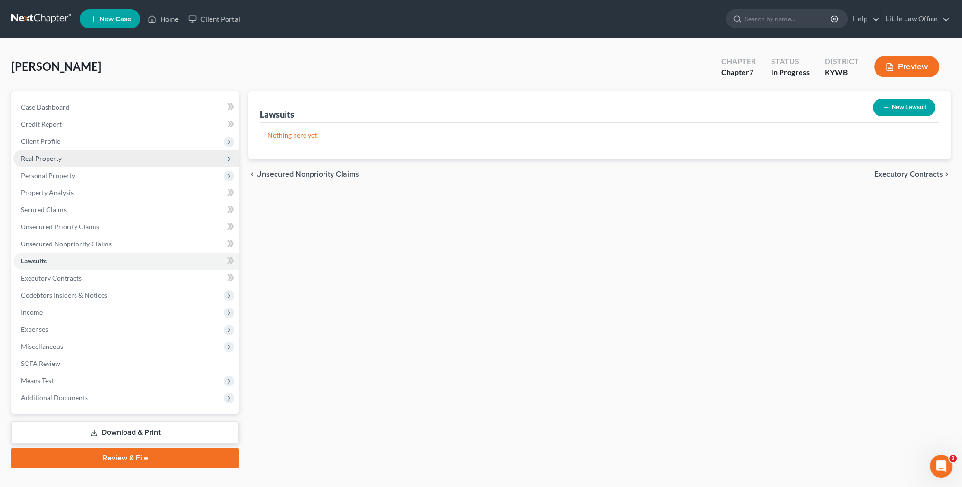
click at [47, 155] on span "Real Property" at bounding box center [41, 158] width 41 height 8
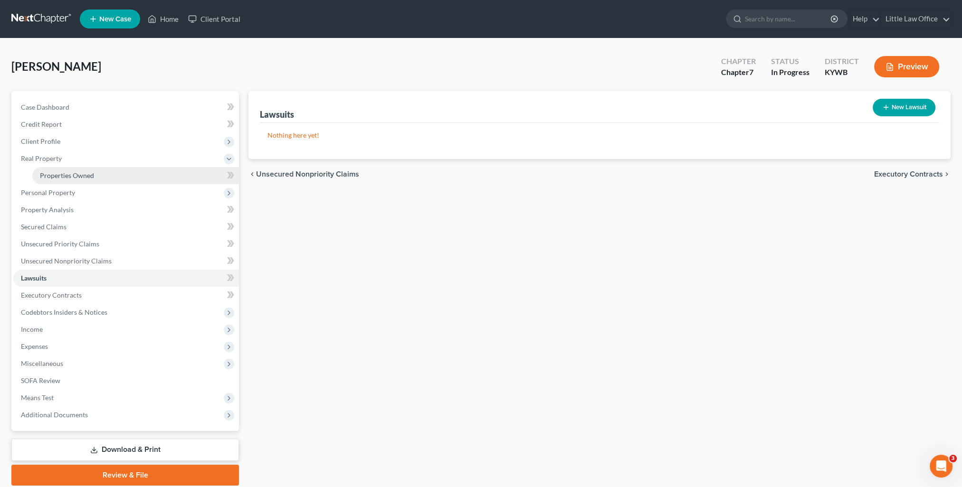
click at [51, 170] on link "Properties Owned" at bounding box center [135, 175] width 207 height 17
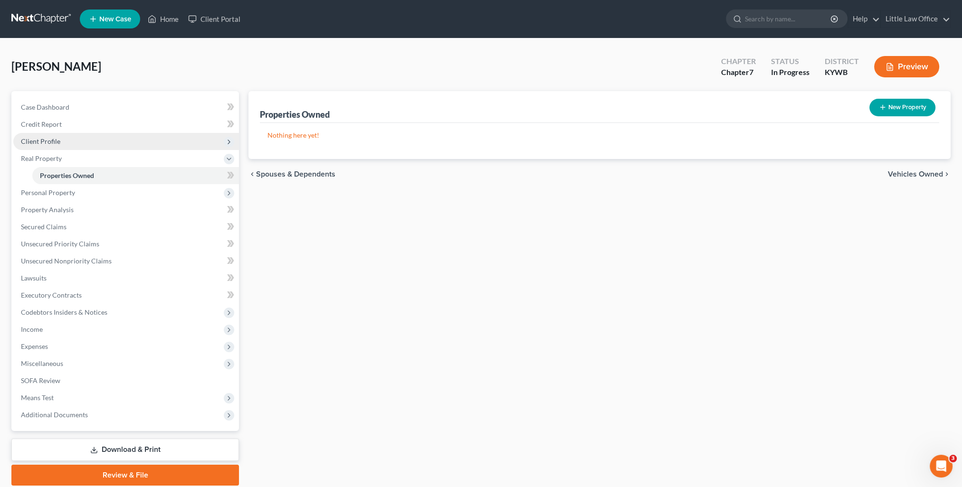
click at [47, 146] on span "Client Profile" at bounding box center [126, 141] width 226 height 17
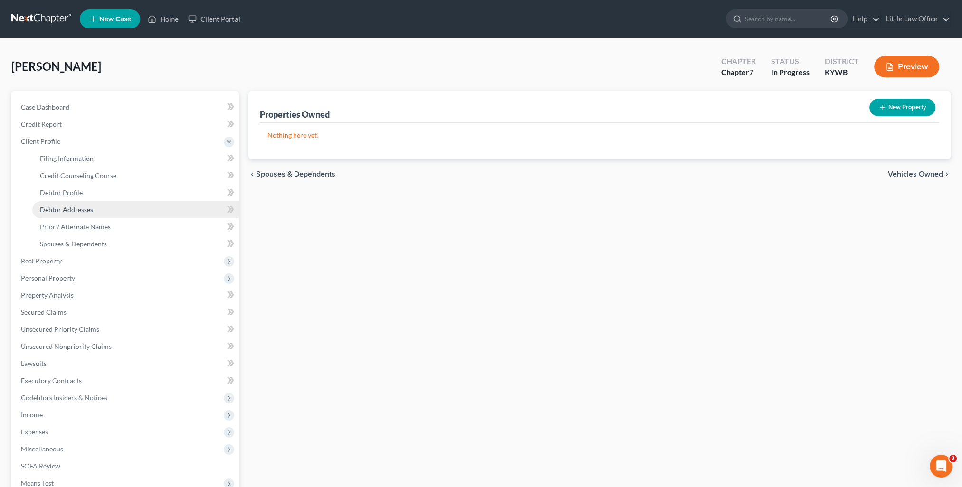
click at [72, 207] on span "Debtor Addresses" at bounding box center [66, 210] width 53 height 8
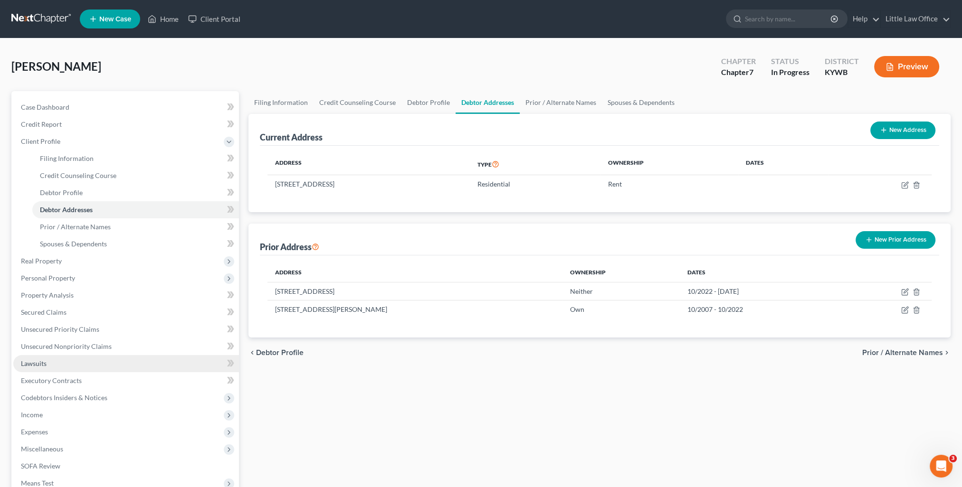
click at [74, 365] on link "Lawsuits" at bounding box center [126, 363] width 226 height 17
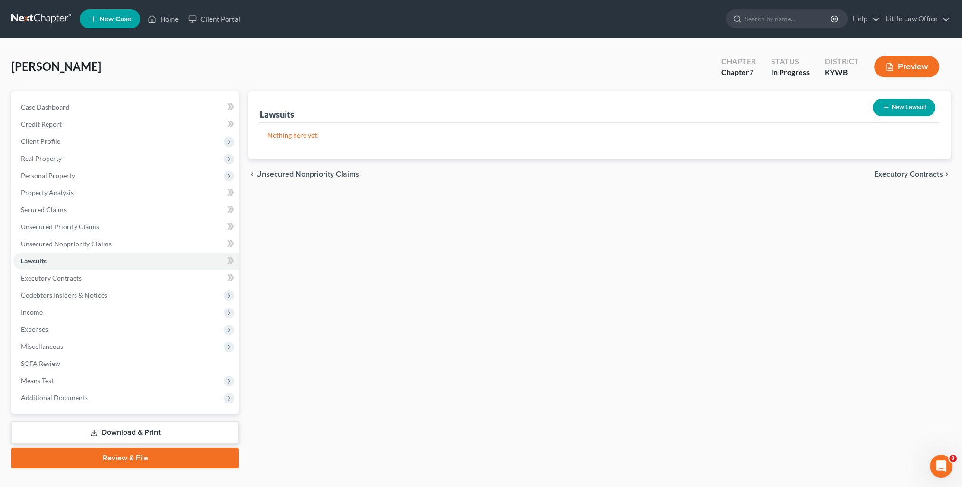
click at [887, 176] on span "Executory Contracts" at bounding box center [908, 174] width 69 height 8
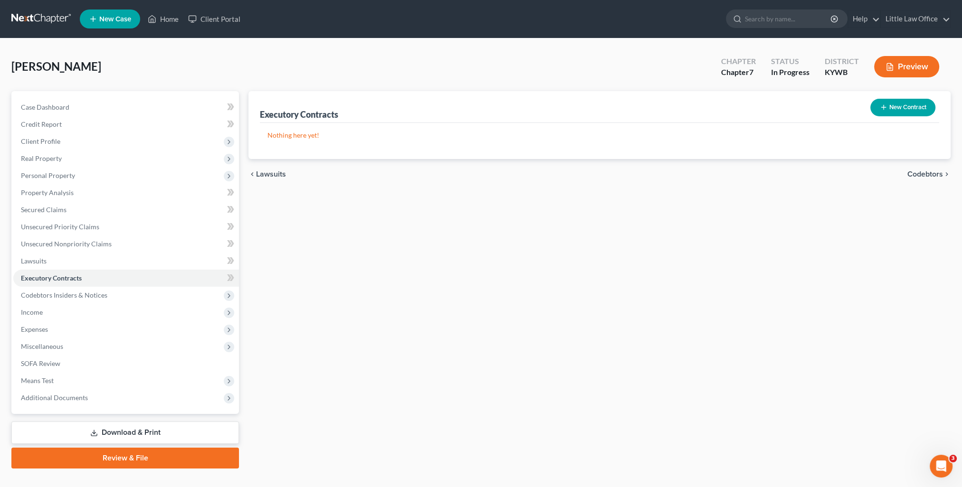
click at [932, 174] on span "Codebtors" at bounding box center [925, 174] width 36 height 8
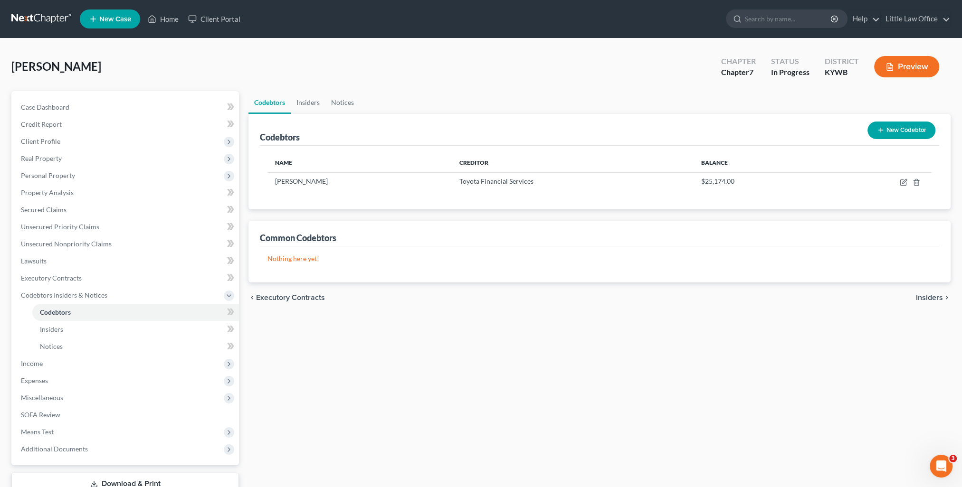
click at [926, 299] on span "Insiders" at bounding box center [929, 298] width 27 height 8
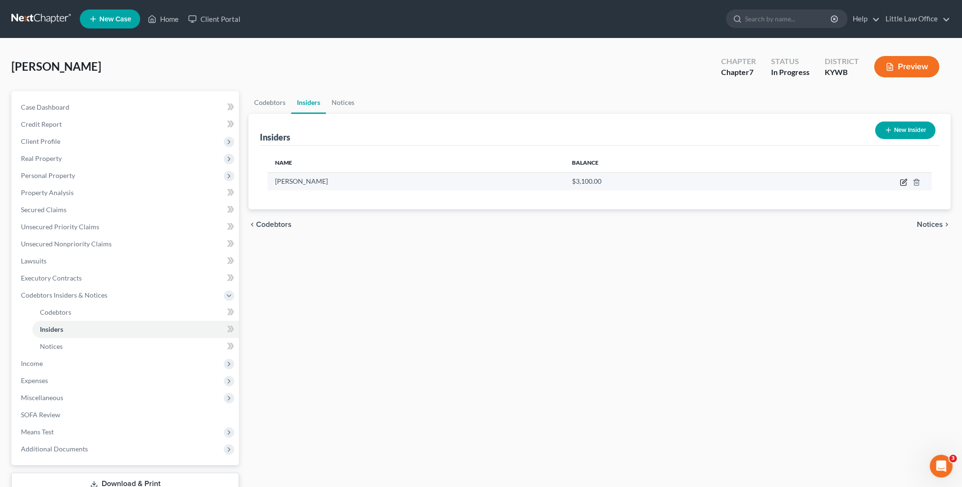
click at [900, 182] on icon "button" at bounding box center [903, 183] width 6 height 6
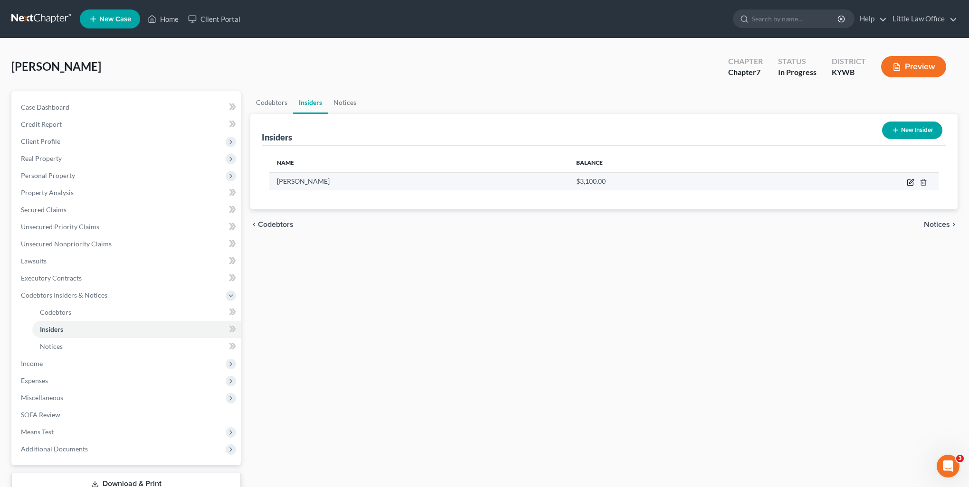
select select "18"
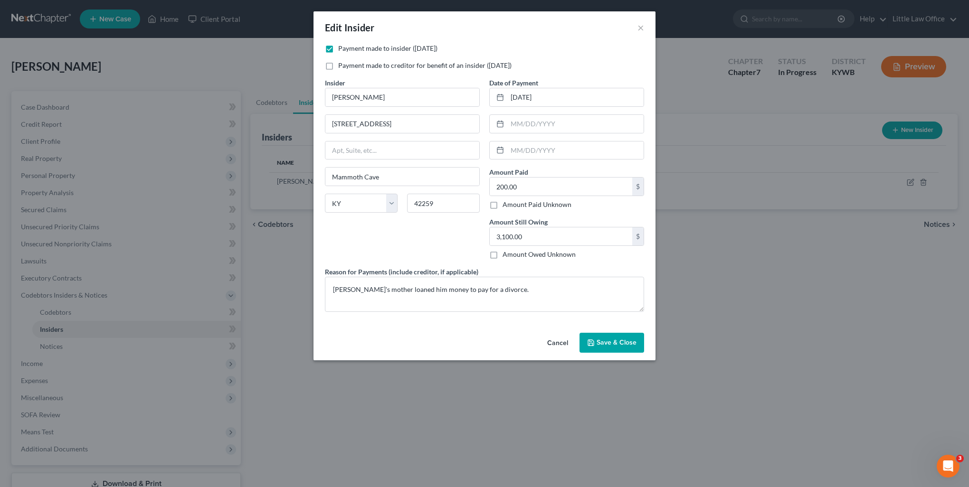
click at [562, 344] on button "Cancel" at bounding box center [557, 343] width 36 height 19
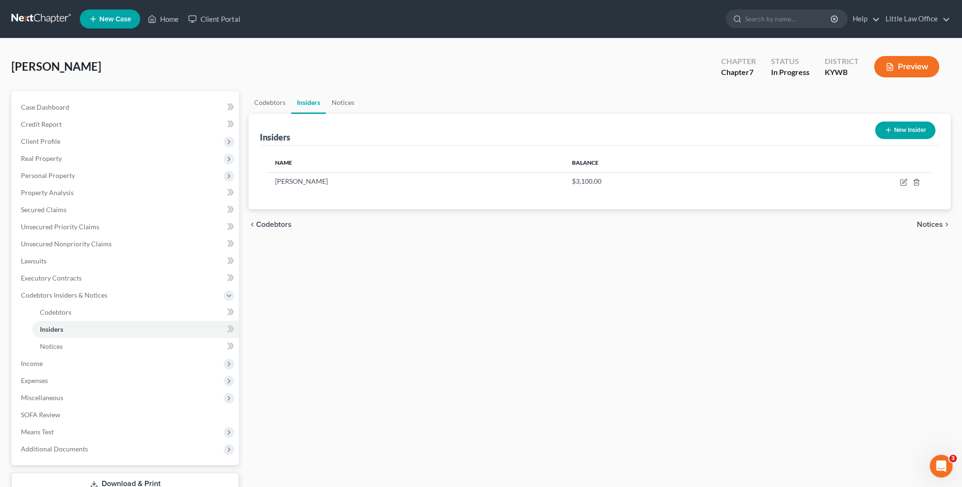
click at [928, 225] on span "Notices" at bounding box center [929, 225] width 26 height 8
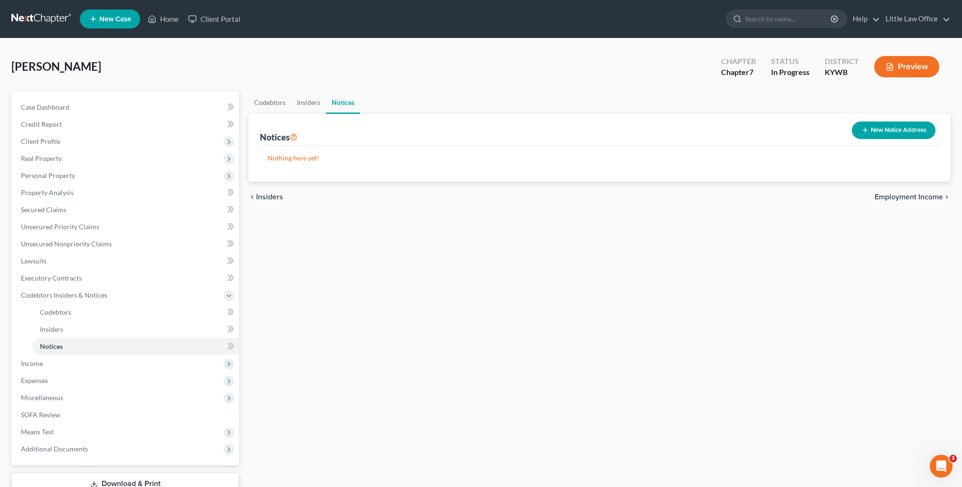
click at [905, 195] on span "Employment Income" at bounding box center [908, 197] width 68 height 8
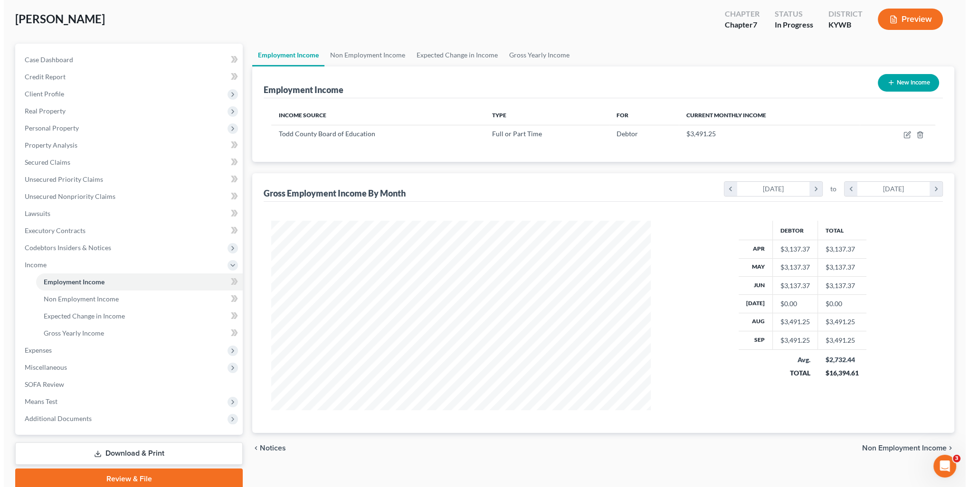
scroll to position [85, 0]
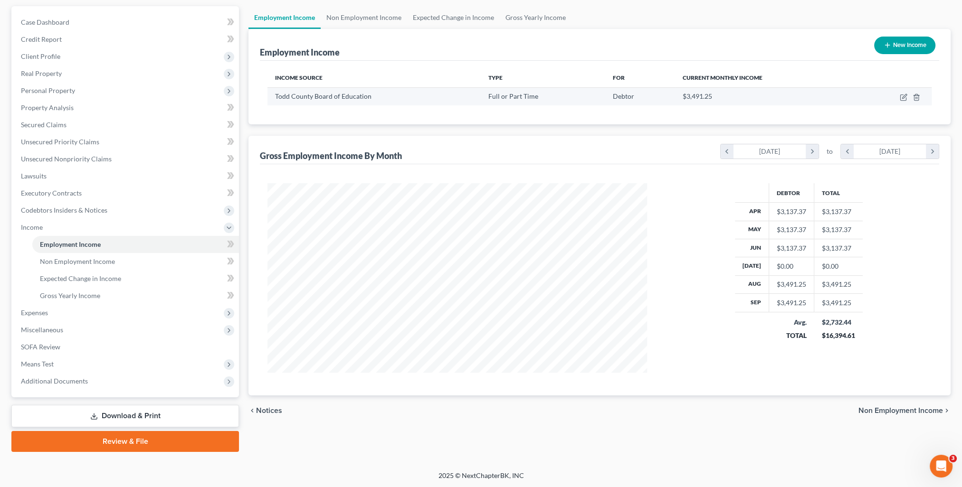
click at [902, 102] on td at bounding box center [894, 96] width 76 height 18
click at [902, 98] on icon "button" at bounding box center [903, 98] width 8 height 8
select select "0"
select select "18"
select select "0"
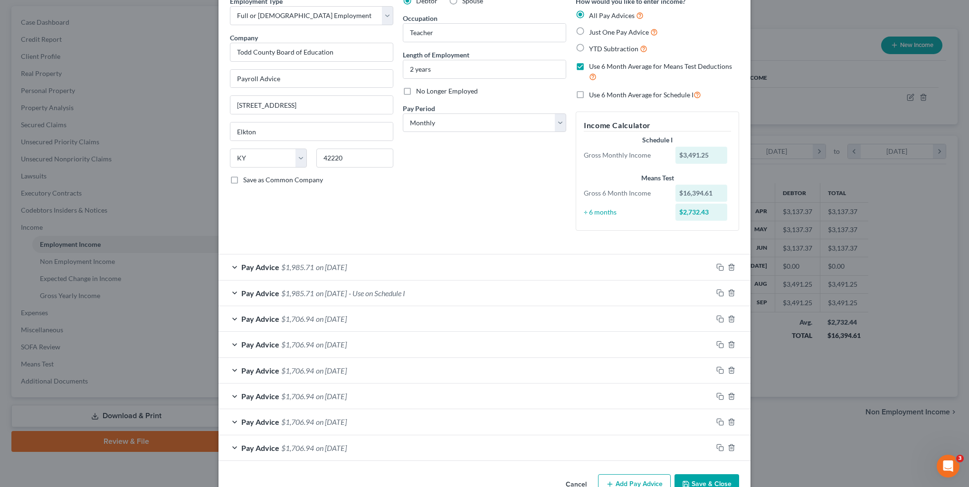
scroll to position [72, 0]
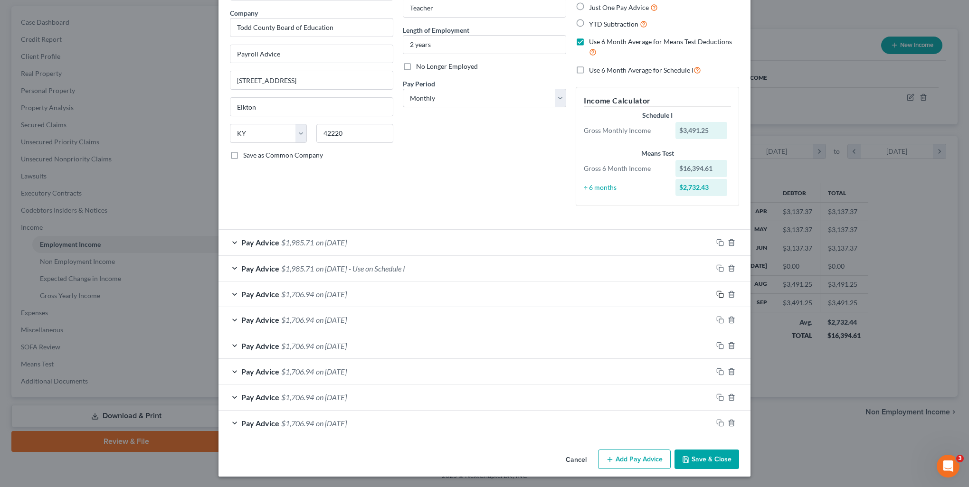
click at [716, 293] on icon "button" at bounding box center [720, 295] width 8 height 8
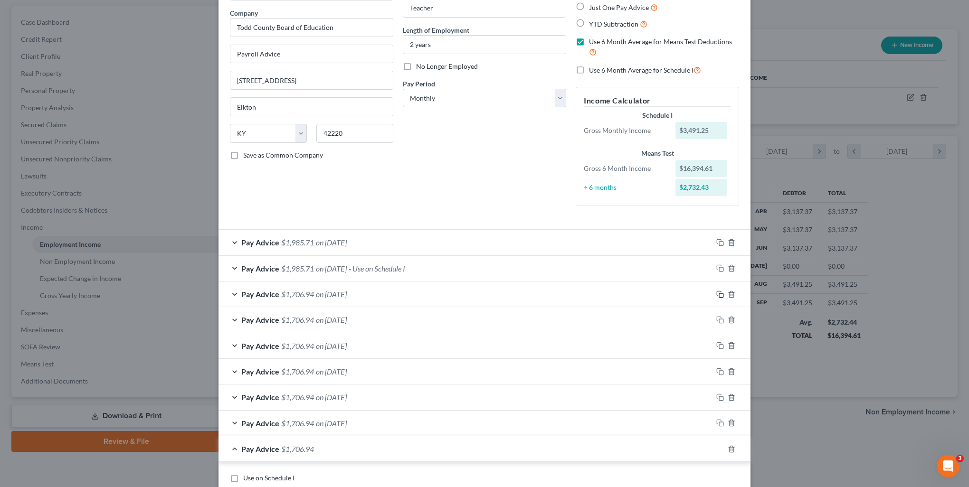
scroll to position [167, 0]
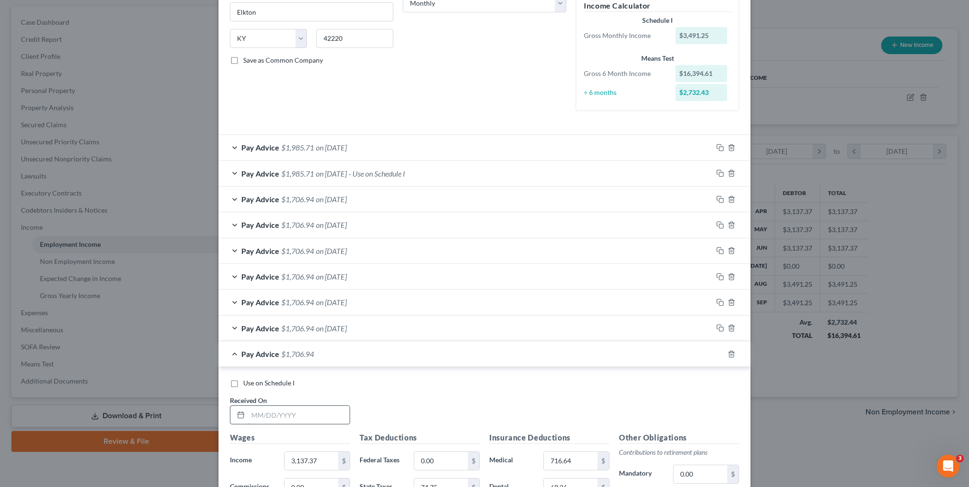
click at [288, 412] on input "text" at bounding box center [299, 415] width 102 height 18
type input "[DATE]"
click at [439, 394] on div "Use on Schedule I Received On * [DATE]" at bounding box center [484, 405] width 519 height 54
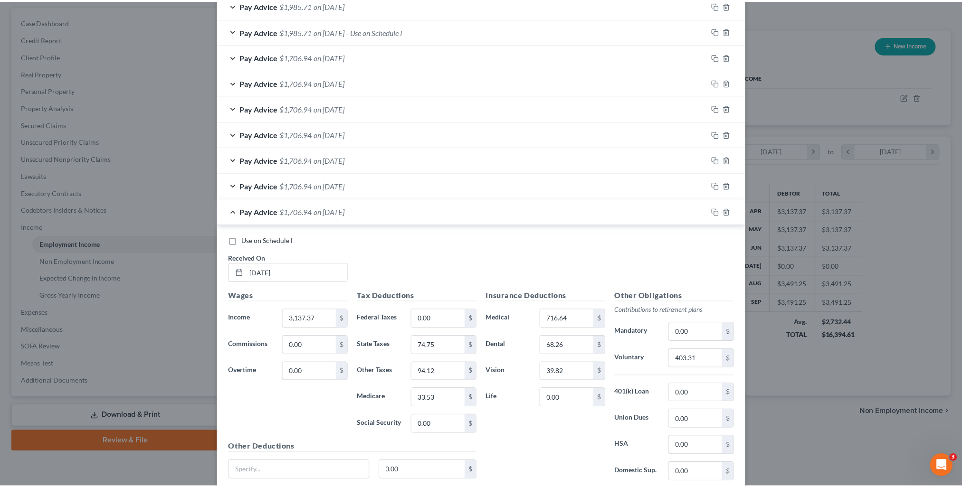
scroll to position [382, 0]
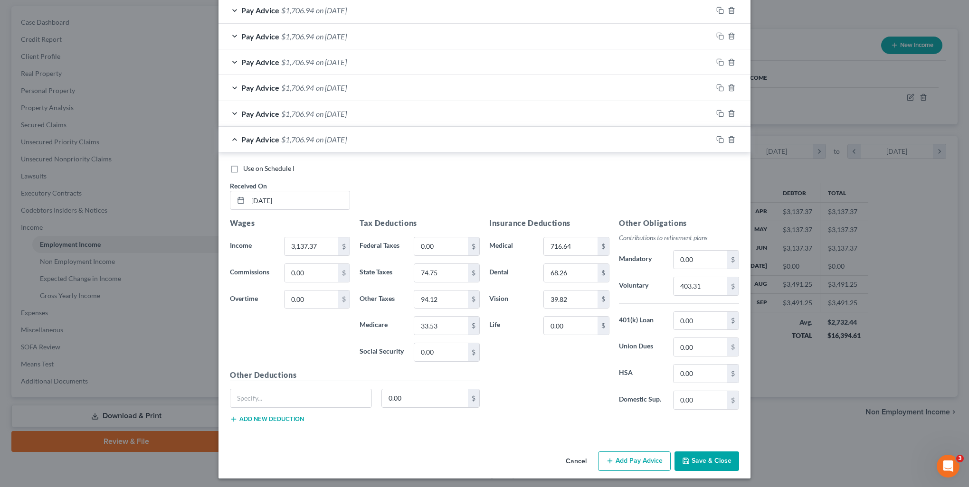
click at [726, 463] on button "Save & Close" at bounding box center [706, 462] width 65 height 20
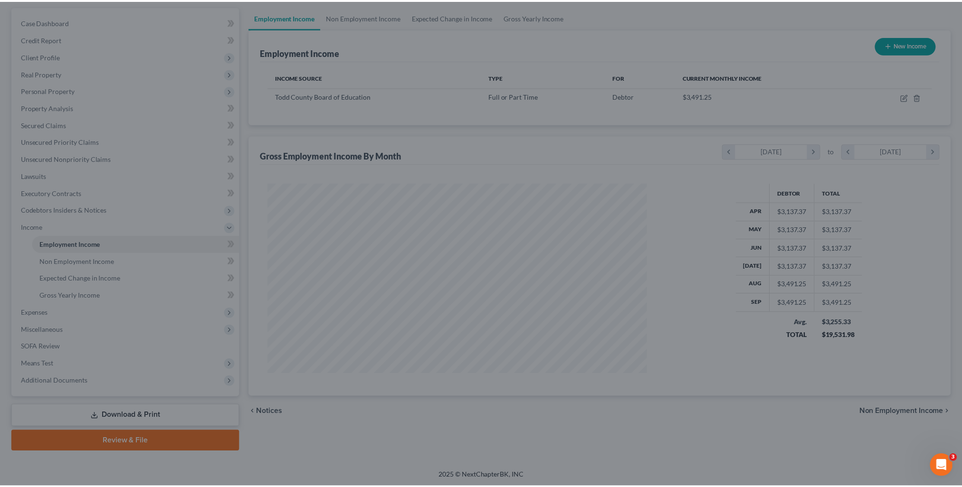
scroll to position [474675, 474467]
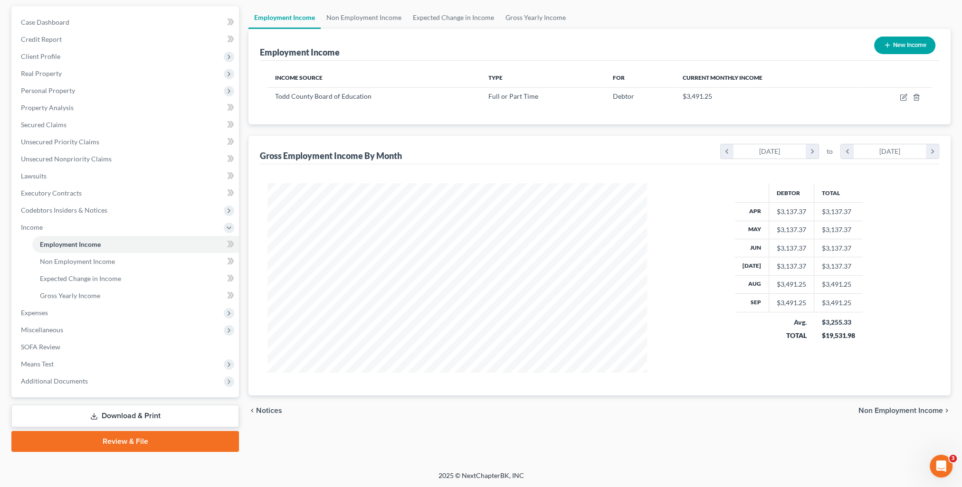
click at [927, 409] on span "Non Employment Income" at bounding box center [900, 411] width 85 height 8
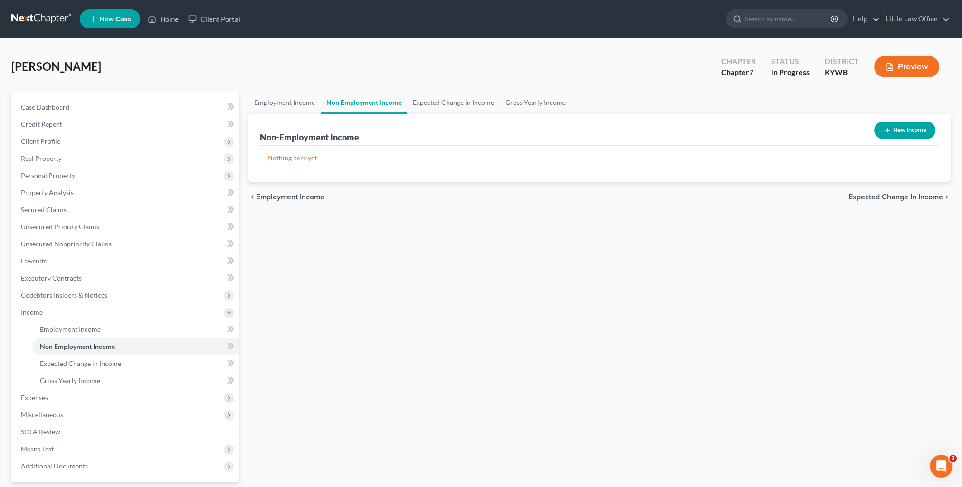
click at [934, 195] on span "Expected Change in Income" at bounding box center [895, 197] width 94 height 8
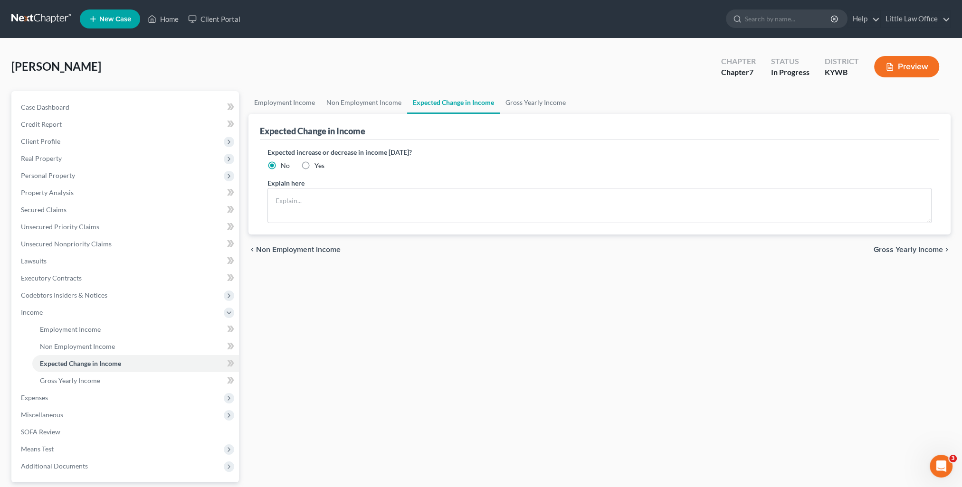
click at [897, 252] on span "Gross Yearly Income" at bounding box center [907, 250] width 69 height 8
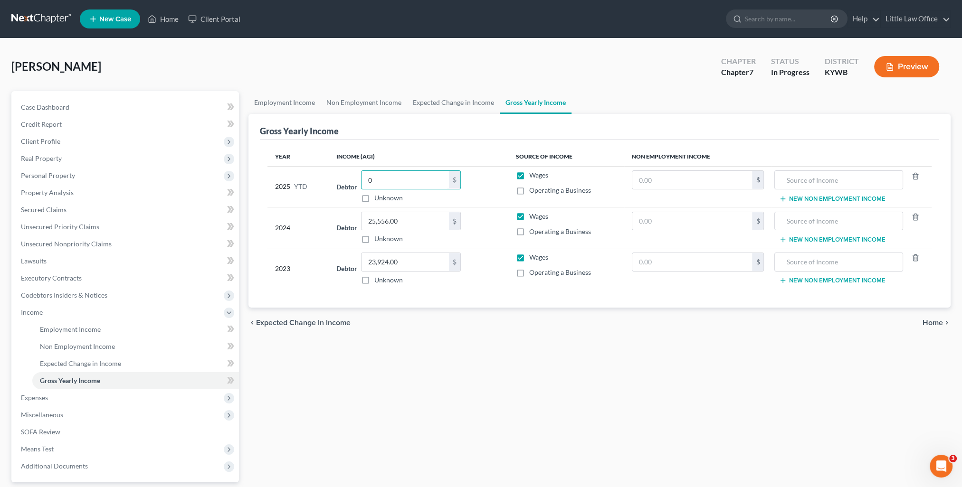
type input "0"
drag, startPoint x: 661, startPoint y: 361, endPoint x: 690, endPoint y: 363, distance: 28.5
click at [668, 361] on div "Employment Income Non Employment Income Expected Change in Income Gross Yearly …" at bounding box center [599, 314] width 711 height 446
click at [939, 323] on span "Home" at bounding box center [932, 323] width 20 height 8
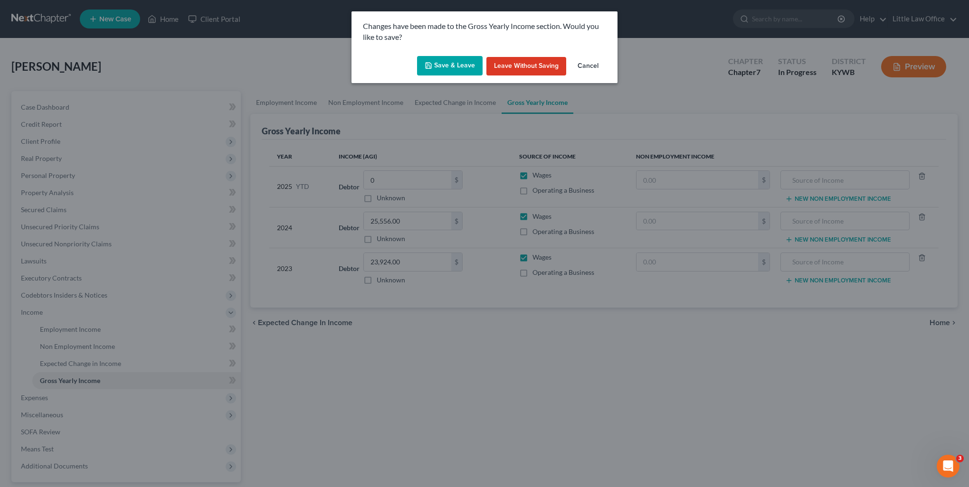
click at [454, 67] on button "Save & Leave" at bounding box center [450, 66] width 66 height 20
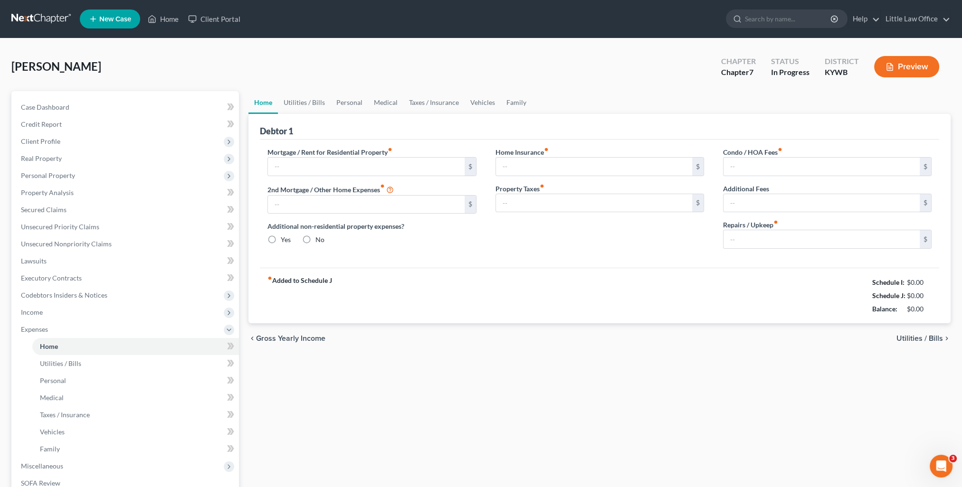
type input "615.00"
type input "0.00"
radio input "true"
type input "0.00"
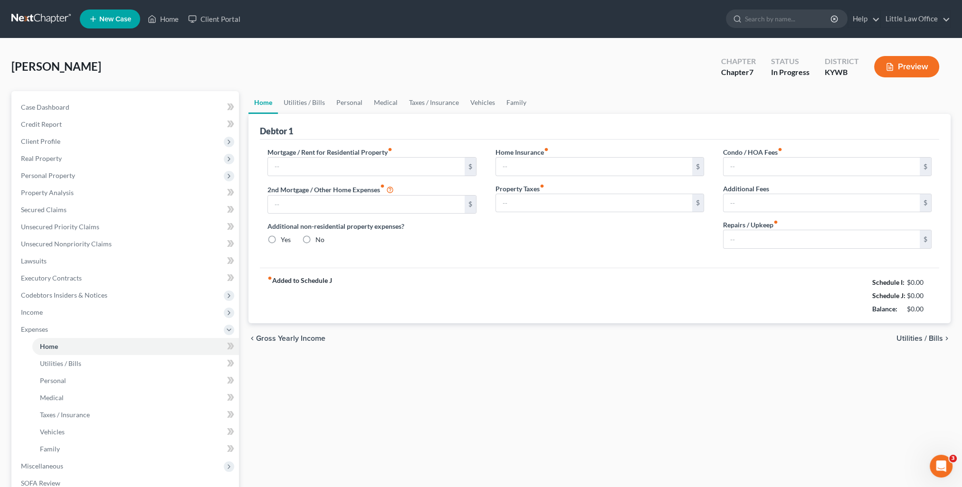
type input "0.00"
click at [319, 104] on link "Utilities / Bills" at bounding box center [304, 102] width 53 height 23
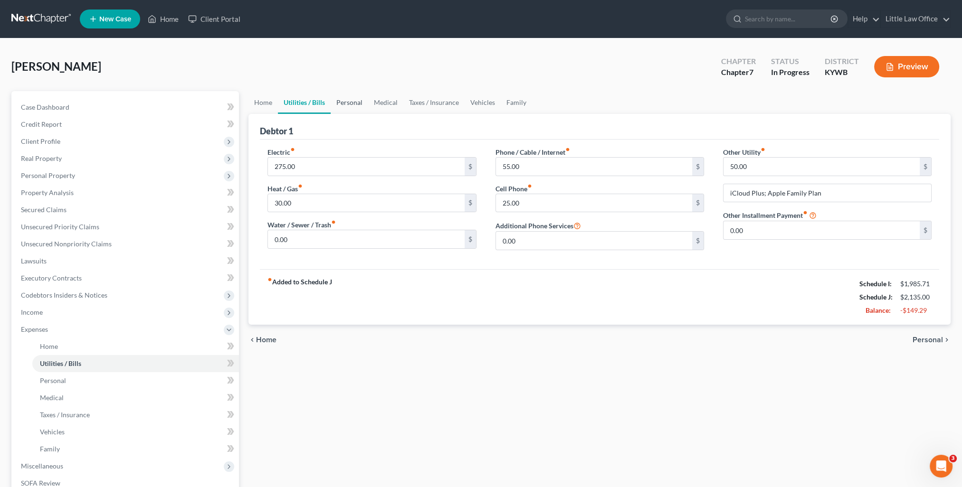
click at [342, 100] on link "Personal" at bounding box center [350, 102] width 38 height 23
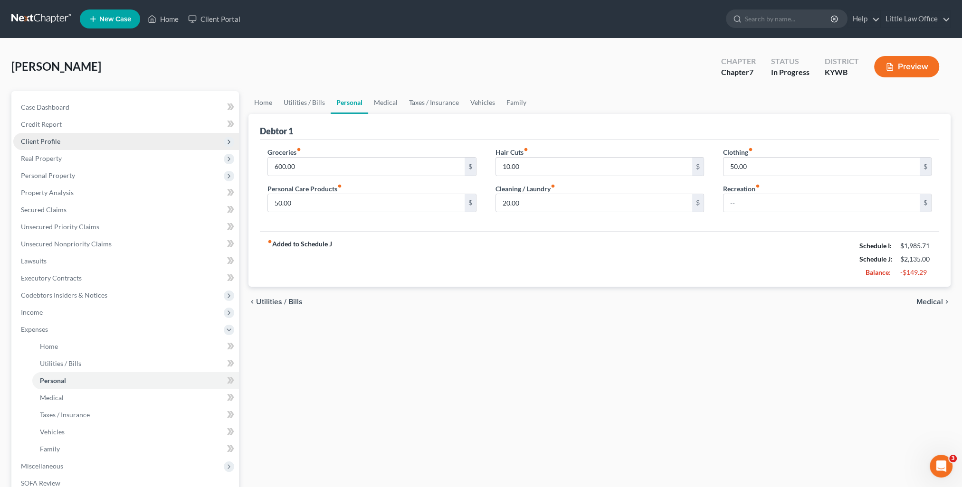
click at [57, 145] on span "Client Profile" at bounding box center [40, 141] width 39 height 8
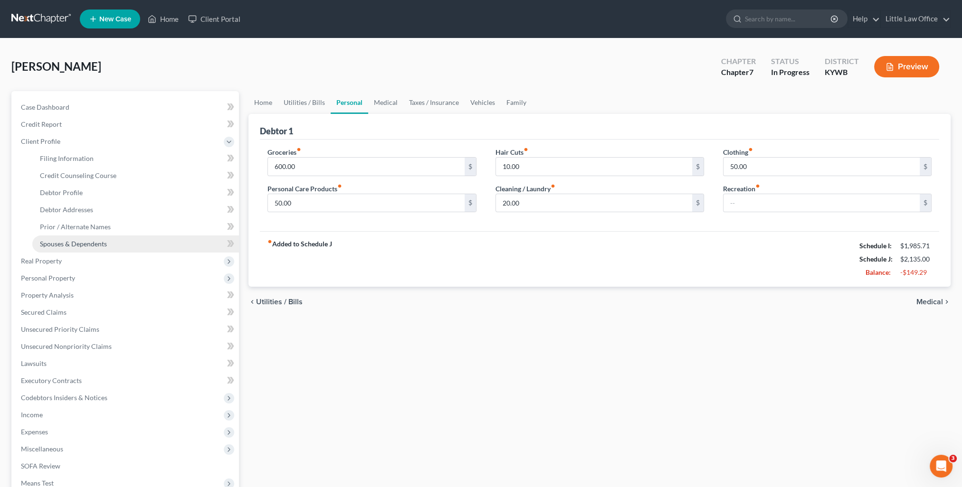
click at [79, 245] on span "Spouses & Dependents" at bounding box center [73, 244] width 67 height 8
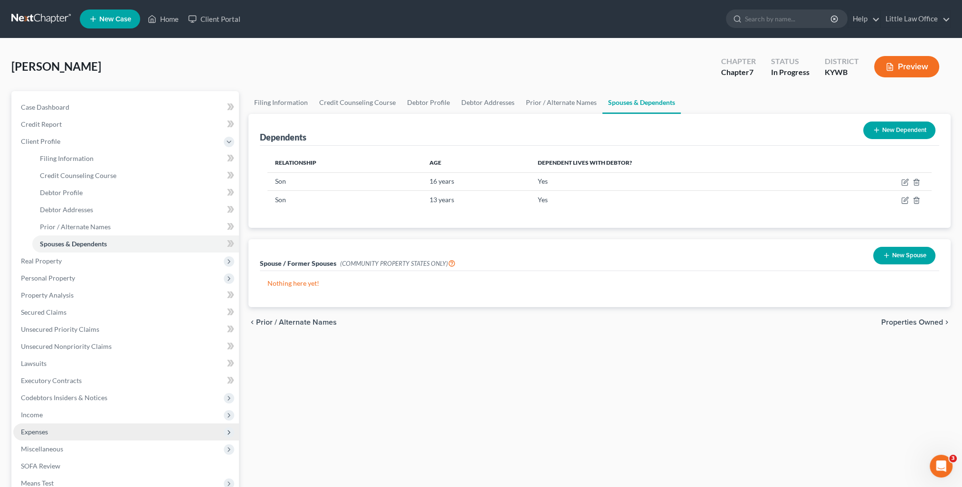
click at [73, 433] on span "Expenses" at bounding box center [126, 432] width 226 height 17
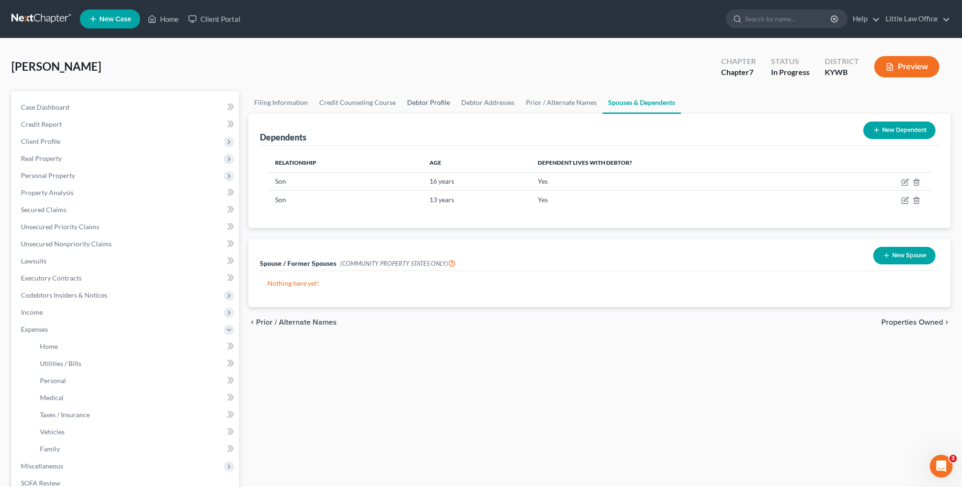
click at [410, 106] on link "Debtor Profile" at bounding box center [428, 102] width 54 height 23
select select "2"
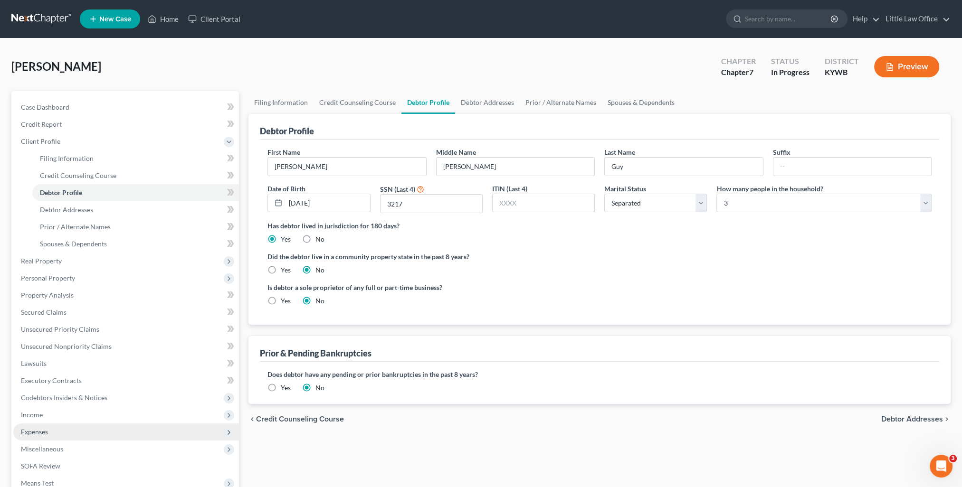
click at [58, 434] on span "Expenses" at bounding box center [126, 432] width 226 height 17
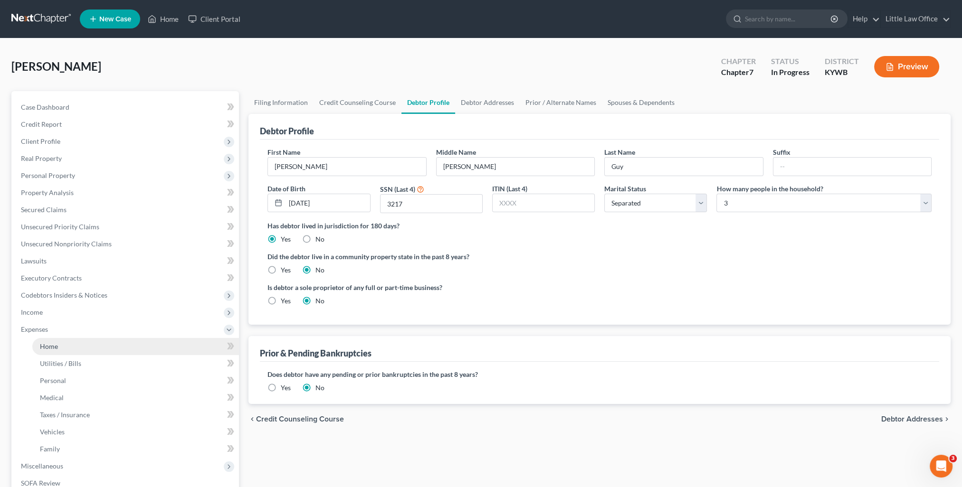
click at [76, 346] on link "Home" at bounding box center [135, 346] width 207 height 17
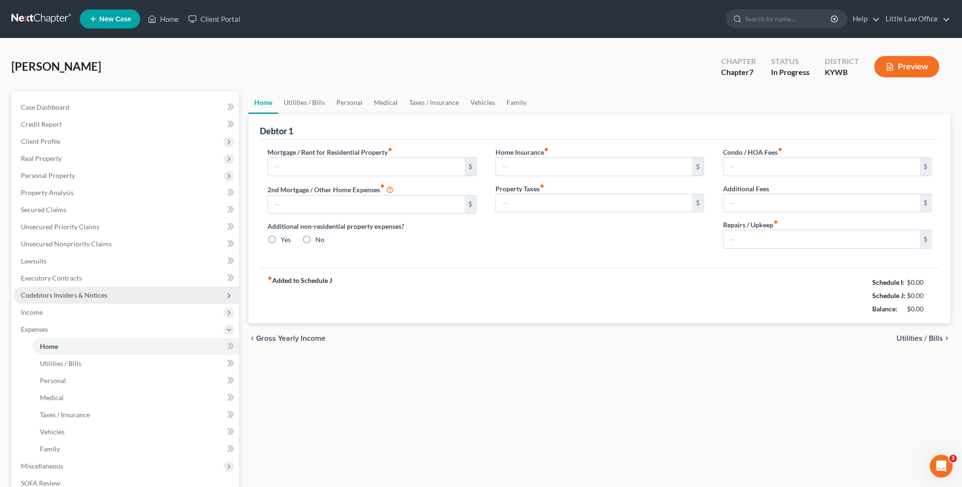
type input "615.00"
type input "0.00"
radio input "true"
type input "0.00"
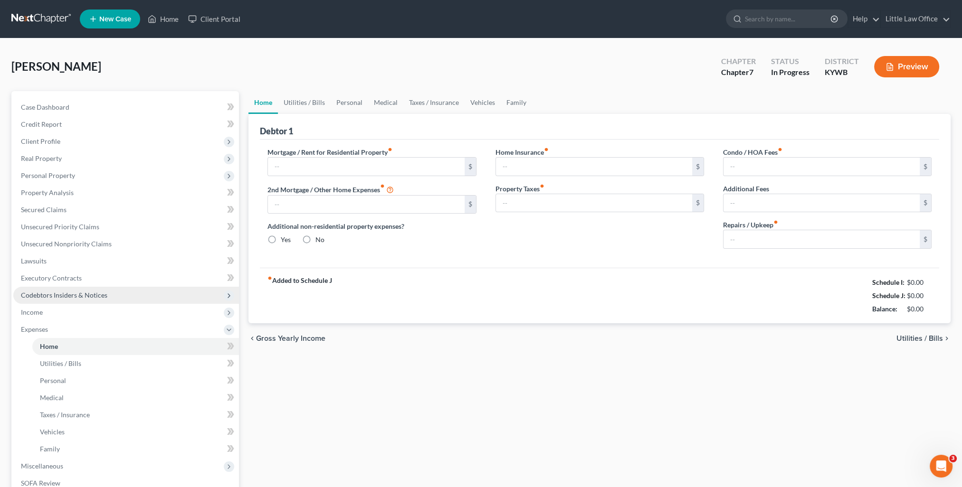
type input "0.00"
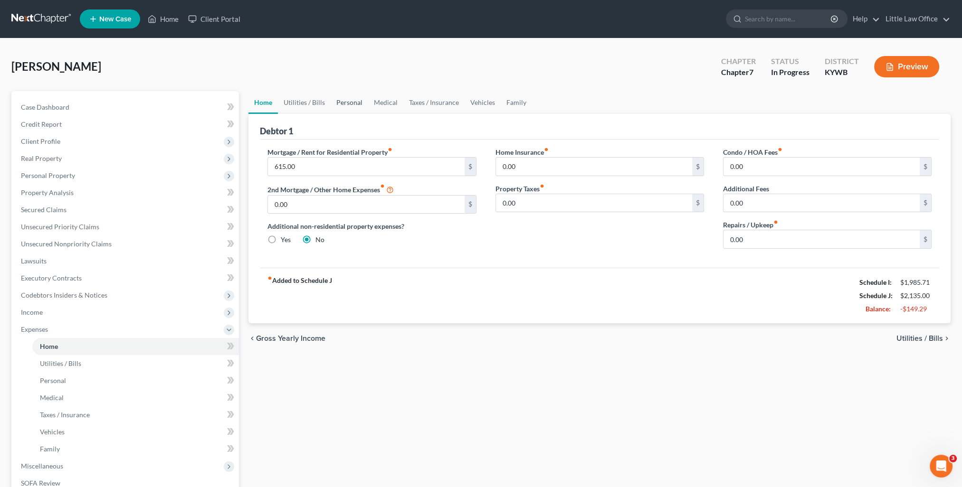
click at [352, 106] on link "Personal" at bounding box center [350, 102] width 38 height 23
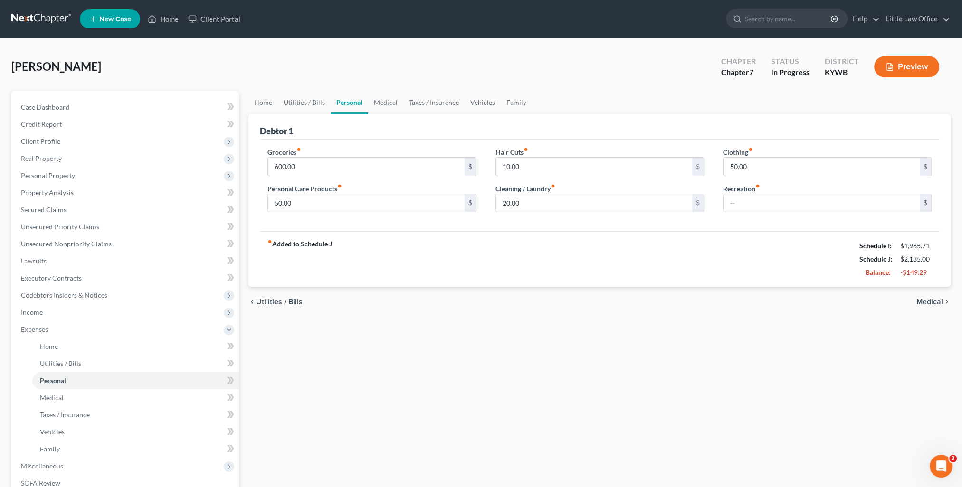
click at [366, 107] on link "Personal" at bounding box center [350, 102] width 38 height 23
click at [384, 102] on link "Medical" at bounding box center [385, 102] width 35 height 23
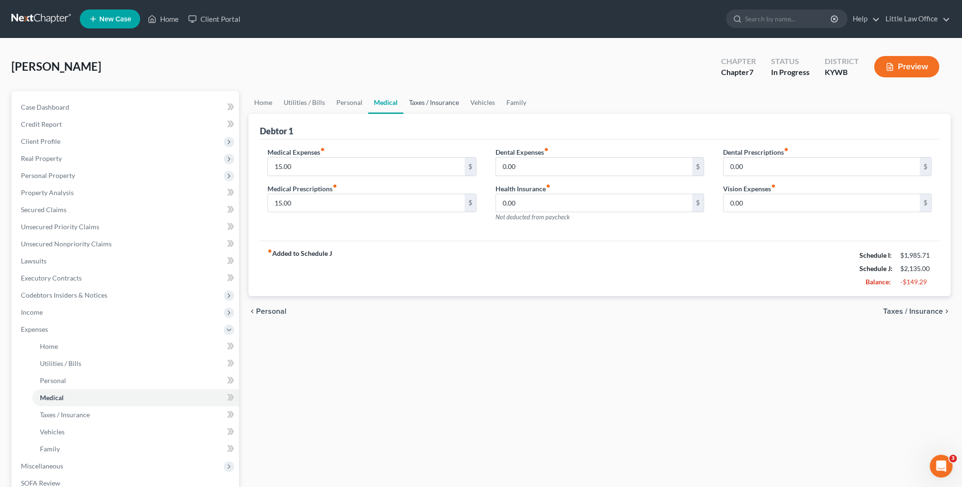
click at [430, 104] on link "Taxes / Insurance" at bounding box center [433, 102] width 61 height 23
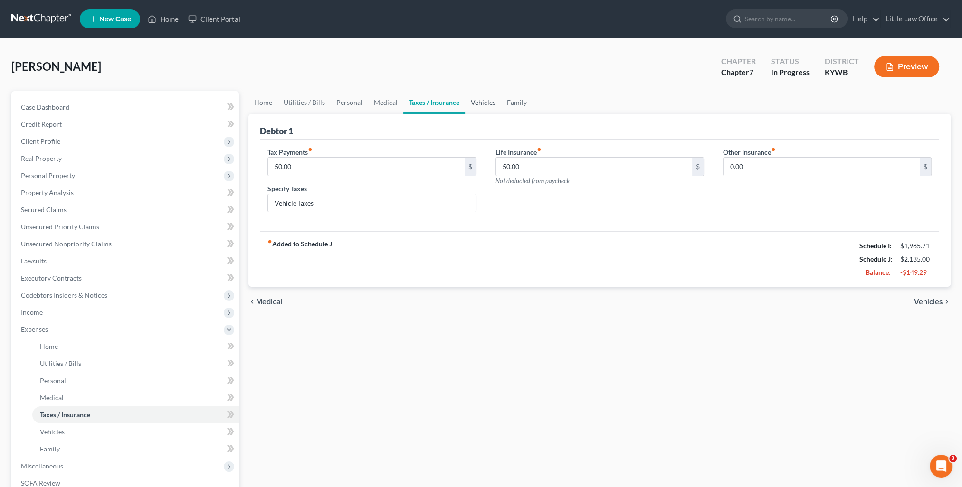
click at [472, 104] on link "Vehicles" at bounding box center [483, 102] width 36 height 23
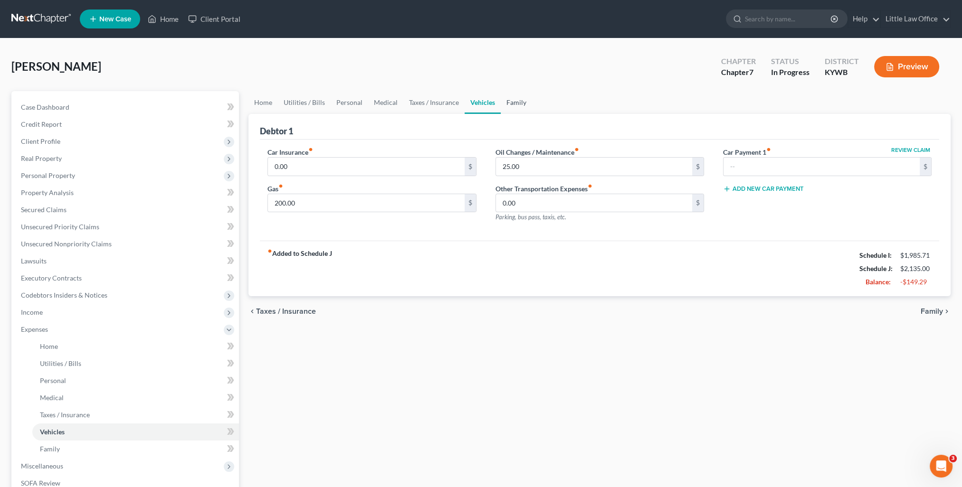
click at [515, 100] on link "Family" at bounding box center [516, 102] width 31 height 23
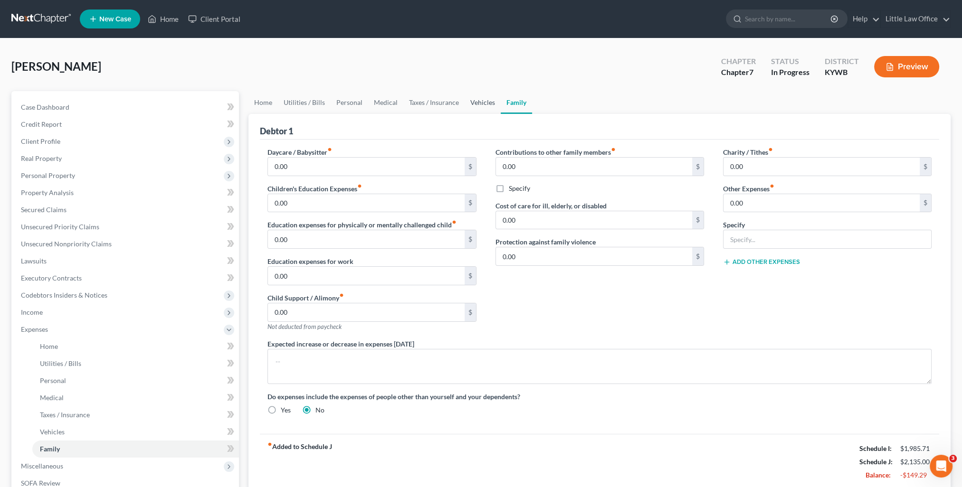
click at [472, 100] on link "Vehicles" at bounding box center [482, 102] width 36 height 23
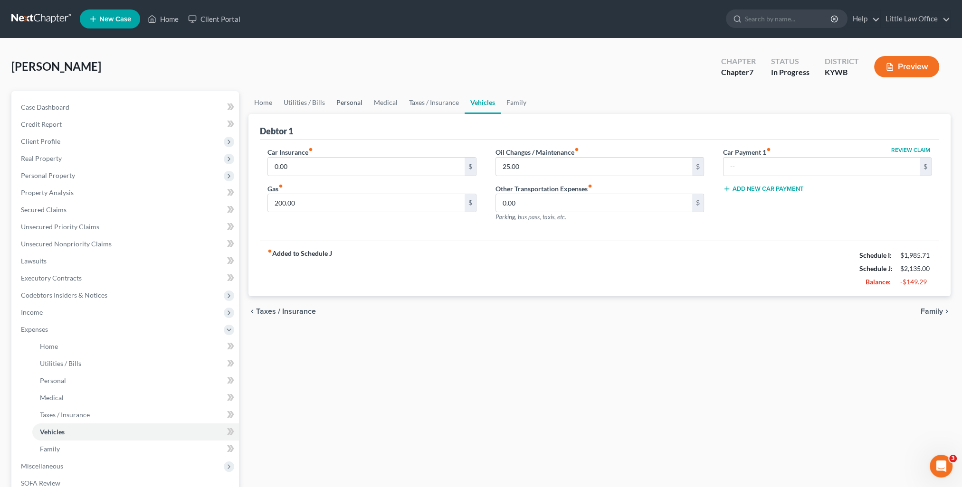
click at [348, 101] on link "Personal" at bounding box center [350, 102] width 38 height 23
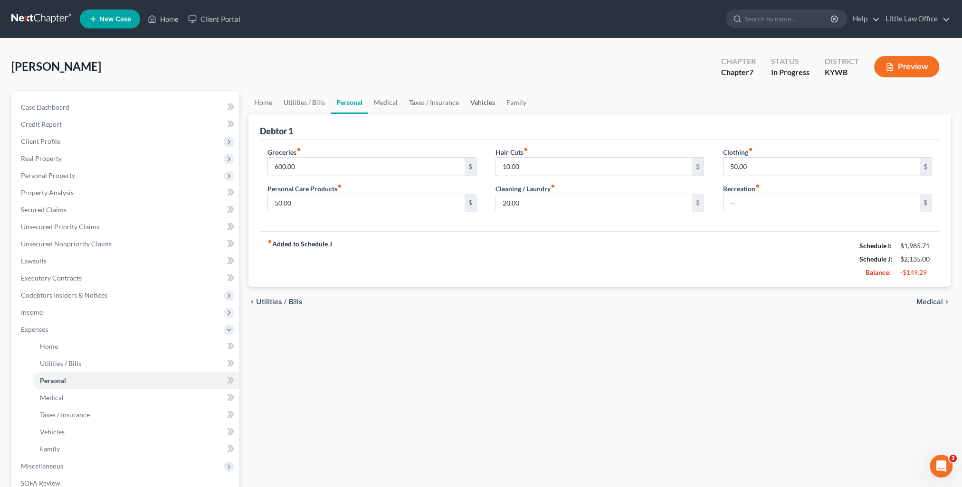
click at [467, 104] on link "Vehicles" at bounding box center [482, 102] width 36 height 23
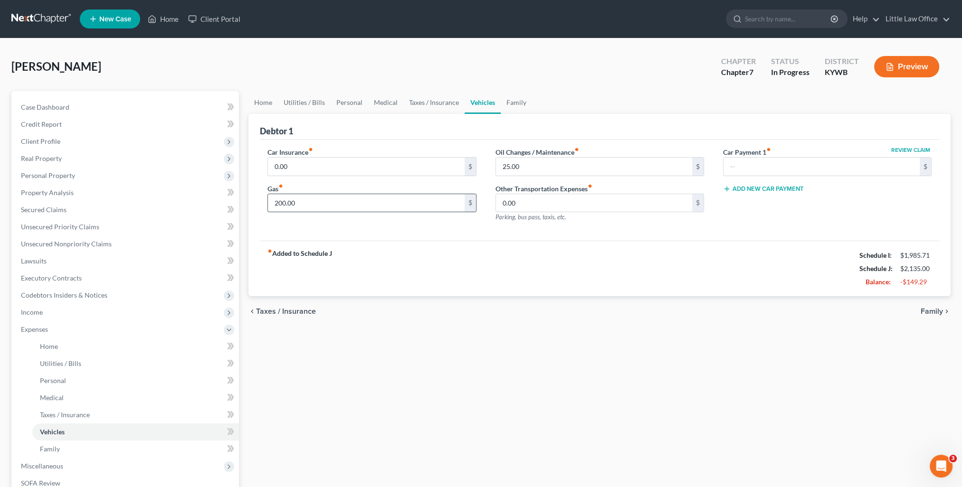
click at [400, 195] on input "200.00" at bounding box center [366, 203] width 196 height 18
type input "175"
click at [448, 320] on div "chevron_left Taxes / Insurance Family chevron_right" at bounding box center [599, 311] width 702 height 30
click at [449, 103] on link "Taxes / Insurance" at bounding box center [433, 102] width 61 height 23
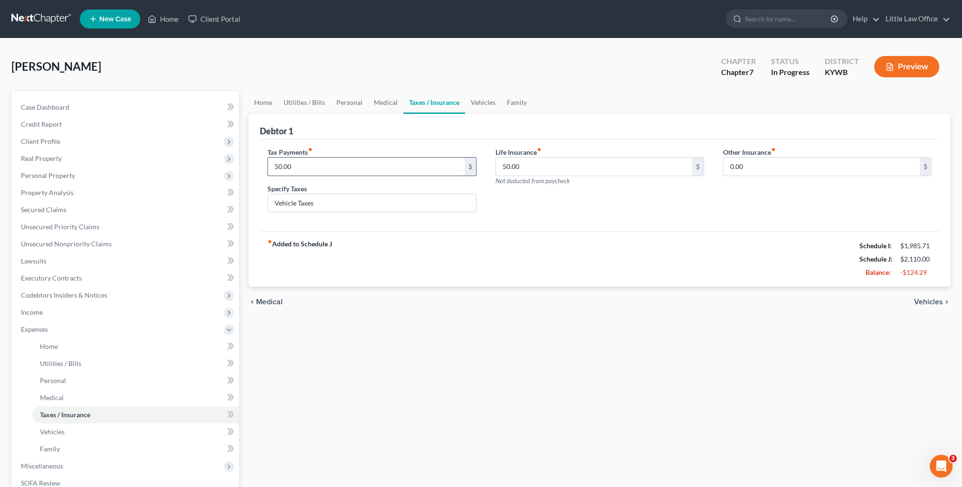
click at [323, 166] on input "50.00" at bounding box center [366, 167] width 196 height 18
type input "25"
click at [538, 343] on div "Home Utilities / Bills Personal Medical Taxes / Insurance Vehicles Family Debto…" at bounding box center [599, 339] width 711 height 497
drag, startPoint x: 390, startPoint y: 105, endPoint x: 382, endPoint y: 103, distance: 8.8
click at [390, 105] on link "Medical" at bounding box center [385, 102] width 35 height 23
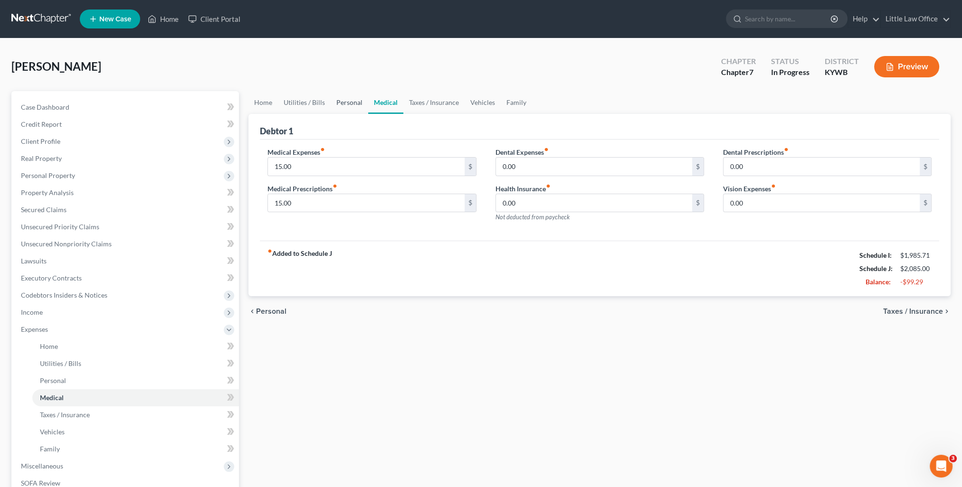
click at [344, 99] on link "Personal" at bounding box center [350, 102] width 38 height 23
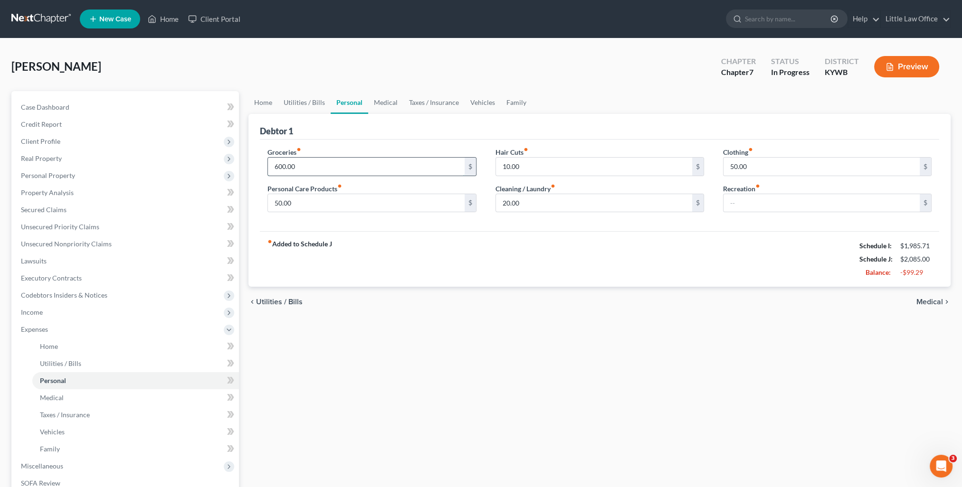
click at [314, 164] on input "600.00" at bounding box center [366, 167] width 196 height 18
type input "550"
click at [772, 166] on input "50.00" at bounding box center [821, 167] width 196 height 18
type input "25"
drag, startPoint x: 665, startPoint y: 304, endPoint x: 645, endPoint y: 309, distance: 20.0
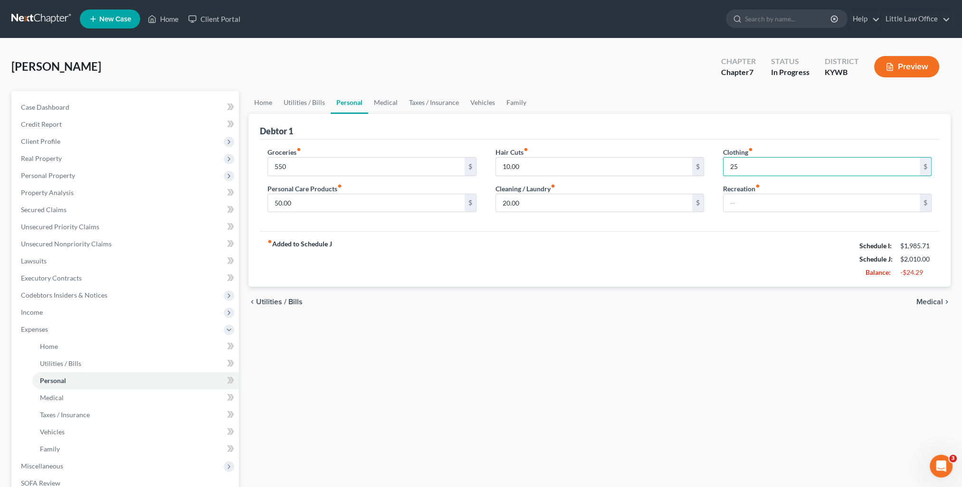
click at [665, 304] on div "chevron_left Utilities / Bills Medical chevron_right" at bounding box center [599, 302] width 702 height 30
click at [332, 206] on input "50.00" at bounding box center [366, 203] width 196 height 18
type input "25"
click at [593, 344] on div "Home Utilities / Bills Personal Medical Taxes / Insurance Vehicles Family Debto…" at bounding box center [599, 339] width 711 height 497
click at [923, 303] on span "Medical" at bounding box center [929, 302] width 27 height 8
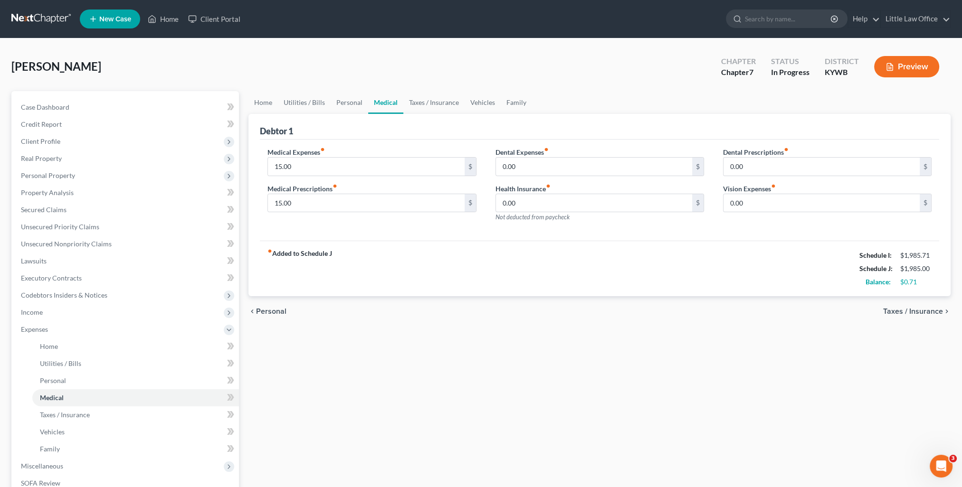
click at [901, 310] on span "Taxes / Insurance" at bounding box center [913, 312] width 60 height 8
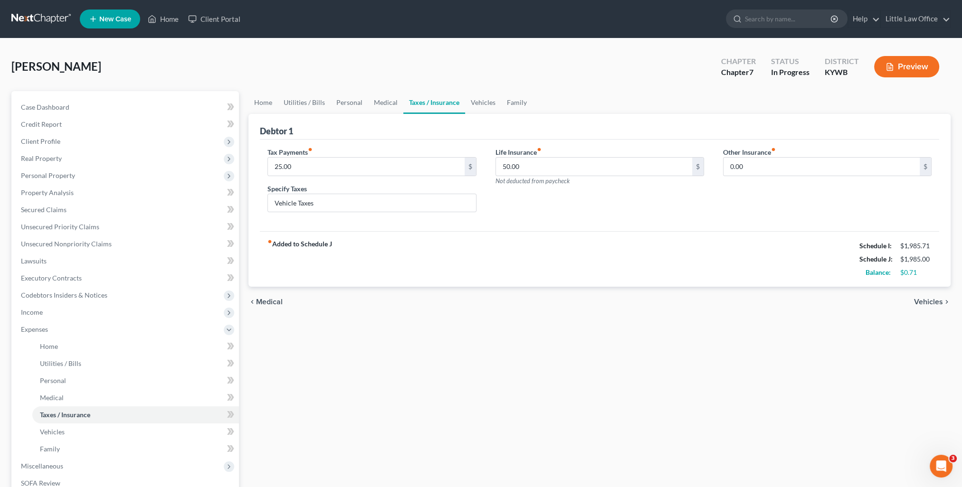
click at [928, 301] on span "Vehicles" at bounding box center [928, 302] width 29 height 8
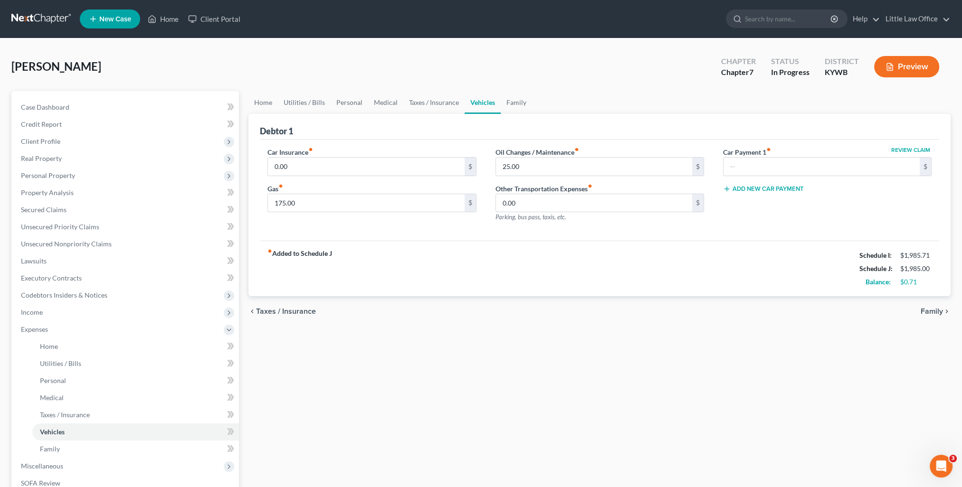
click at [927, 312] on span "Family" at bounding box center [931, 312] width 22 height 8
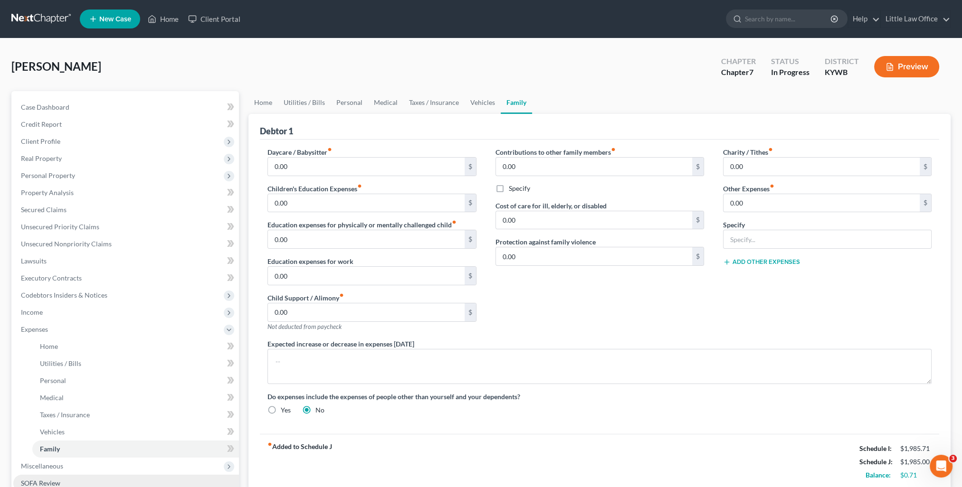
scroll to position [47, 0]
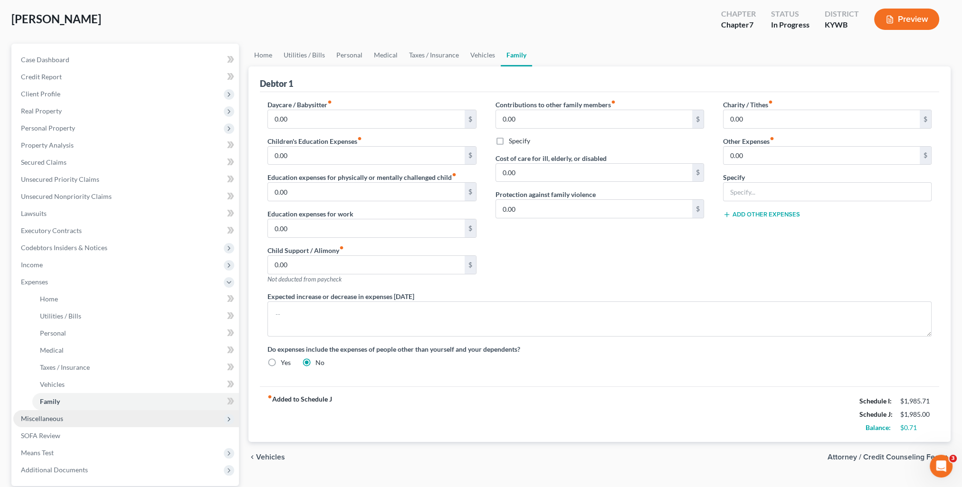
click at [137, 417] on span "Miscellaneous" at bounding box center [126, 418] width 226 height 17
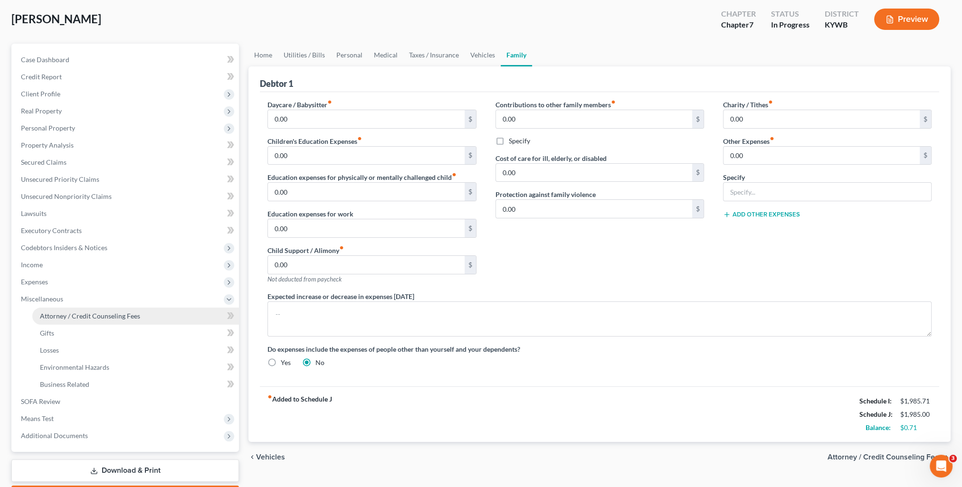
click at [168, 312] on link "Attorney / Credit Counseling Fees" at bounding box center [135, 316] width 207 height 17
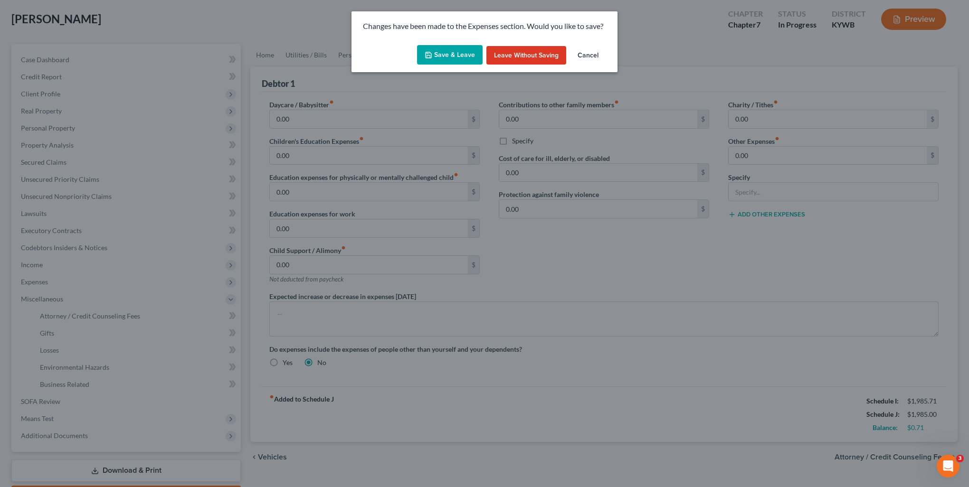
click at [462, 58] on button "Save & Leave" at bounding box center [450, 55] width 66 height 20
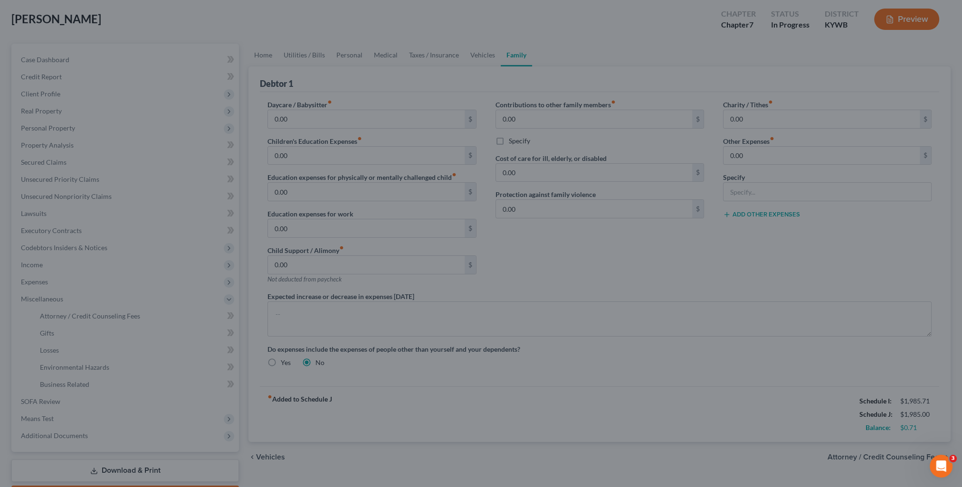
select select "0"
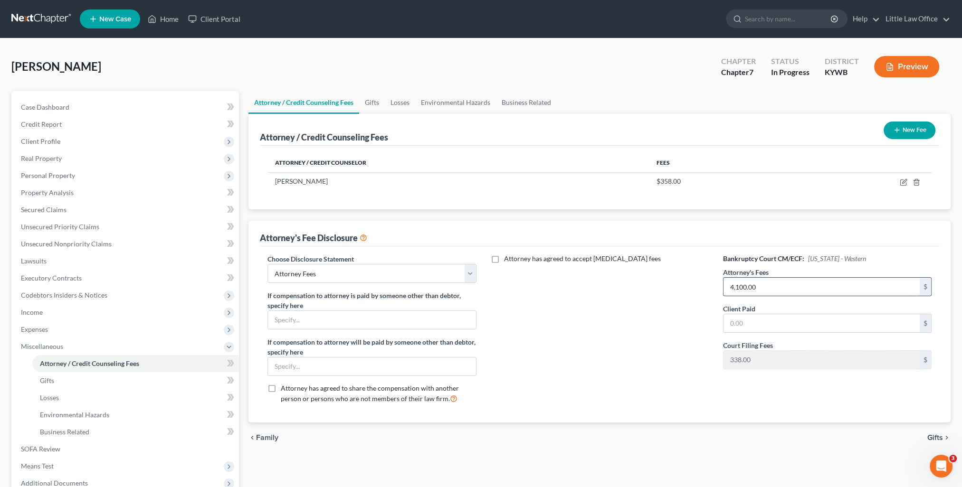
click at [768, 286] on input "4,100.00" at bounding box center [821, 287] width 196 height 18
type input "1,492"
click at [610, 326] on div "Attorney has agreed to accept [MEDICAL_DATA] fees" at bounding box center [599, 332] width 227 height 157
click at [932, 434] on span "Gifts" at bounding box center [935, 438] width 16 height 8
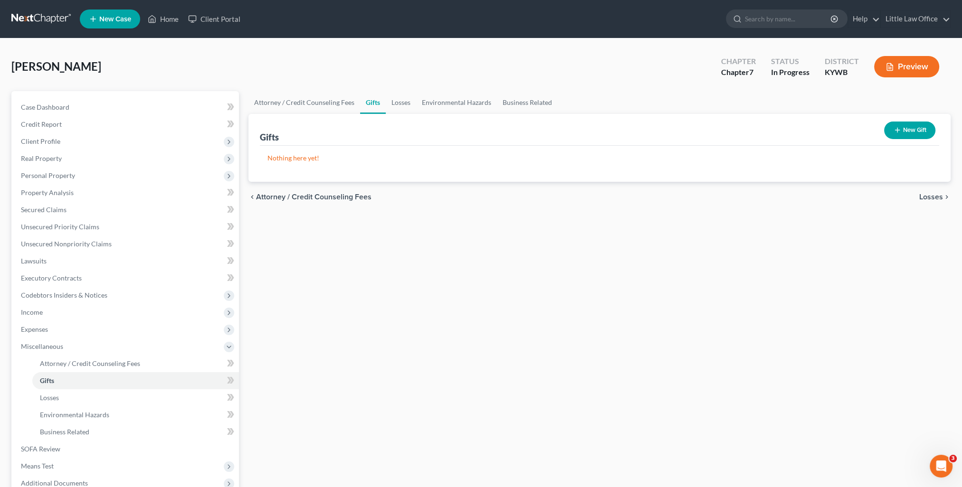
click at [923, 196] on span "Losses" at bounding box center [931, 197] width 24 height 8
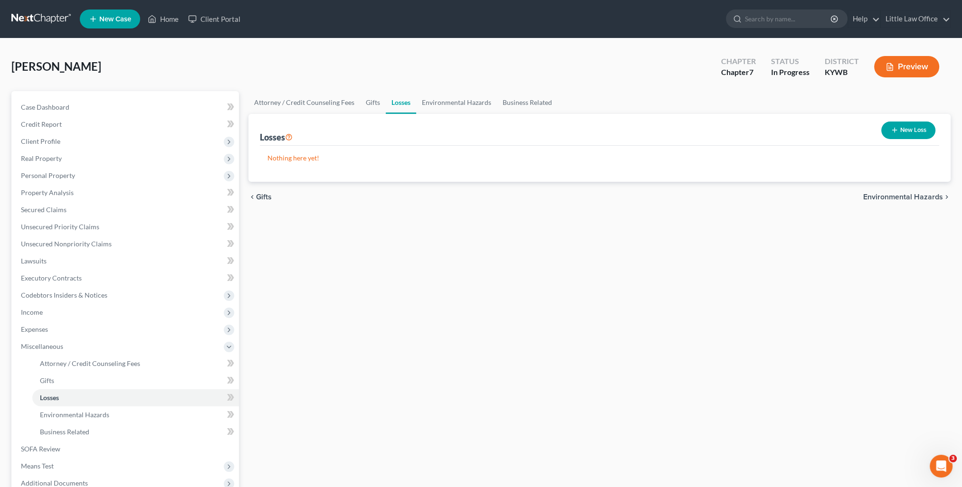
click at [923, 196] on span "Environmental Hazards" at bounding box center [903, 197] width 80 height 8
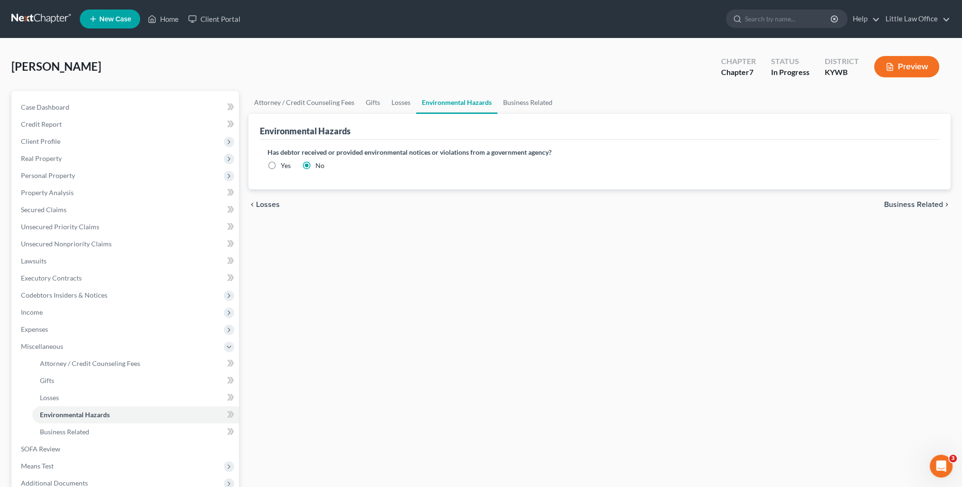
click at [922, 201] on span "Business Related" at bounding box center [913, 205] width 59 height 8
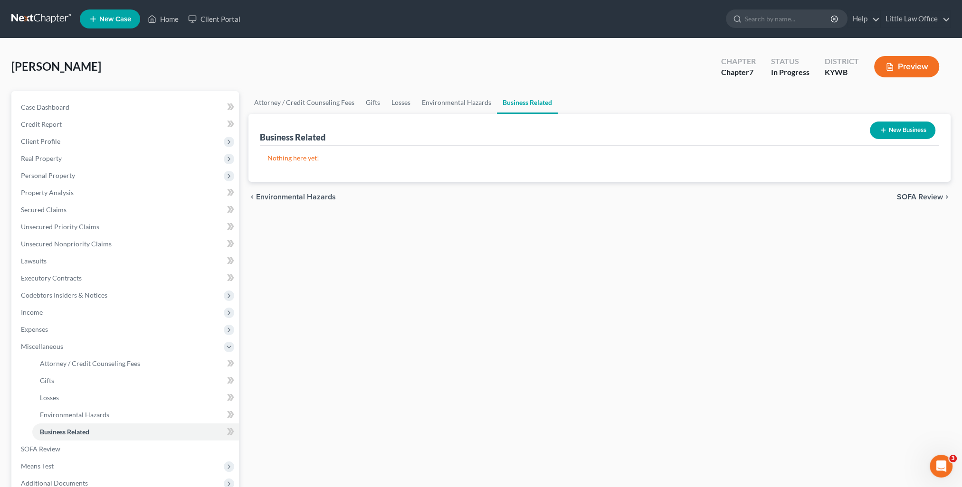
click at [922, 201] on div "chevron_left Environmental Hazards SOFA Review chevron_right" at bounding box center [599, 197] width 702 height 30
click at [922, 198] on span "SOFA Review" at bounding box center [920, 197] width 46 height 8
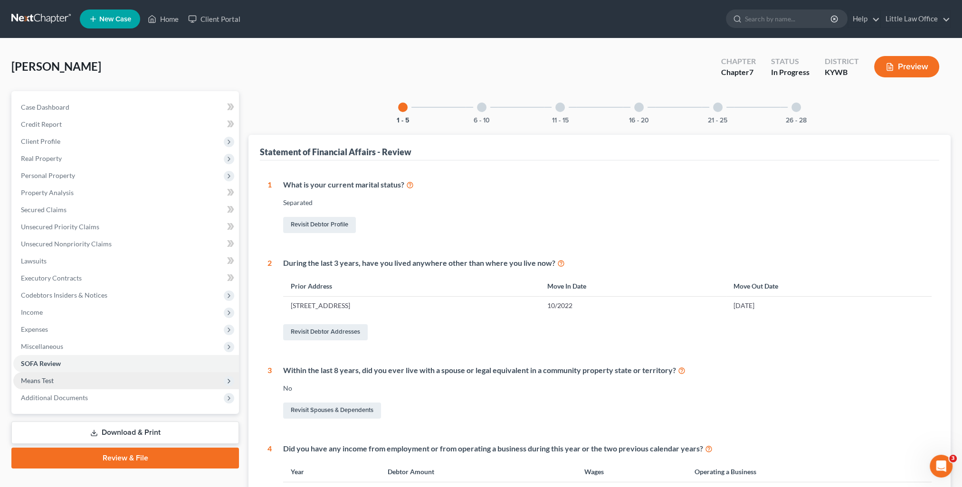
click at [54, 385] on span "Means Test" at bounding box center [126, 380] width 226 height 17
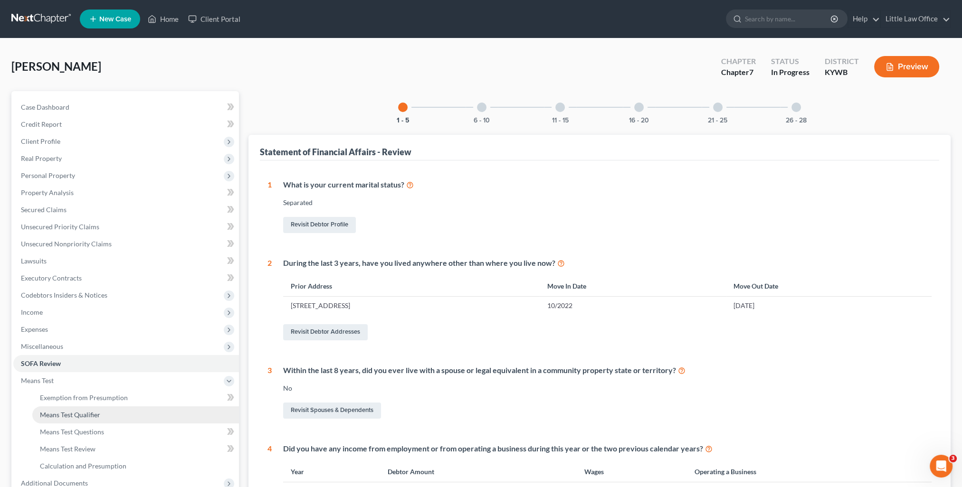
click at [71, 414] on span "Means Test Qualifier" at bounding box center [70, 415] width 60 height 8
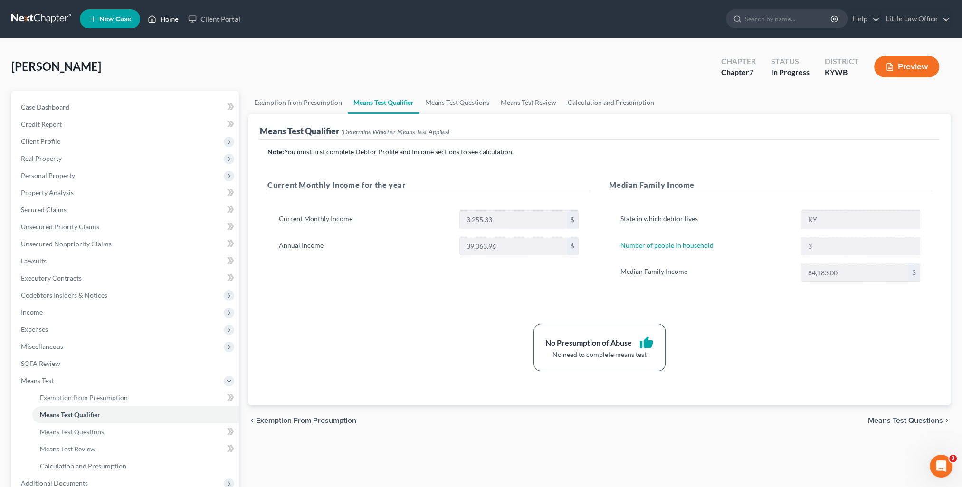
drag, startPoint x: 161, startPoint y: 13, endPoint x: 187, endPoint y: 45, distance: 40.5
click at [161, 13] on link "Home" at bounding box center [163, 18] width 40 height 17
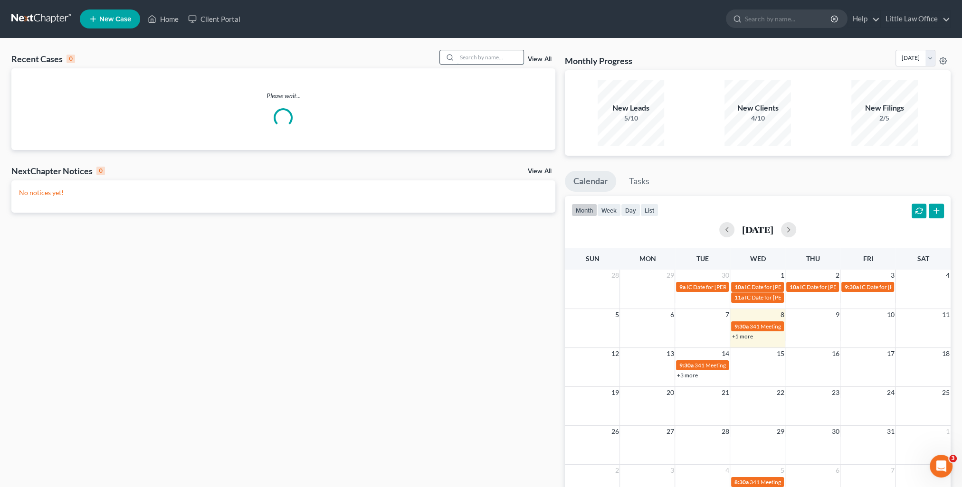
click at [502, 61] on input "search" at bounding box center [490, 57] width 66 height 14
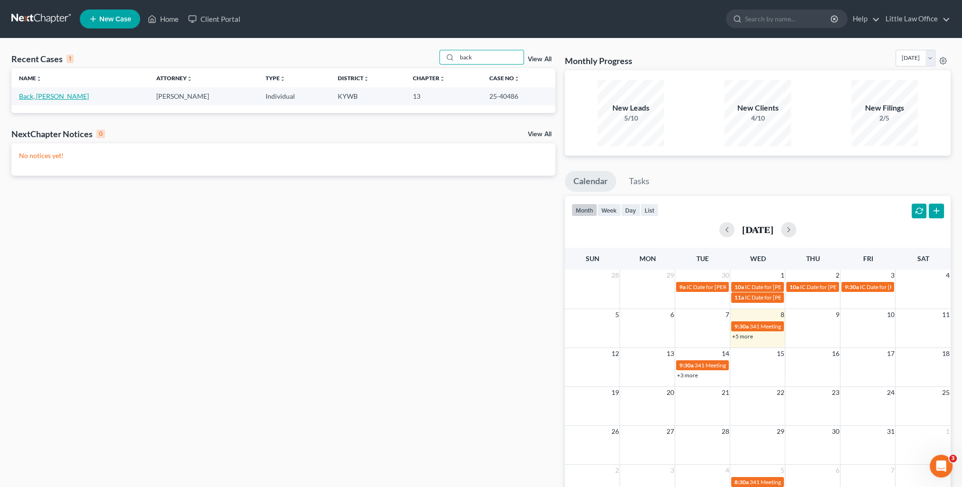
type input "back"
click at [32, 96] on link "Back, [PERSON_NAME]" at bounding box center [54, 96] width 70 height 8
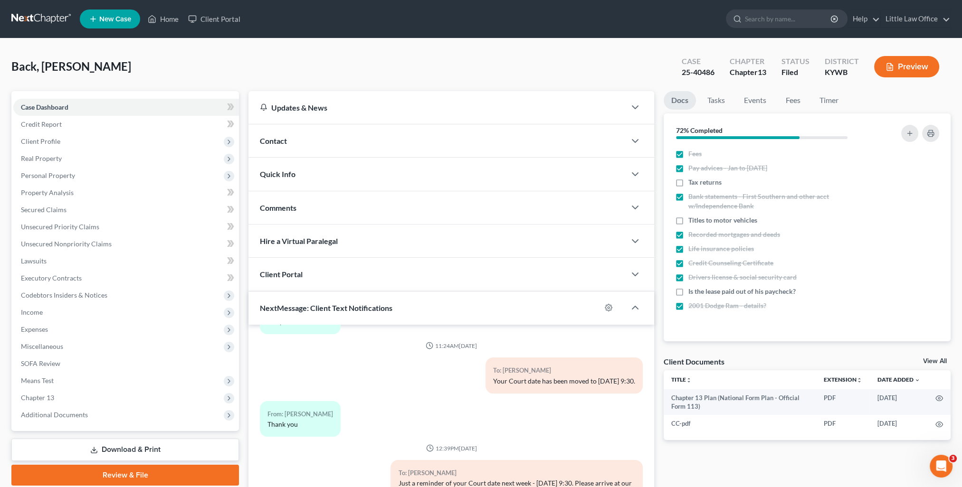
scroll to position [85, 0]
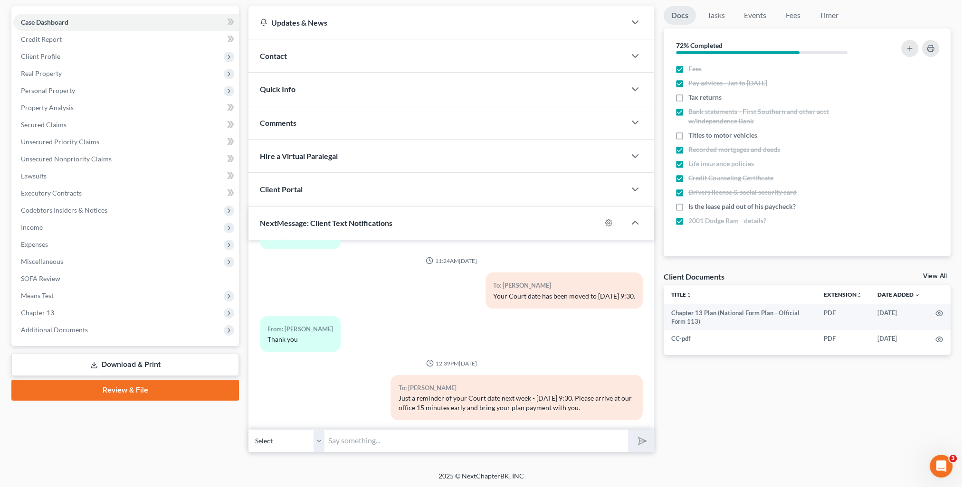
click at [435, 440] on input "text" at bounding box center [475, 440] width 303 height 23
type input "Just making sure you got my message about court that I sent to you [DATE]?"
click at [653, 440] on button "submit" at bounding box center [641, 441] width 26 height 22
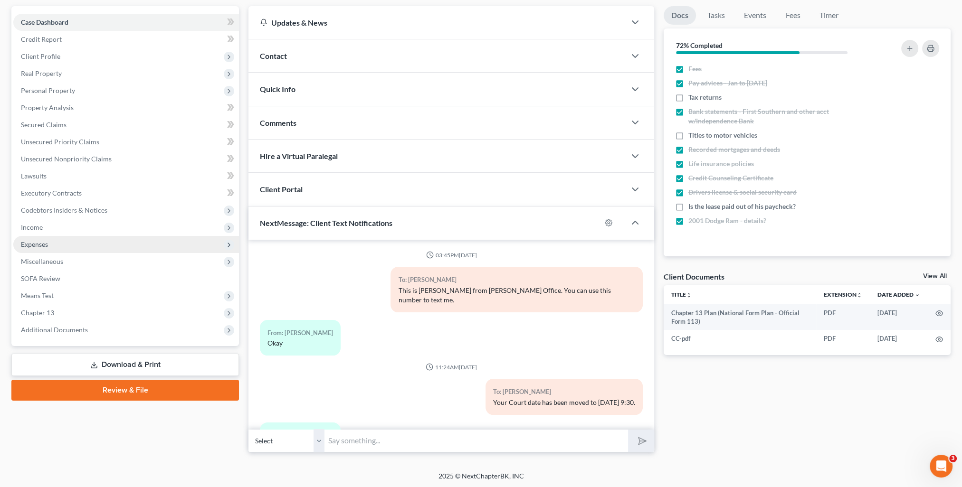
scroll to position [0, 0]
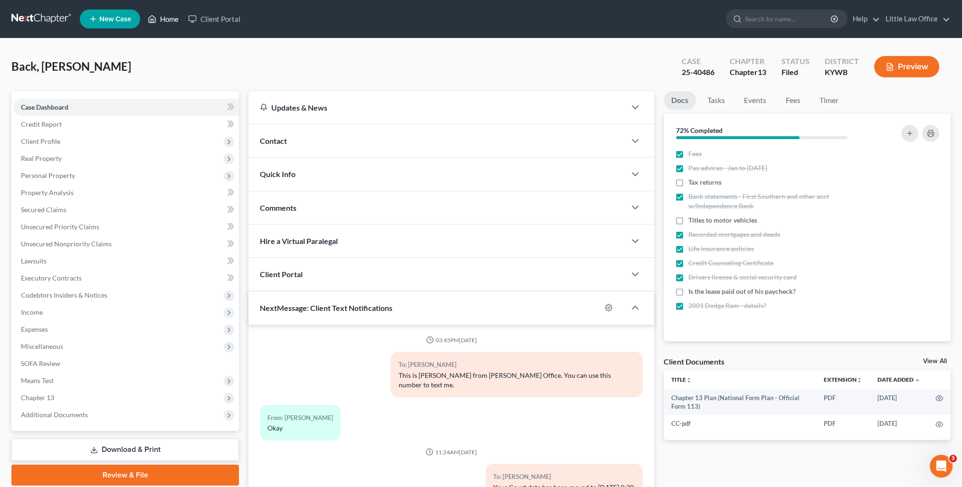
click at [168, 21] on link "Home" at bounding box center [163, 18] width 40 height 17
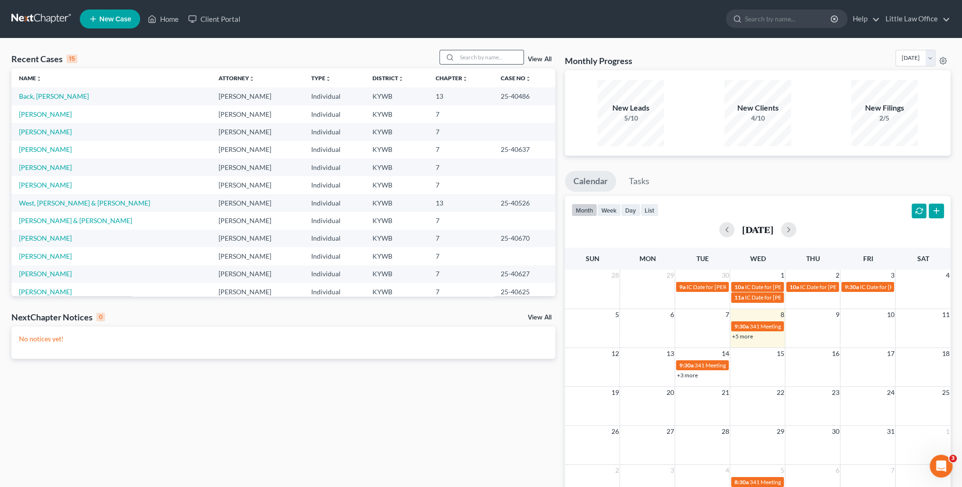
click at [497, 64] on input "search" at bounding box center [490, 57] width 66 height 14
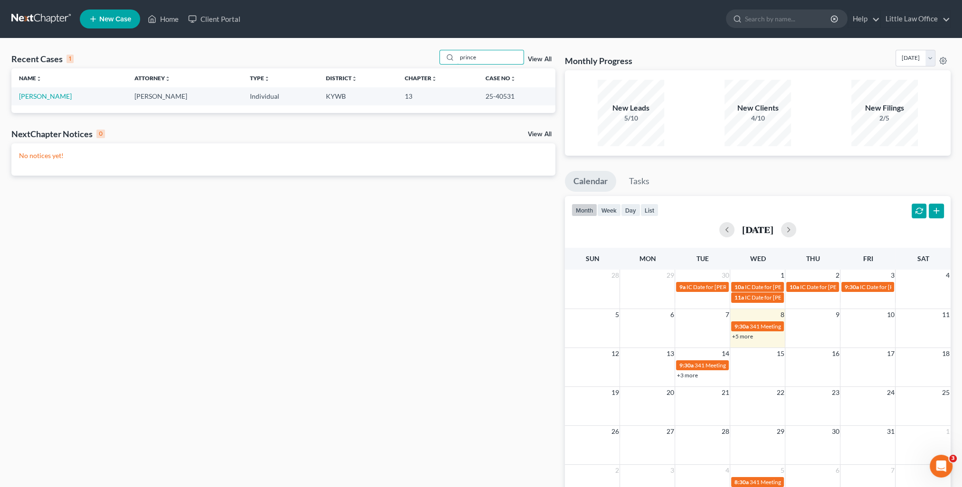
type input "prince"
click at [50, 102] on td "[PERSON_NAME]" at bounding box center [68, 96] width 115 height 18
click at [51, 100] on link "[PERSON_NAME]" at bounding box center [45, 96] width 53 height 8
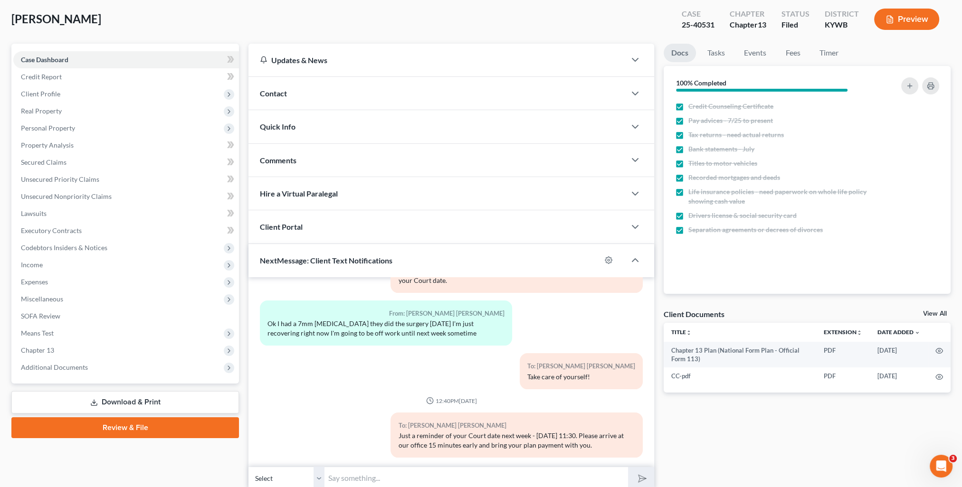
scroll to position [85, 0]
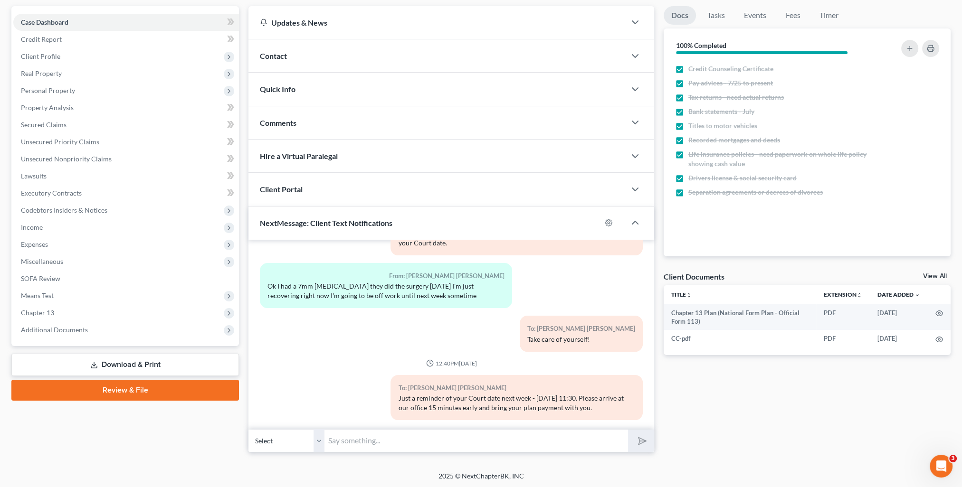
click at [464, 437] on input "text" at bounding box center [475, 440] width 303 height 23
type input "Just making sure you got my message about court that I sent to you [DATE]?"
click at [628, 430] on button "submit" at bounding box center [641, 441] width 26 height 22
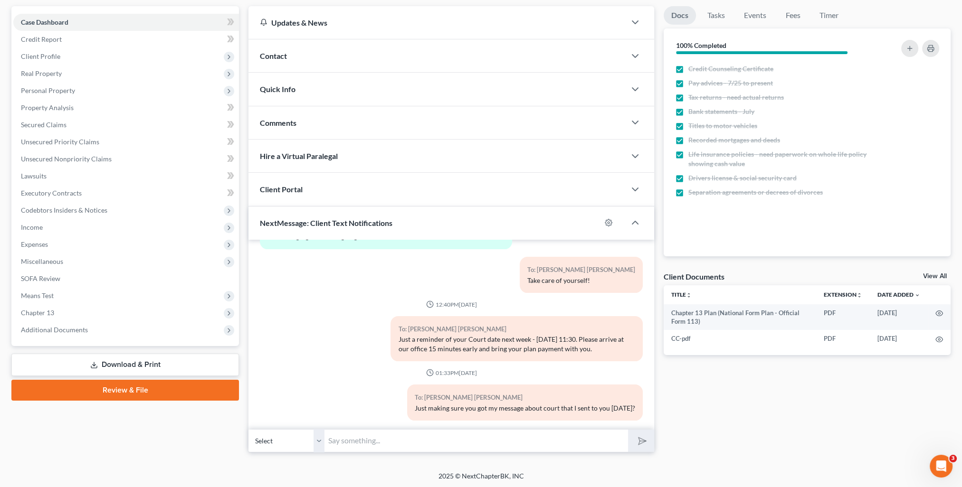
scroll to position [0, 0]
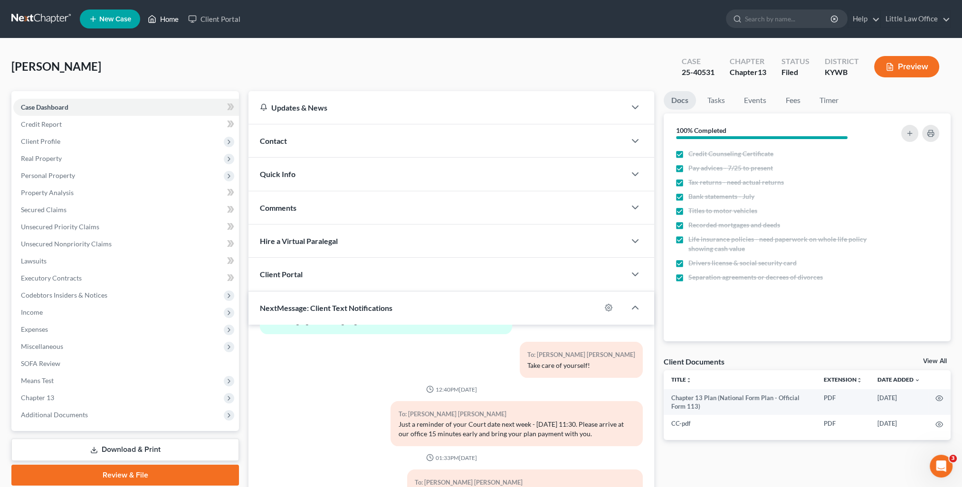
drag, startPoint x: 169, startPoint y: 19, endPoint x: 164, endPoint y: 22, distance: 6.2
click at [169, 19] on link "Home" at bounding box center [163, 18] width 40 height 17
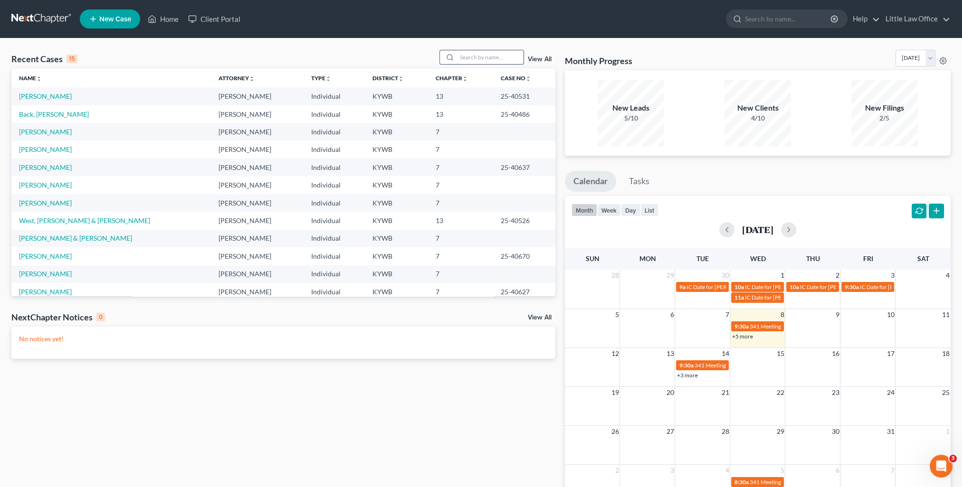
click at [478, 59] on input "search" at bounding box center [490, 57] width 66 height 14
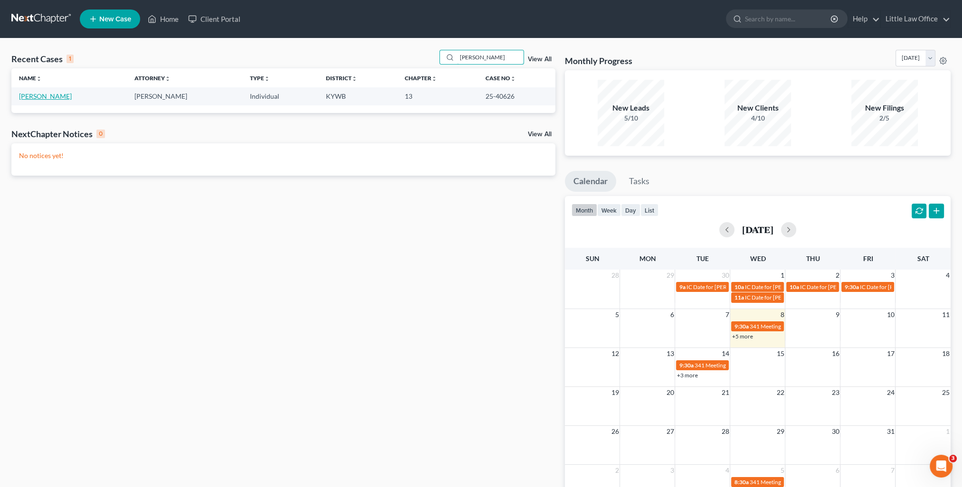
type input "[PERSON_NAME]"
click at [46, 95] on link "[PERSON_NAME]" at bounding box center [45, 96] width 53 height 8
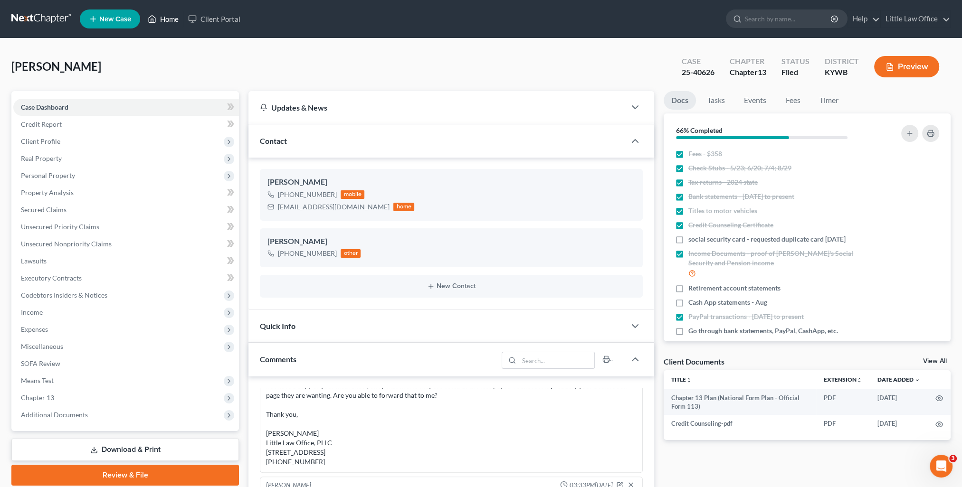
drag, startPoint x: 173, startPoint y: 25, endPoint x: 357, endPoint y: 102, distance: 199.5
click at [173, 25] on link "Home" at bounding box center [163, 18] width 40 height 17
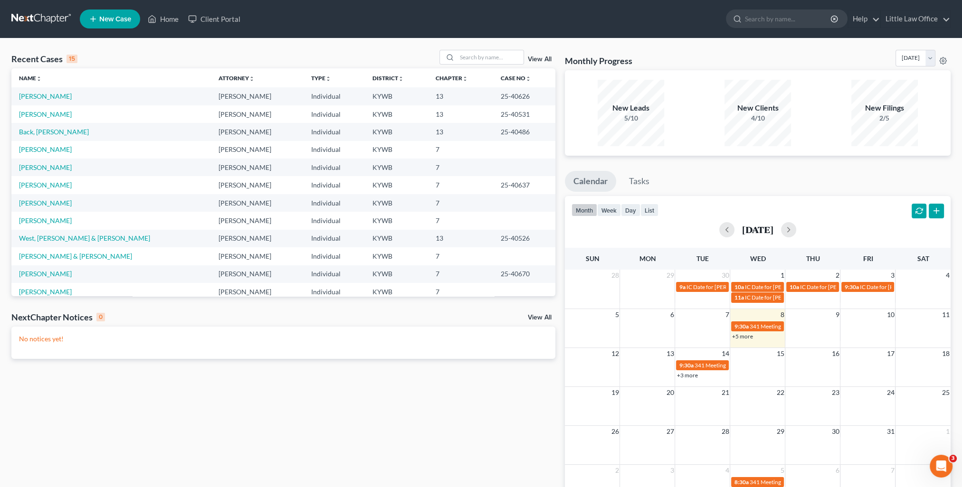
click at [745, 338] on link "+5 more" at bounding box center [741, 336] width 21 height 7
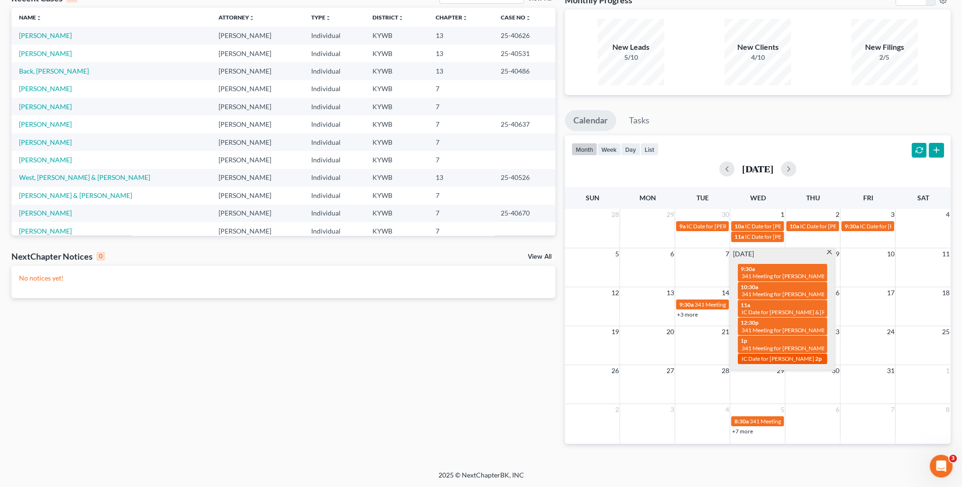
scroll to position [13, 0]
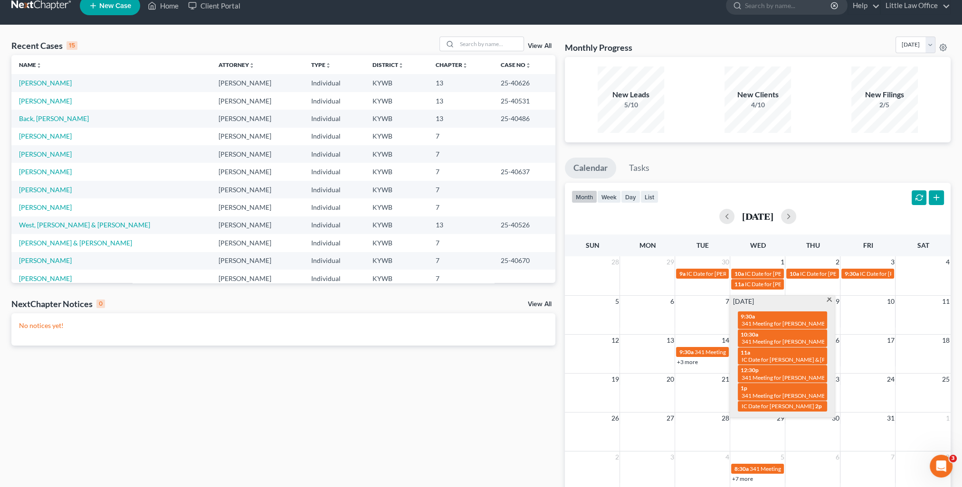
click at [527, 425] on div "Recent Cases 15 View All Name unfold_more expand_more expand_less Attorney unfo…" at bounding box center [283, 272] width 553 height 470
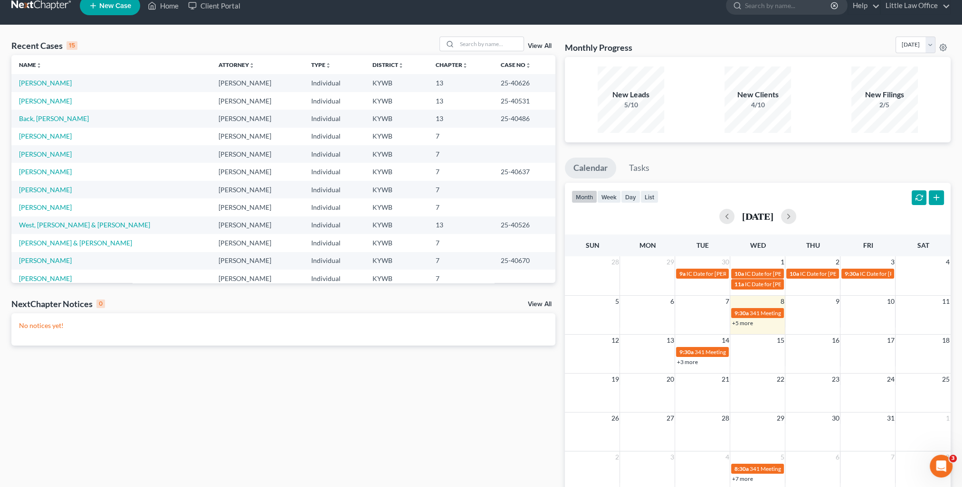
click at [745, 325] on link "+5 more" at bounding box center [741, 323] width 21 height 7
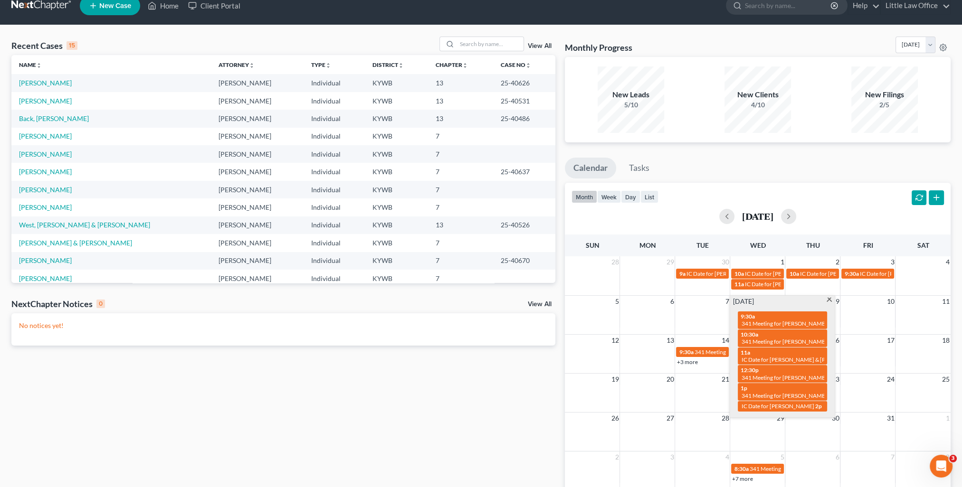
click at [690, 364] on link "+3 more" at bounding box center [686, 362] width 21 height 7
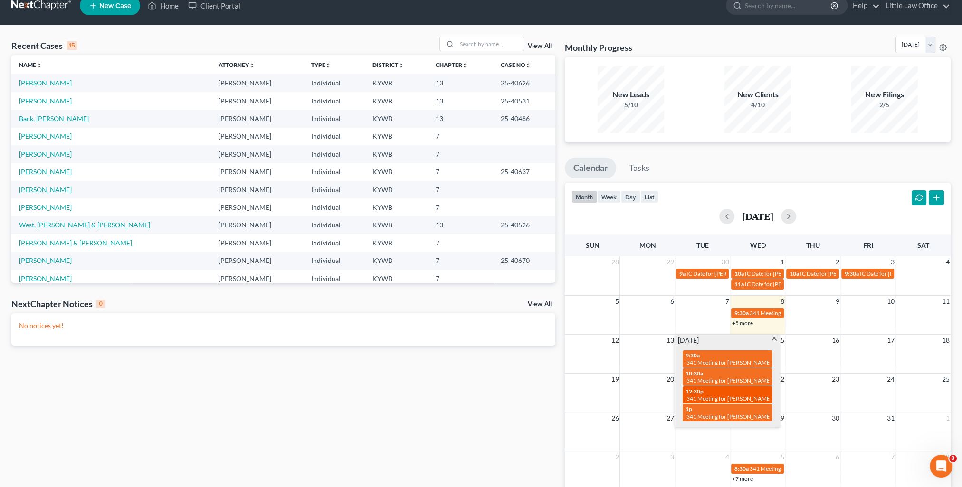
scroll to position [61, 0]
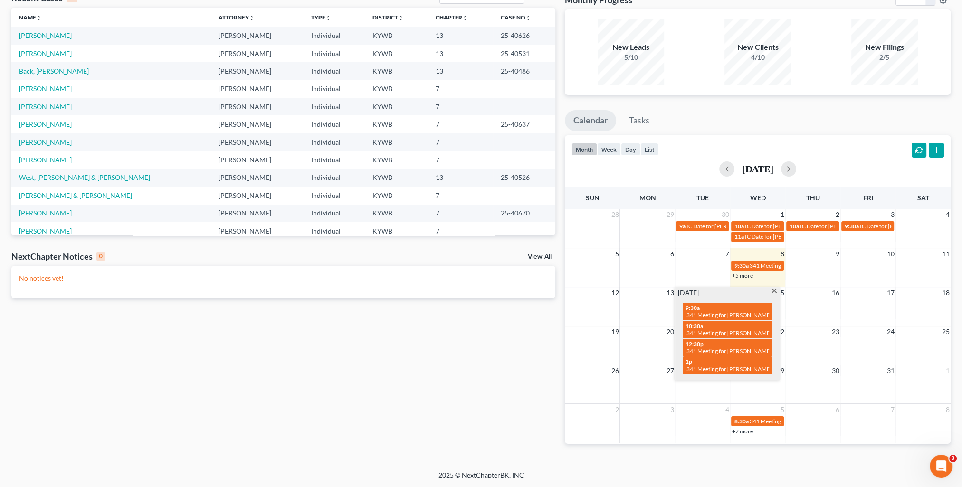
click at [415, 402] on div "Recent Cases 15 View All Name unfold_more expand_more expand_less Attorney unfo…" at bounding box center [283, 224] width 553 height 470
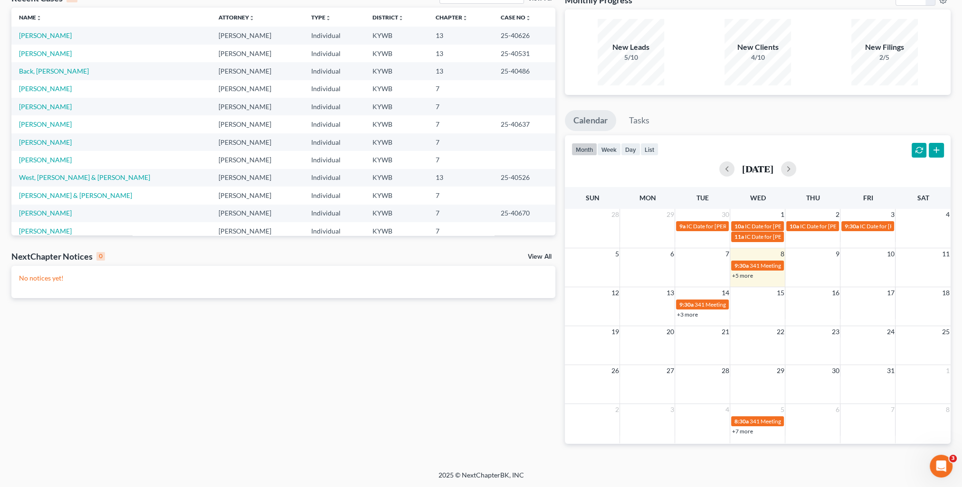
scroll to position [0, 0]
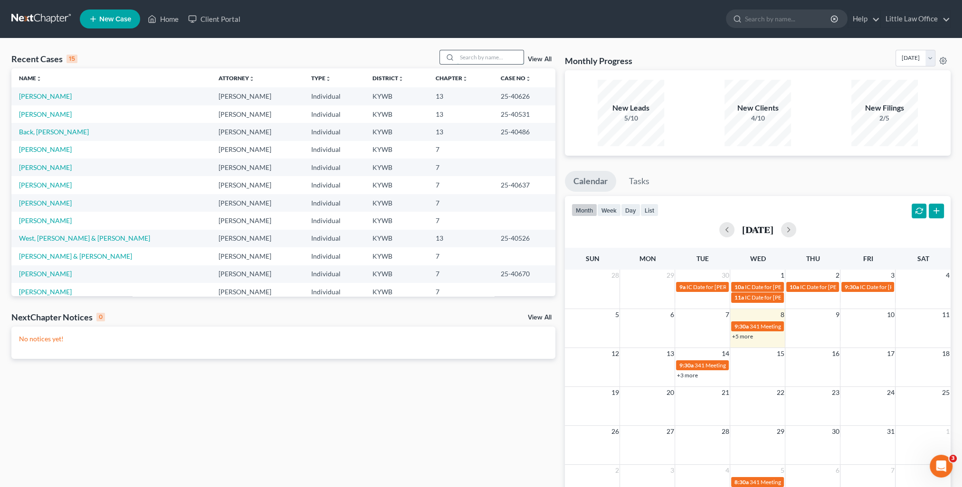
click at [465, 57] on input "search" at bounding box center [490, 57] width 66 height 14
click at [65, 254] on link "[PERSON_NAME] & [PERSON_NAME]" at bounding box center [75, 256] width 113 height 8
select select "4"
select select "0"
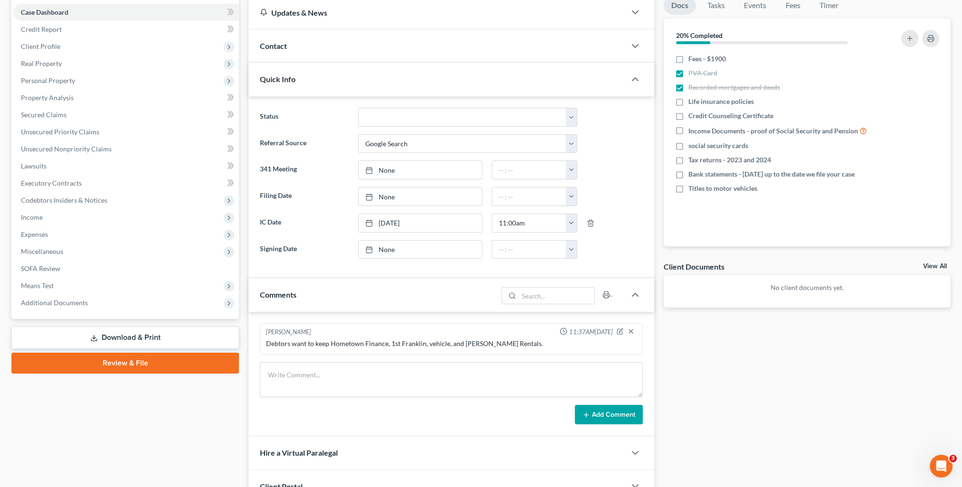
scroll to position [47, 0]
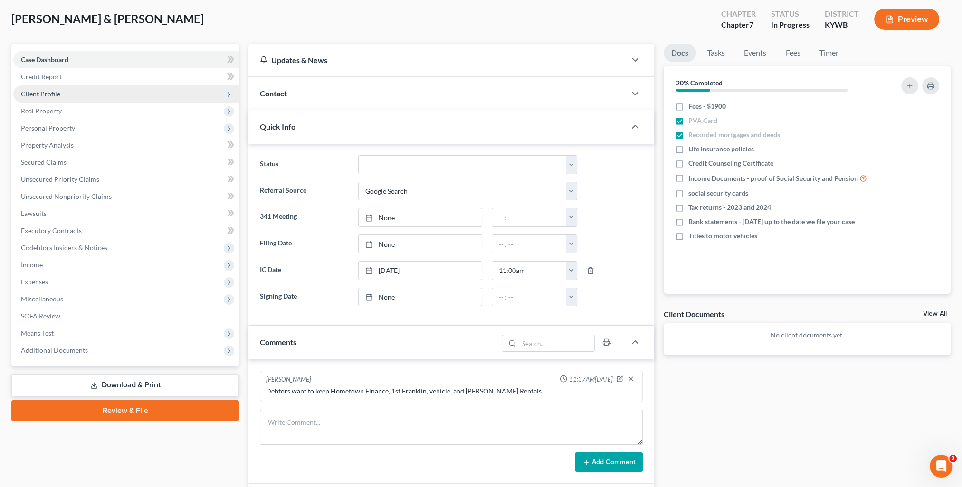
click at [53, 99] on span "Client Profile" at bounding box center [126, 93] width 226 height 17
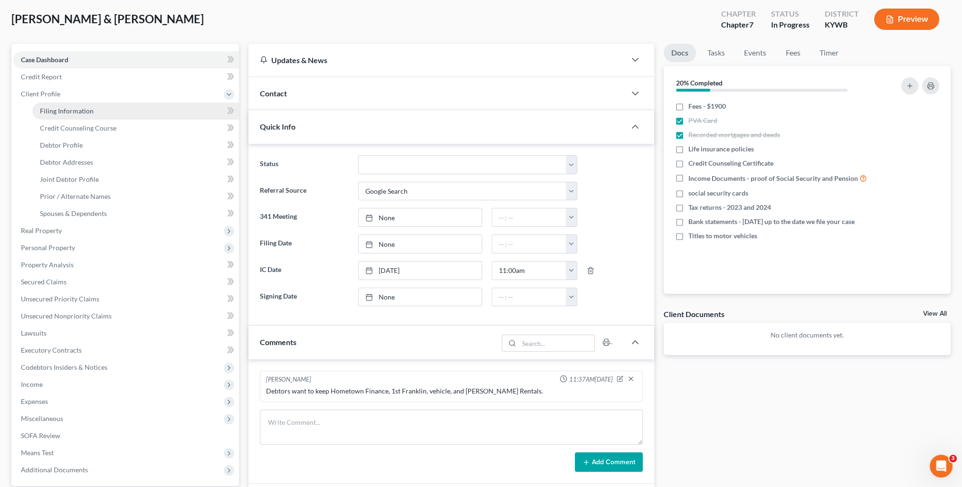
click at [59, 107] on span "Filing Information" at bounding box center [67, 111] width 54 height 8
select select "1"
select select "0"
select select "33"
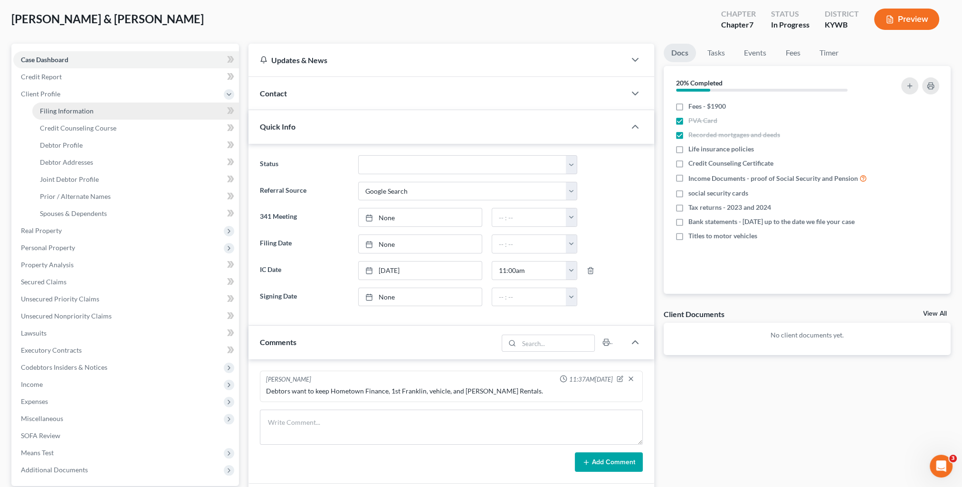
select select "0"
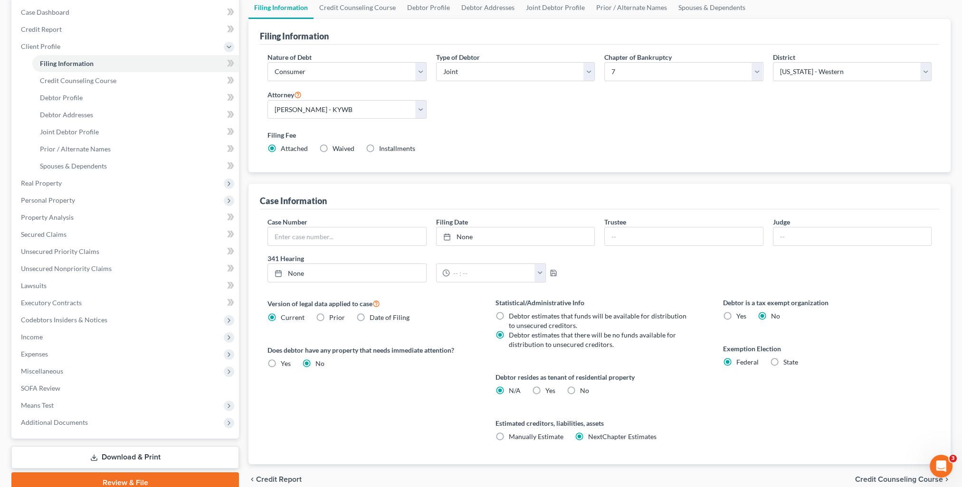
scroll to position [137, 0]
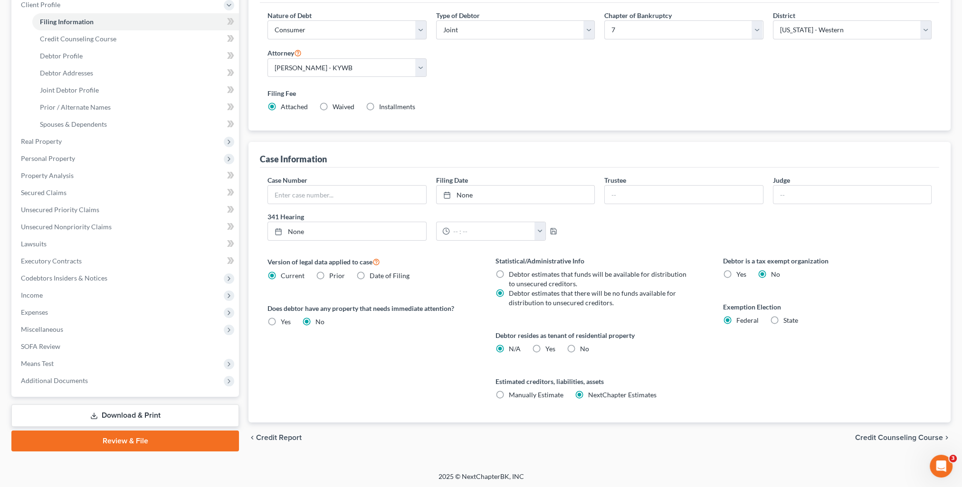
click at [904, 439] on span "Credit Counseling Course" at bounding box center [899, 438] width 88 height 8
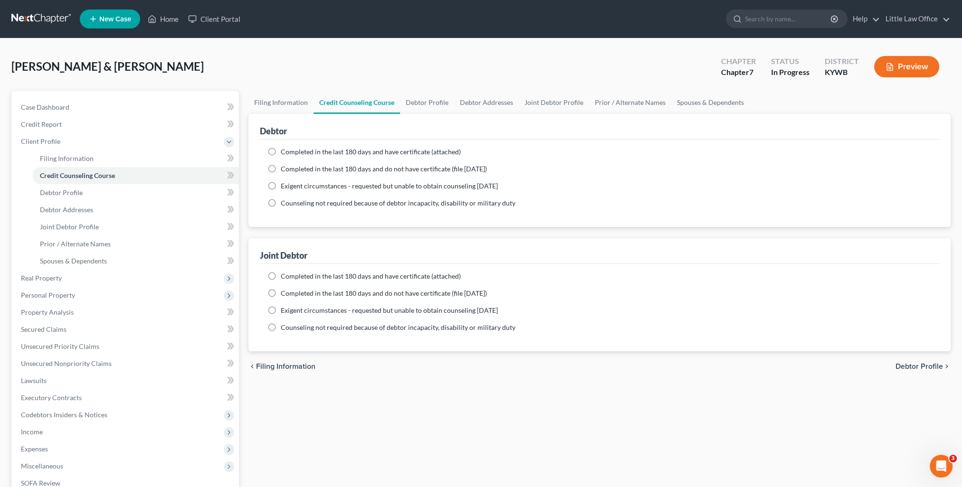
click at [913, 364] on span "Debtor Profile" at bounding box center [918, 367] width 47 height 8
select select "1"
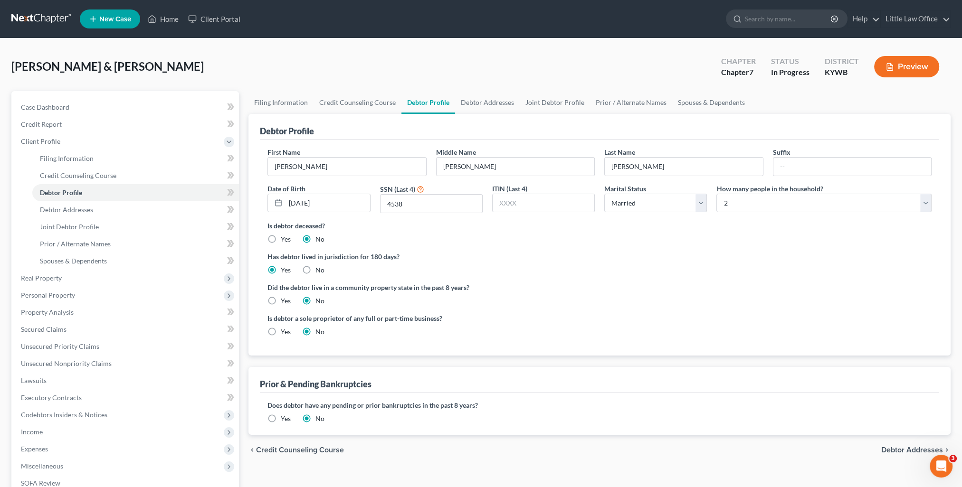
scroll to position [47, 0]
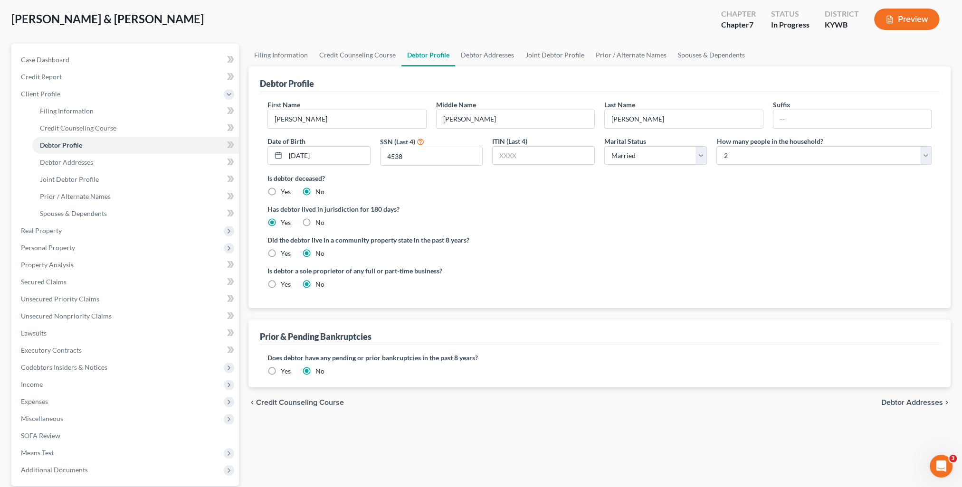
click at [905, 403] on span "Debtor Addresses" at bounding box center [912, 403] width 62 height 8
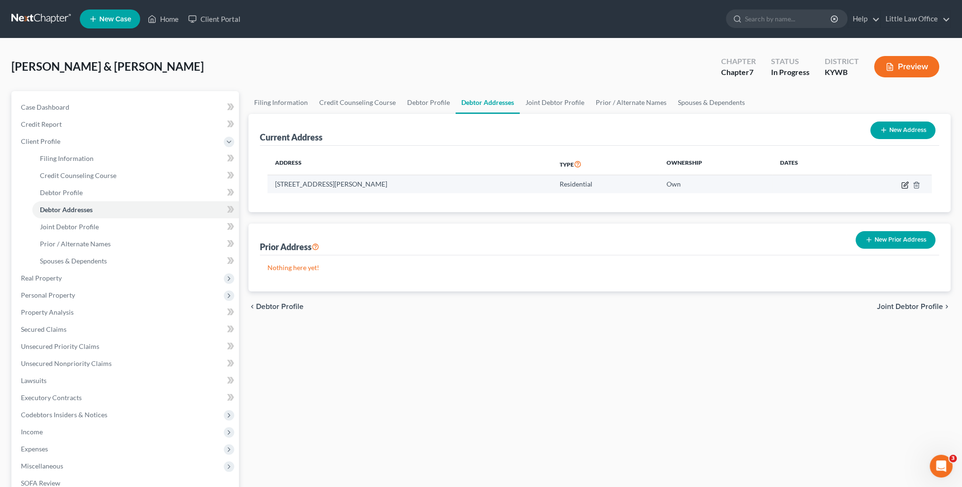
click at [904, 185] on icon "button" at bounding box center [905, 184] width 4 height 4
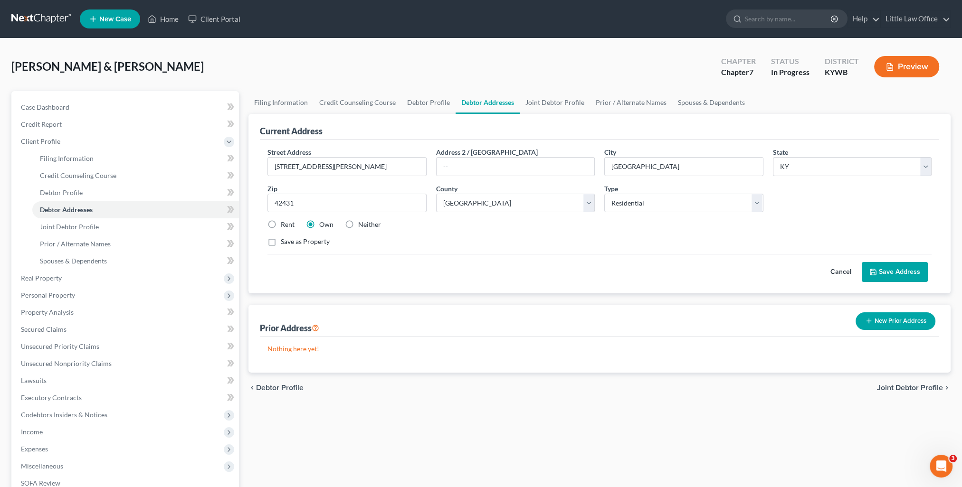
click at [895, 387] on span "Joint Debtor Profile" at bounding box center [910, 388] width 66 height 8
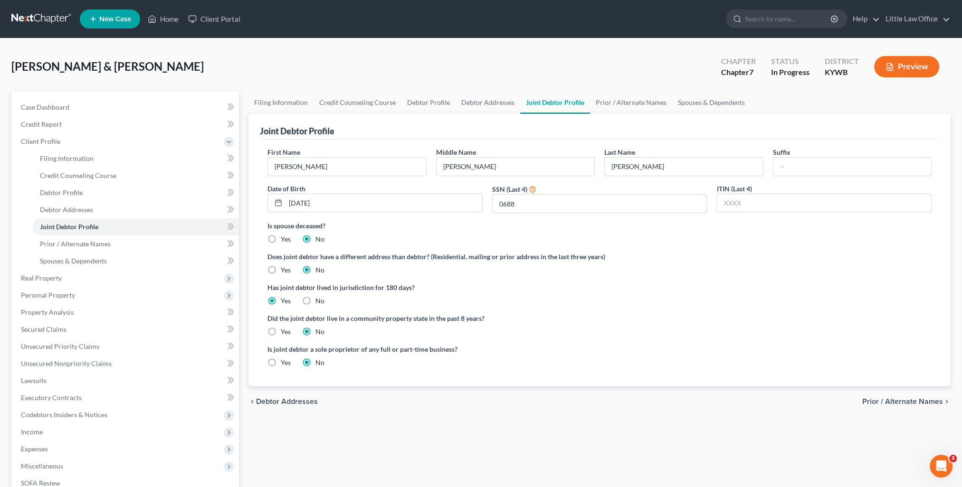
click at [894, 398] on span "Prior / Alternate Names" at bounding box center [902, 402] width 81 height 8
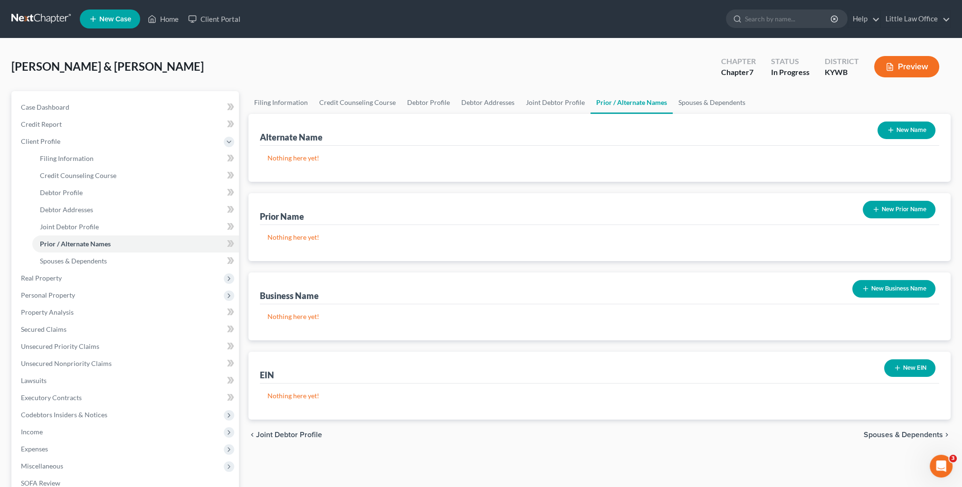
click at [890, 433] on span "Spouses & Dependents" at bounding box center [902, 435] width 79 height 8
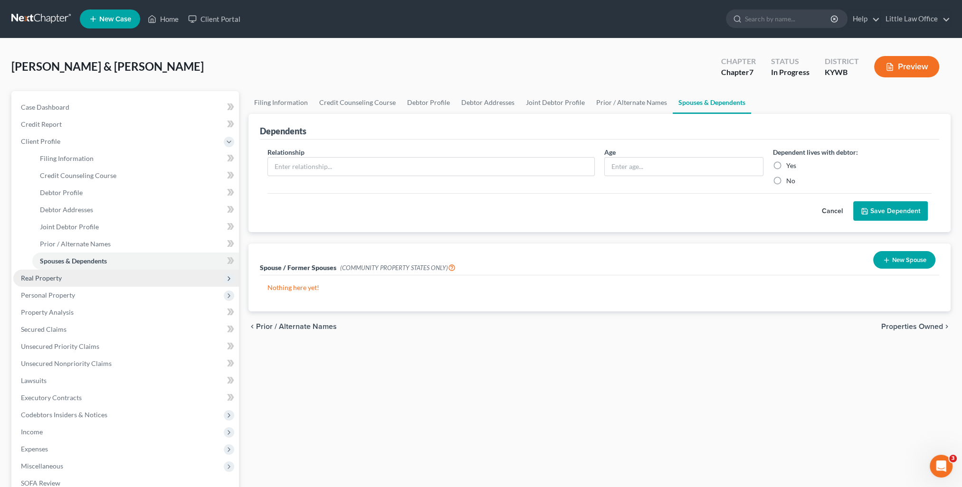
click at [110, 274] on span "Real Property" at bounding box center [126, 278] width 226 height 17
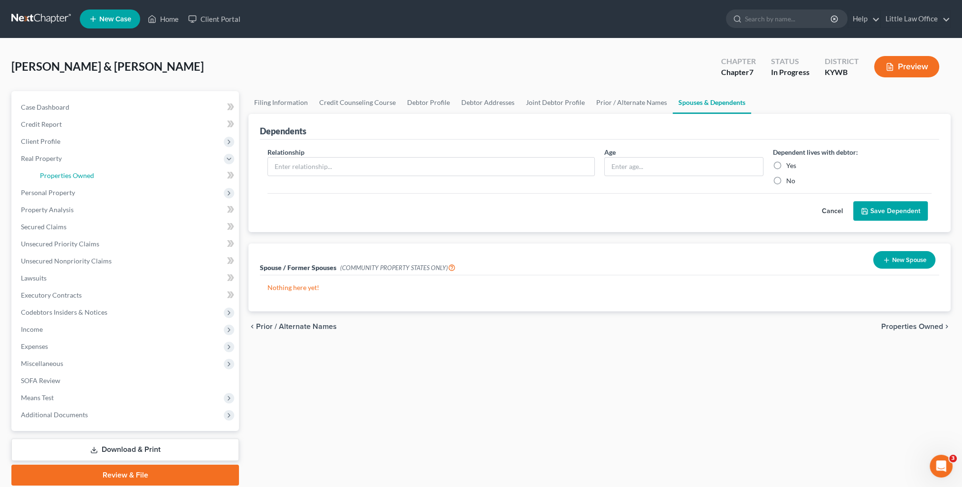
click at [101, 176] on link "Properties Owned" at bounding box center [135, 175] width 207 height 17
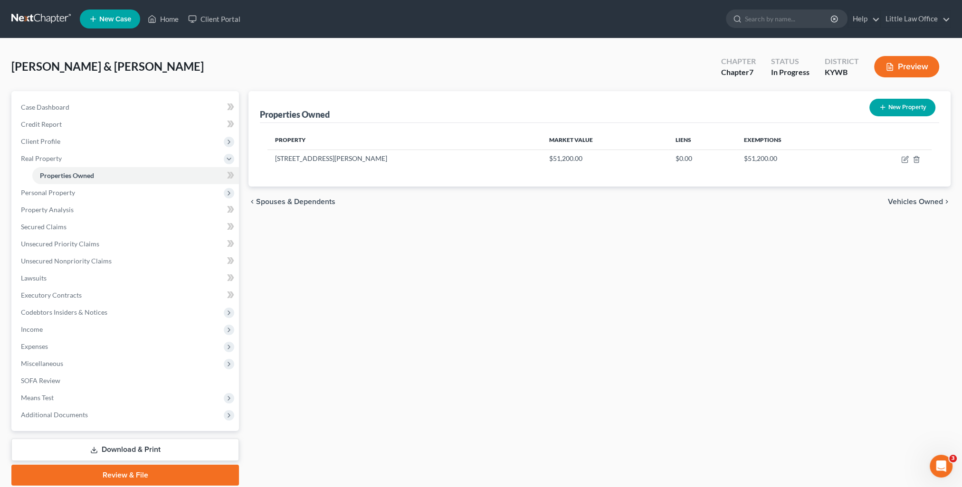
click at [903, 202] on span "Vehicles Owned" at bounding box center [915, 202] width 55 height 8
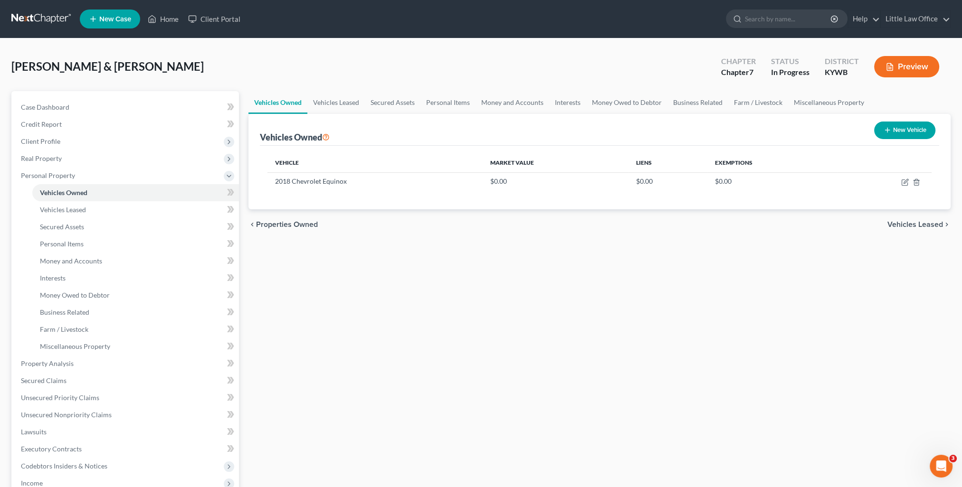
click at [901, 226] on span "Vehicles Leased" at bounding box center [915, 225] width 56 height 8
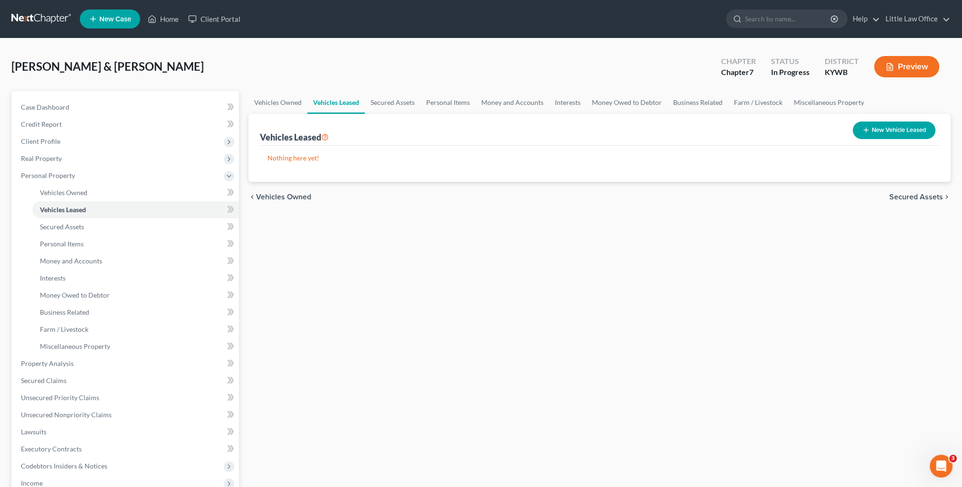
click at [904, 200] on span "Secured Assets" at bounding box center [916, 197] width 54 height 8
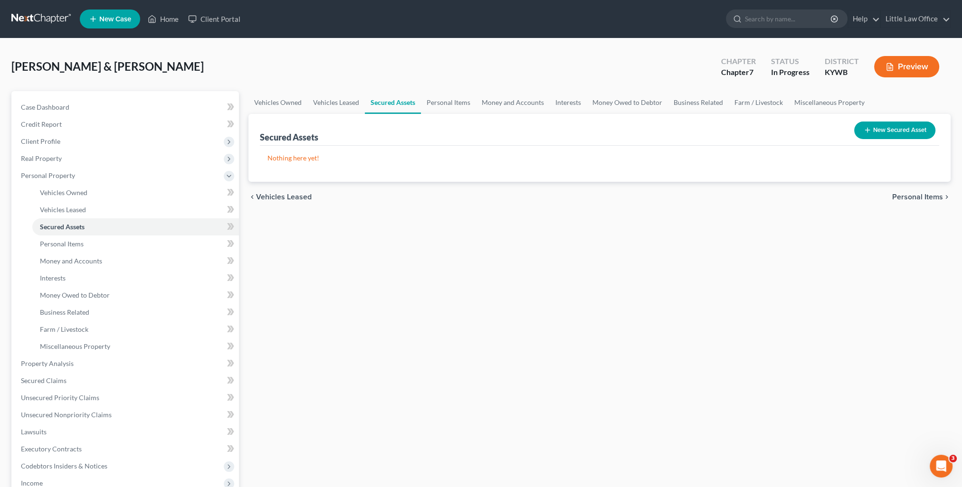
click at [904, 200] on span "Personal Items" at bounding box center [917, 197] width 51 height 8
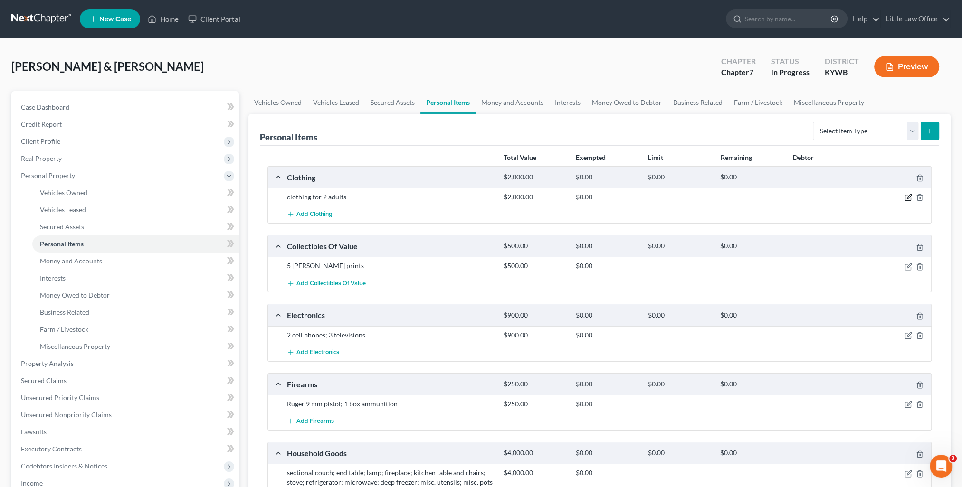
click at [906, 198] on icon "button" at bounding box center [908, 198] width 8 height 8
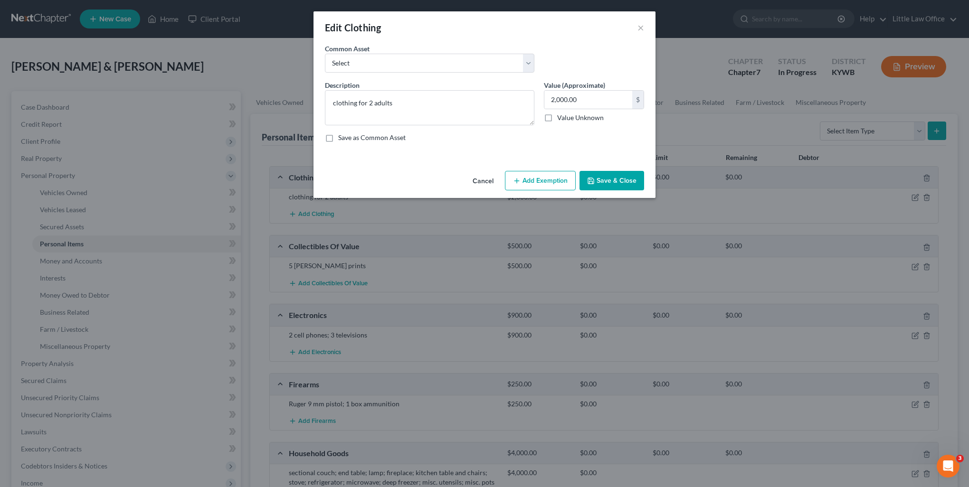
click at [492, 183] on button "Cancel" at bounding box center [483, 181] width 36 height 19
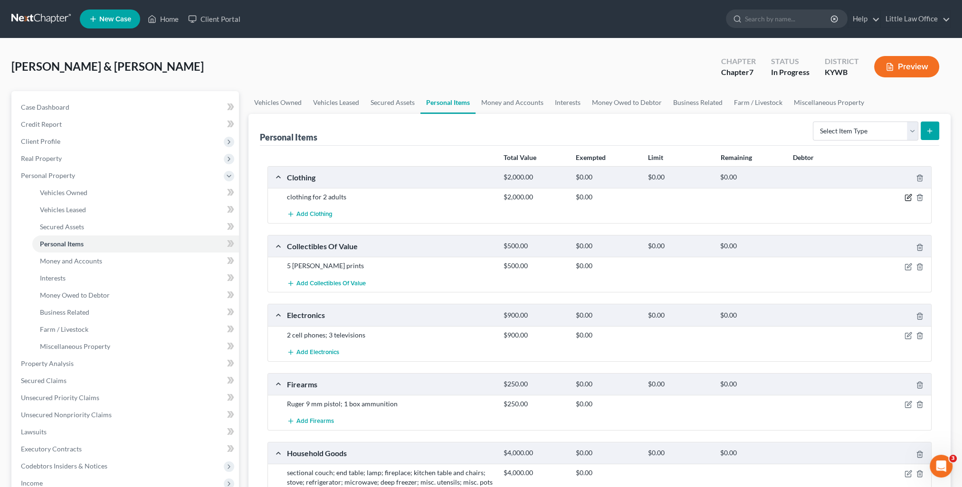
click at [907, 198] on icon "button" at bounding box center [909, 197] width 4 height 4
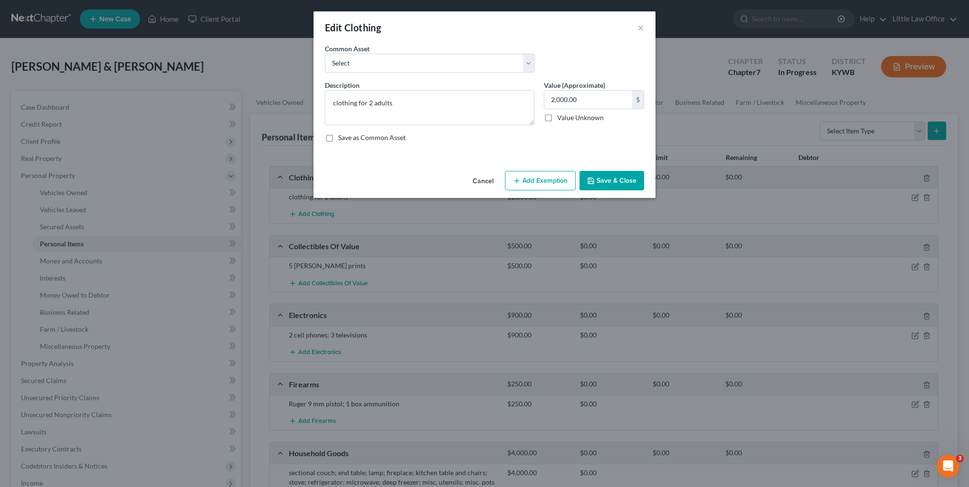
click at [538, 186] on button "Add Exemption" at bounding box center [540, 181] width 71 height 20
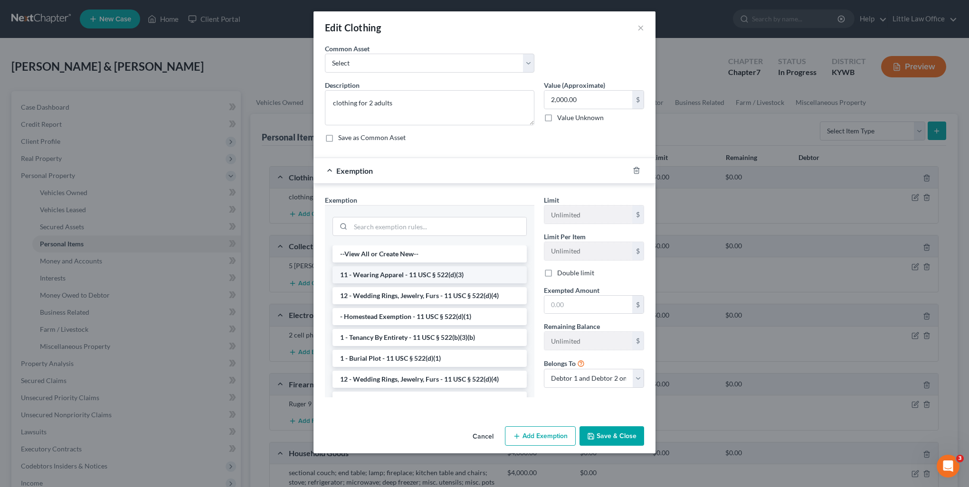
click at [374, 279] on li "11 - Wearing Apparel - 11 USC § 522(d)(3)" at bounding box center [429, 274] width 194 height 17
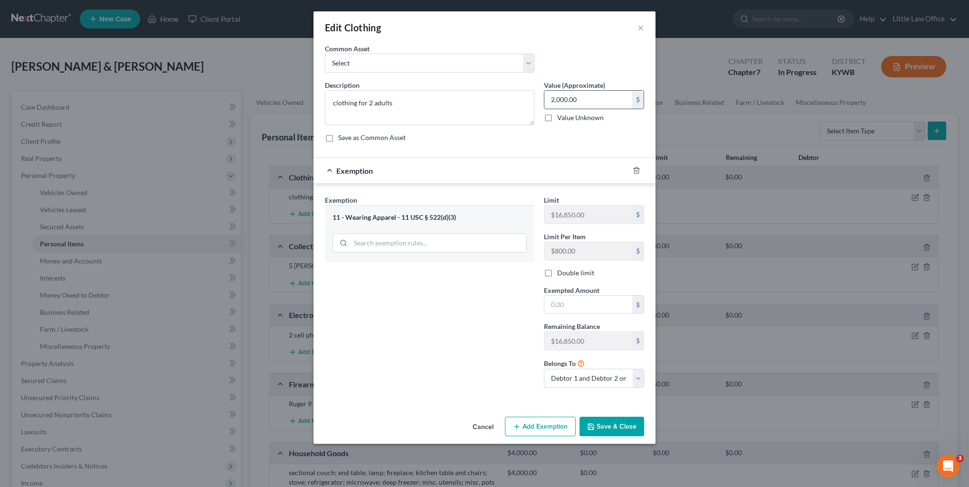
click at [588, 99] on input "2,000.00" at bounding box center [588, 100] width 88 height 18
click at [589, 144] on div "Description * clothing for 2 adults Value (Approximate) 1,600.00 $ Value Unknow…" at bounding box center [484, 115] width 329 height 70
click at [579, 301] on input "text" at bounding box center [588, 305] width 88 height 18
click at [620, 421] on button "Save & Close" at bounding box center [611, 427] width 65 height 20
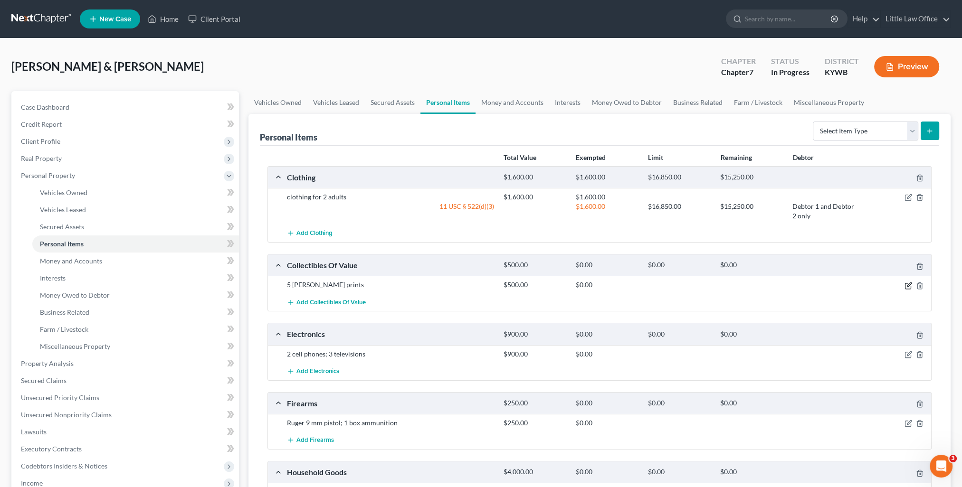
click at [907, 284] on icon "button" at bounding box center [908, 286] width 8 height 8
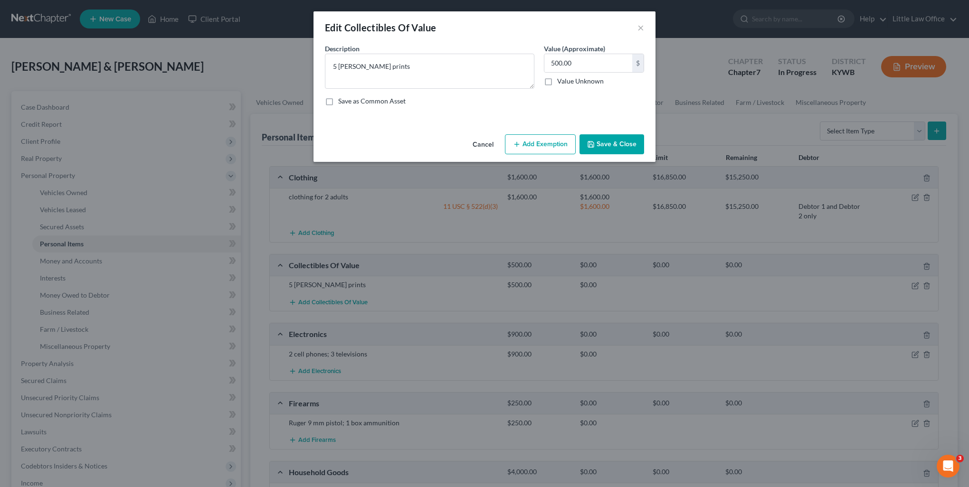
click at [562, 144] on button "Add Exemption" at bounding box center [540, 144] width 71 height 20
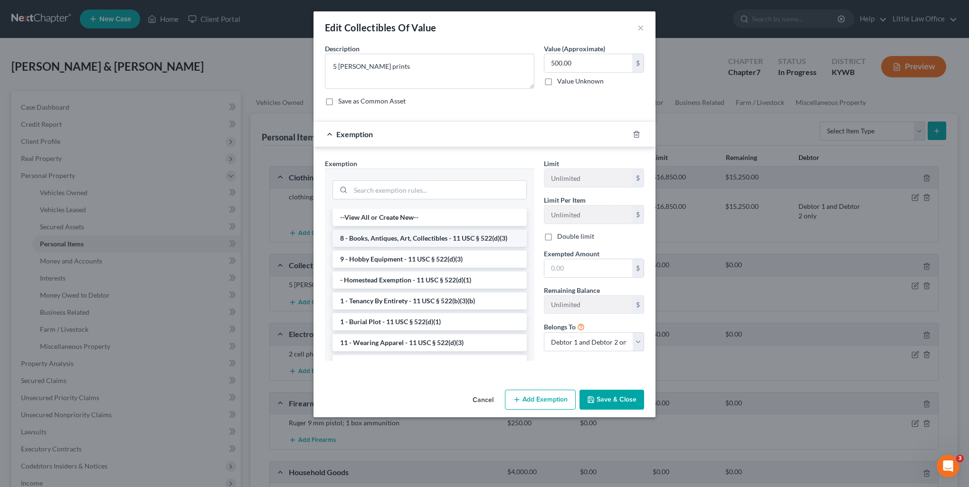
click at [397, 239] on li "8 - Books, Antiques, Art, Collectibles - 11 USC § 522(d)(3)" at bounding box center [429, 238] width 194 height 17
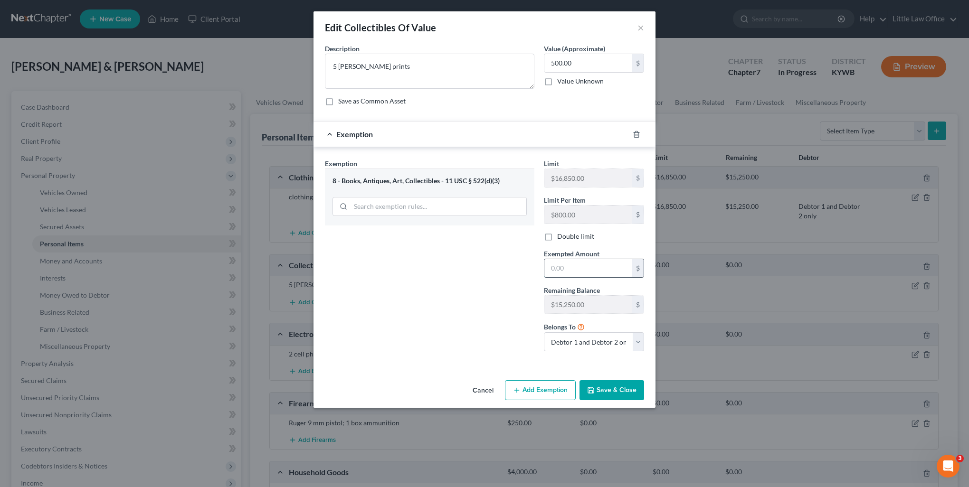
click at [572, 265] on input "text" at bounding box center [588, 268] width 88 height 18
click at [492, 331] on div "Exemption Set must be selected for CA. Exemption * 8 - Books, Antiques, Art, Co…" at bounding box center [429, 259] width 219 height 200
click at [626, 388] on button "Save & Close" at bounding box center [611, 390] width 65 height 20
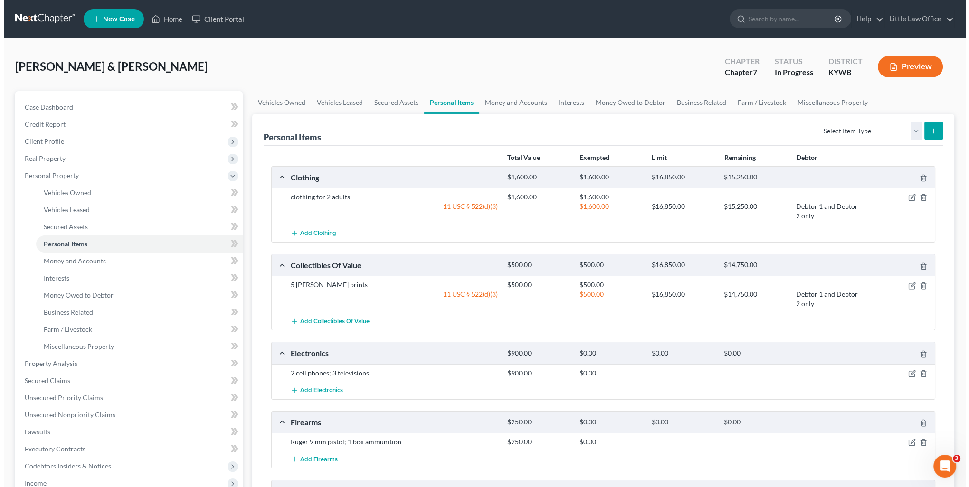
scroll to position [47, 0]
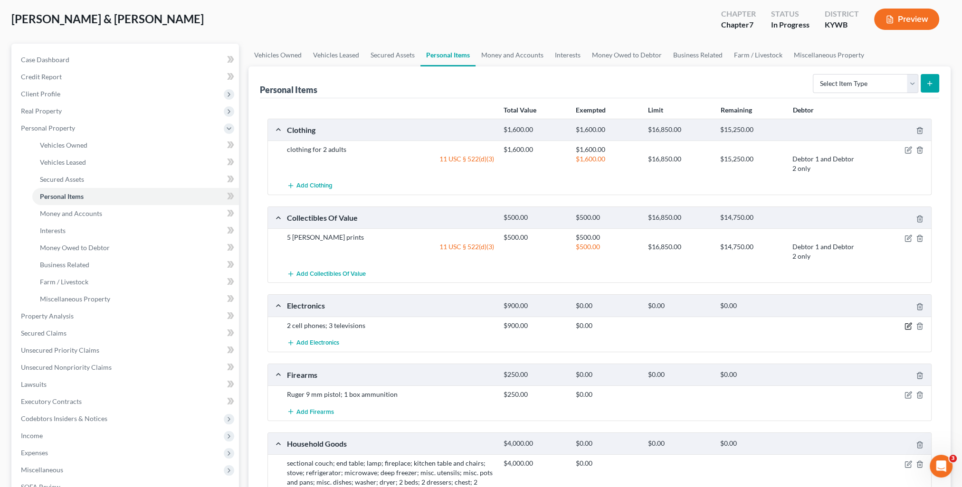
click at [907, 327] on icon "button" at bounding box center [908, 326] width 8 height 8
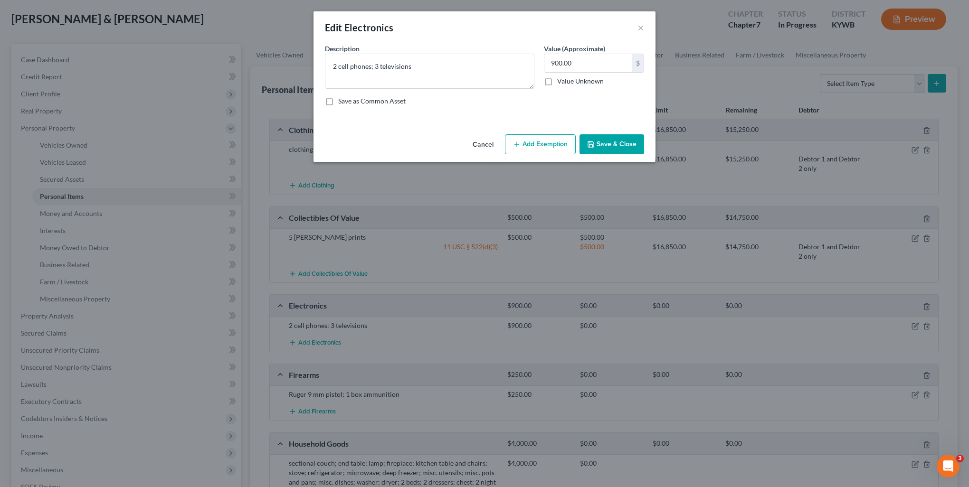
click at [541, 149] on button "Add Exemption" at bounding box center [540, 144] width 71 height 20
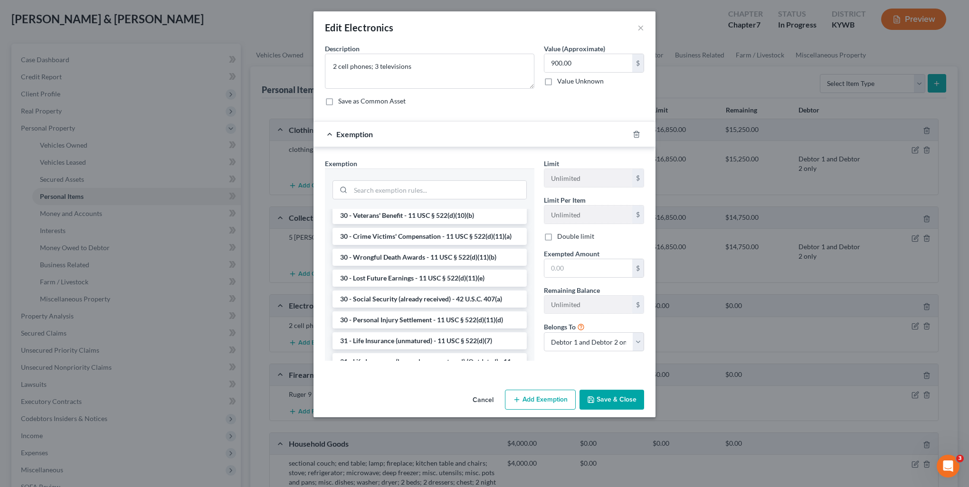
scroll to position [526, 0]
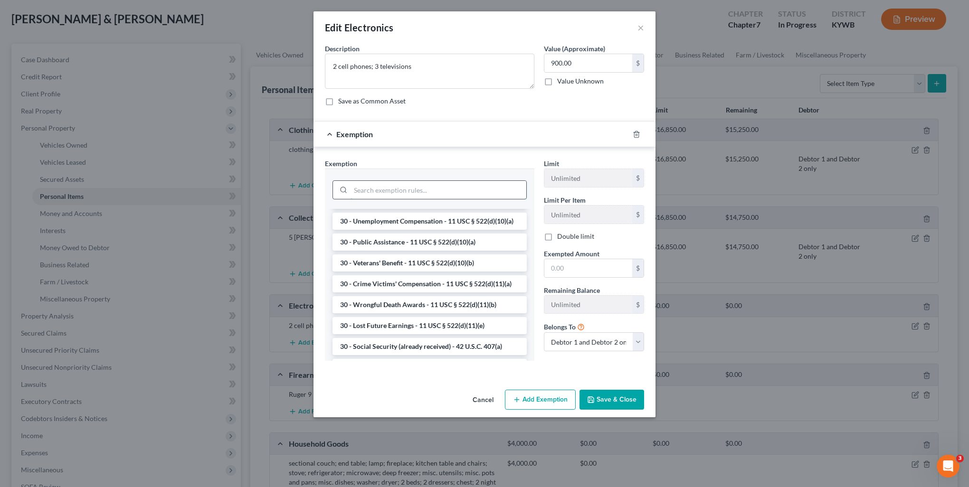
click at [382, 188] on input "search" at bounding box center [438, 190] width 176 height 18
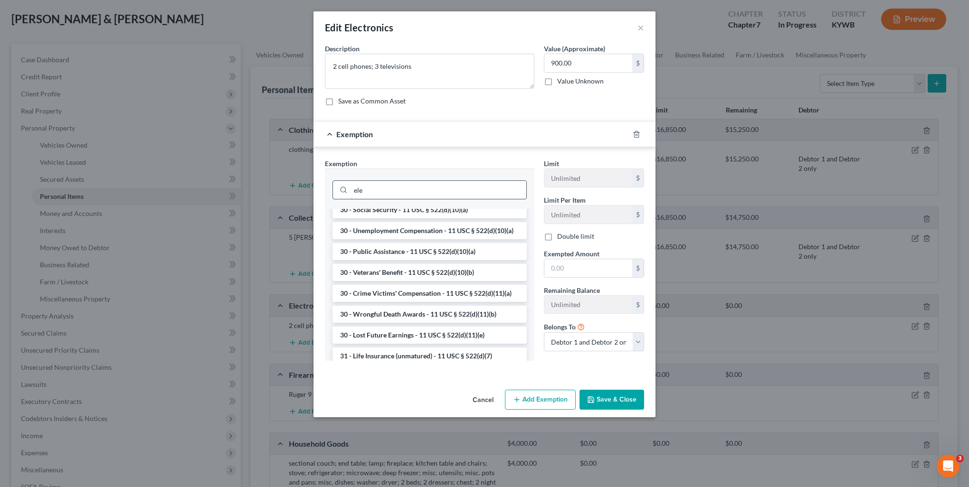
scroll to position [0, 0]
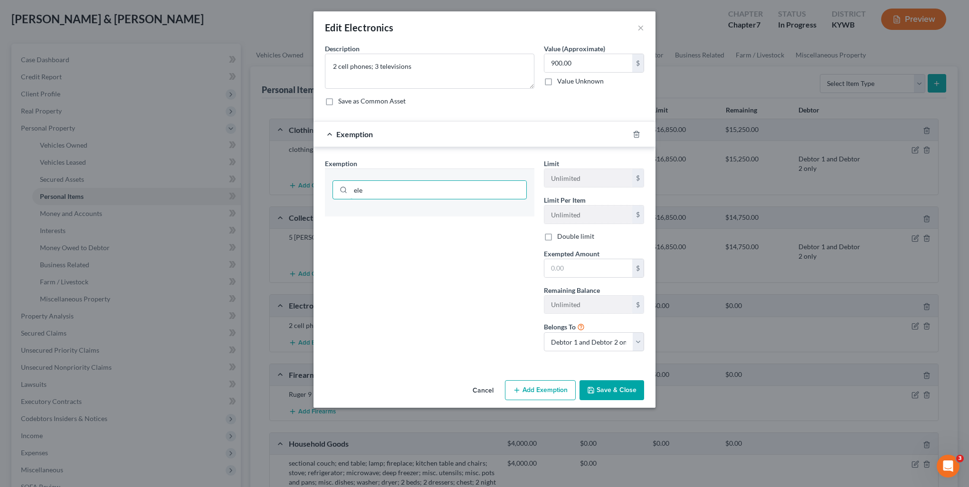
drag, startPoint x: 380, startPoint y: 189, endPoint x: 375, endPoint y: 210, distance: 22.0
click at [345, 189] on div "ele" at bounding box center [429, 189] width 194 height 19
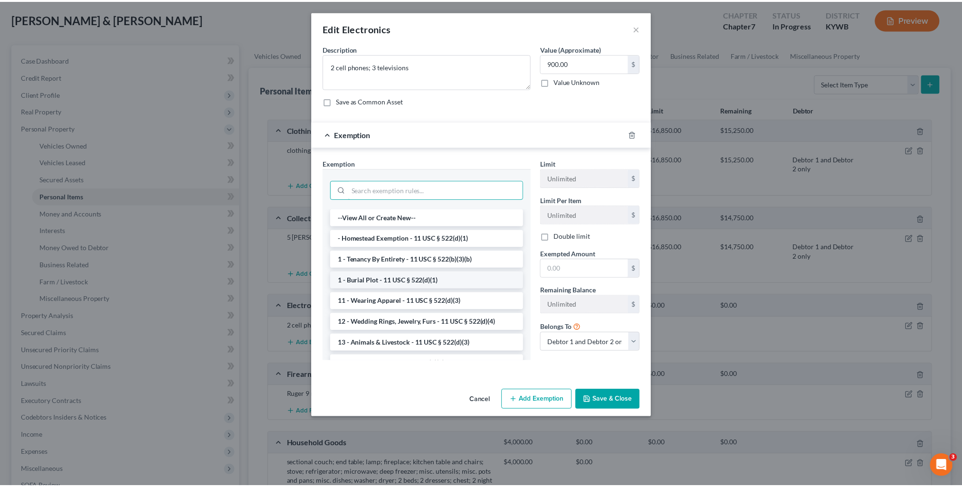
scroll to position [47, 0]
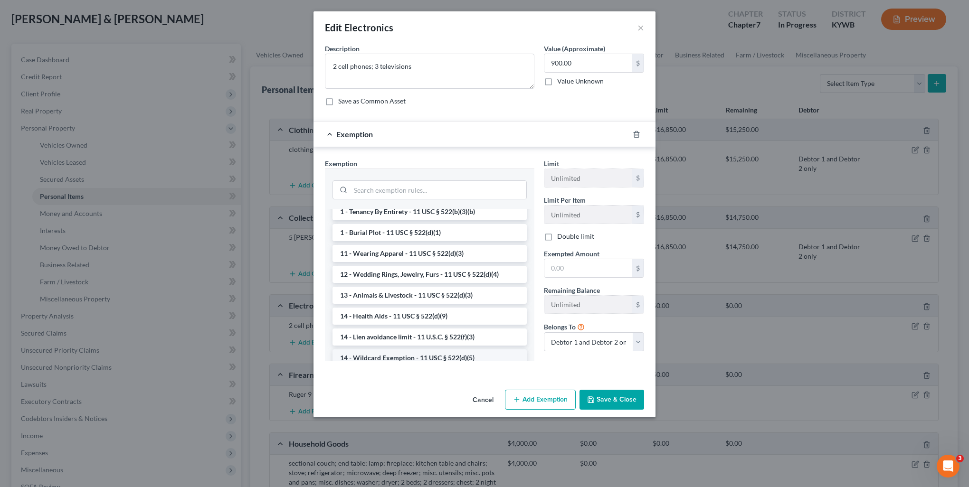
click at [404, 356] on li "14 - Wildcard Exemption - 11 USC § 522(d)(5)" at bounding box center [429, 358] width 194 height 17
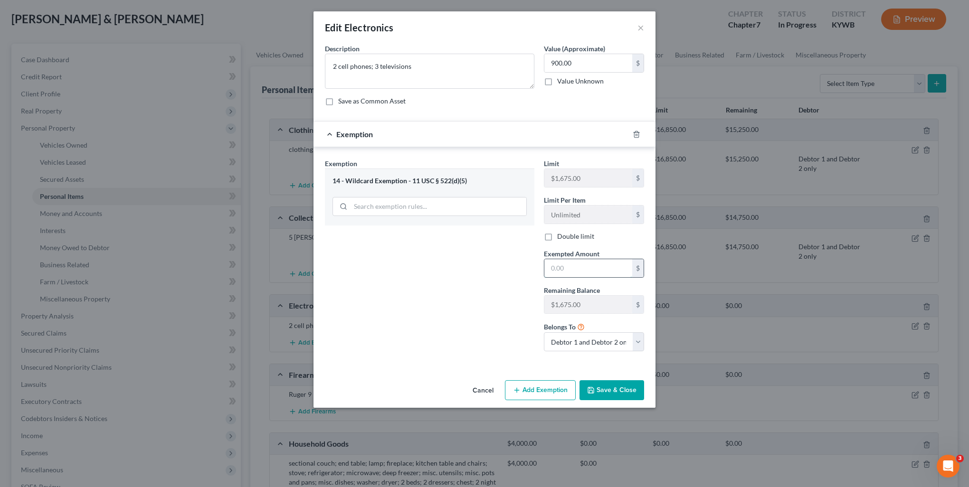
click at [570, 269] on input "text" at bounding box center [588, 268] width 88 height 18
click at [633, 390] on button "Save & Close" at bounding box center [611, 390] width 65 height 20
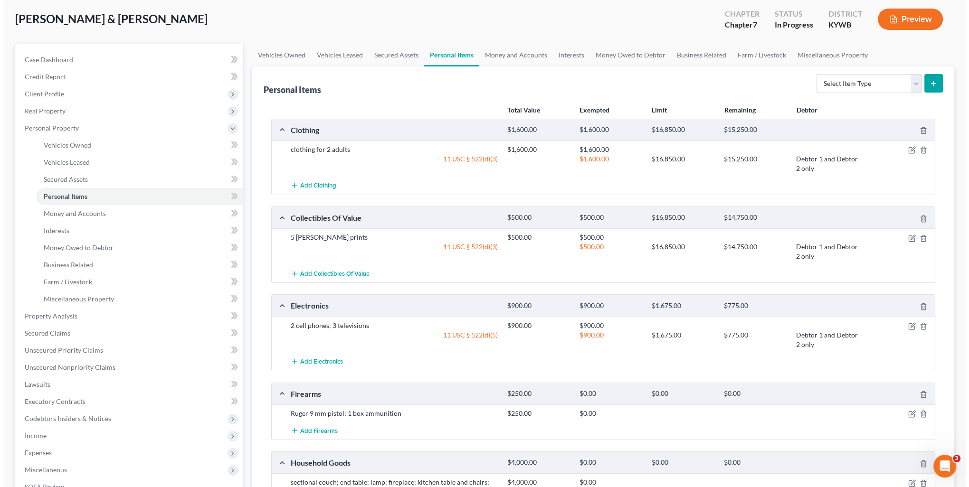
scroll to position [95, 0]
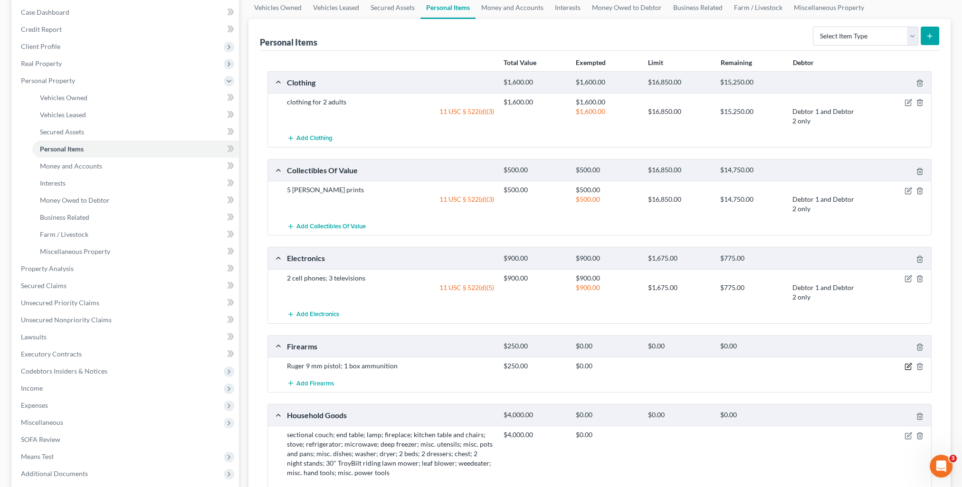
click at [907, 366] on icon "button" at bounding box center [908, 367] width 8 height 8
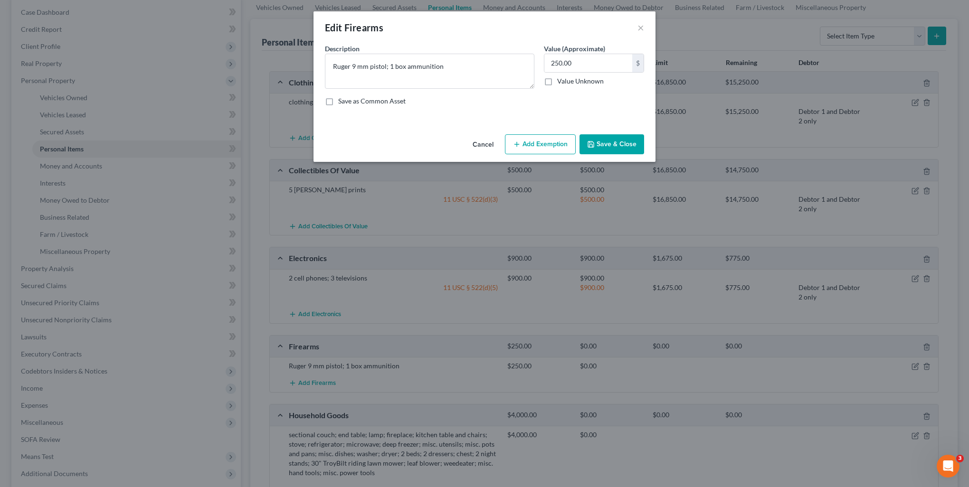
click at [536, 144] on button "Add Exemption" at bounding box center [540, 144] width 71 height 20
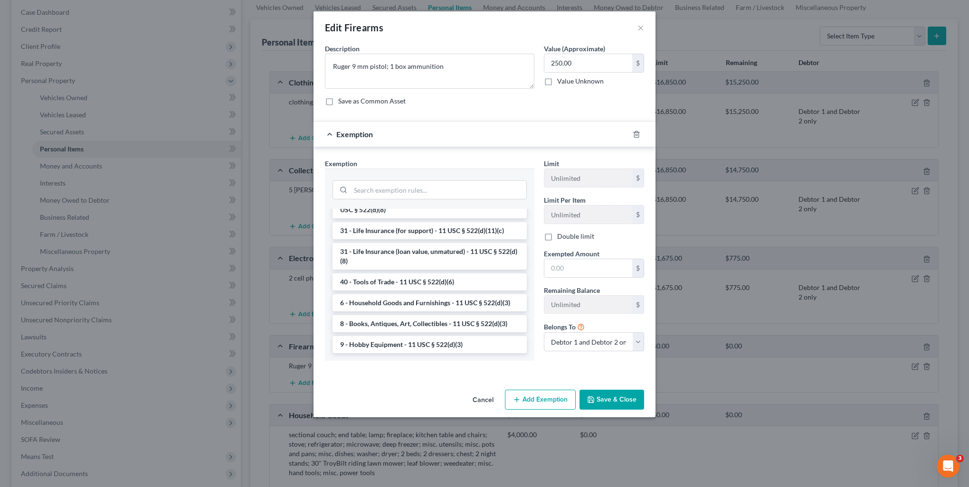
scroll to position [764, 0]
click at [383, 187] on input "search" at bounding box center [438, 190] width 176 height 18
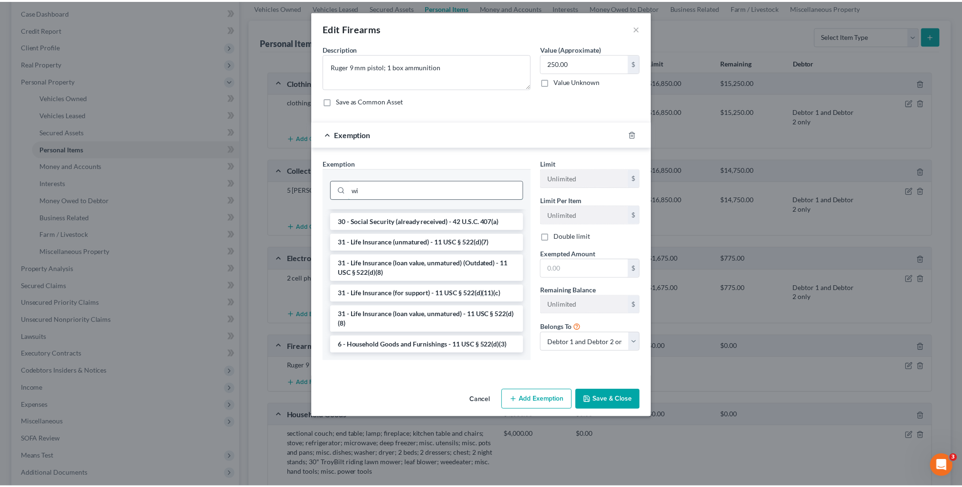
scroll to position [0, 0]
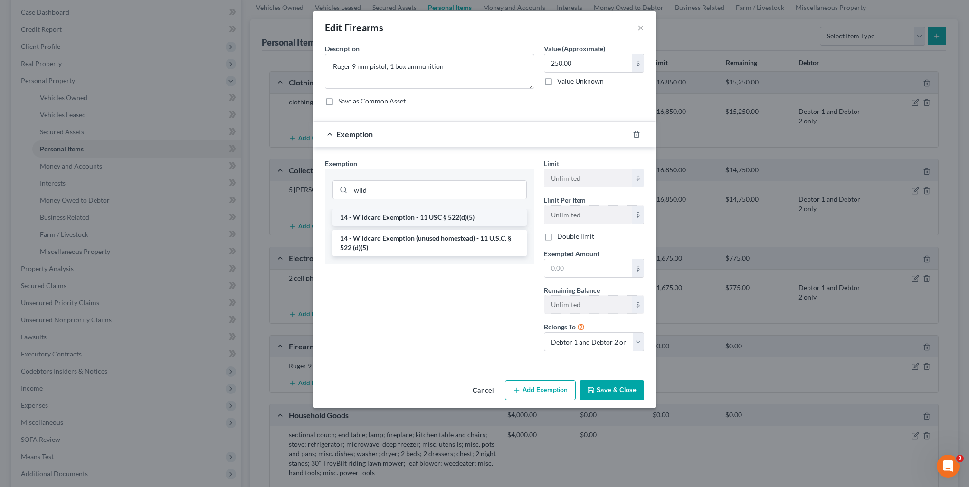
click at [387, 223] on li "14 - Wildcard Exemption - 11 USC § 522(d)(5)" at bounding box center [429, 217] width 194 height 17
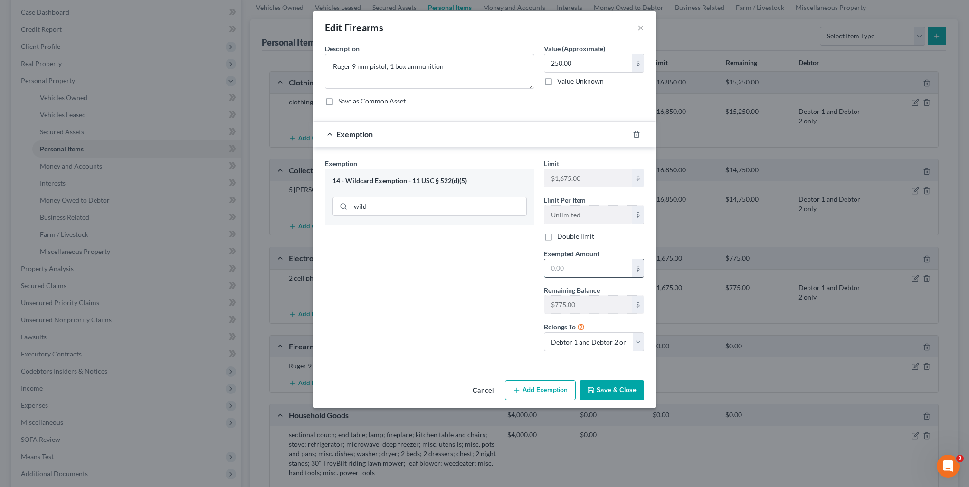
click at [583, 268] on input "text" at bounding box center [588, 268] width 88 height 18
drag, startPoint x: 494, startPoint y: 293, endPoint x: 601, endPoint y: 375, distance: 135.1
click at [494, 293] on div "Exemption Set must be selected for CA. Exemption * 14 - Wildcard Exemption - 11…" at bounding box center [429, 259] width 219 height 200
click at [610, 384] on button "Save & Close" at bounding box center [611, 390] width 65 height 20
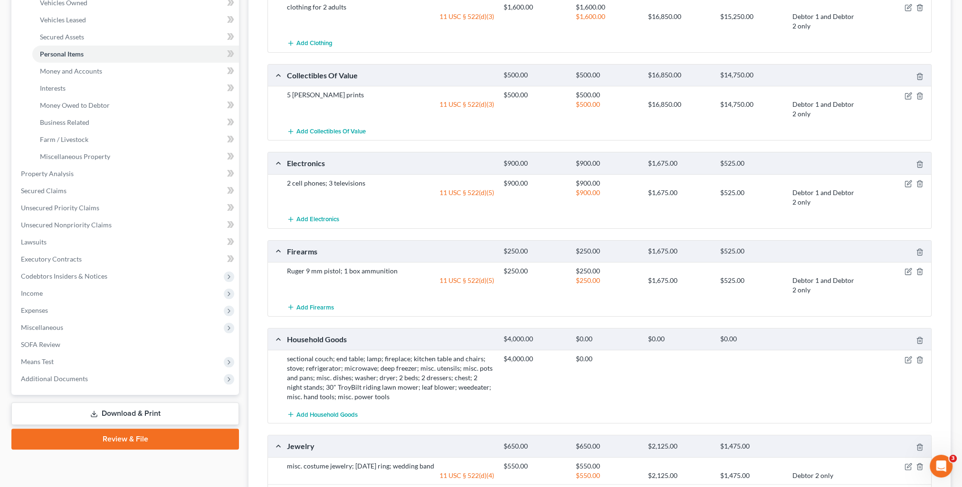
scroll to position [285, 0]
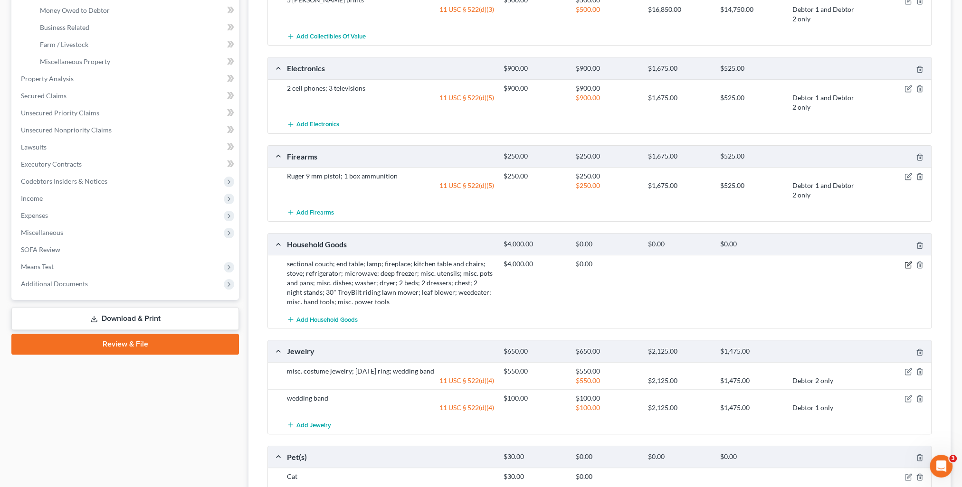
click at [909, 262] on icon "button" at bounding box center [909, 264] width 4 height 4
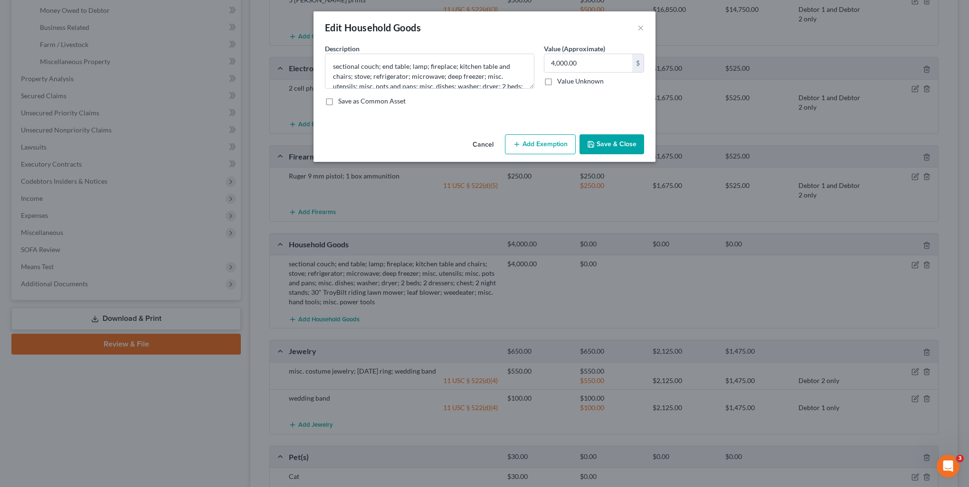
click at [530, 146] on button "Add Exemption" at bounding box center [540, 144] width 71 height 20
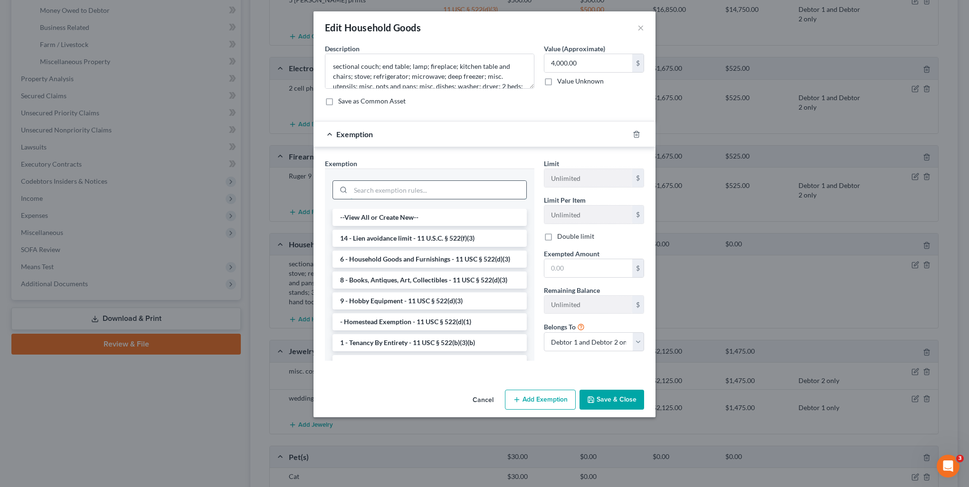
click at [475, 190] on input "search" at bounding box center [438, 190] width 176 height 18
click at [429, 257] on li "6 - Household Goods and Furnishings - 11 USC § 522(d)(3)" at bounding box center [429, 259] width 194 height 17
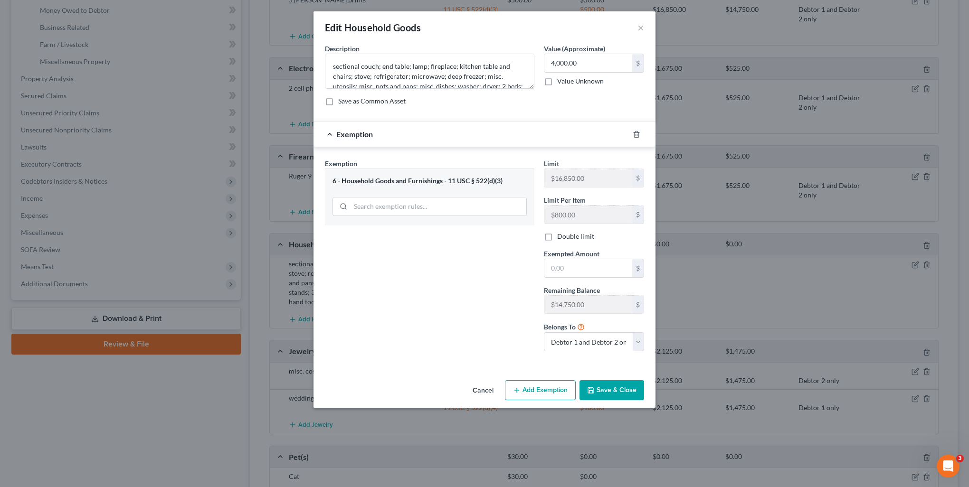
click at [389, 272] on div "Exemption Set must be selected for CA. Exemption * 6 - Household Goods and Furn…" at bounding box center [429, 259] width 219 height 200
click at [602, 263] on input "text" at bounding box center [588, 268] width 88 height 18
click at [482, 285] on div "Exemption Set must be selected for CA. Exemption * 6 - Household Goods and Furn…" at bounding box center [429, 259] width 219 height 200
click at [564, 264] on input "text" at bounding box center [588, 268] width 88 height 18
click at [476, 281] on div "Exemption Set must be selected for CA. Exemption * 6 - Household Goods and Furn…" at bounding box center [429, 259] width 219 height 200
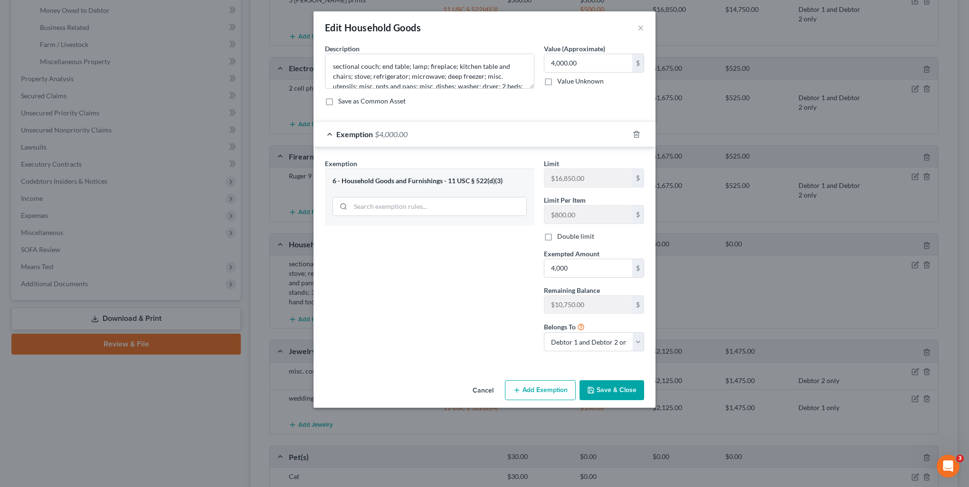
click at [476, 389] on button "Cancel" at bounding box center [483, 390] width 36 height 19
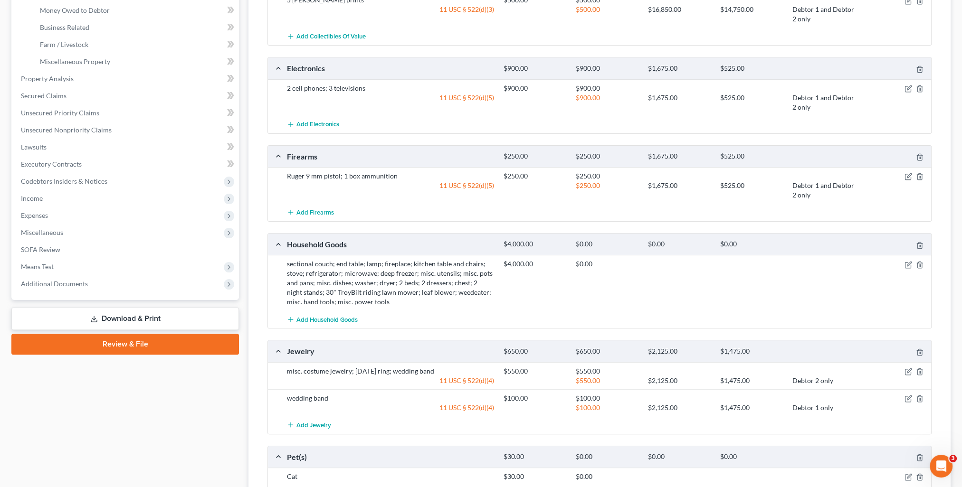
scroll to position [380, 0]
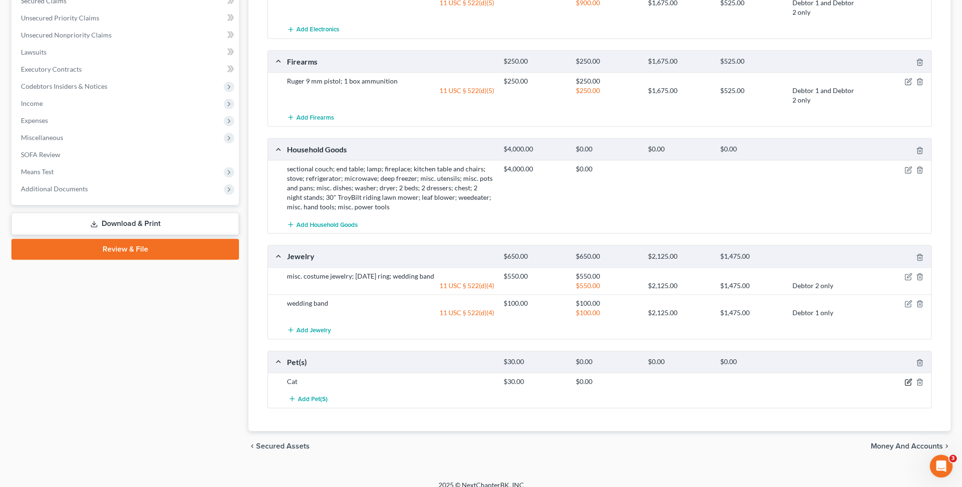
click at [907, 383] on icon "button" at bounding box center [908, 383] width 6 height 6
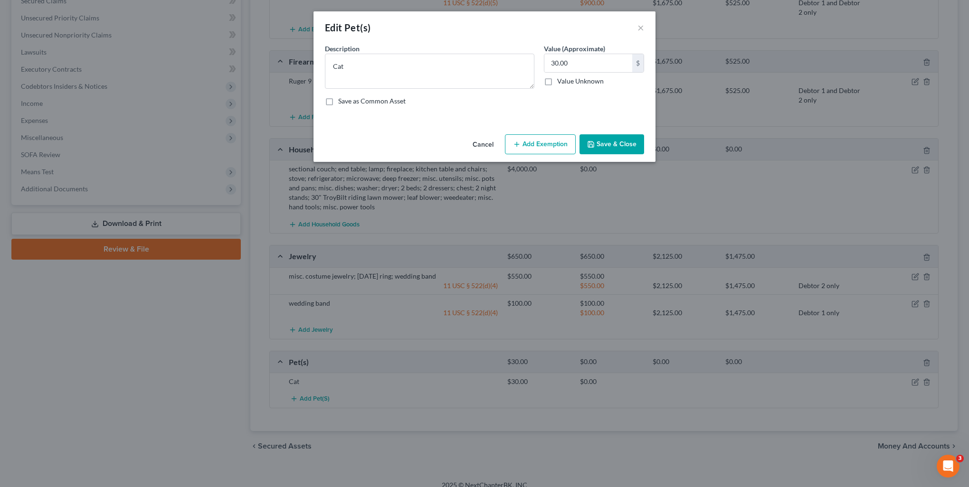
click at [609, 144] on button "Save & Close" at bounding box center [611, 144] width 65 height 20
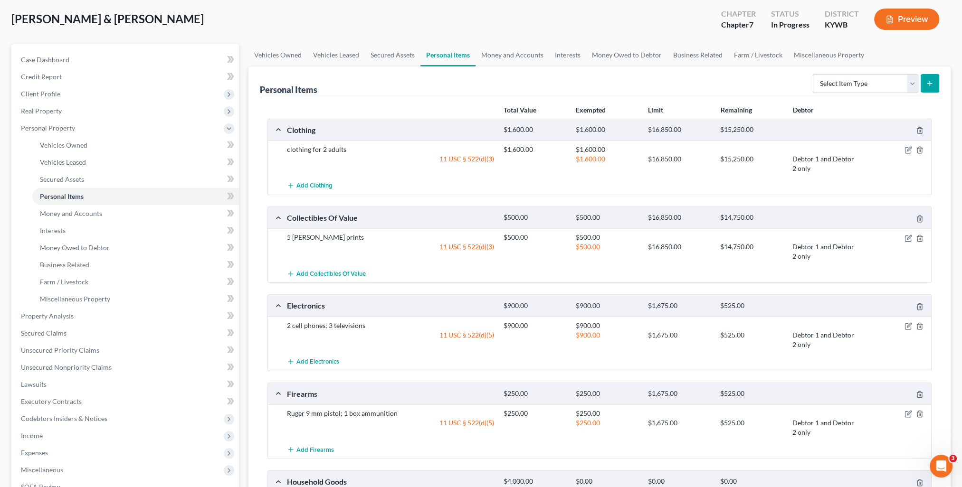
scroll to position [0, 0]
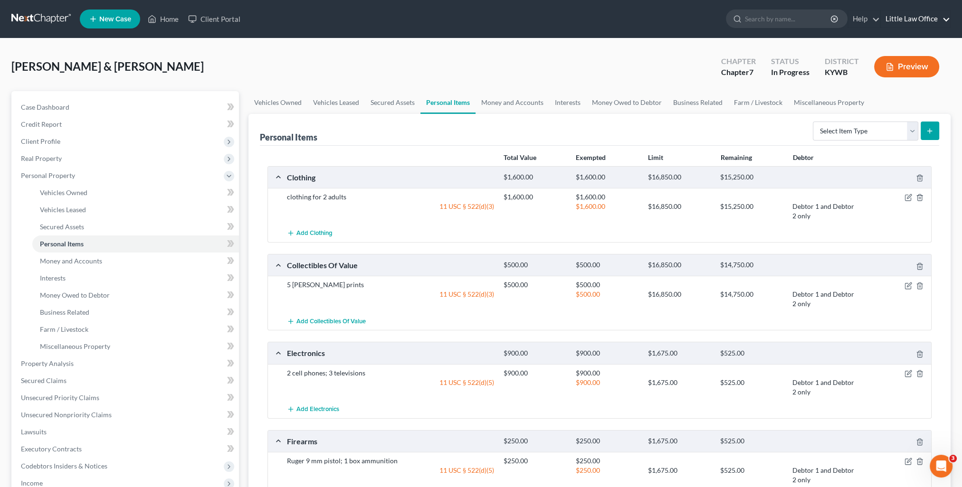
click at [938, 16] on link "Little Law Office" at bounding box center [914, 18] width 69 height 17
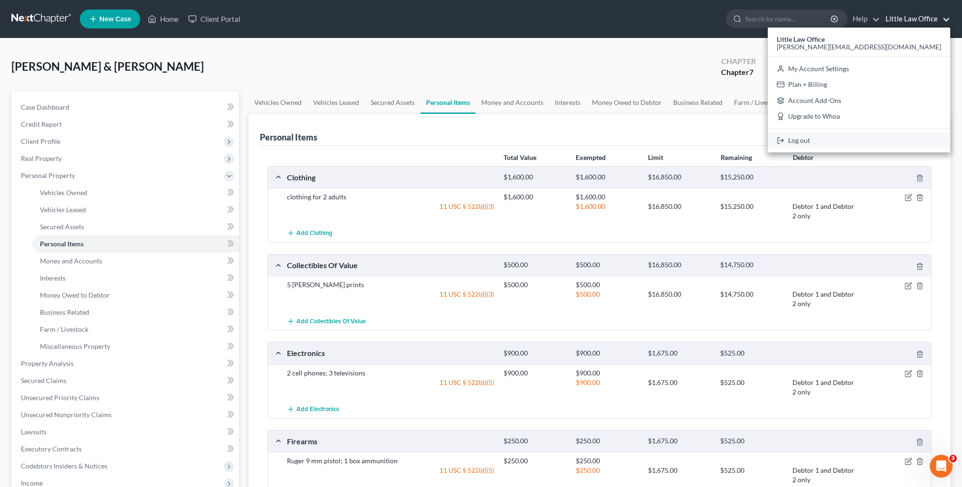
click at [873, 137] on link "Log out" at bounding box center [858, 140] width 182 height 16
